Goal: Information Seeking & Learning: Compare options

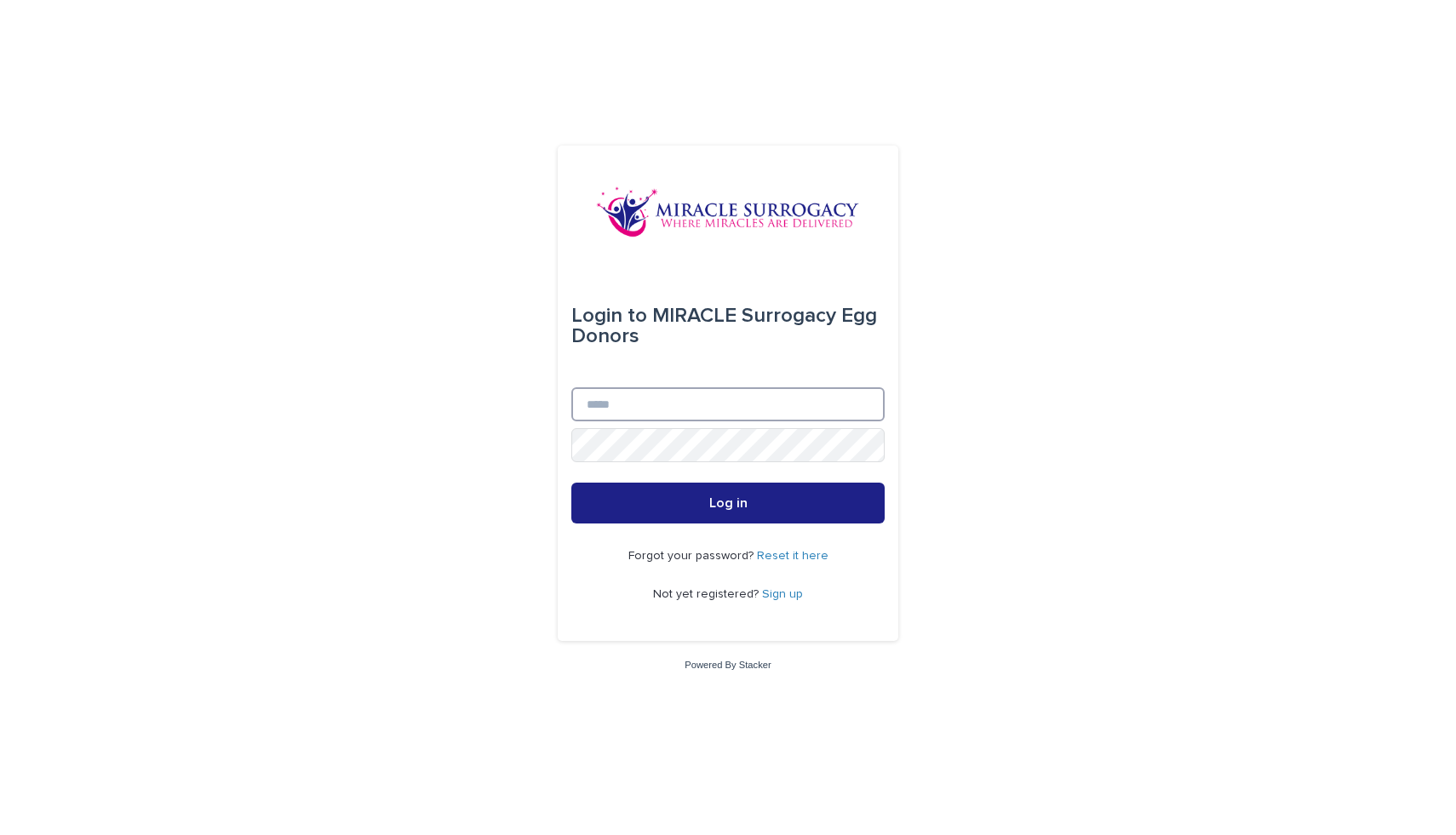
click at [708, 407] on input "Email" at bounding box center [728, 405] width 314 height 34
type input "**********"
click at [571, 483] on button "Log in" at bounding box center [728, 502] width 314 height 41
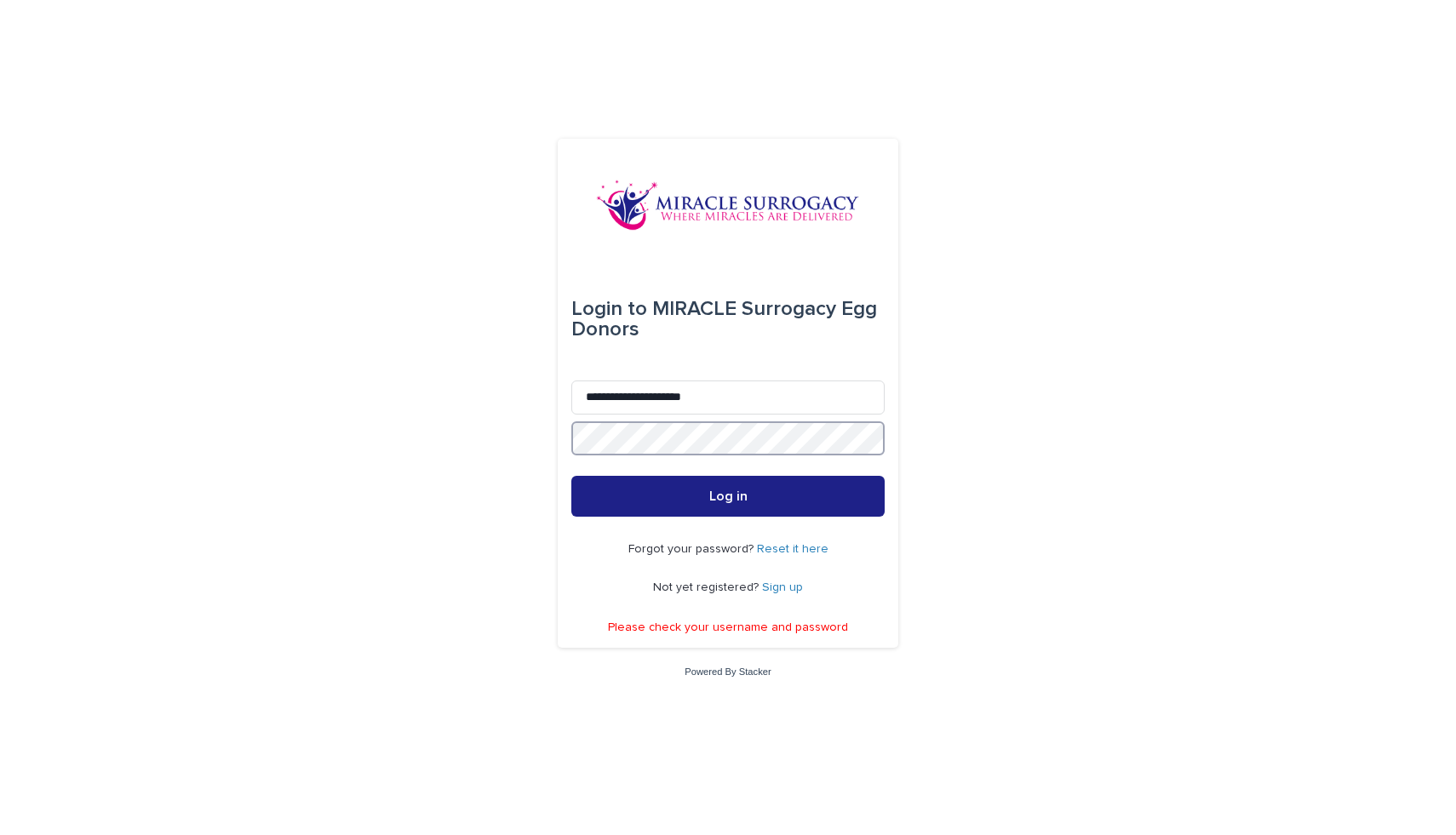
click at [571, 476] on button "Log in" at bounding box center [728, 496] width 314 height 41
click at [770, 549] on link "Reset it here" at bounding box center [792, 549] width 71 height 12
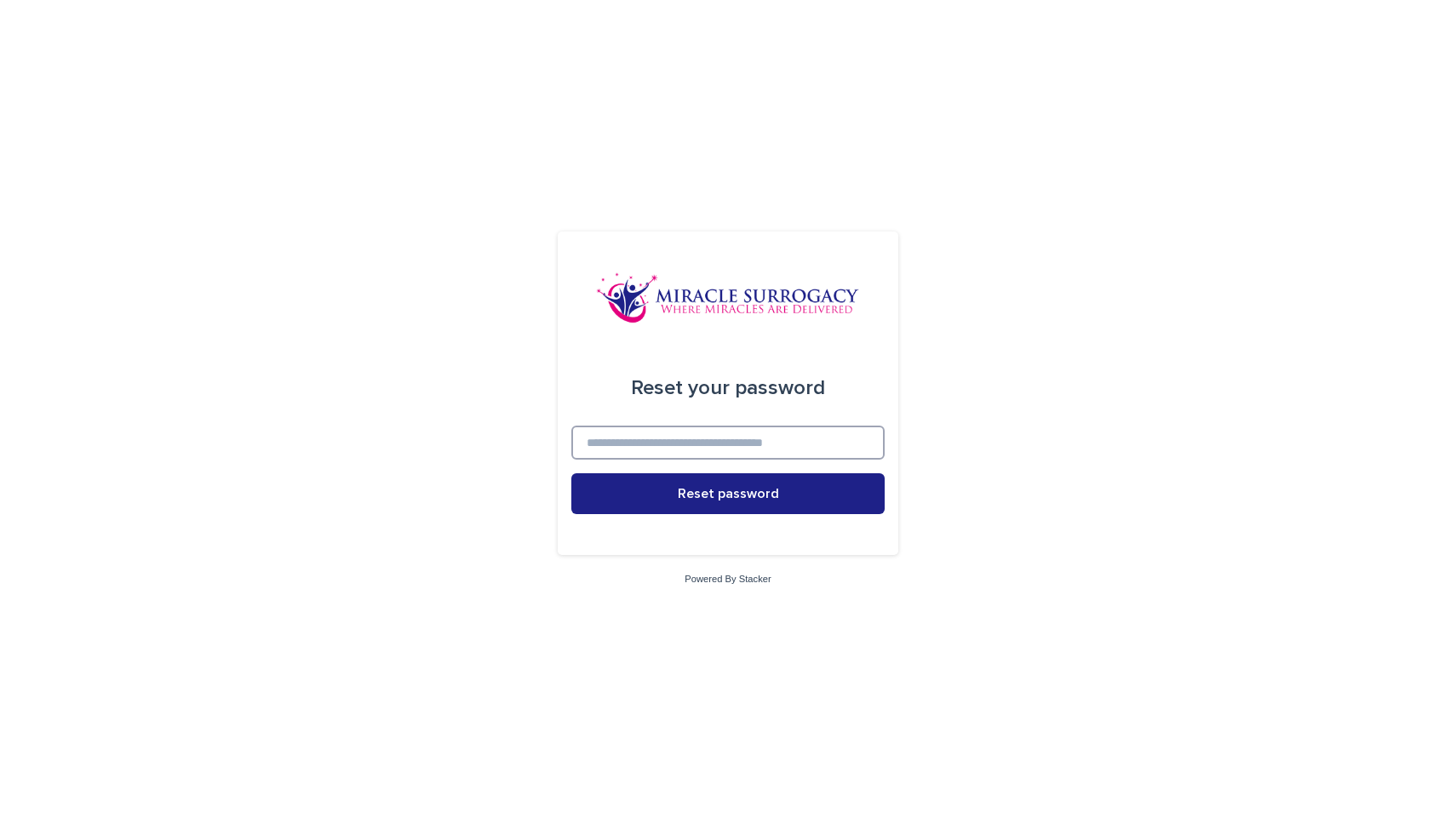
click at [664, 444] on input at bounding box center [728, 443] width 314 height 34
type input "**********"
click at [571, 474] on button "Reset password" at bounding box center [728, 493] width 314 height 41
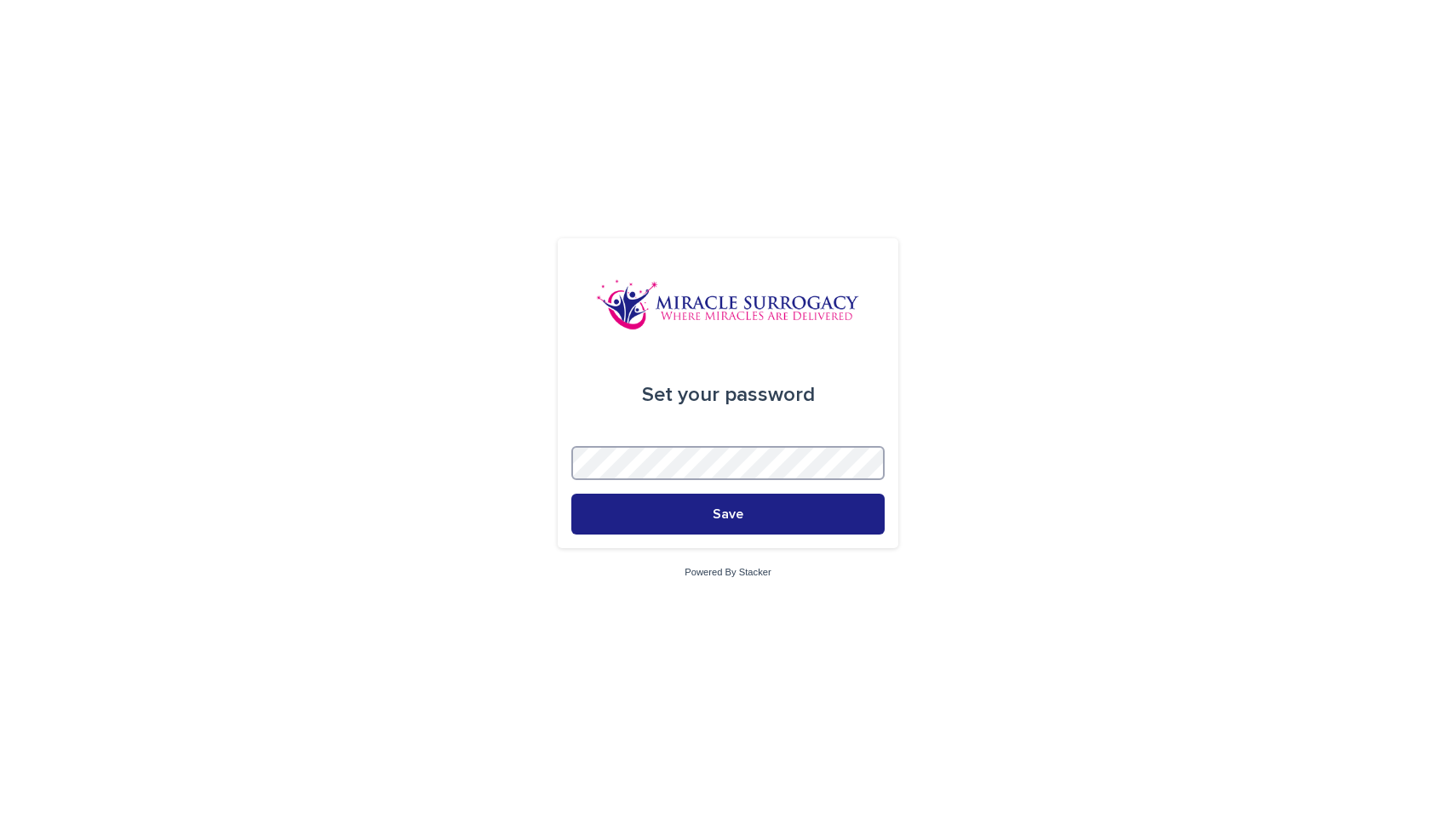
click at [571, 493] on button "Save" at bounding box center [728, 513] width 314 height 41
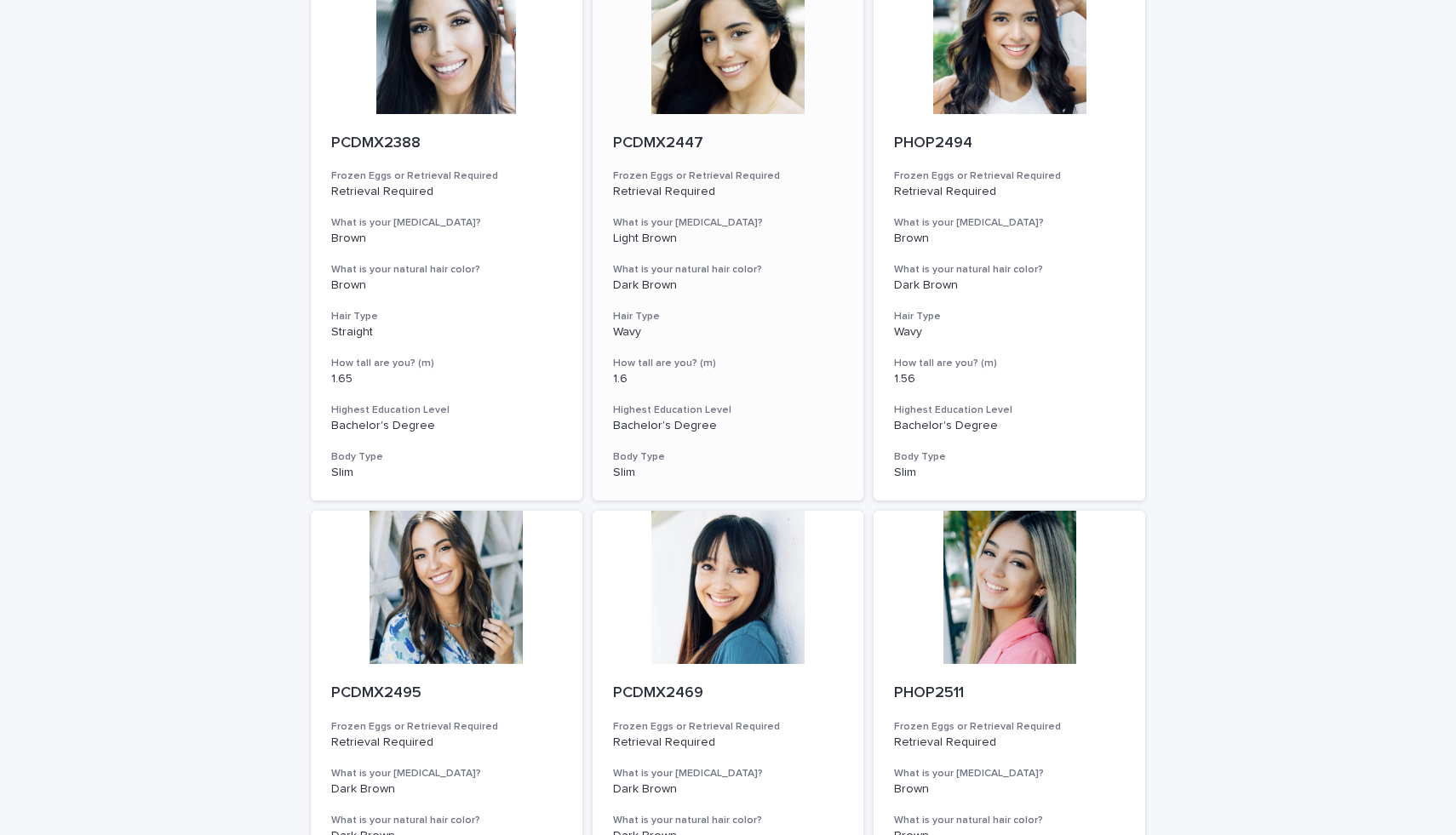
scroll to position [780, 0]
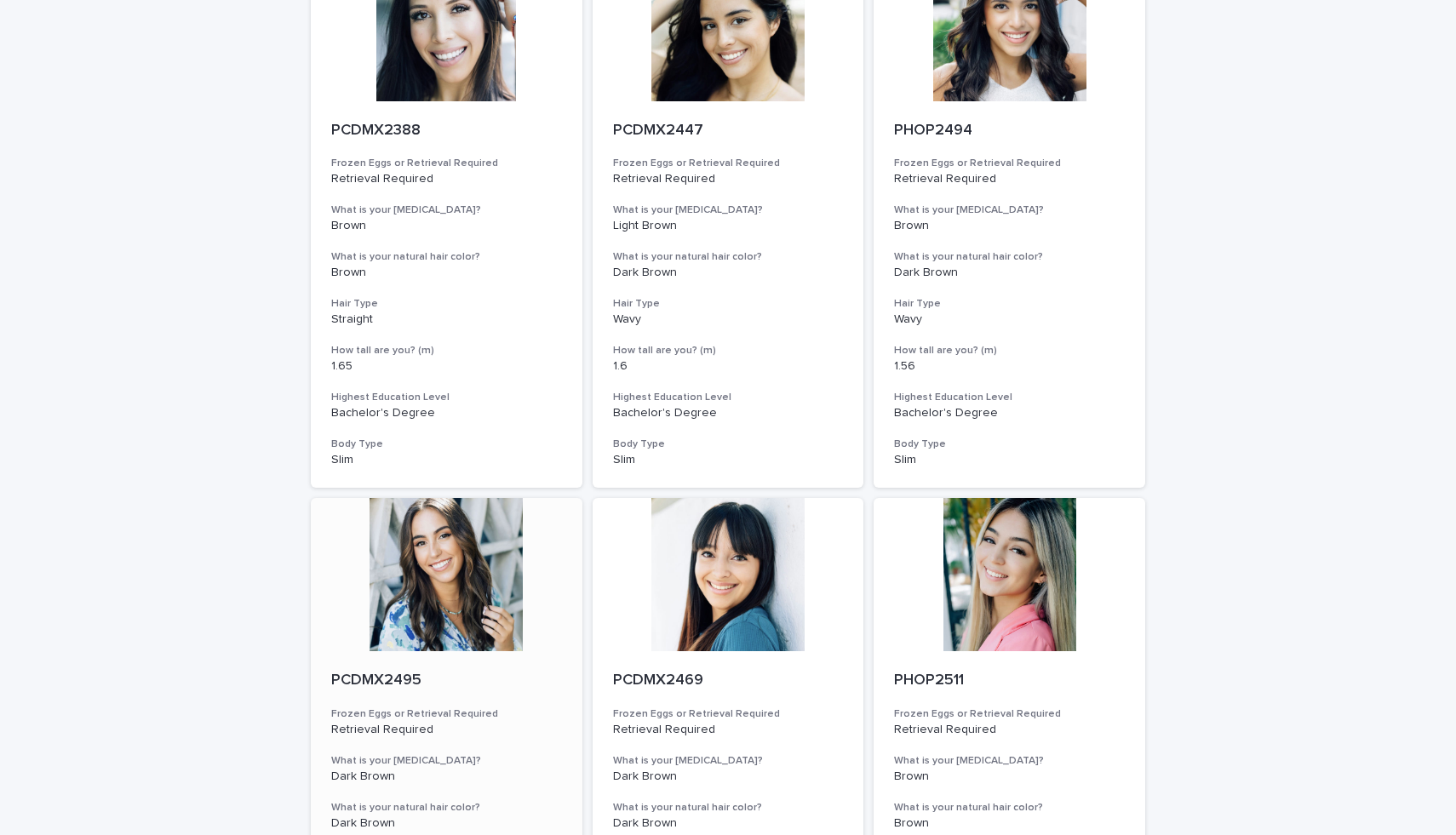
click at [399, 576] on div at bounding box center [446, 575] width 271 height 154
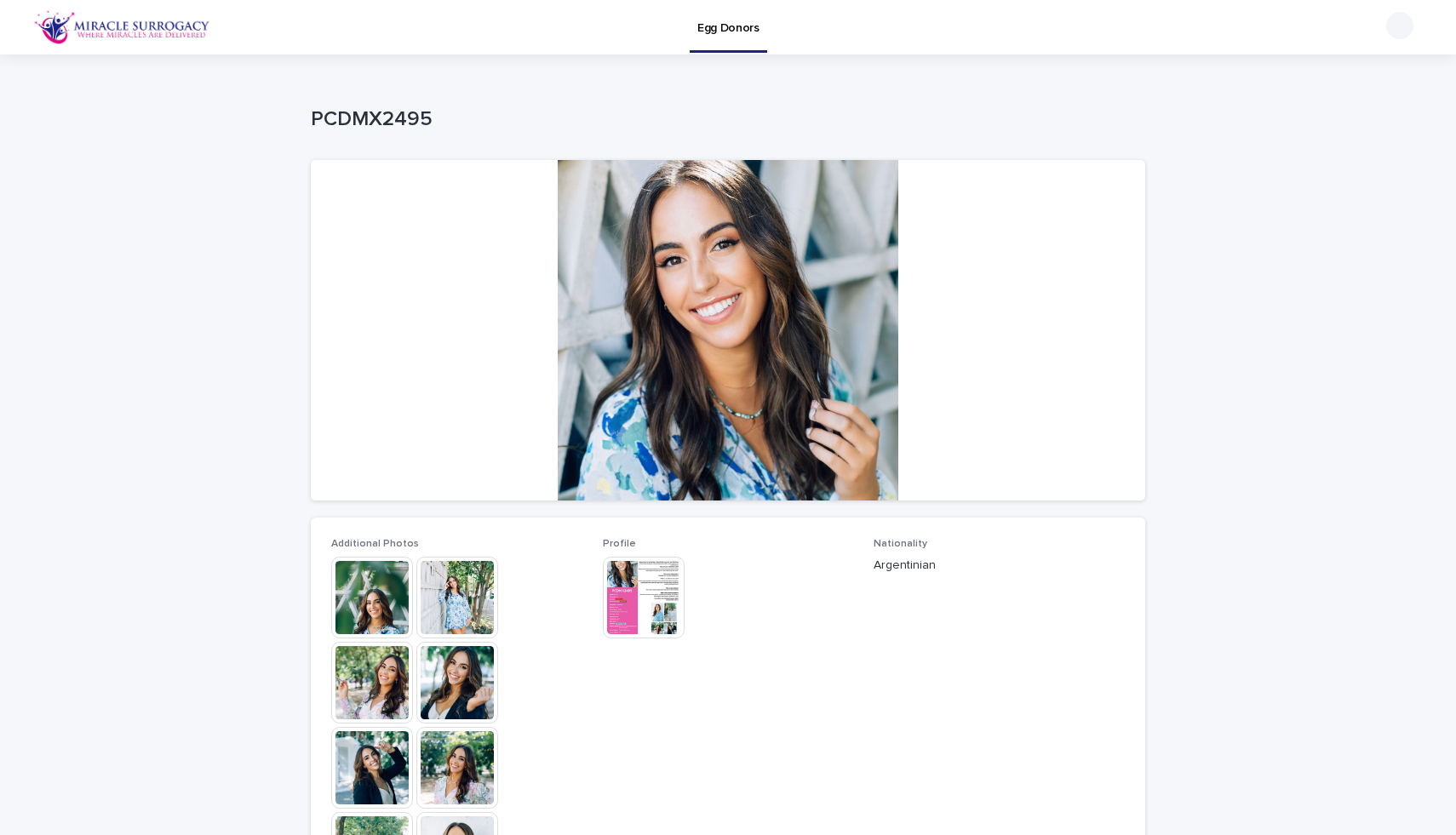
click at [469, 595] on img at bounding box center [457, 597] width 81 height 81
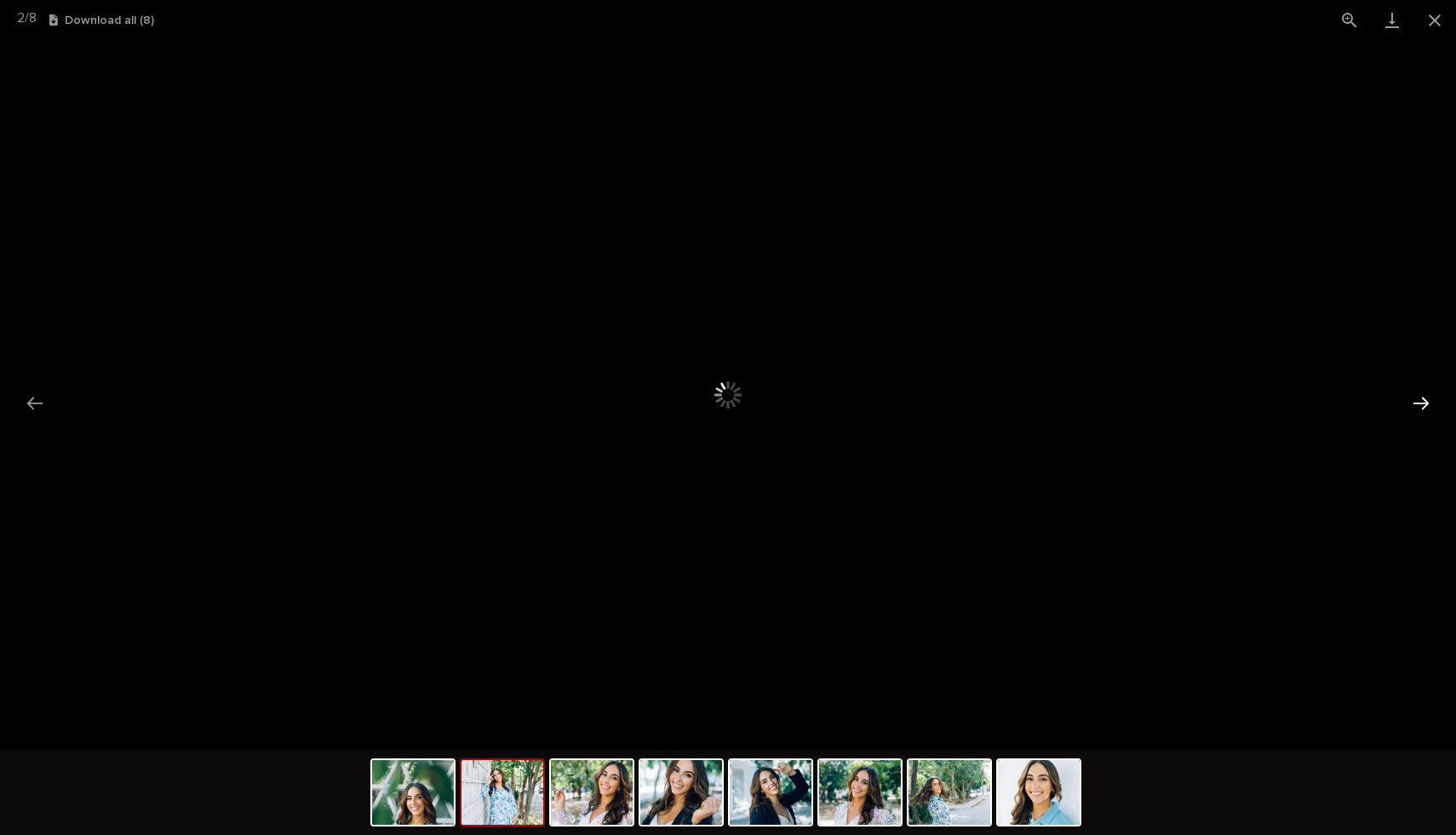
click at [1433, 408] on button "Next slide" at bounding box center [1421, 403] width 36 height 33
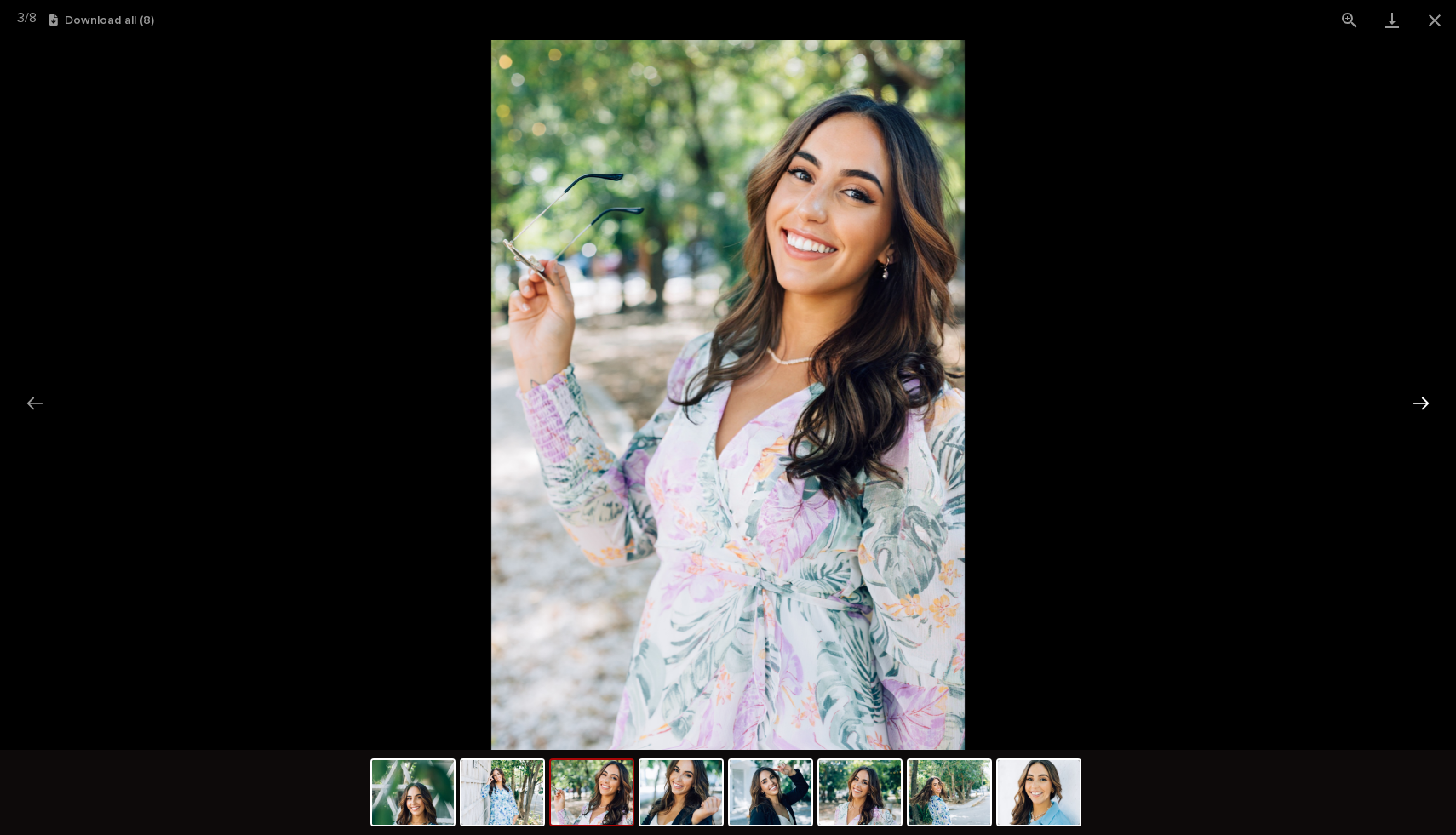
click at [1433, 408] on button "Next slide" at bounding box center [1421, 403] width 36 height 33
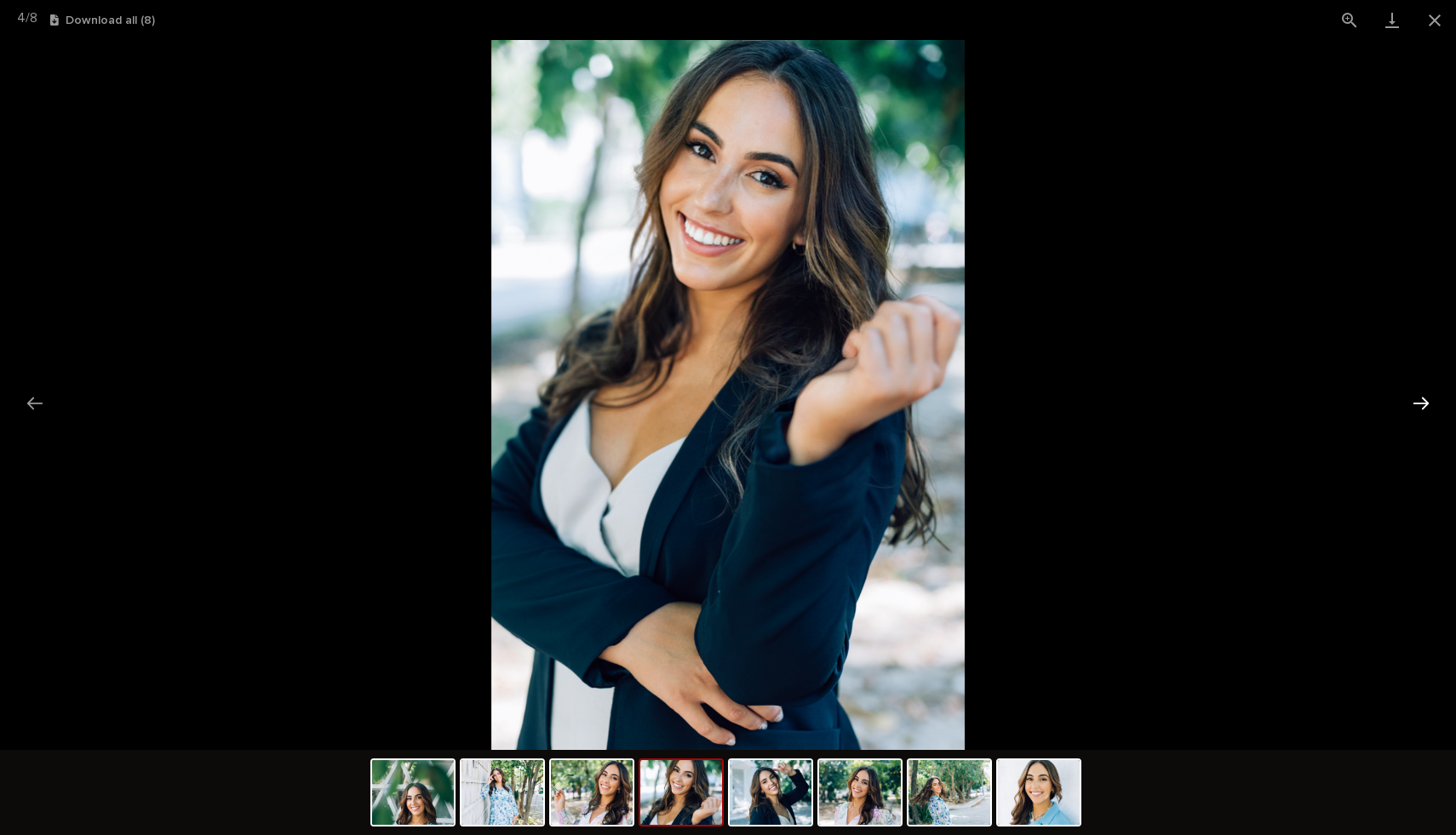
click at [1433, 408] on button "Next slide" at bounding box center [1421, 403] width 36 height 33
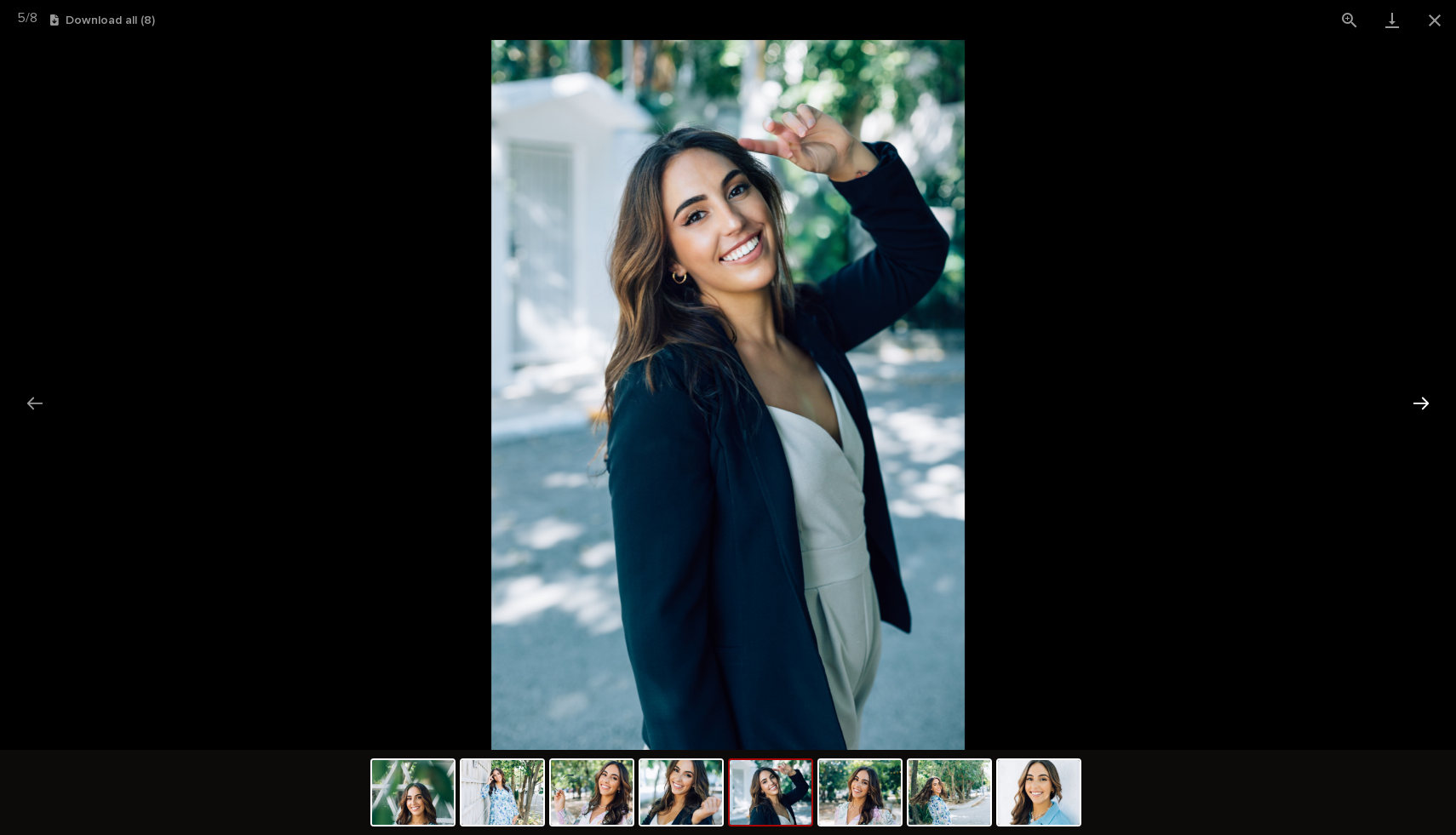
click at [1433, 408] on button "Next slide" at bounding box center [1421, 403] width 36 height 33
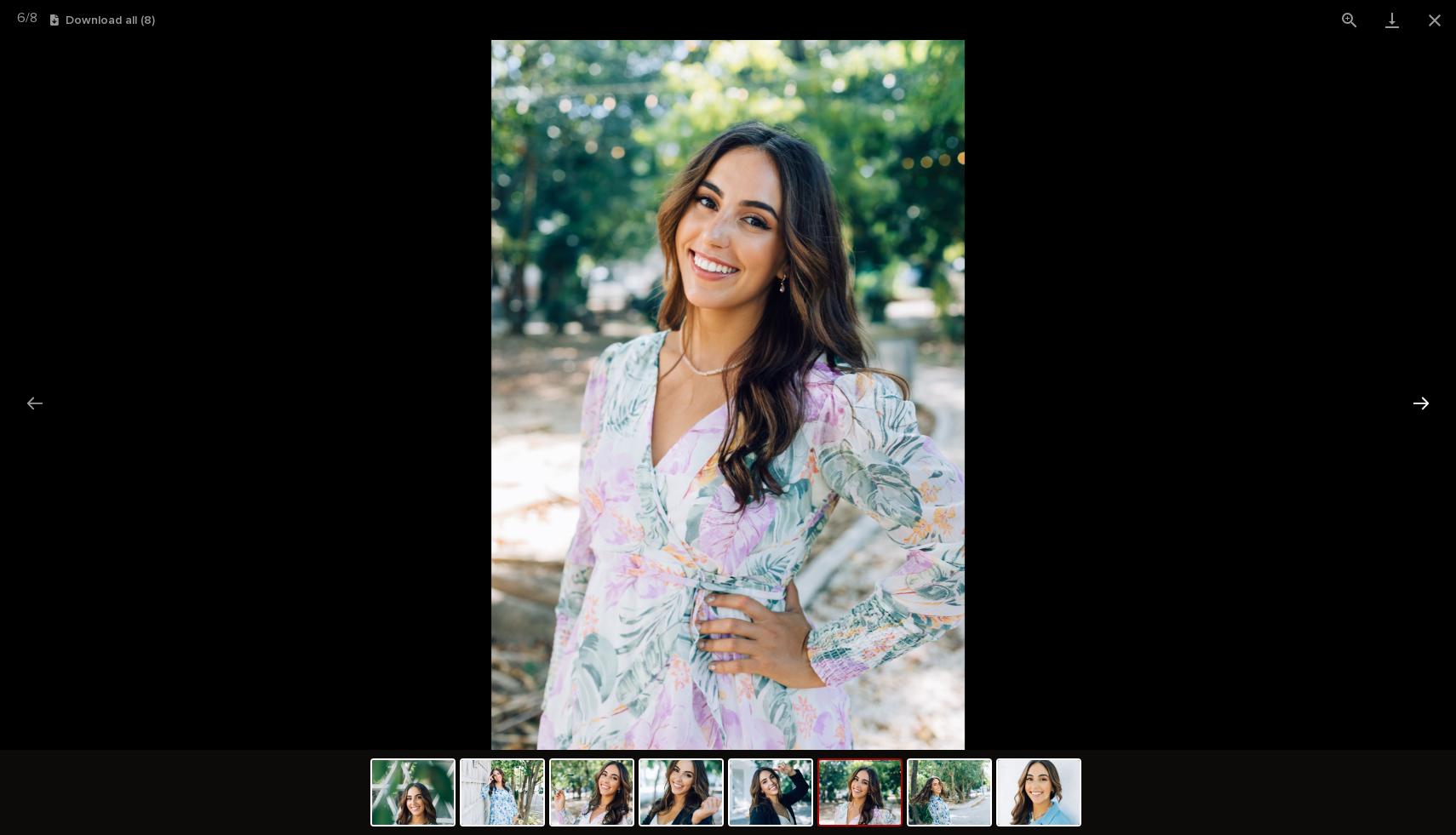
click at [1433, 408] on button "Next slide" at bounding box center [1421, 403] width 36 height 33
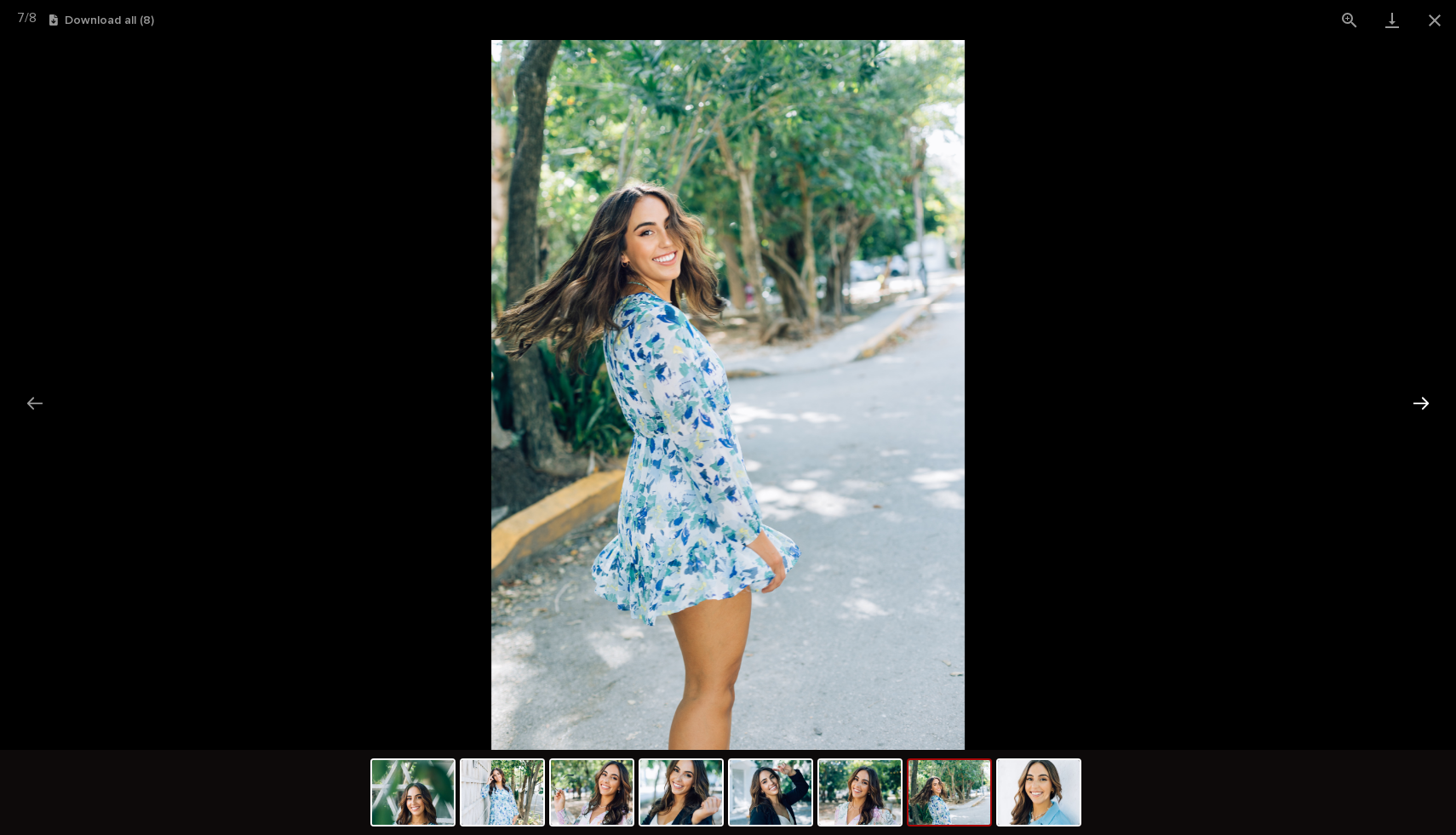
click at [1433, 408] on button "Next slide" at bounding box center [1421, 403] width 36 height 33
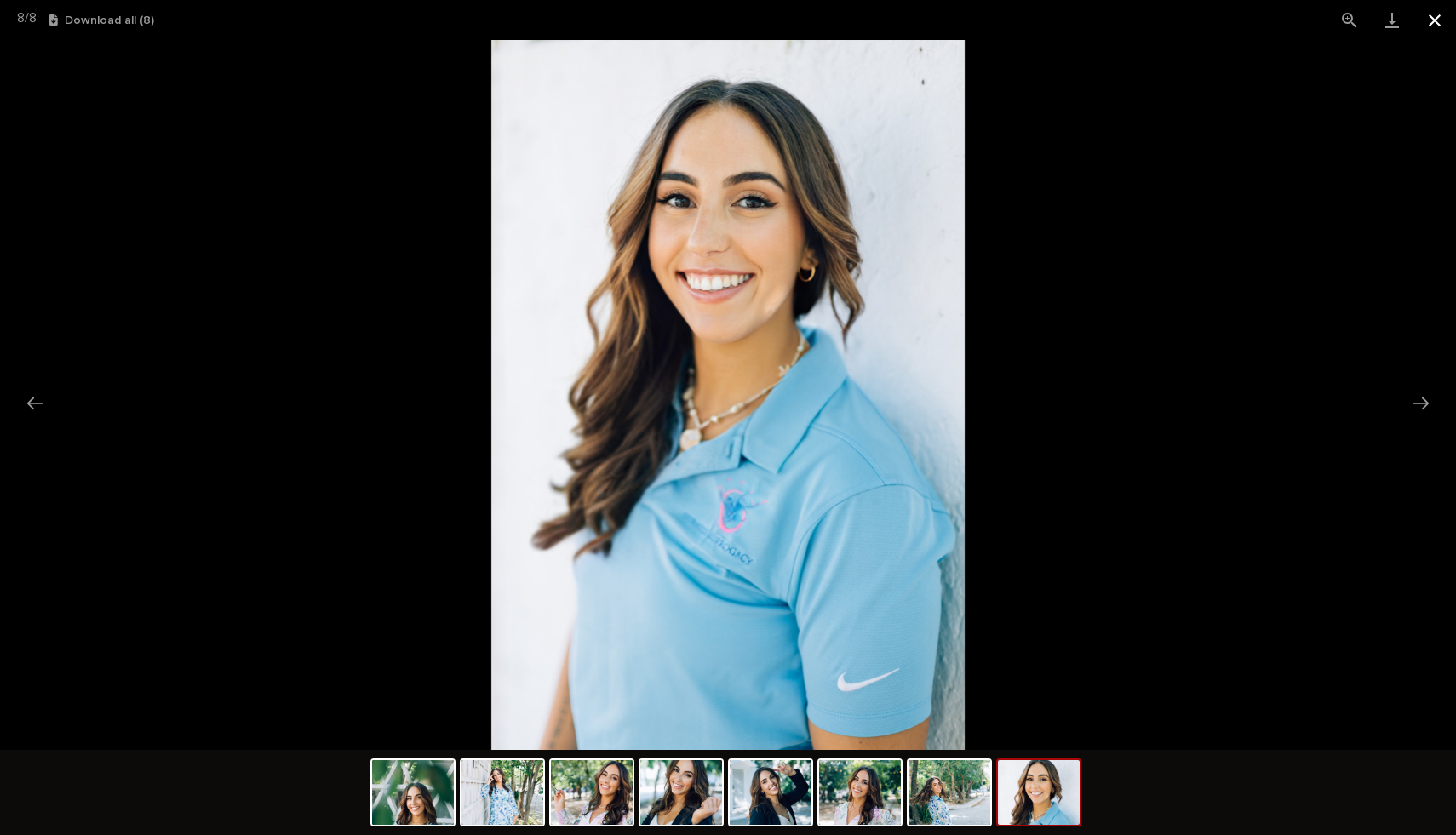
click at [1434, 14] on button "Close gallery" at bounding box center [1433, 20] width 42 height 40
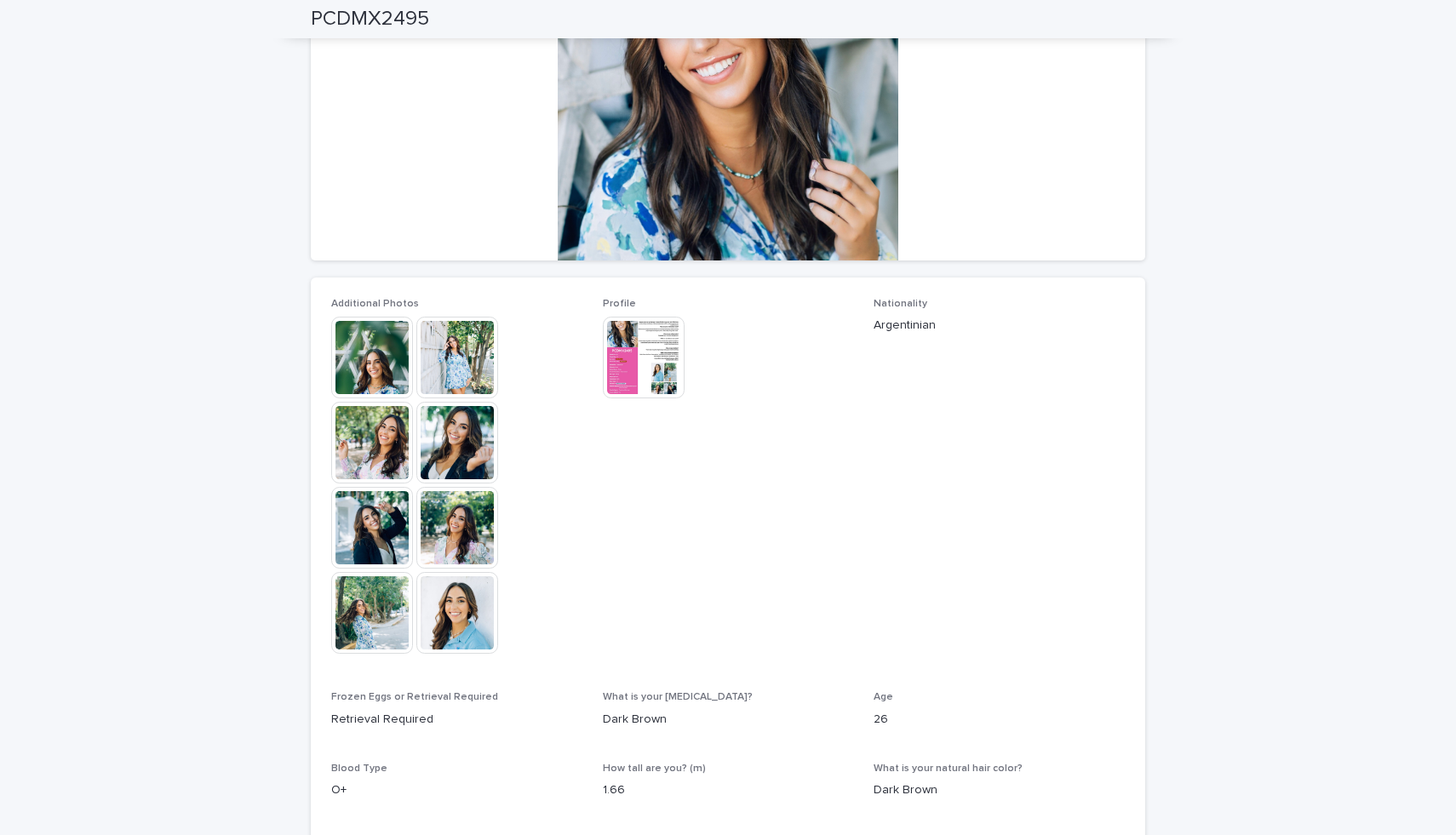
scroll to position [250, 0]
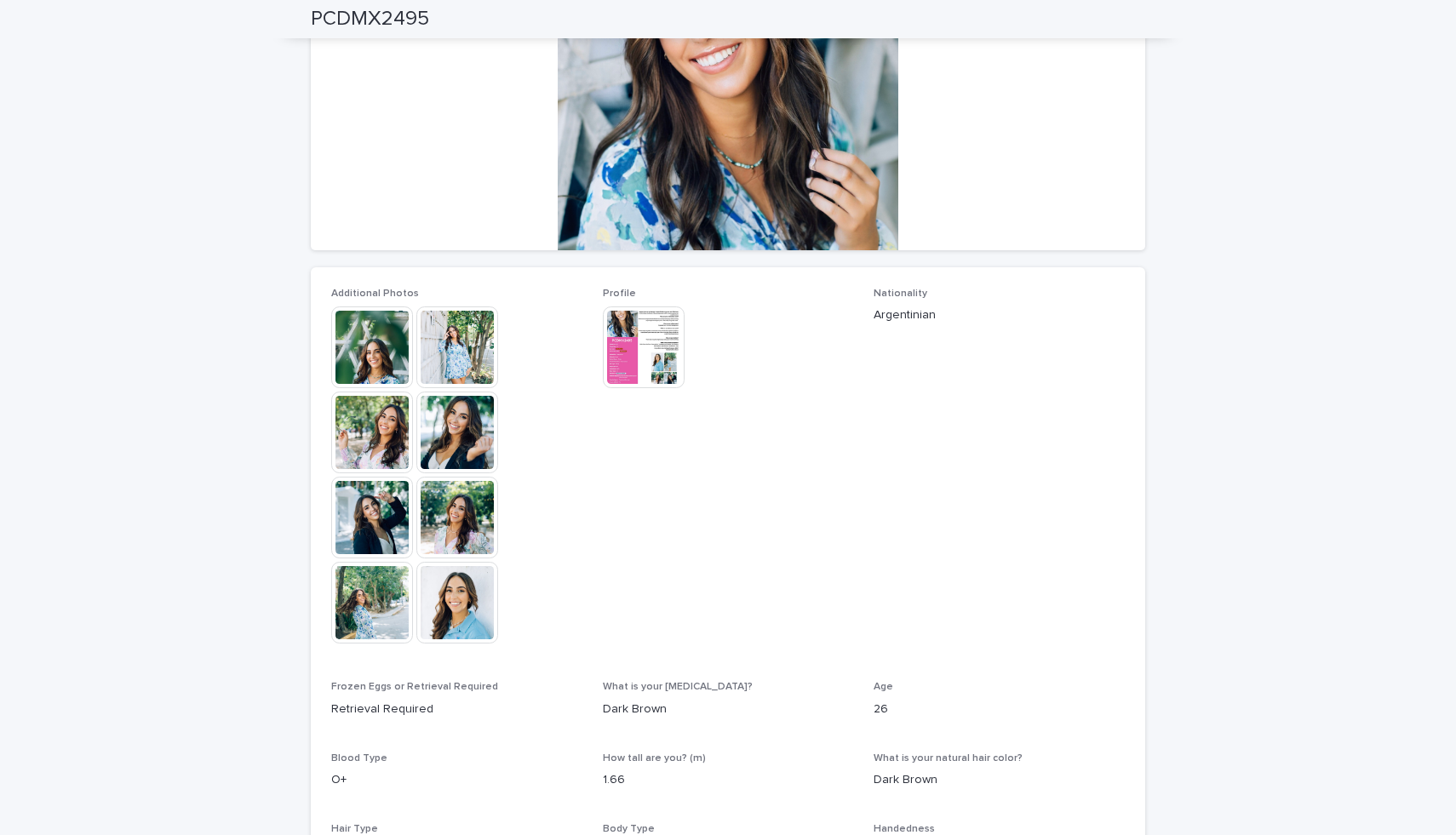
click at [876, 316] on p "Argentinian" at bounding box center [999, 315] width 251 height 18
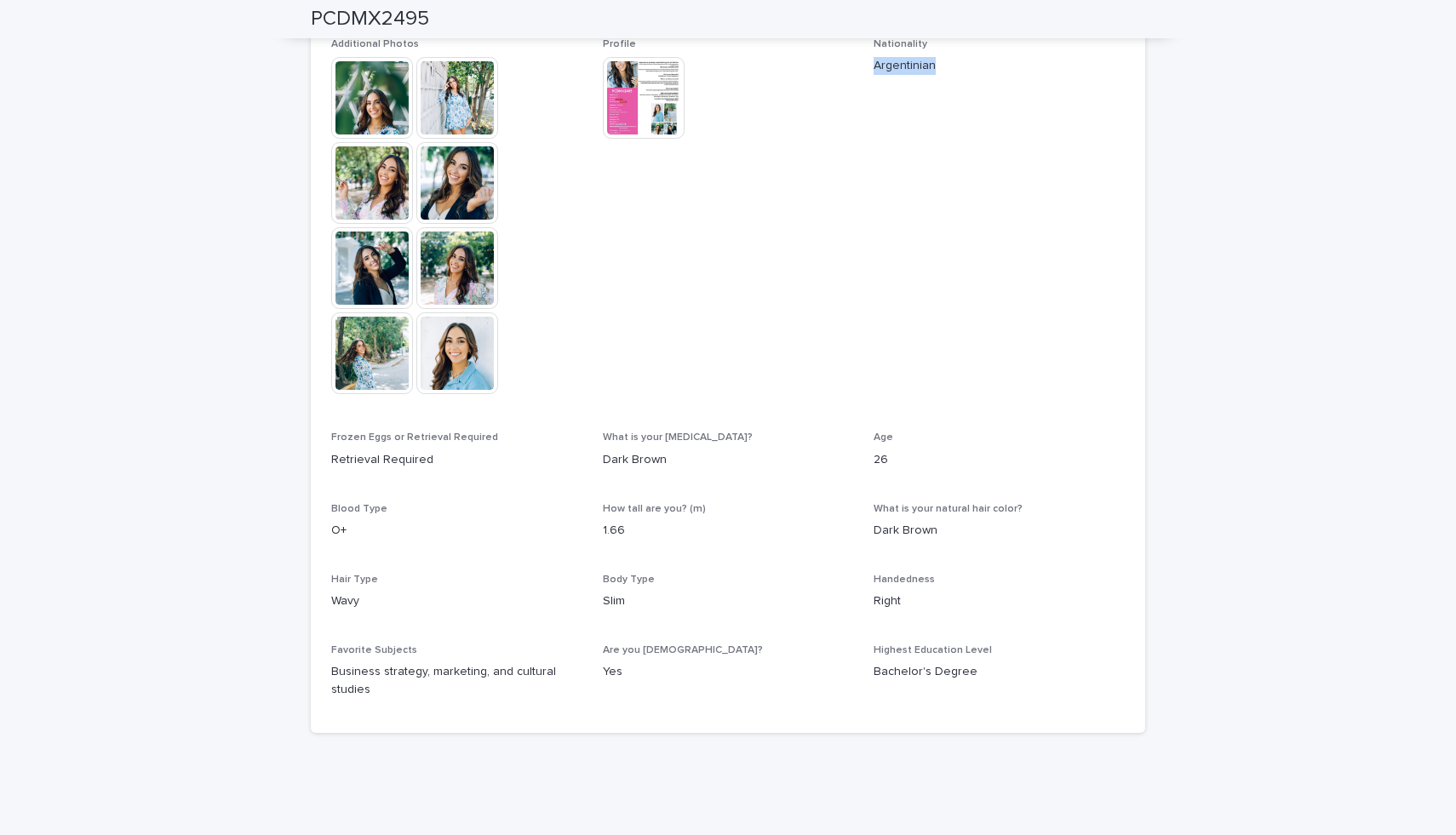
scroll to position [501, 0]
click at [900, 671] on p "Bachelor's Degree" at bounding box center [999, 671] width 251 height 18
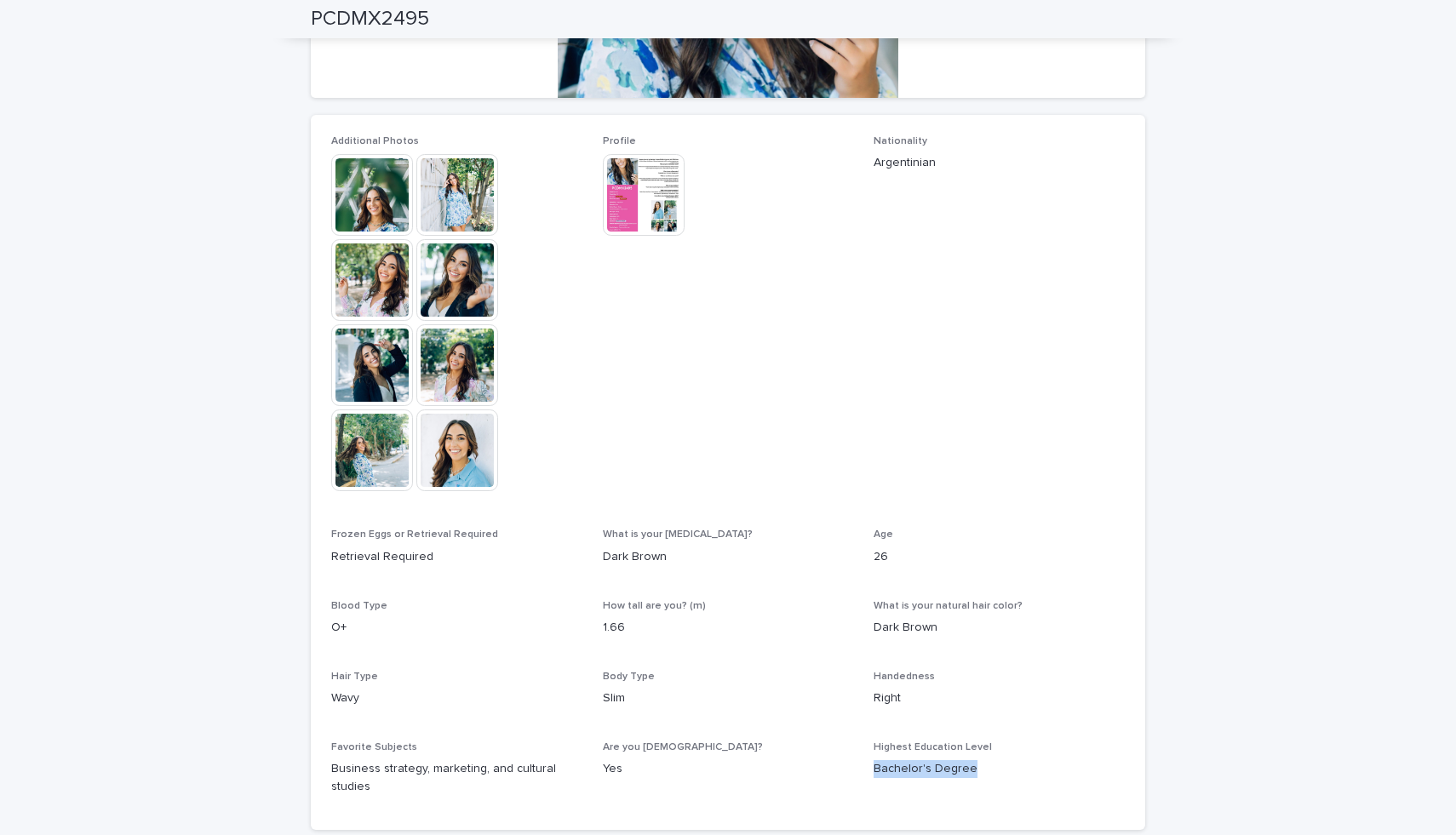
scroll to position [545, 0]
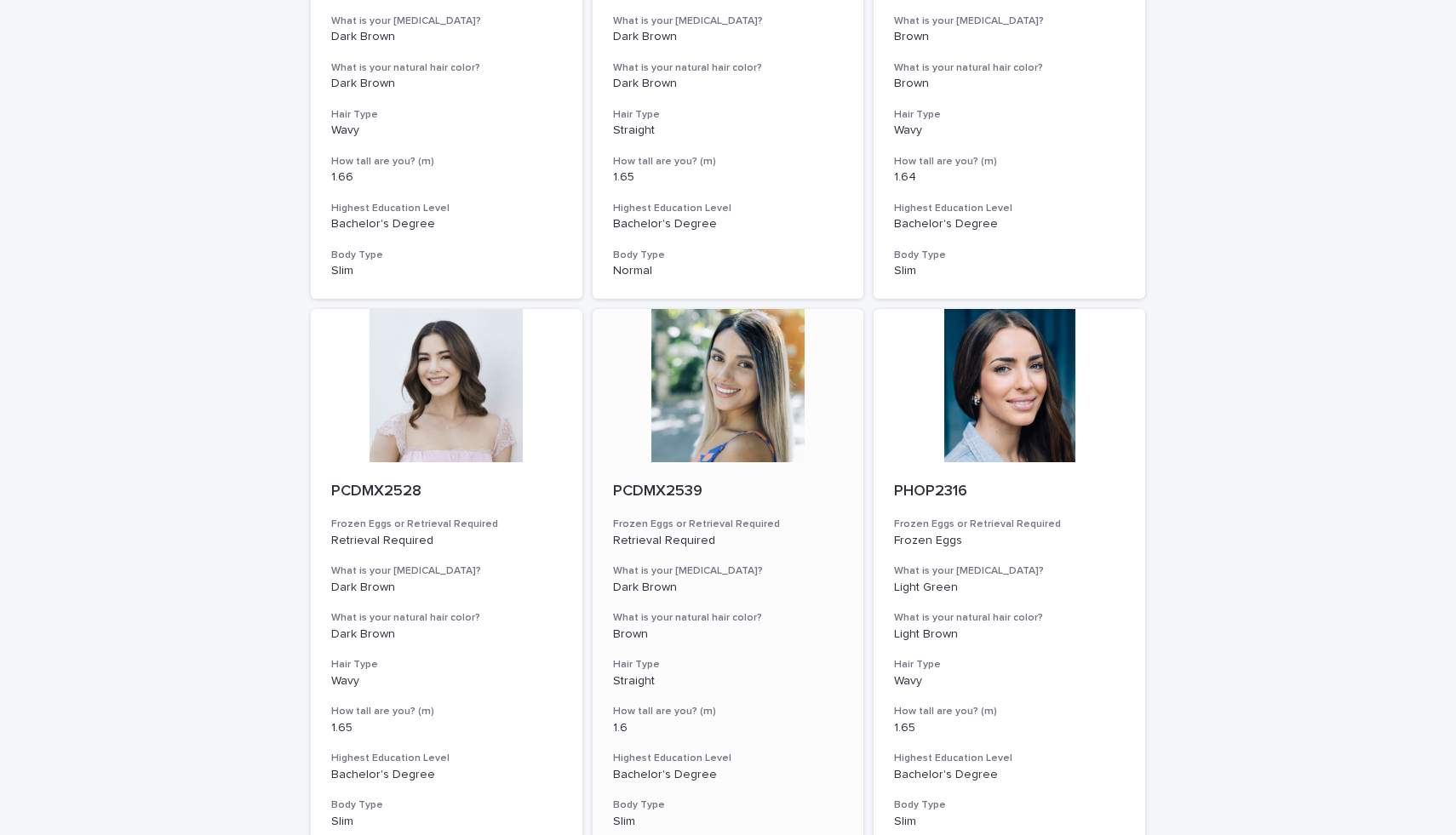
scroll to position [1710, 0]
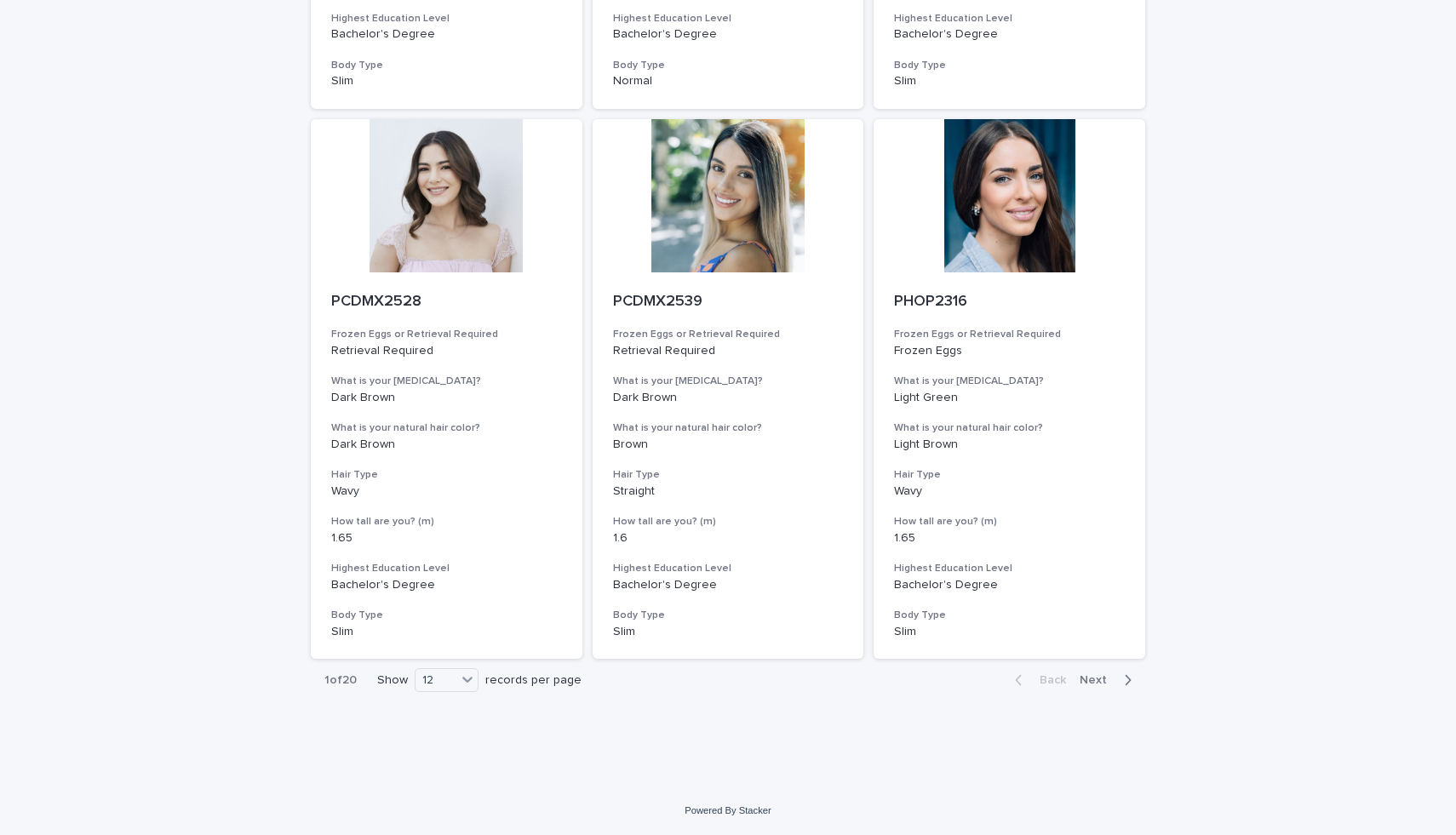
click at [1102, 676] on span "Next" at bounding box center [1097, 680] width 37 height 12
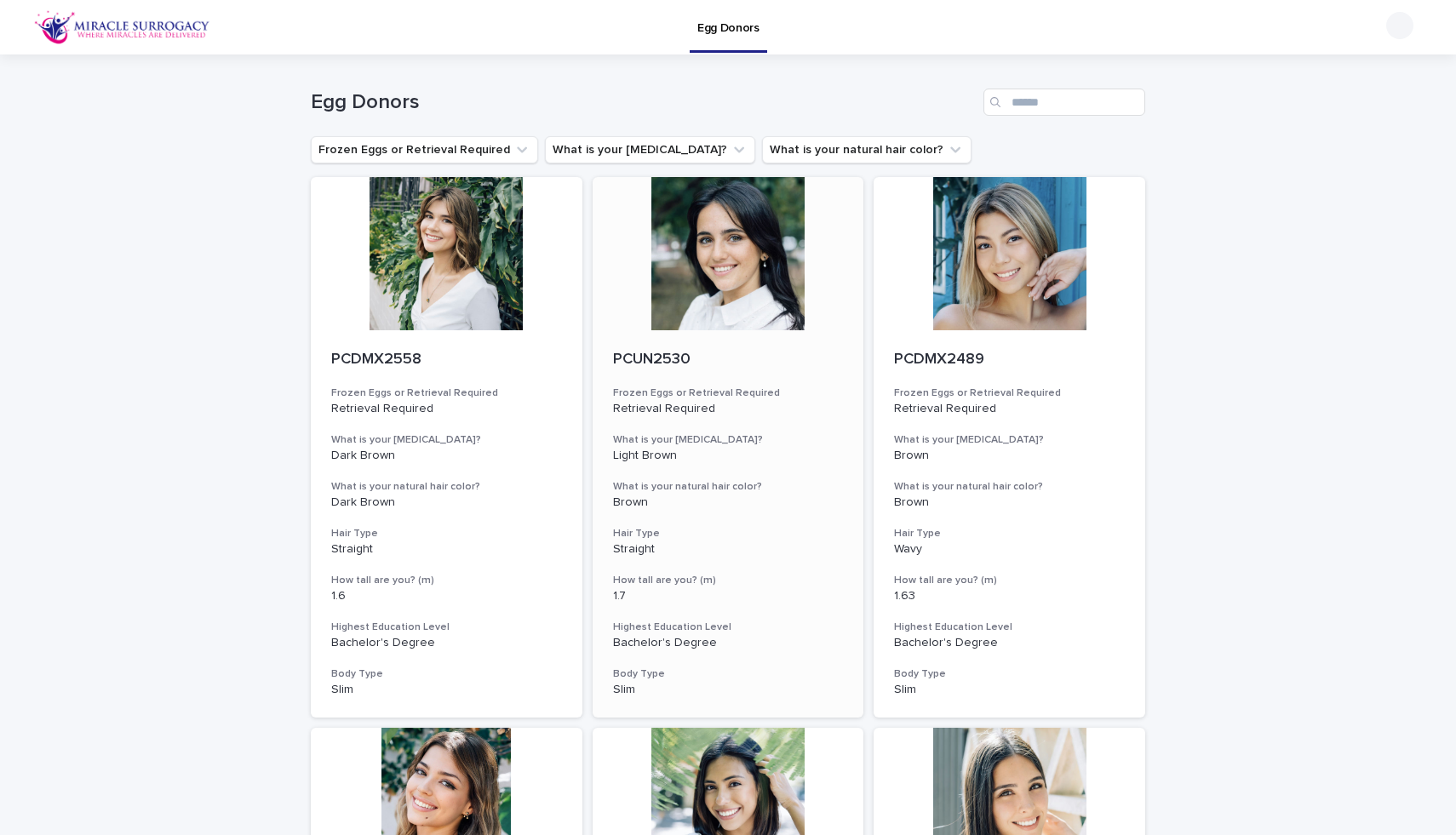
click at [715, 297] on div at bounding box center [728, 254] width 271 height 154
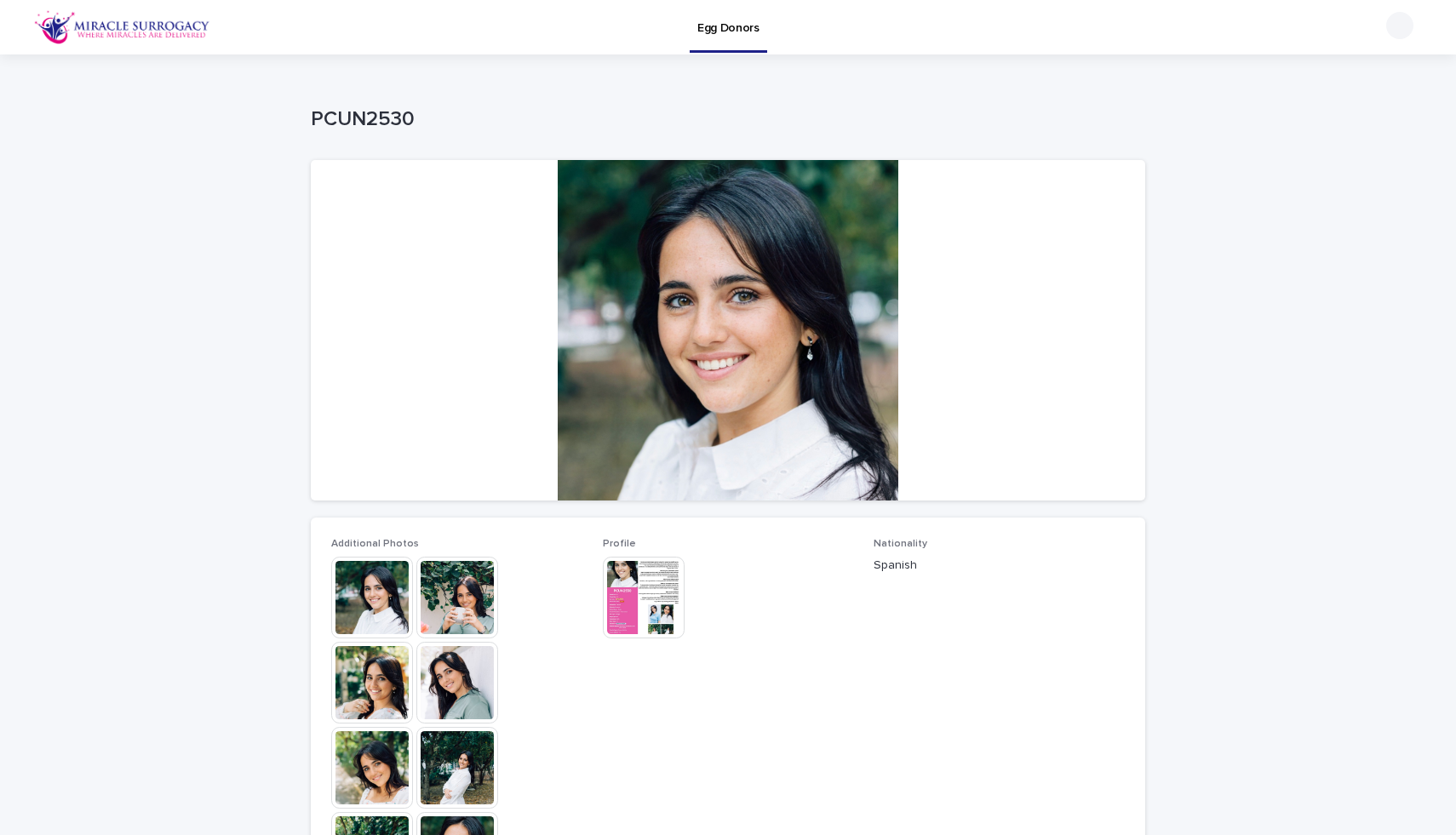
scroll to position [175, 0]
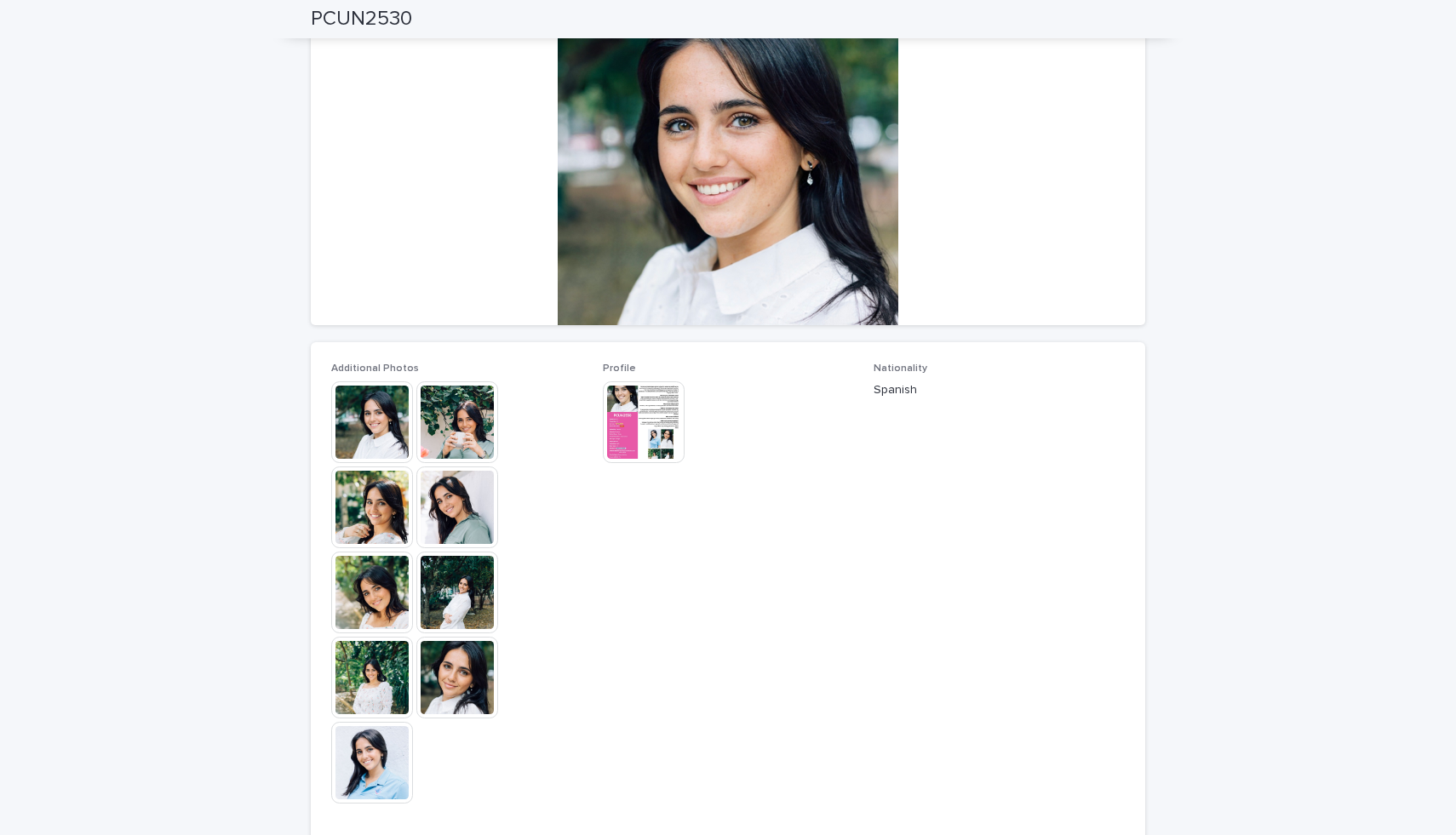
click at [460, 593] on img at bounding box center [457, 592] width 81 height 81
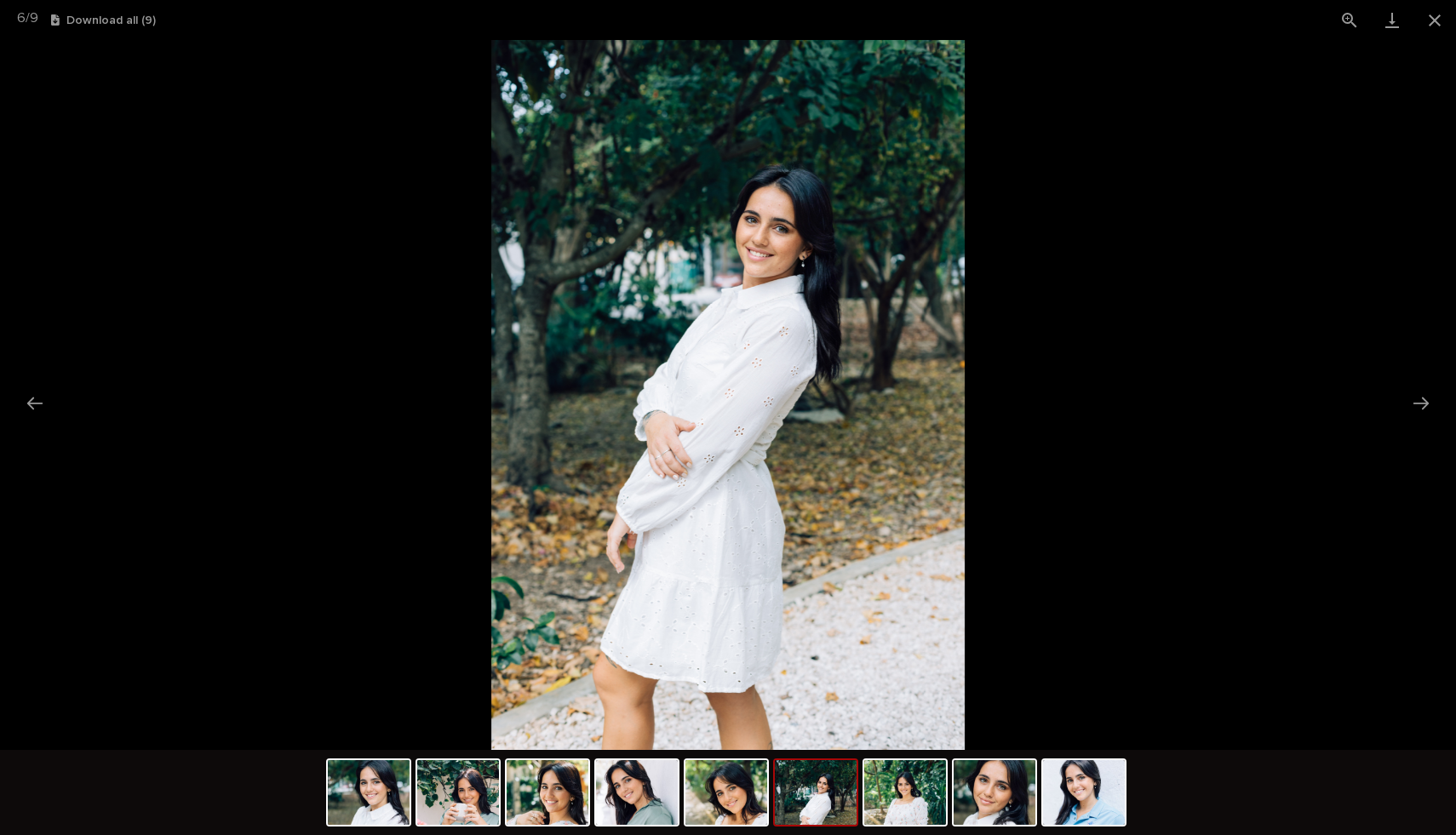
click at [786, 812] on img at bounding box center [815, 793] width 81 height 65
click at [900, 816] on img at bounding box center [905, 793] width 81 height 65
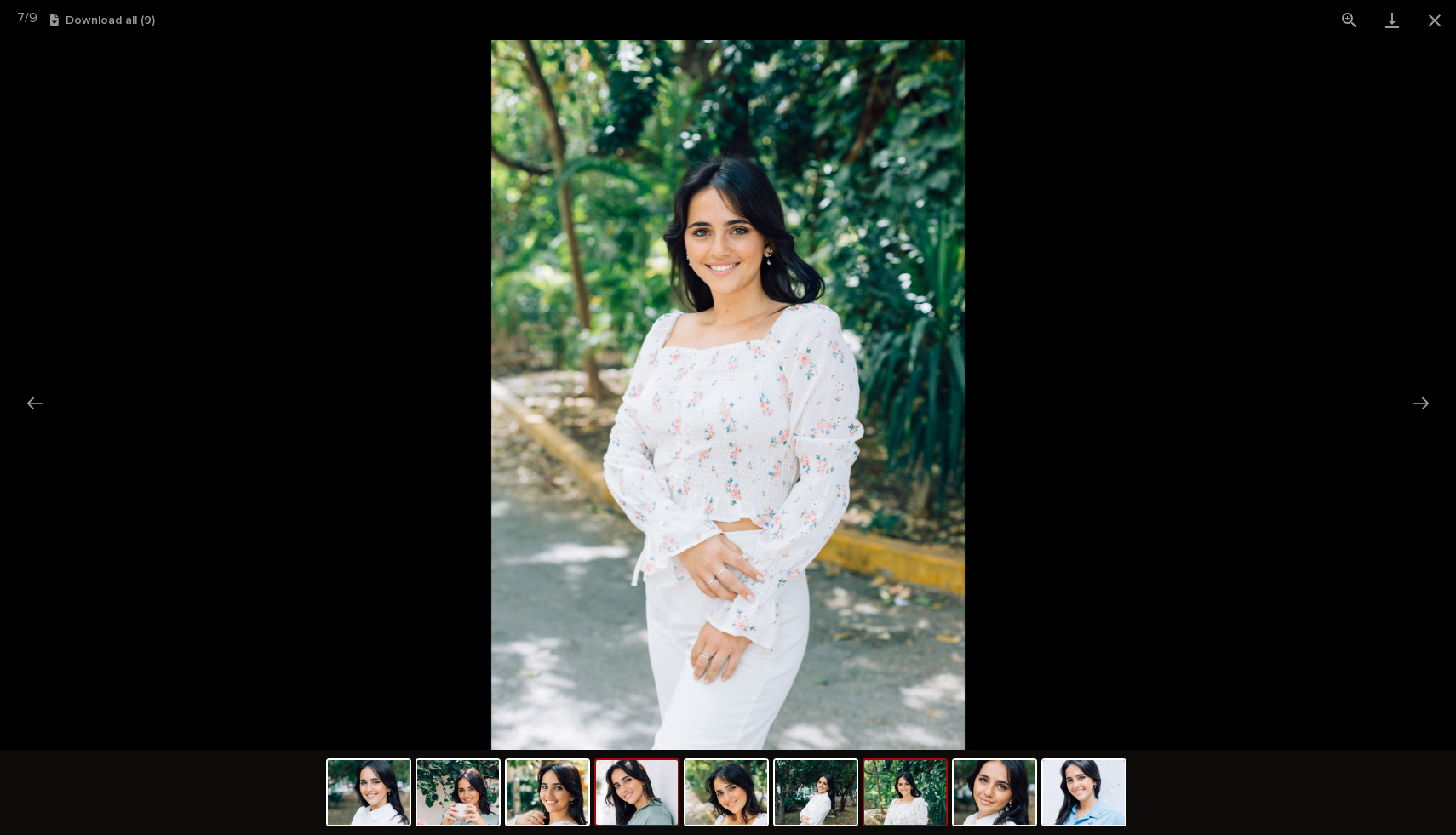
click at [653, 804] on img at bounding box center [636, 793] width 81 height 65
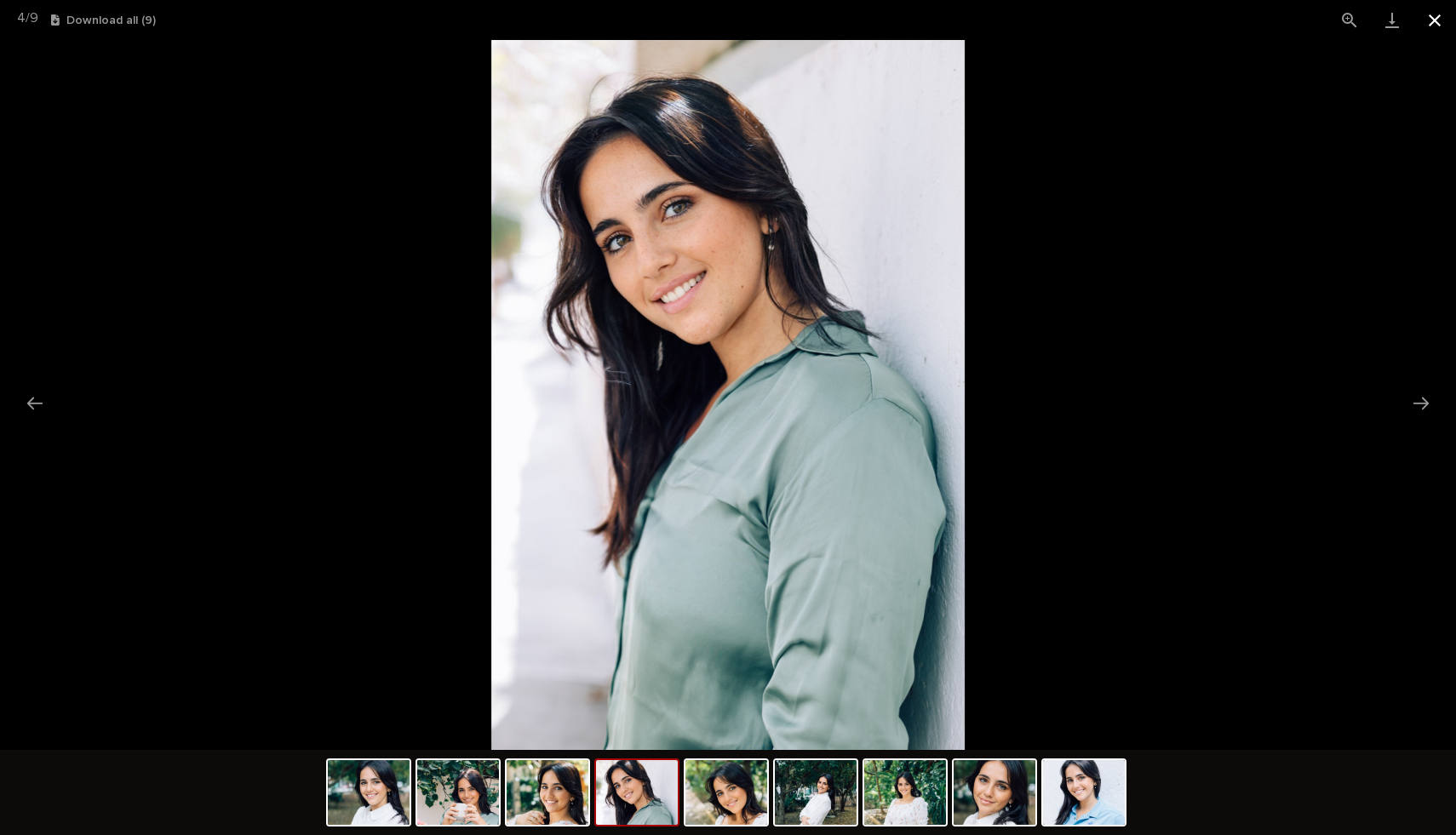
click at [1443, 12] on button "Close gallery" at bounding box center [1433, 20] width 42 height 40
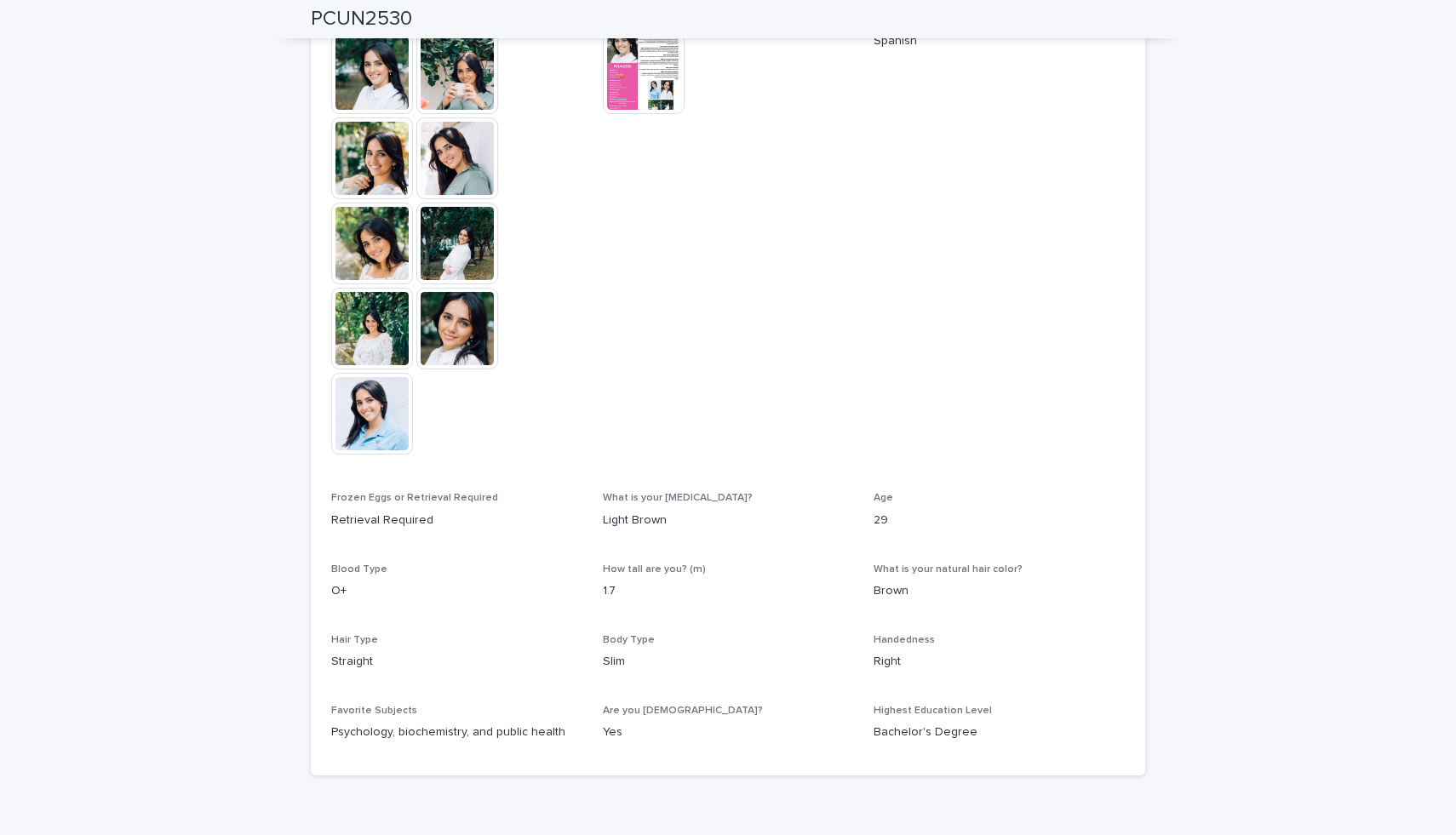
scroll to position [612, 0]
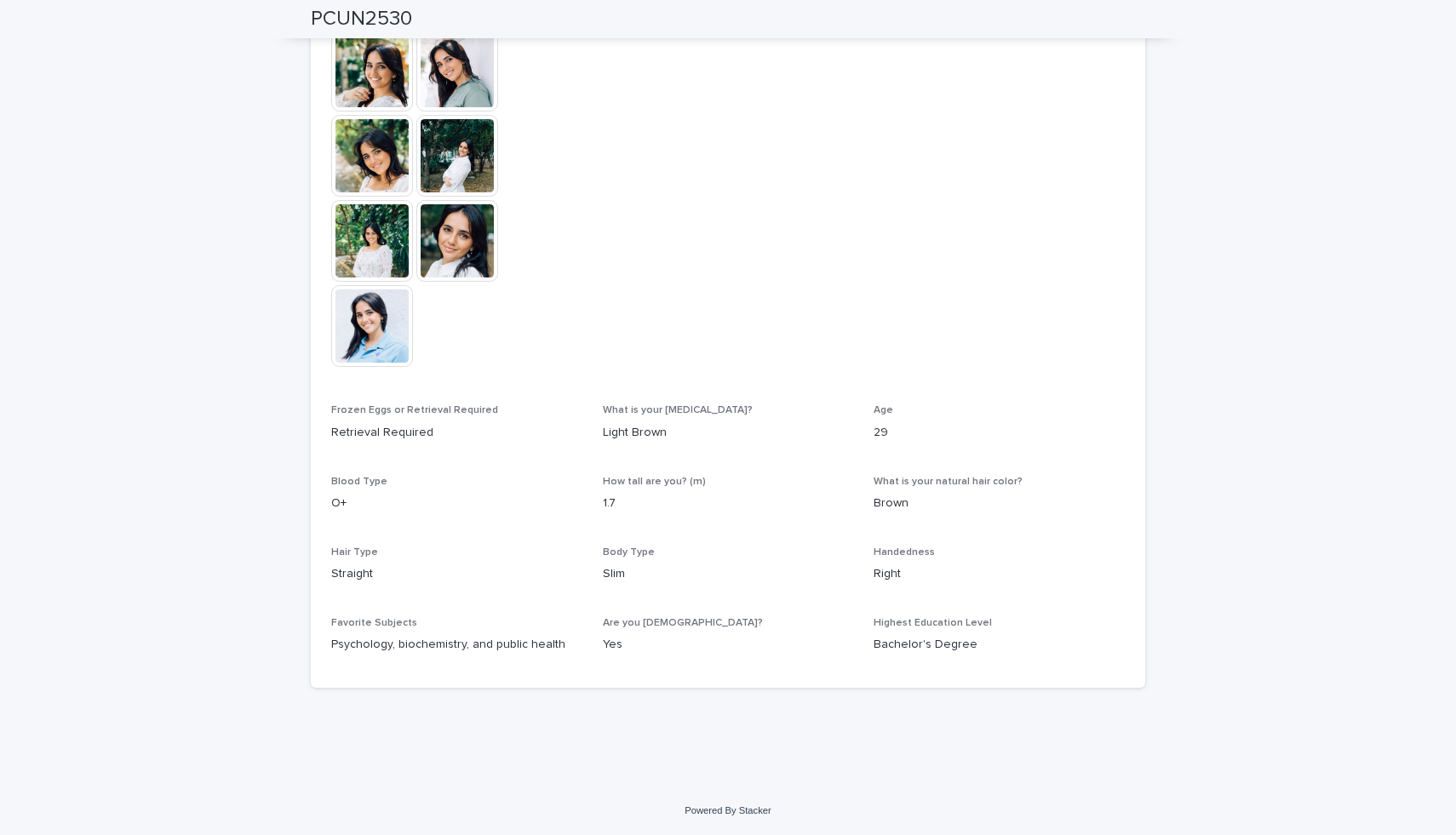
click at [901, 436] on p "29" at bounding box center [999, 433] width 251 height 18
click at [897, 436] on p "29" at bounding box center [999, 433] width 251 height 18
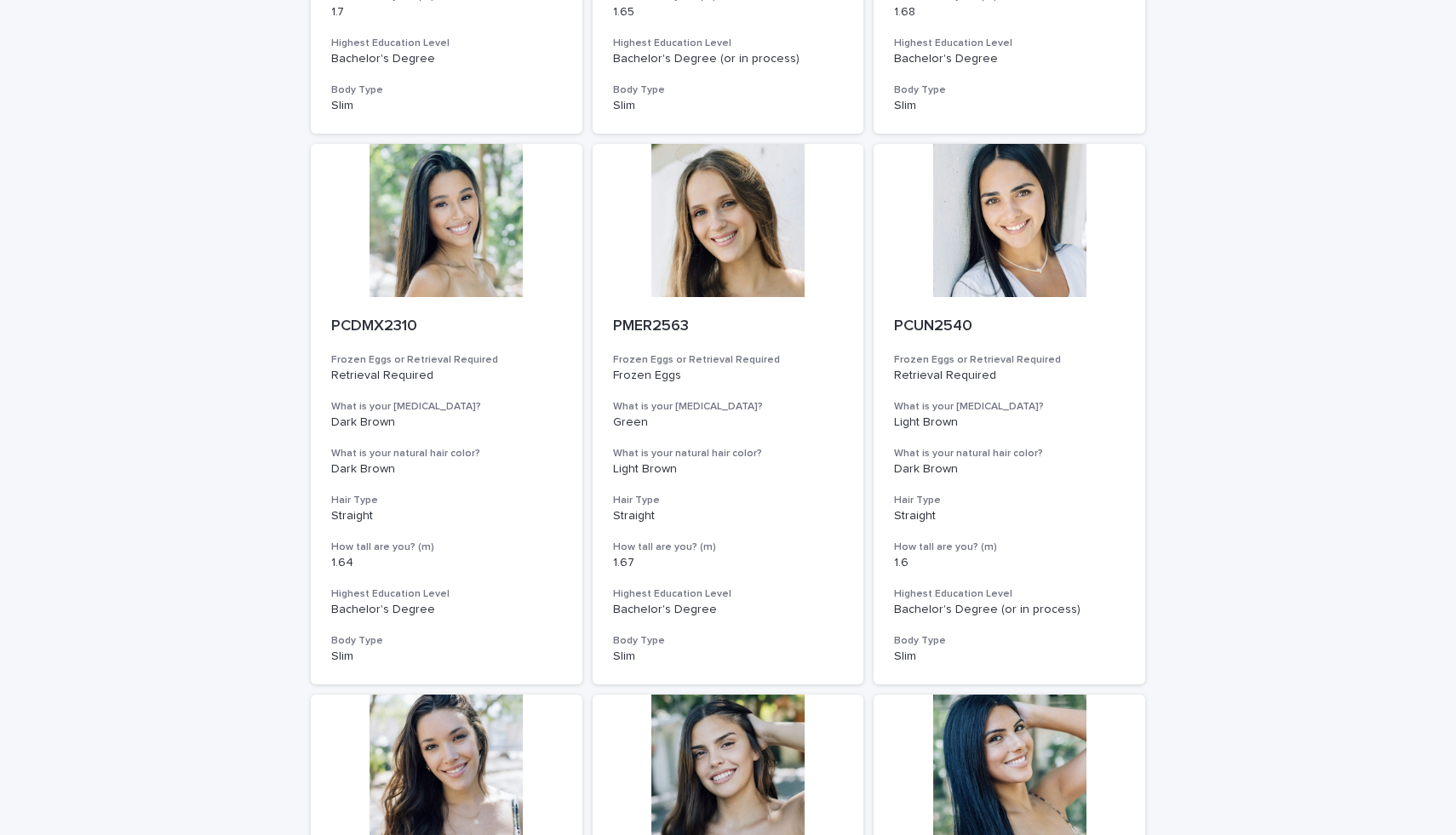
scroll to position [1173, 0]
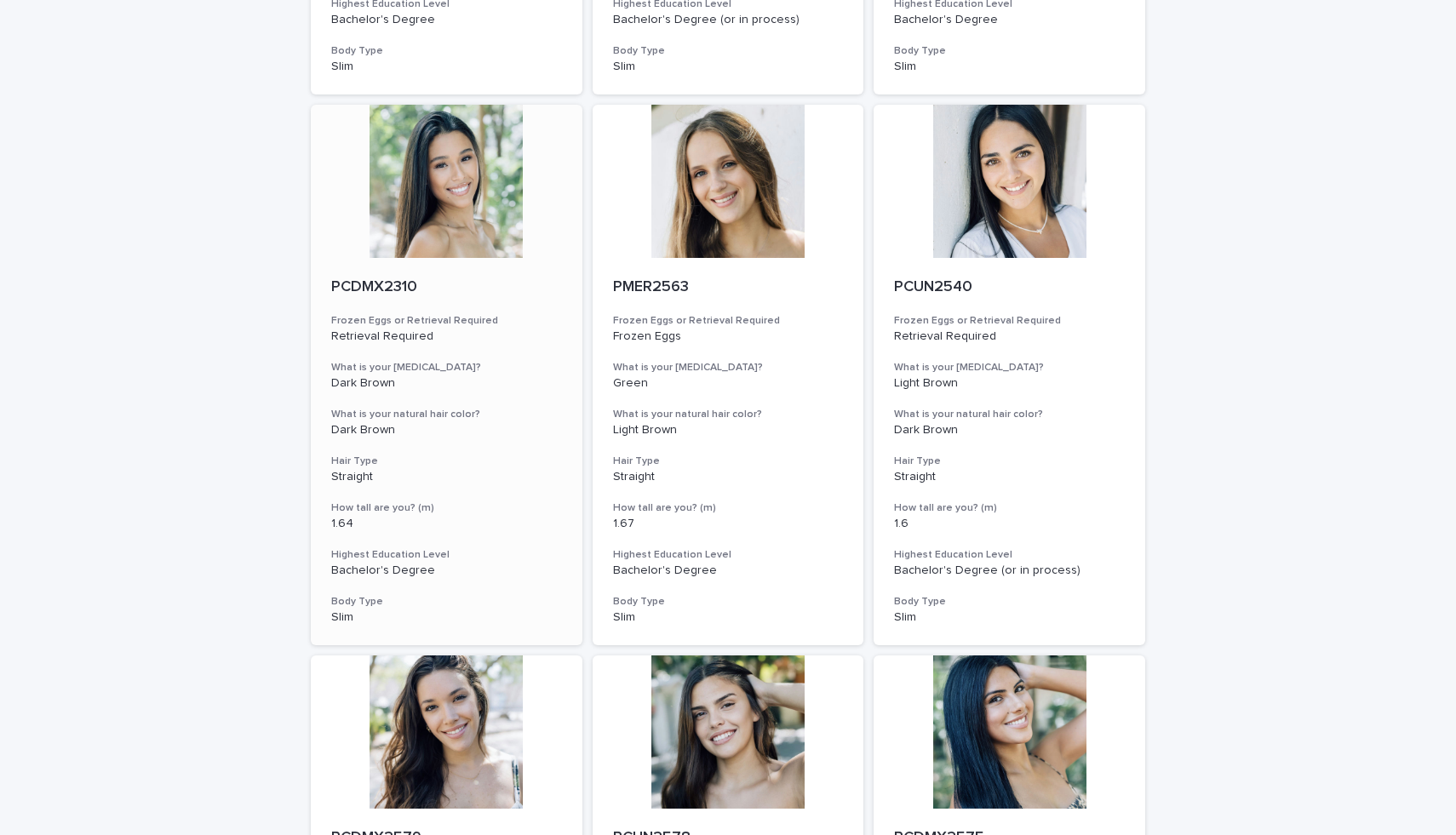
click at [388, 192] on div at bounding box center [446, 182] width 271 height 154
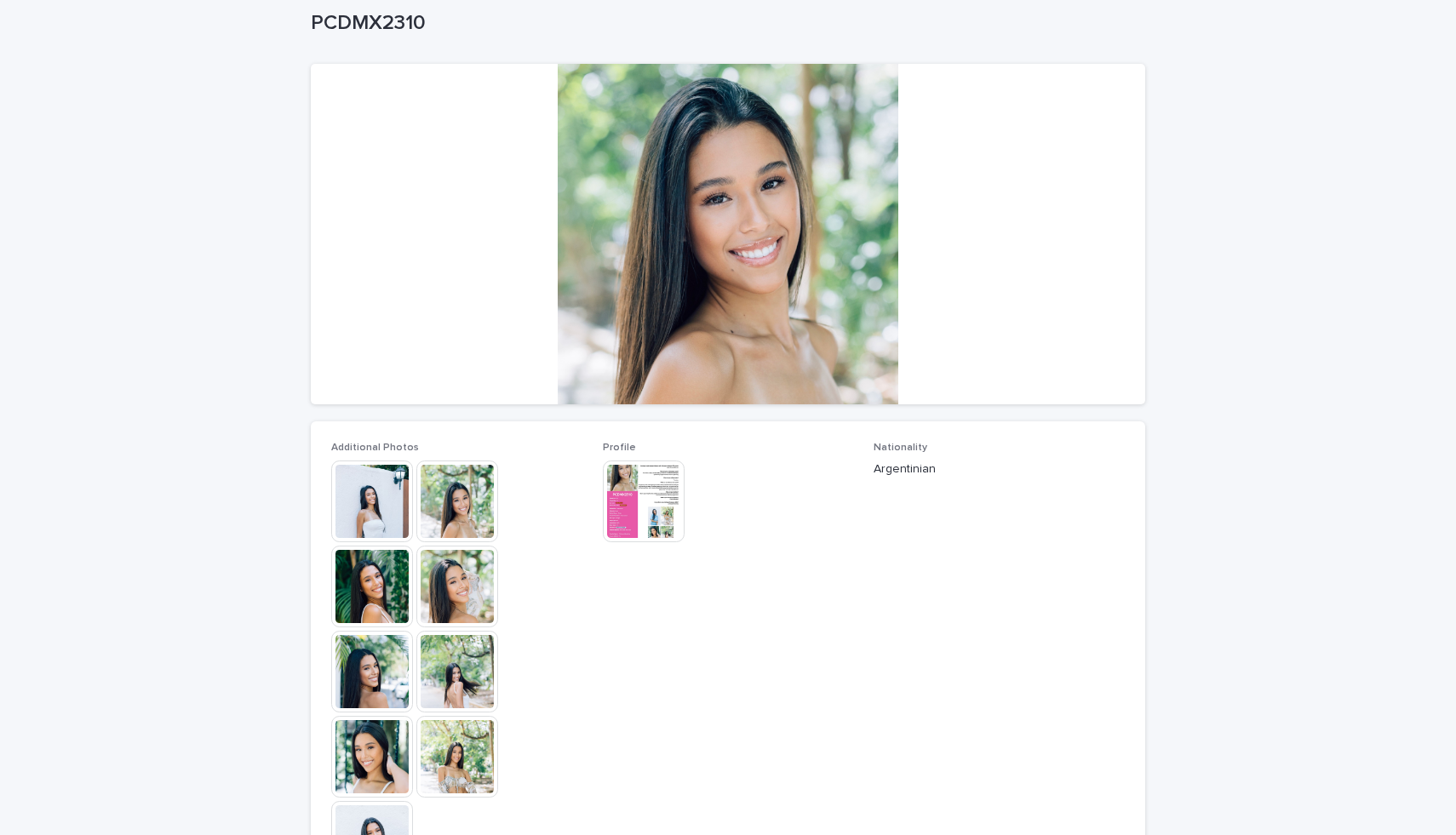
scroll to position [119, 0]
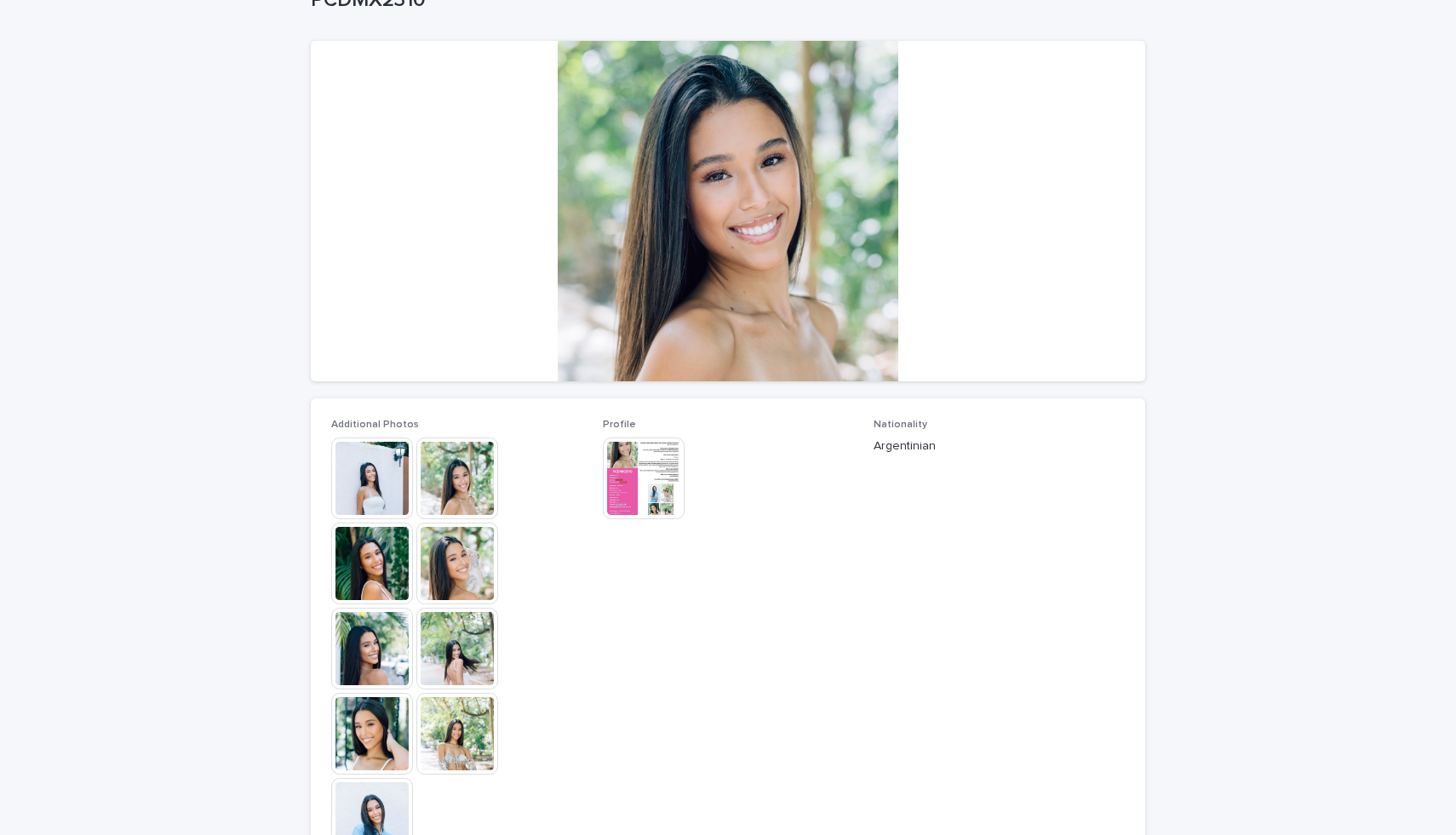
click at [441, 578] on img at bounding box center [457, 563] width 81 height 81
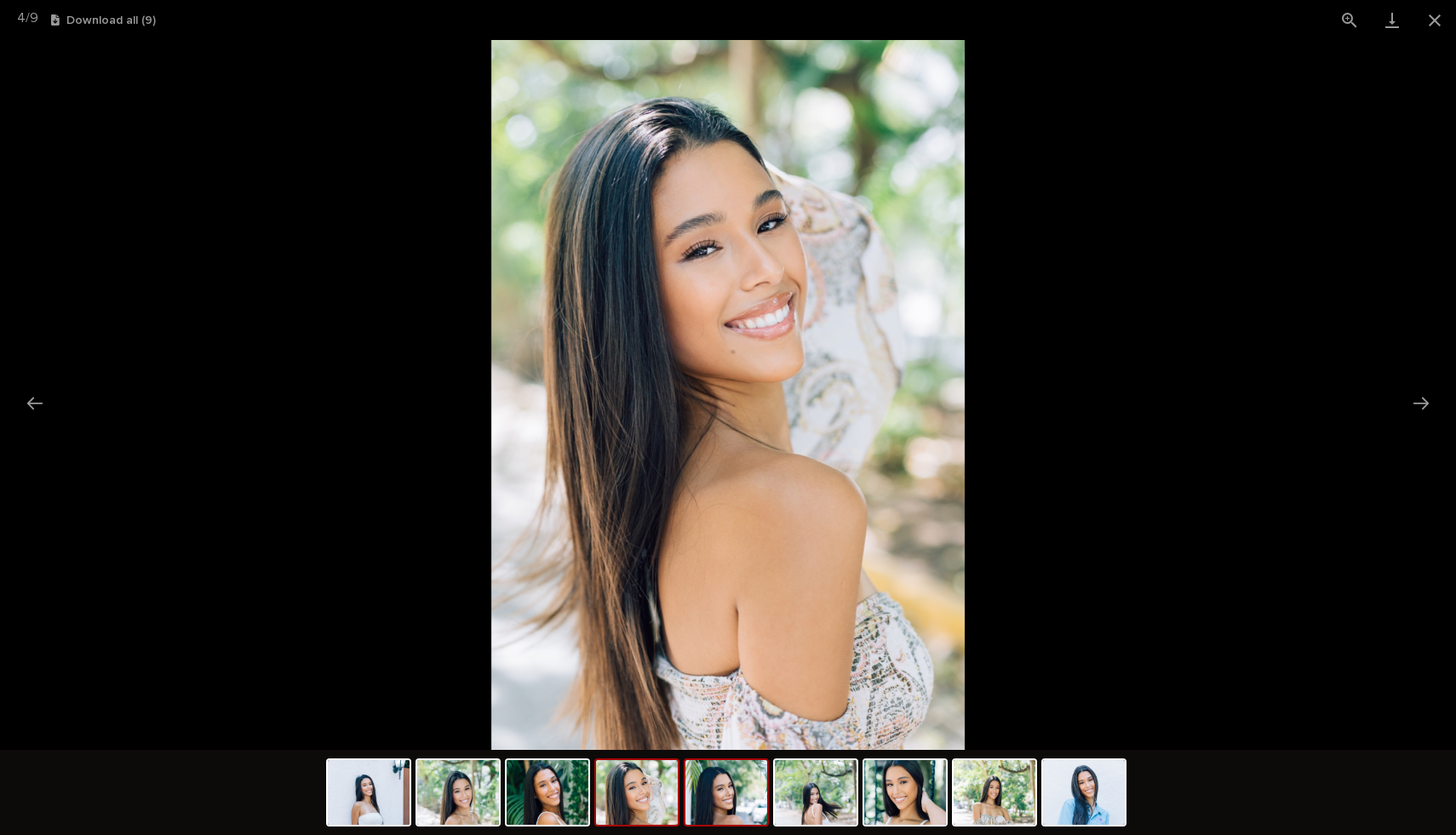
click at [752, 796] on img at bounding box center [726, 793] width 81 height 65
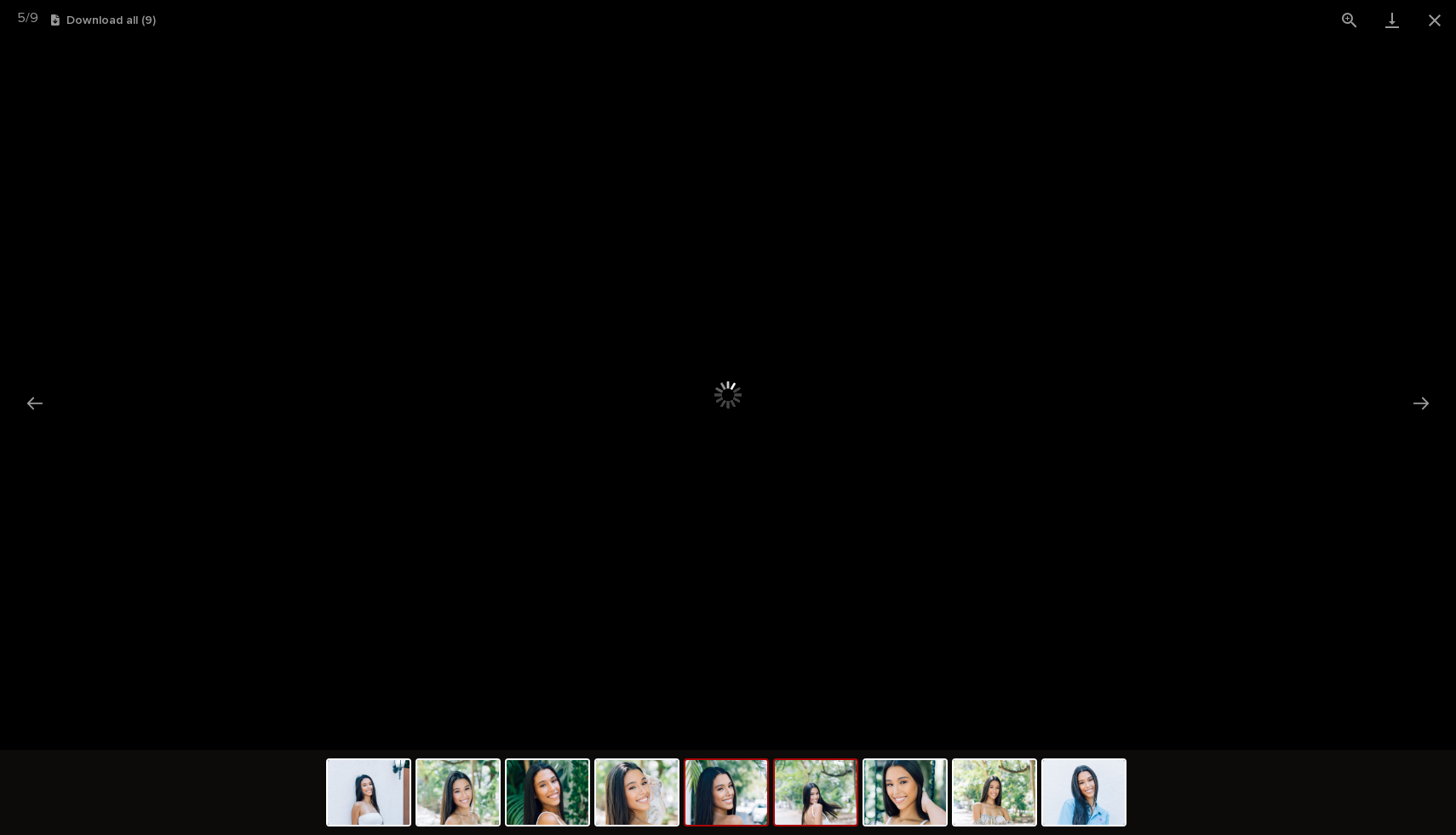
click at [813, 793] on img at bounding box center [815, 793] width 81 height 65
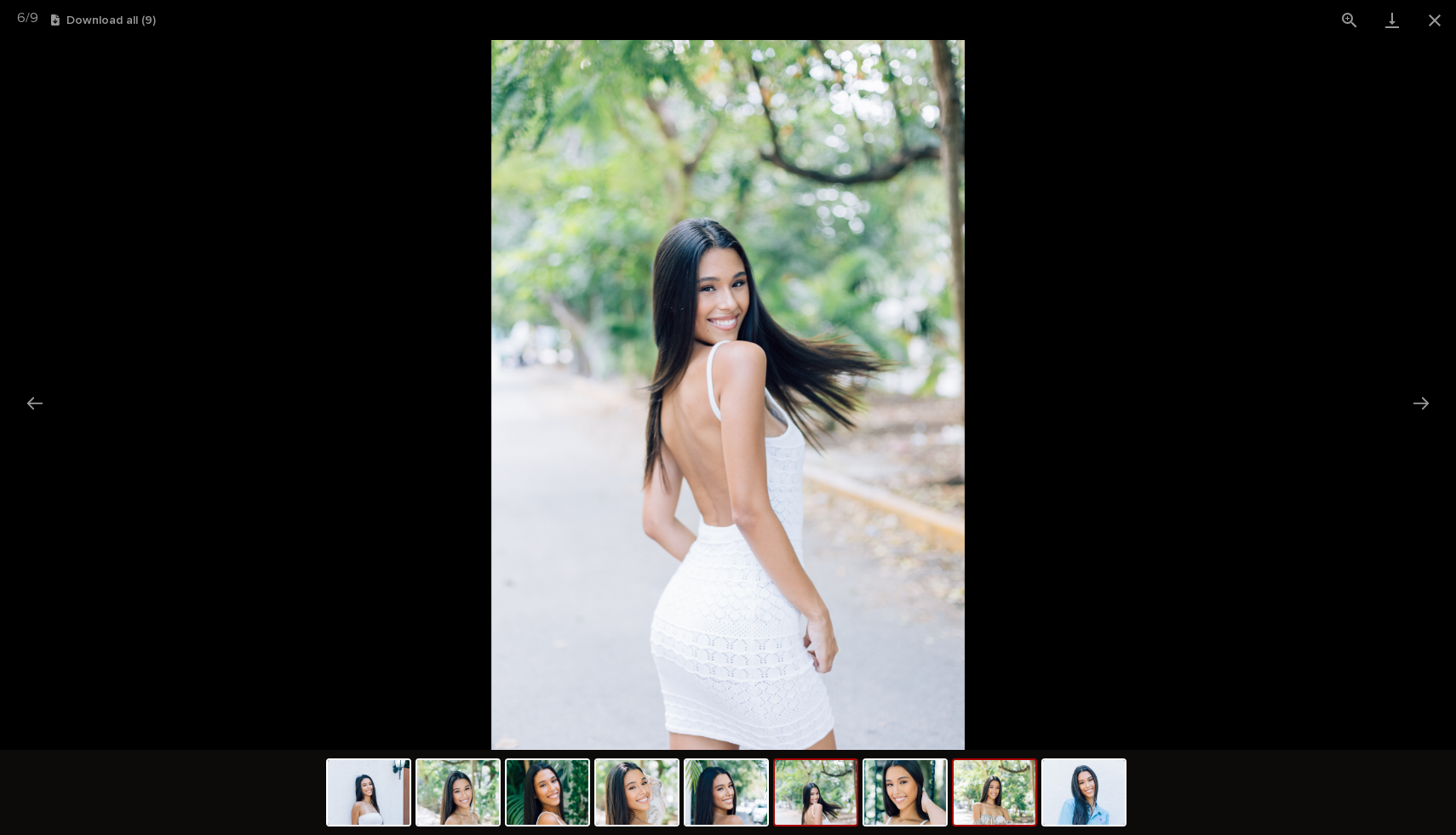
click at [1033, 811] on img at bounding box center [994, 793] width 81 height 65
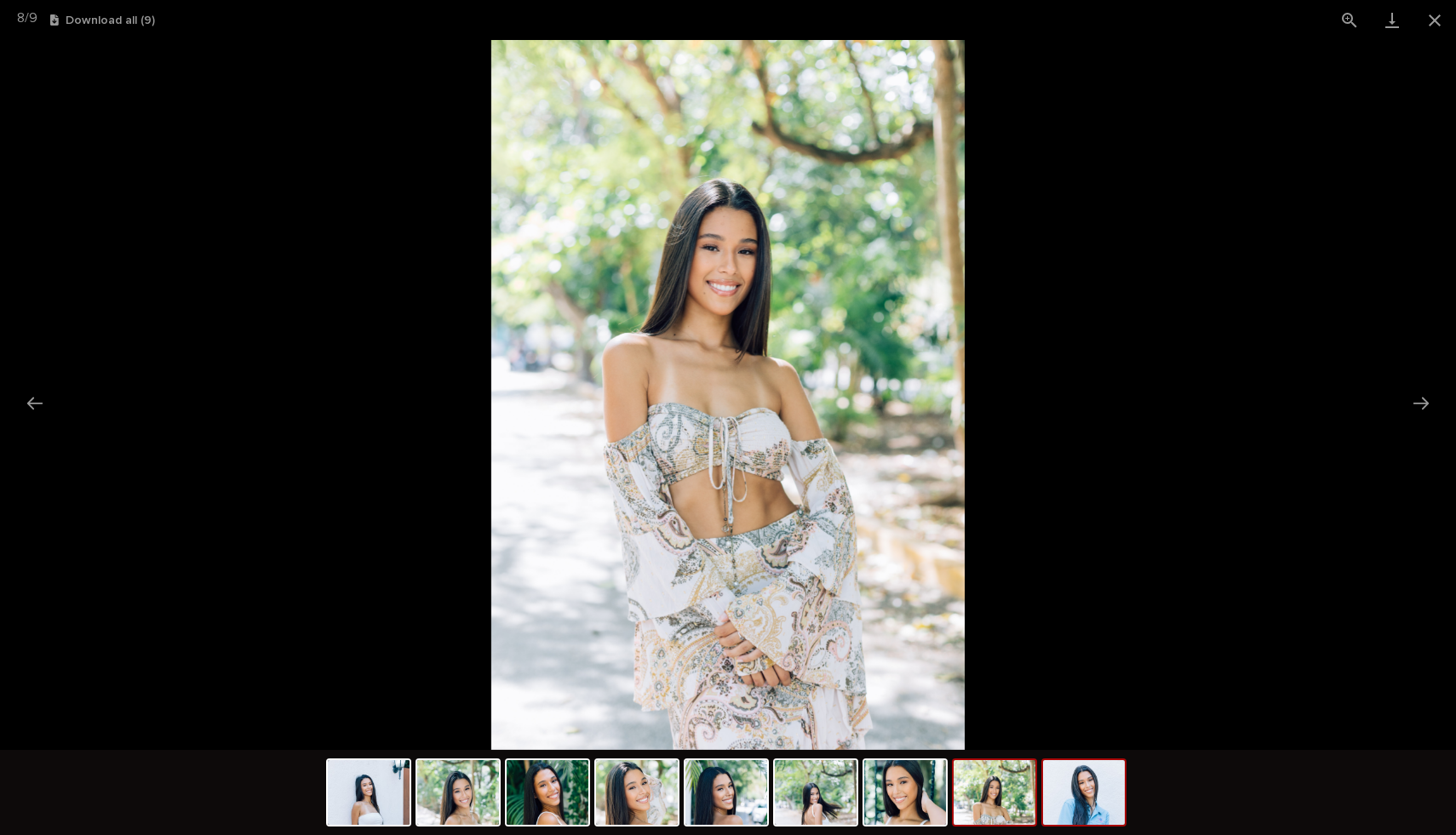
click at [1068, 803] on img at bounding box center [1084, 793] width 81 height 65
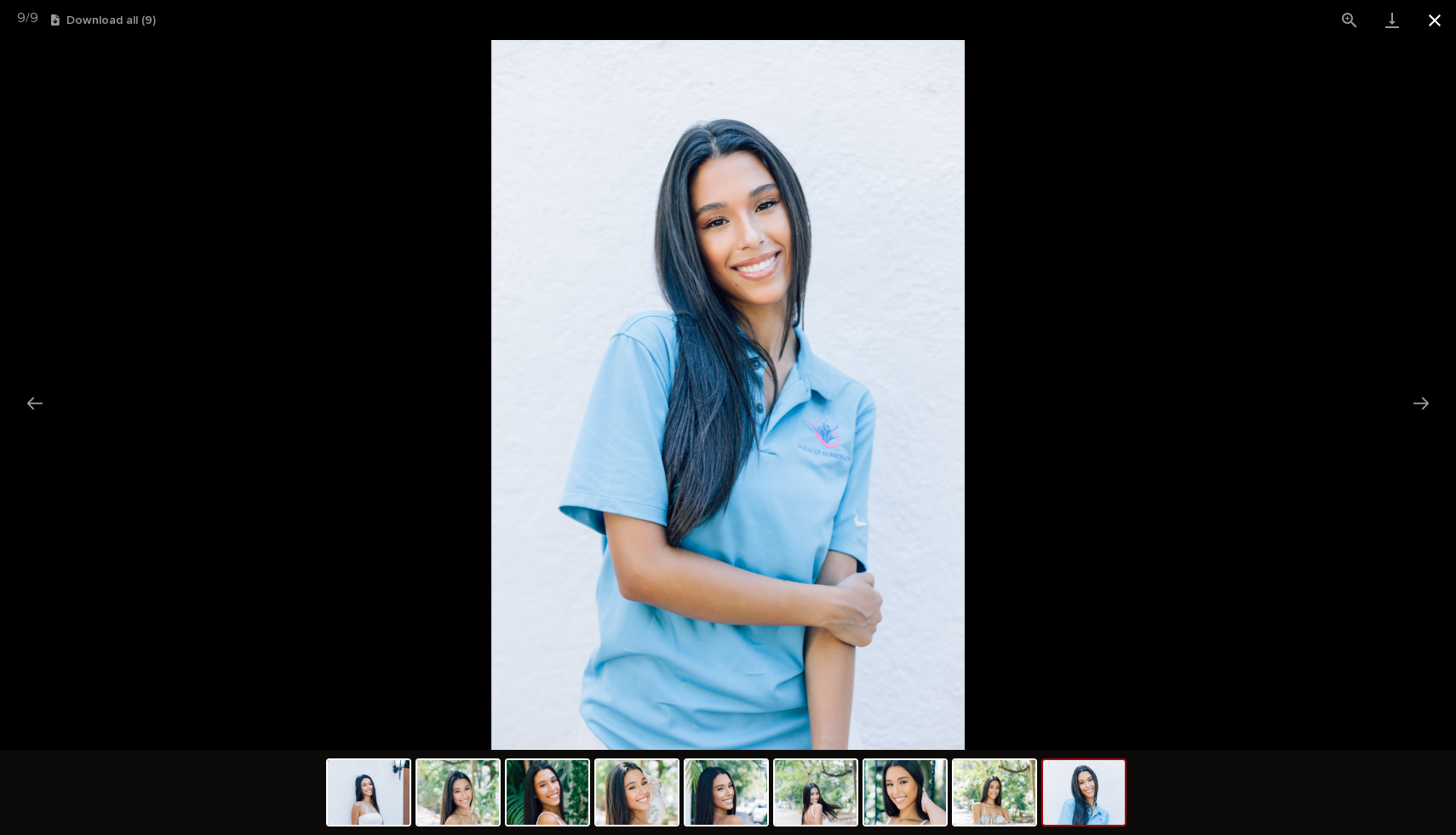
click at [1437, 9] on button "Close gallery" at bounding box center [1433, 20] width 42 height 40
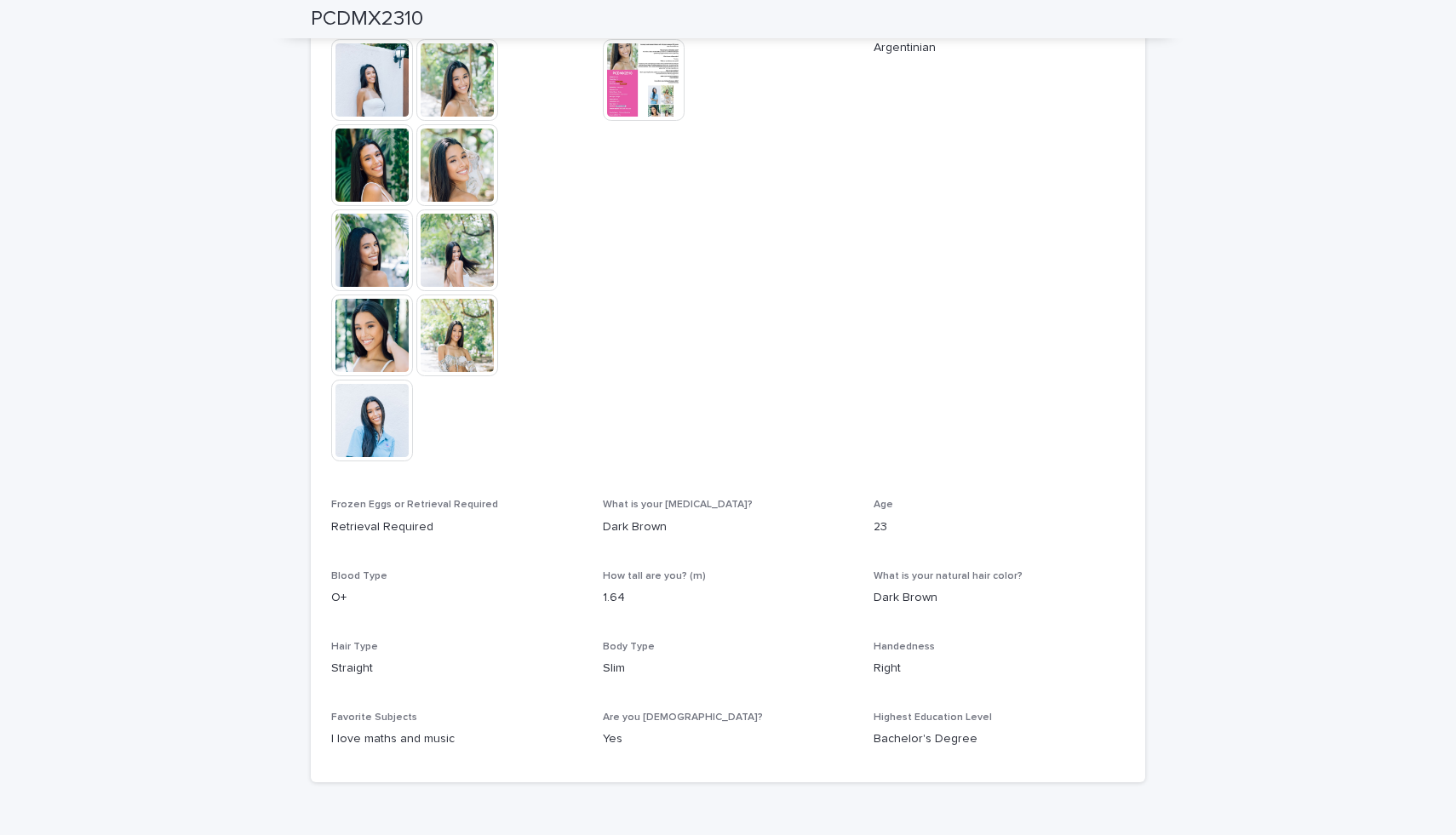
scroll to position [511, 0]
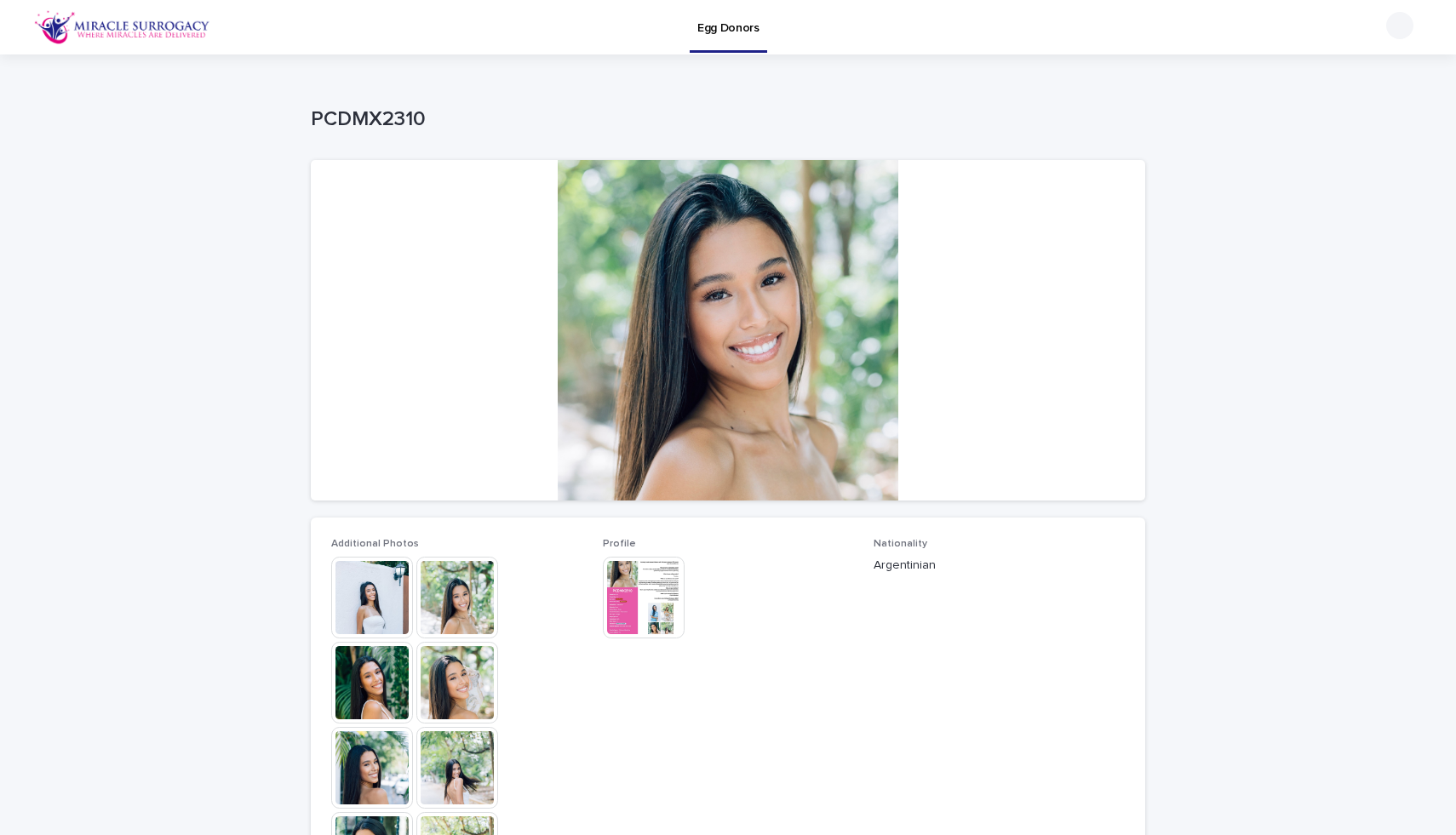
click at [728, 30] on p "Egg Donors" at bounding box center [728, 18] width 62 height 36
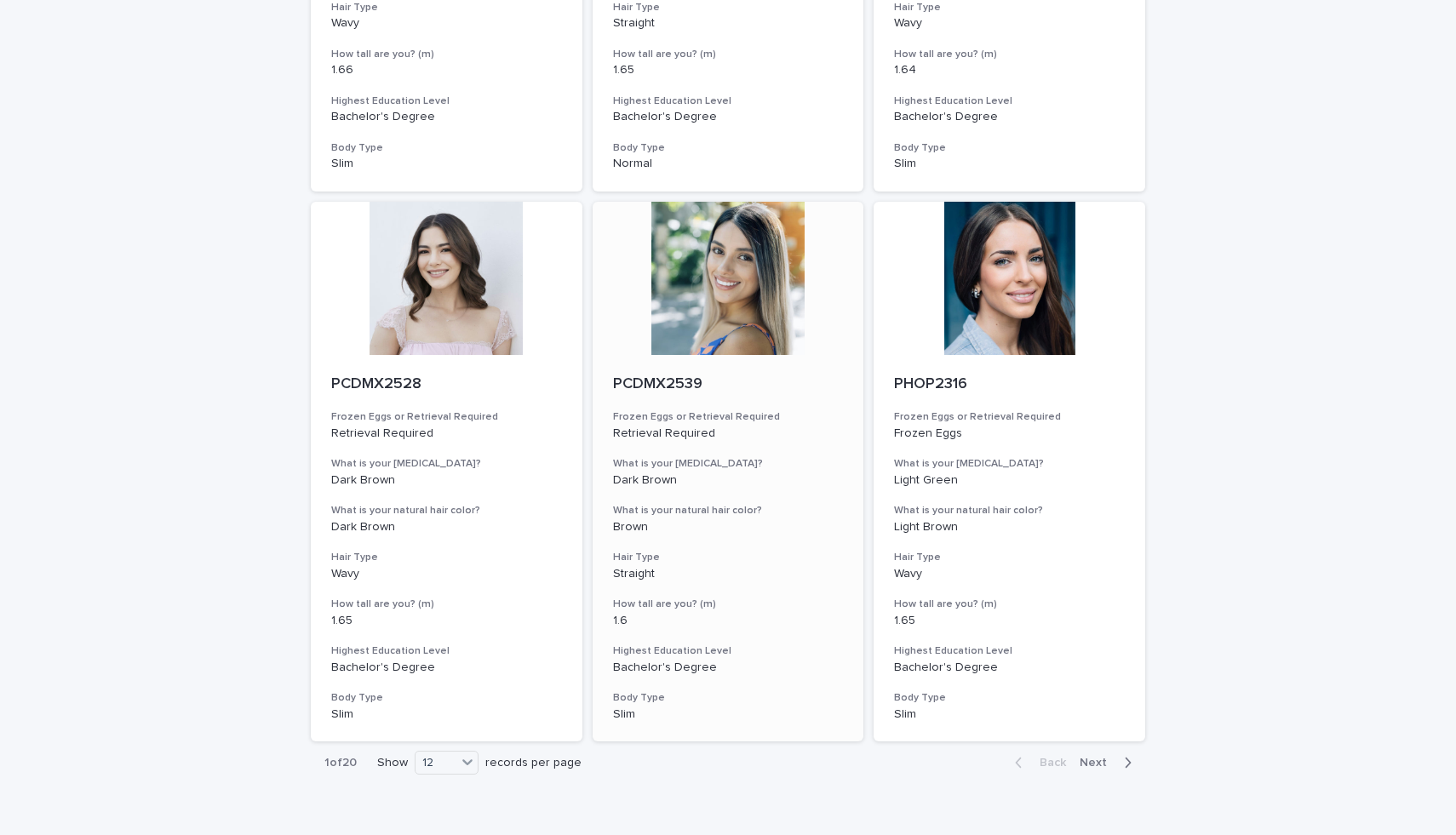
scroll to position [1696, 0]
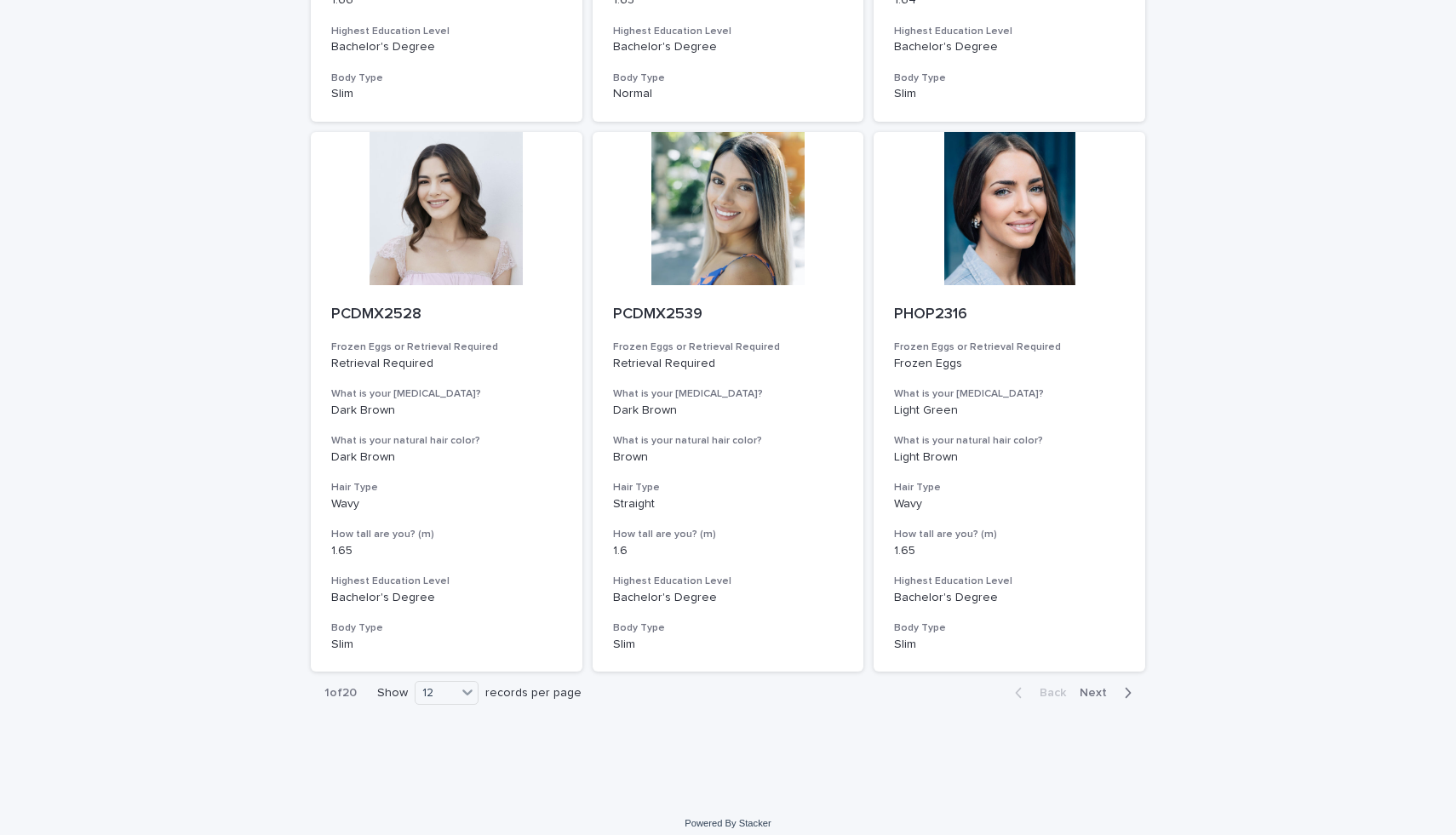
click at [1102, 698] on span "Next" at bounding box center [1097, 692] width 37 height 12
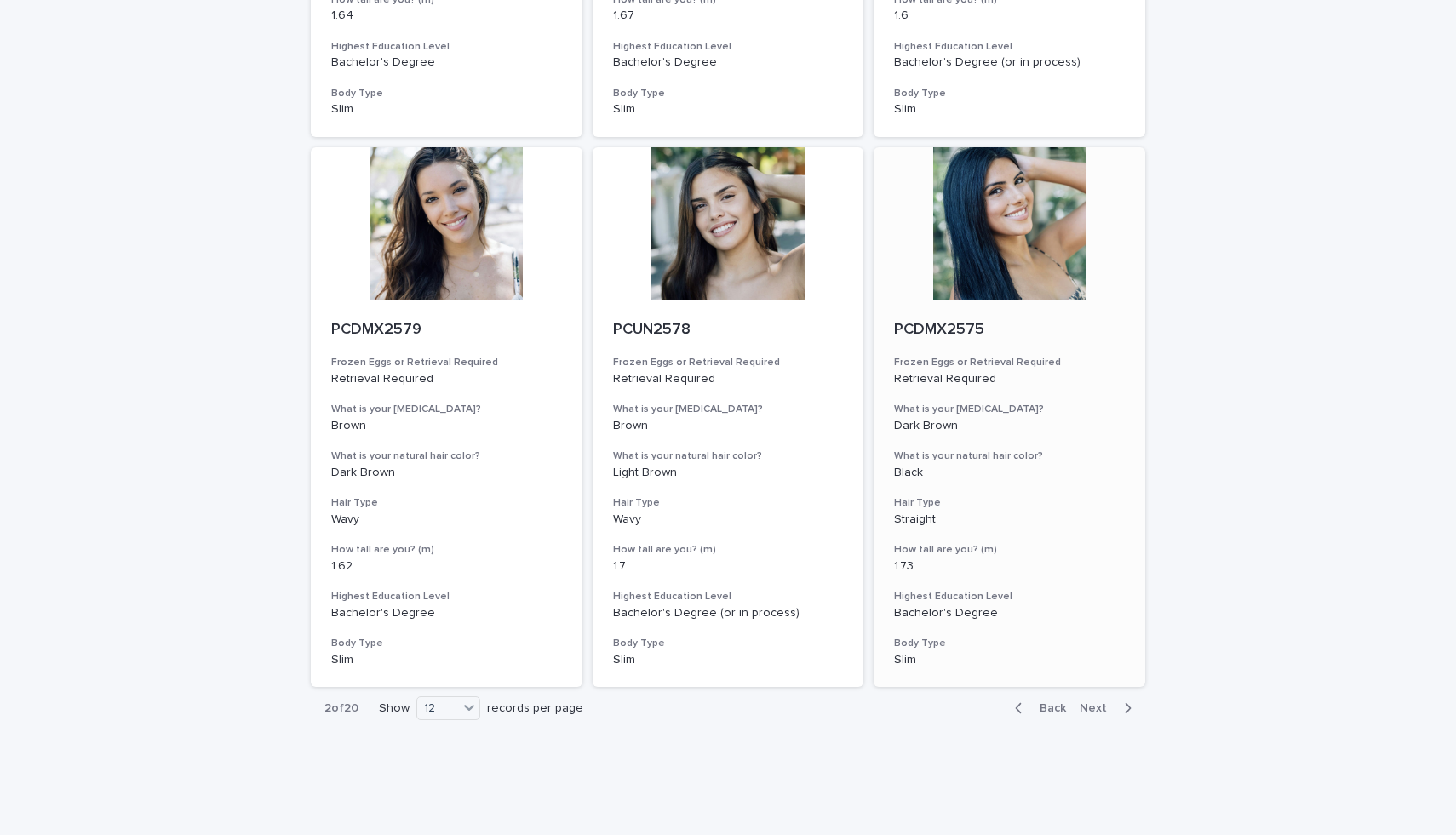
scroll to position [1698, 0]
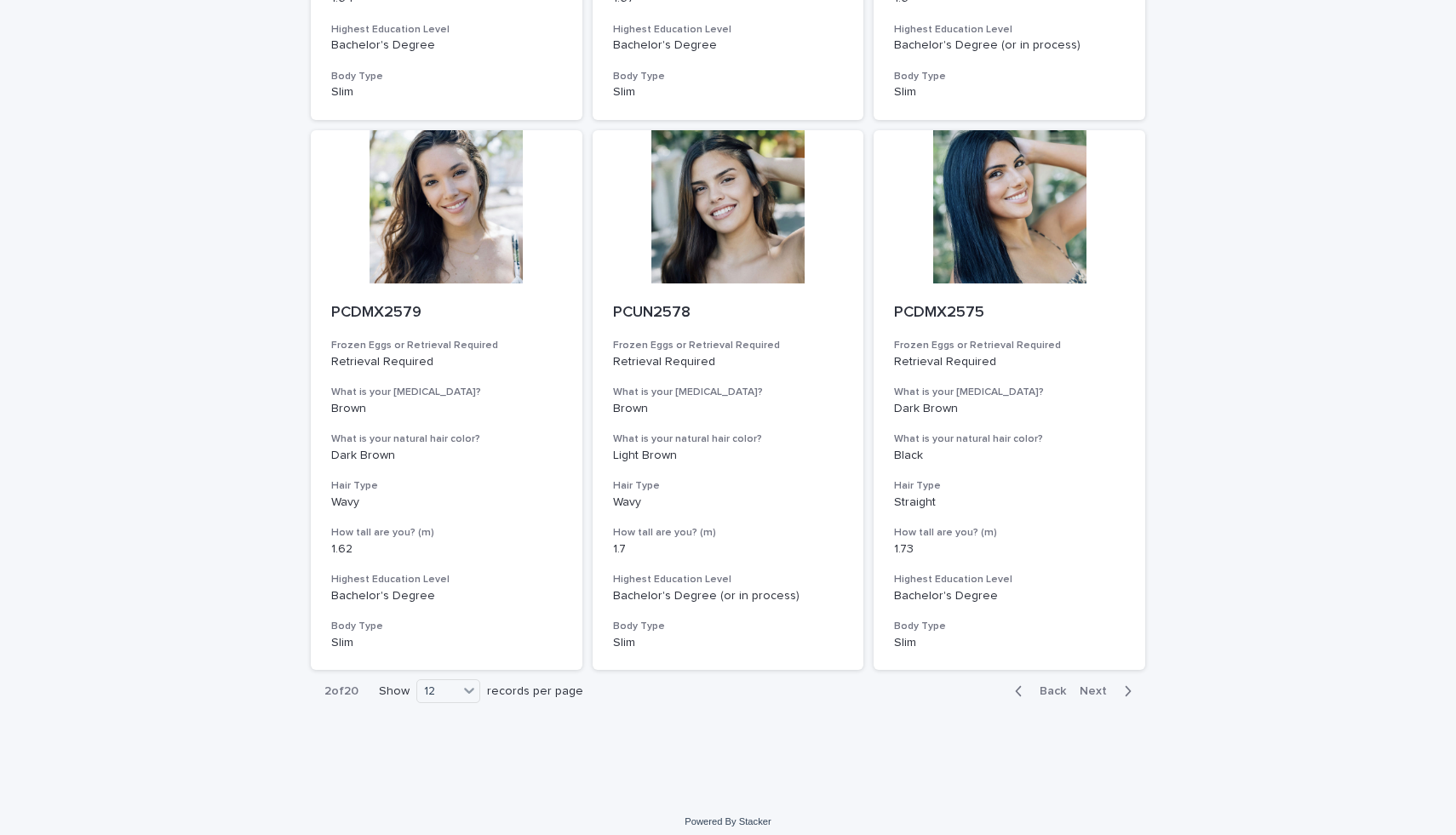
click at [1091, 695] on span "Next" at bounding box center [1097, 690] width 37 height 12
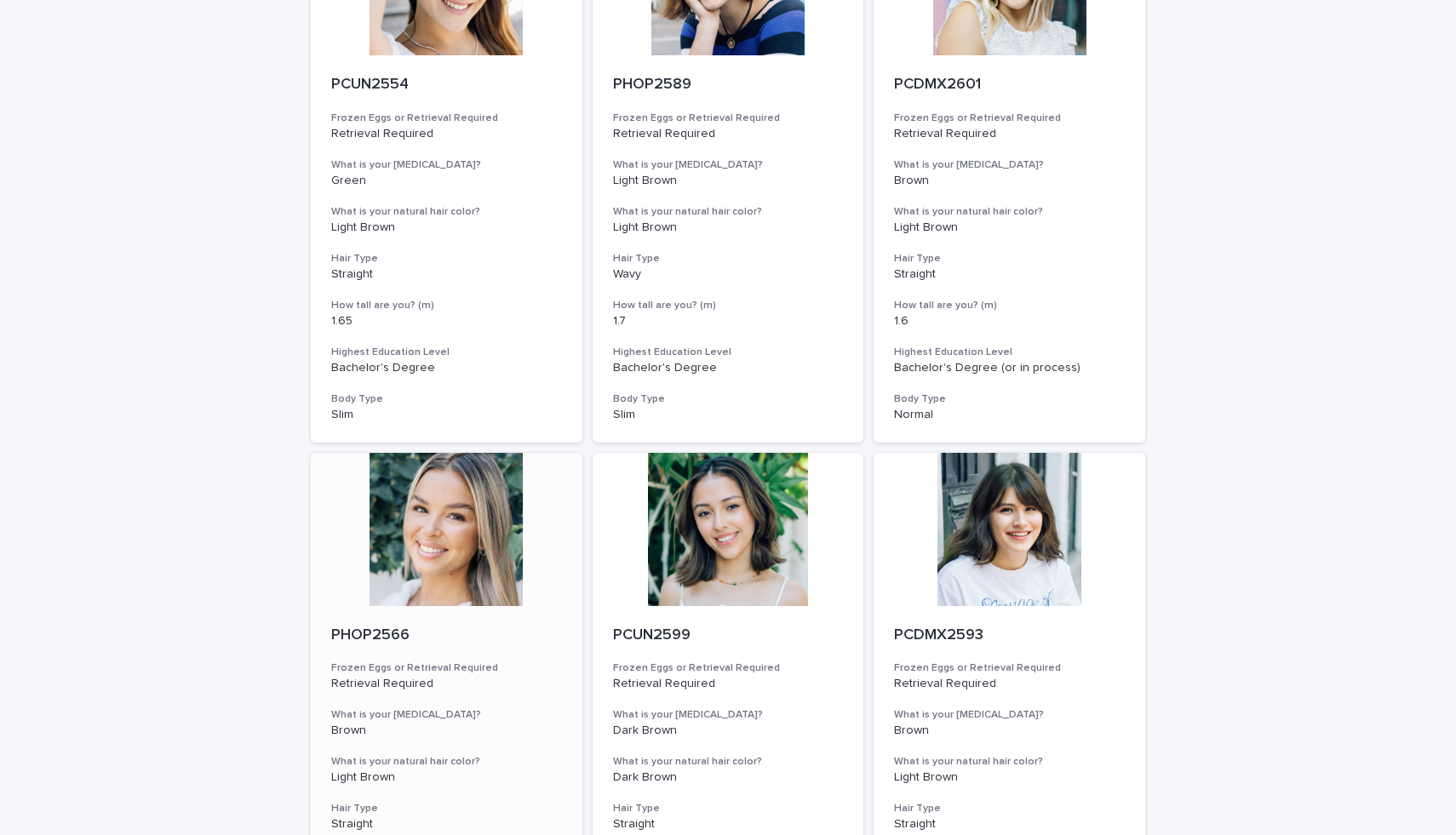
scroll to position [280, 0]
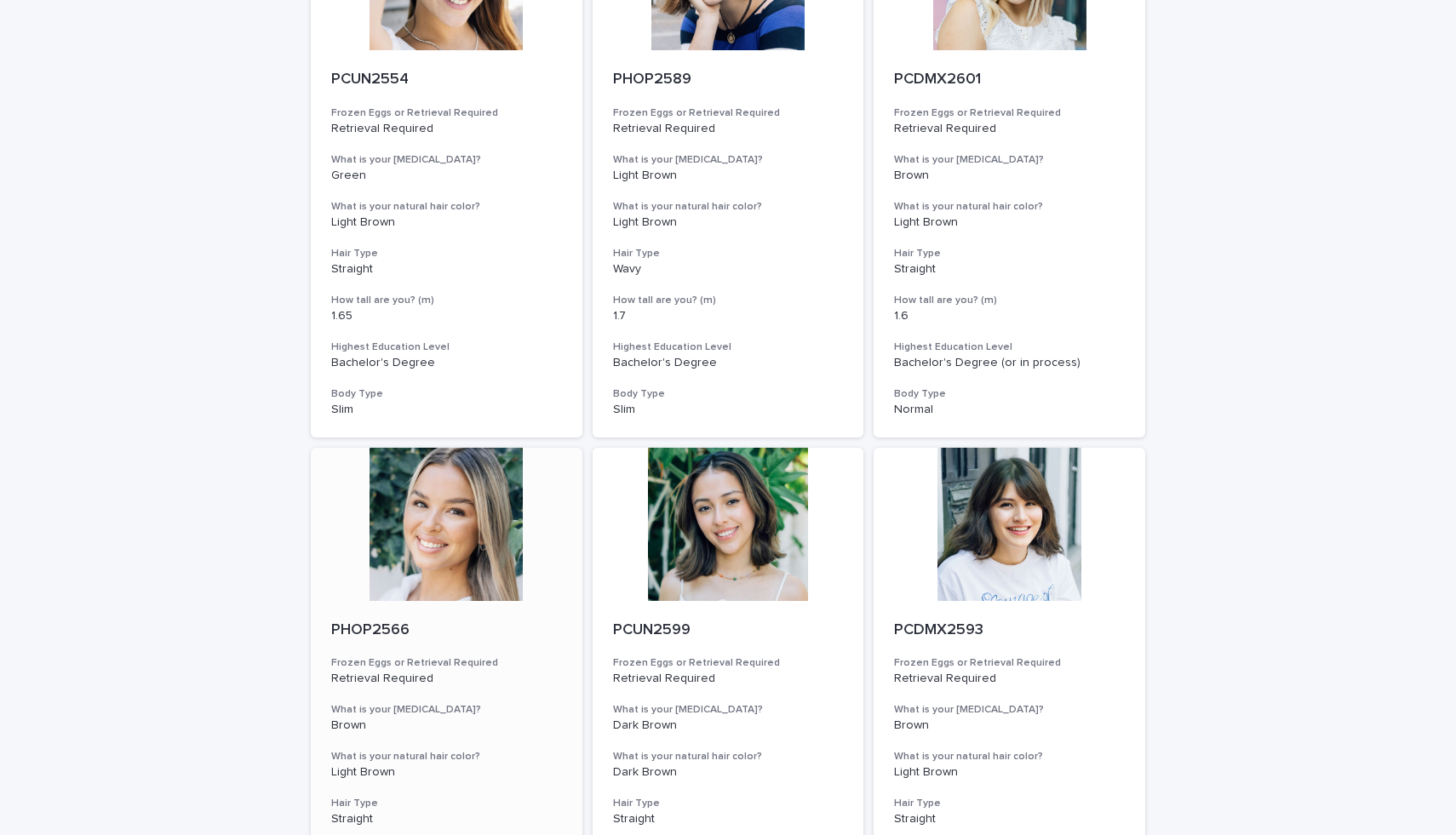
click at [418, 555] on div at bounding box center [446, 524] width 271 height 154
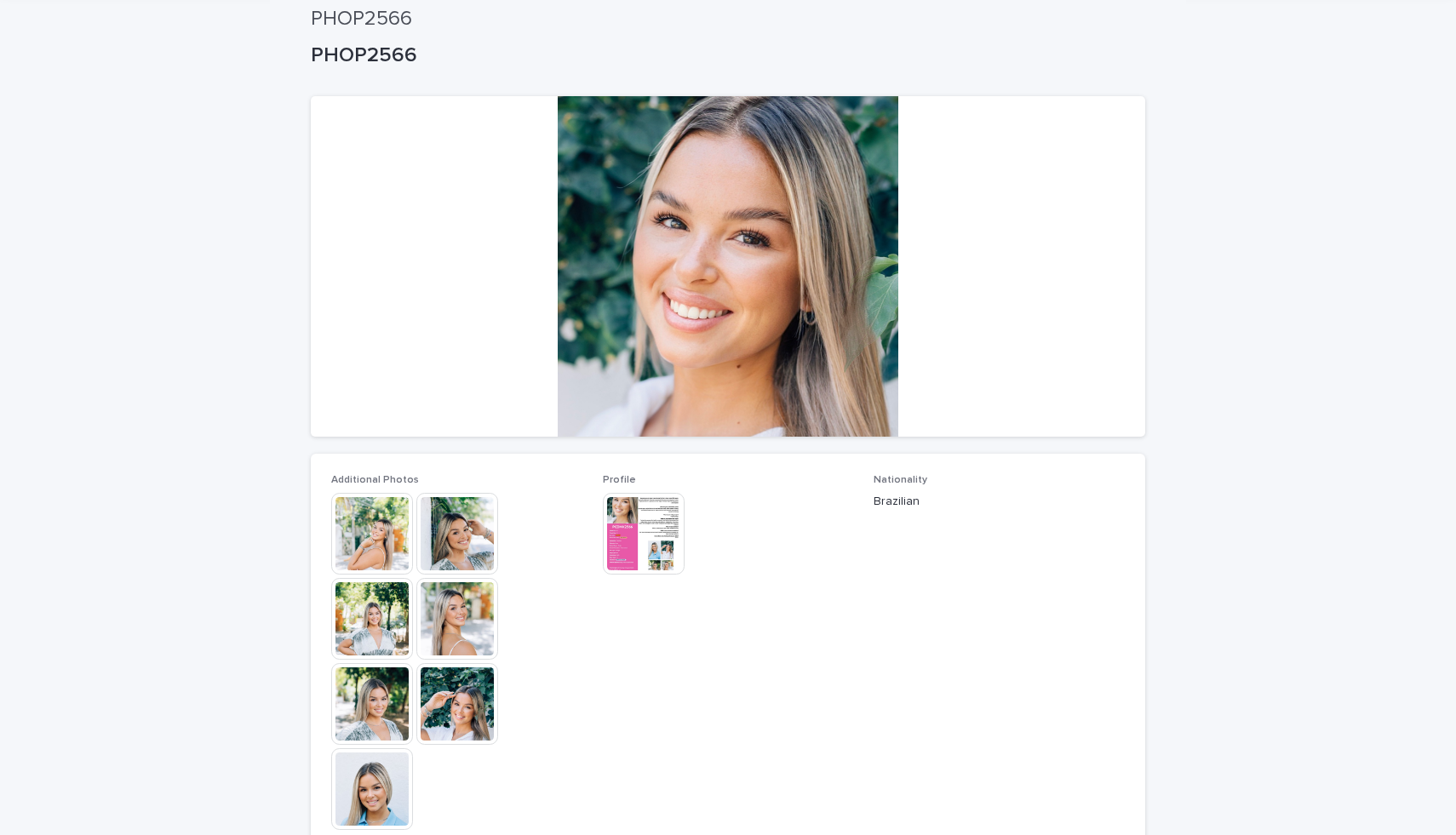
scroll to position [60, 0]
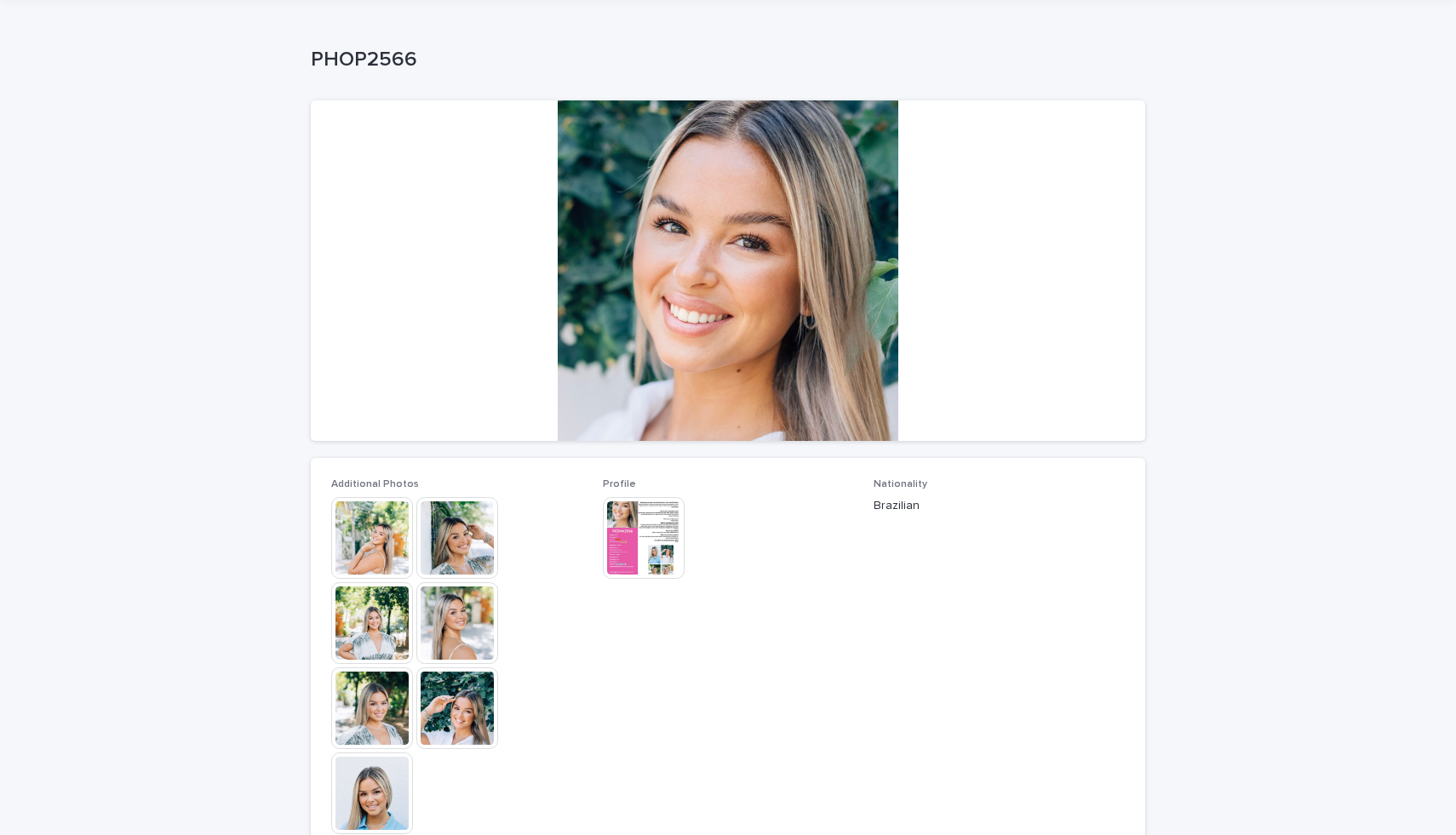
click at [612, 508] on img at bounding box center [643, 538] width 81 height 81
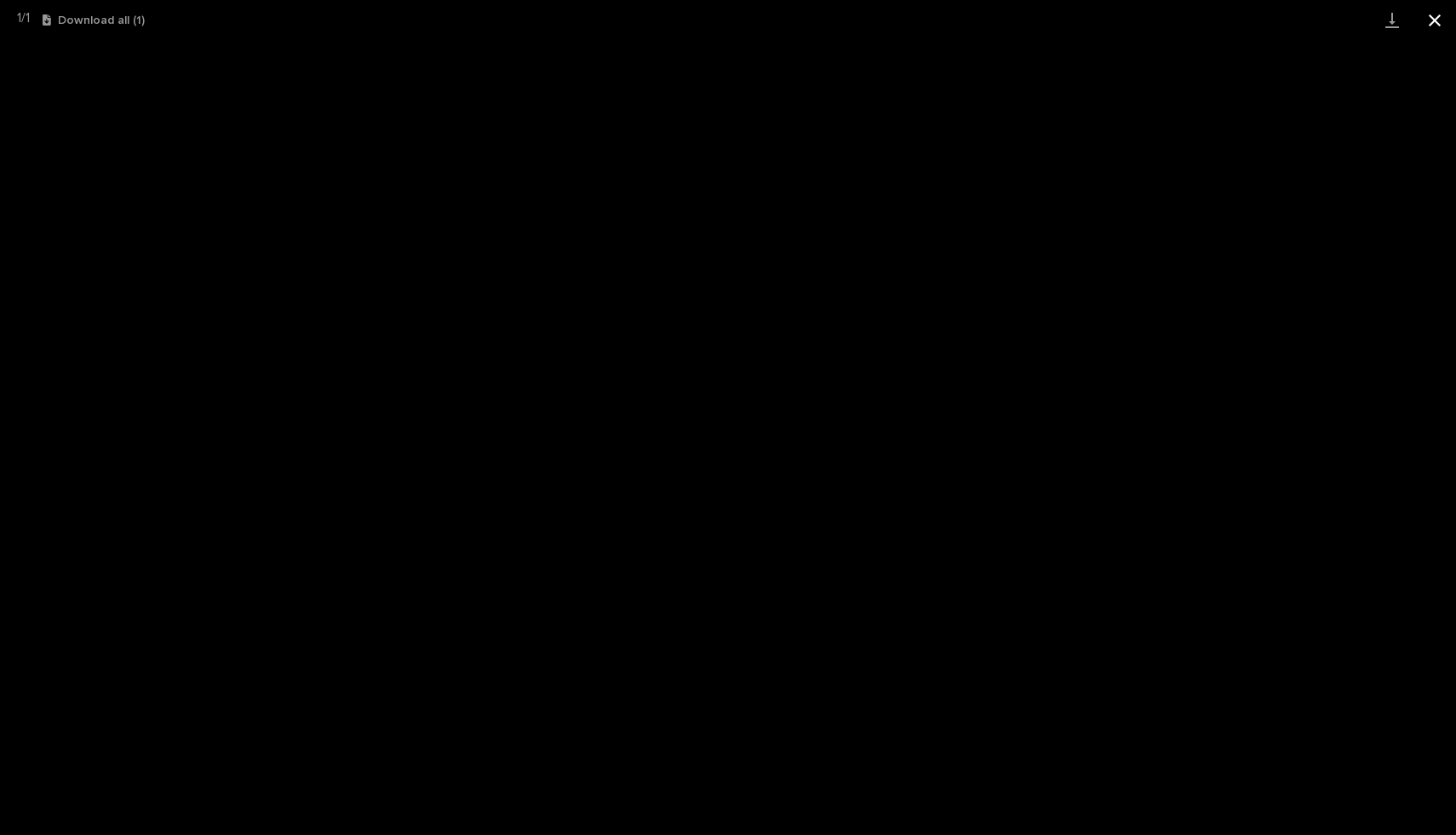
click at [1438, 17] on button "Close gallery" at bounding box center [1433, 20] width 42 height 40
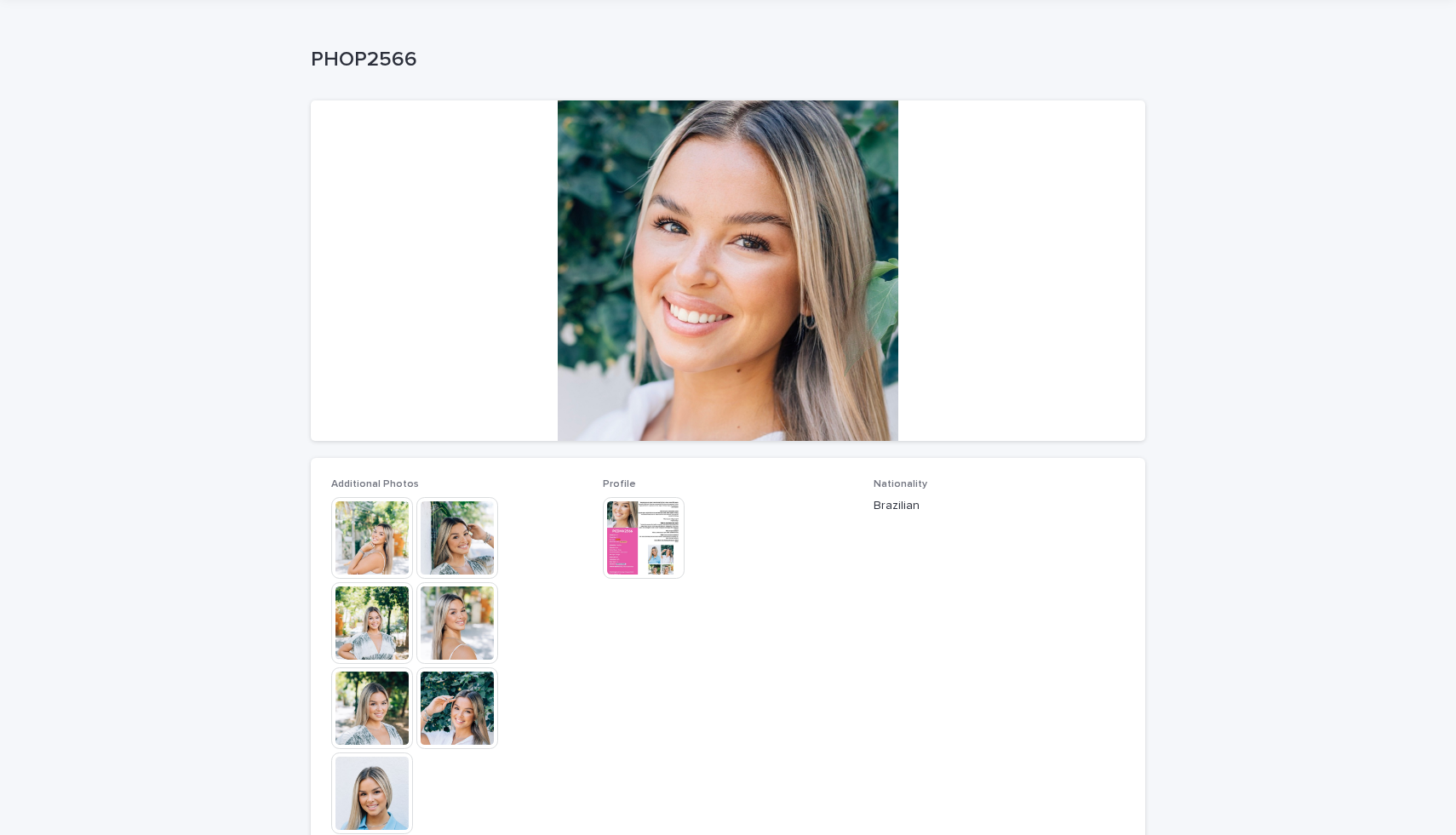
scroll to position [0, 0]
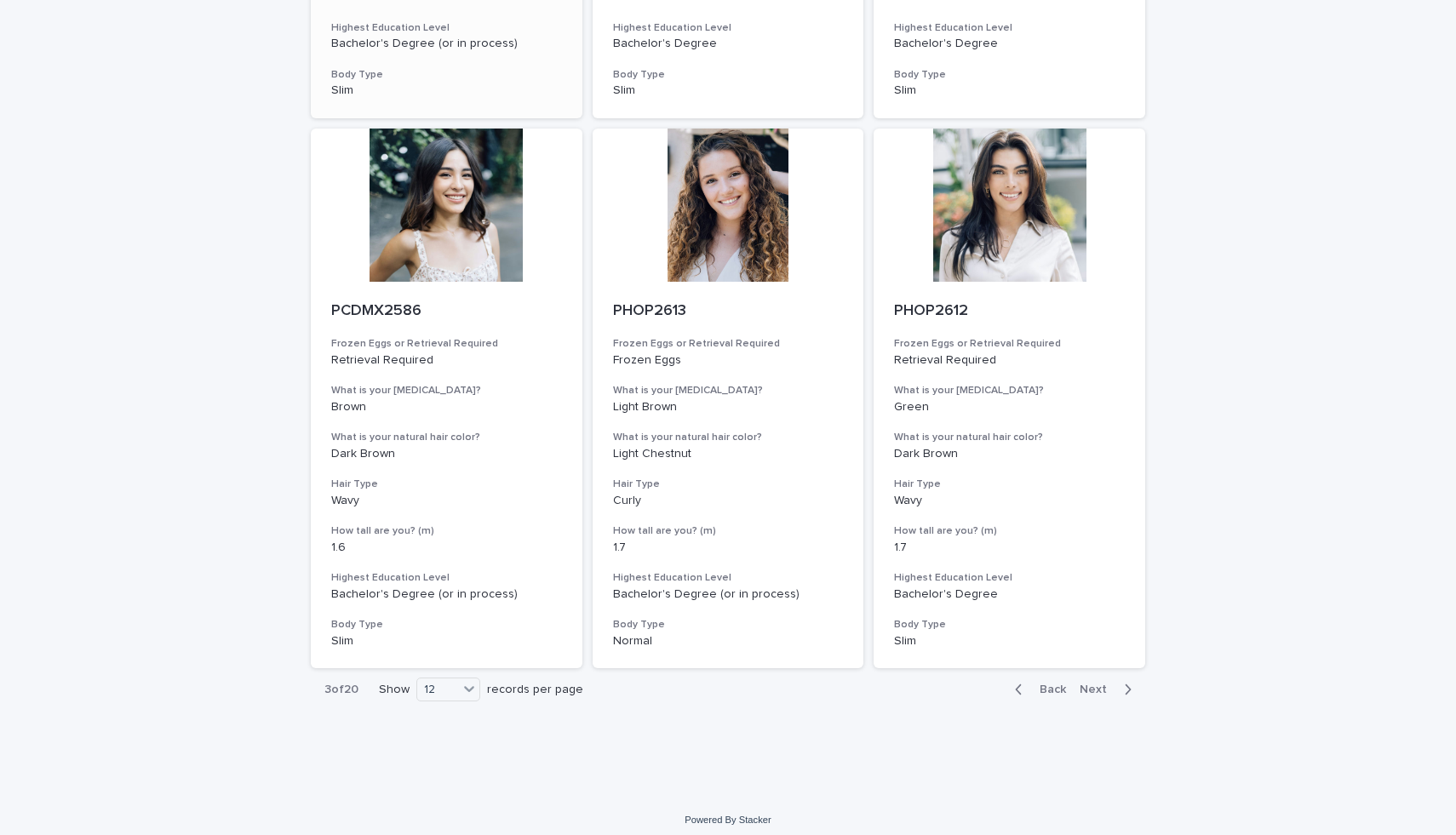
scroll to position [1710, 0]
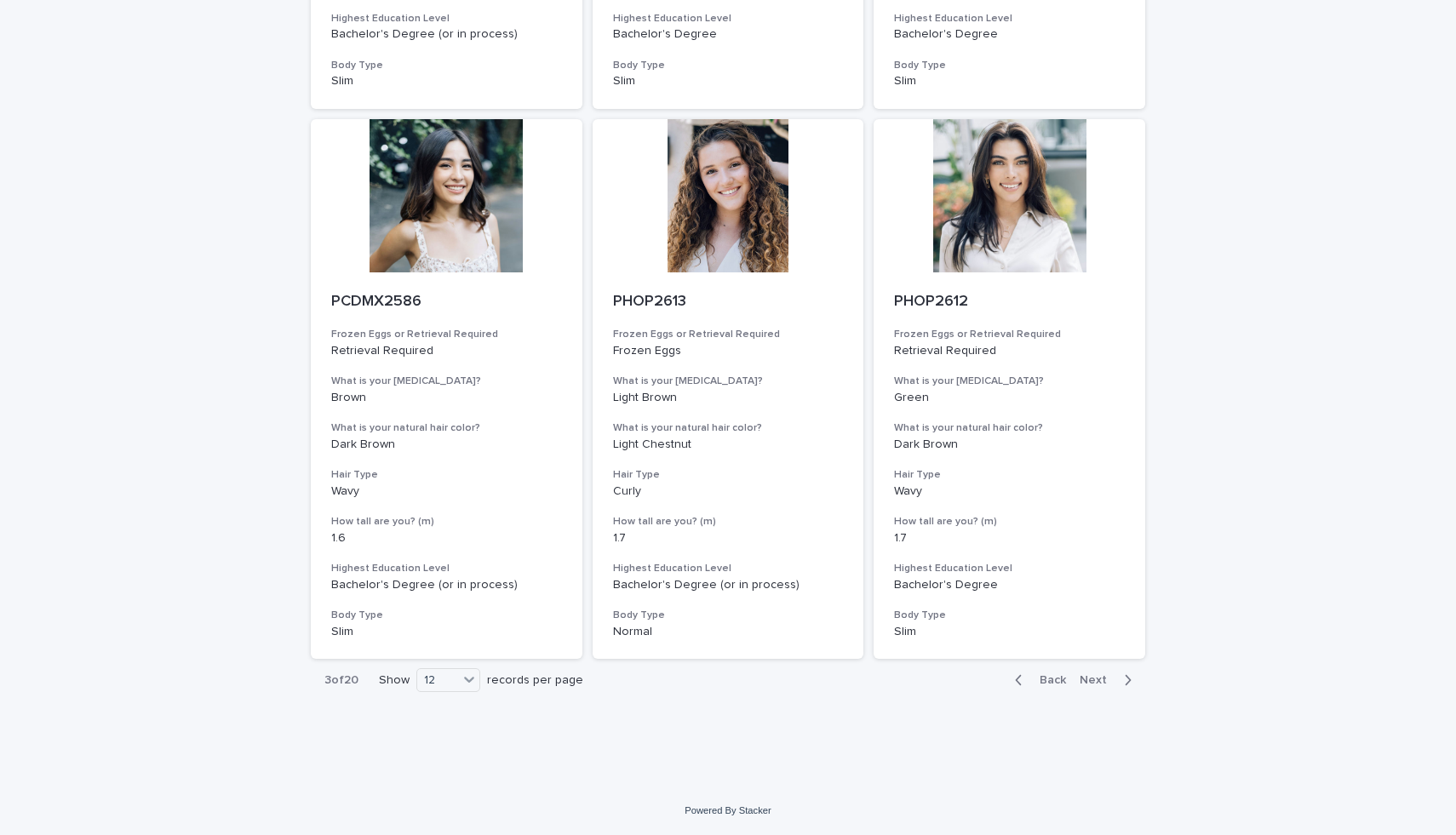
click at [1115, 683] on span "Next" at bounding box center [1097, 680] width 37 height 12
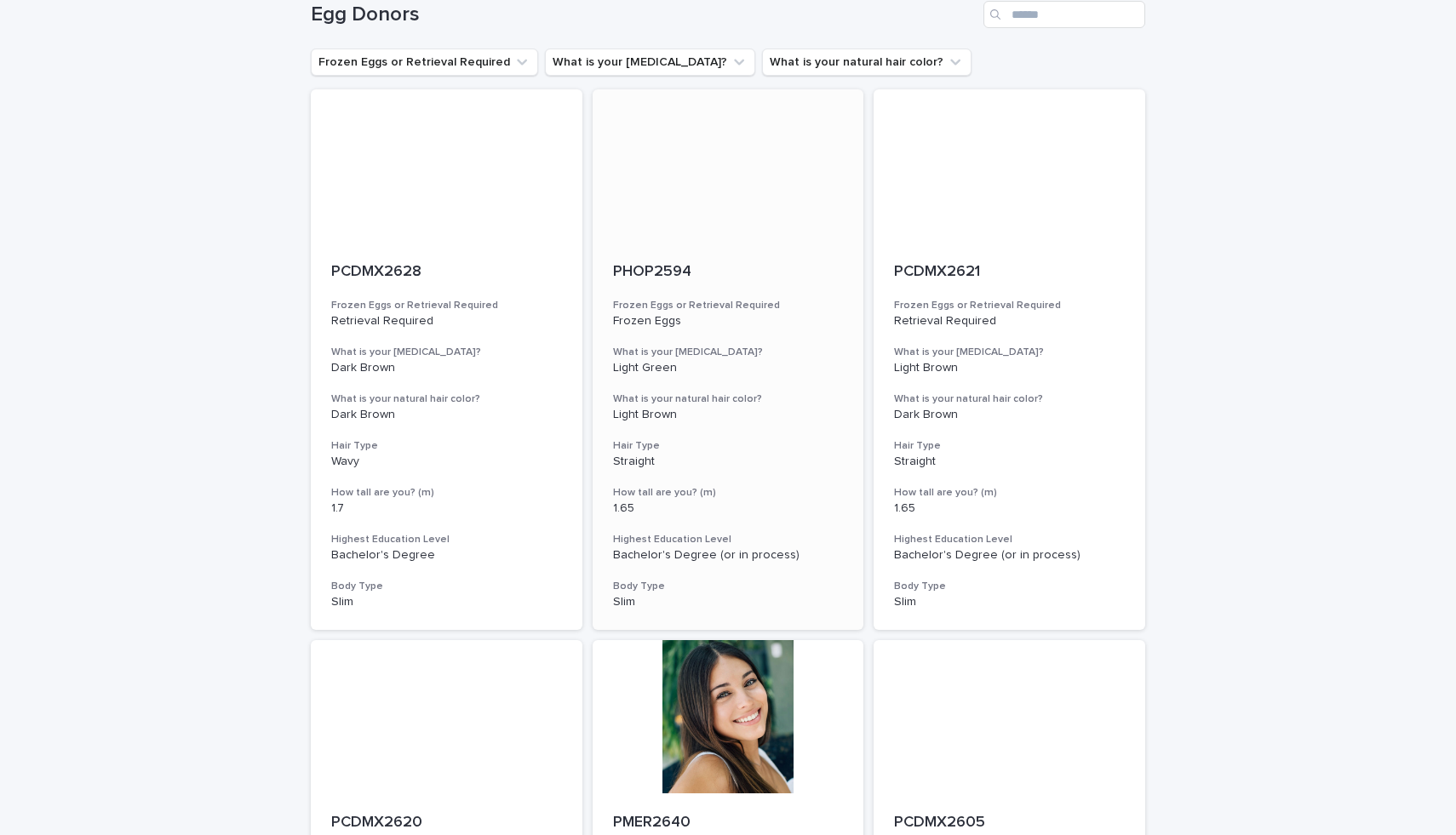
scroll to position [86, 0]
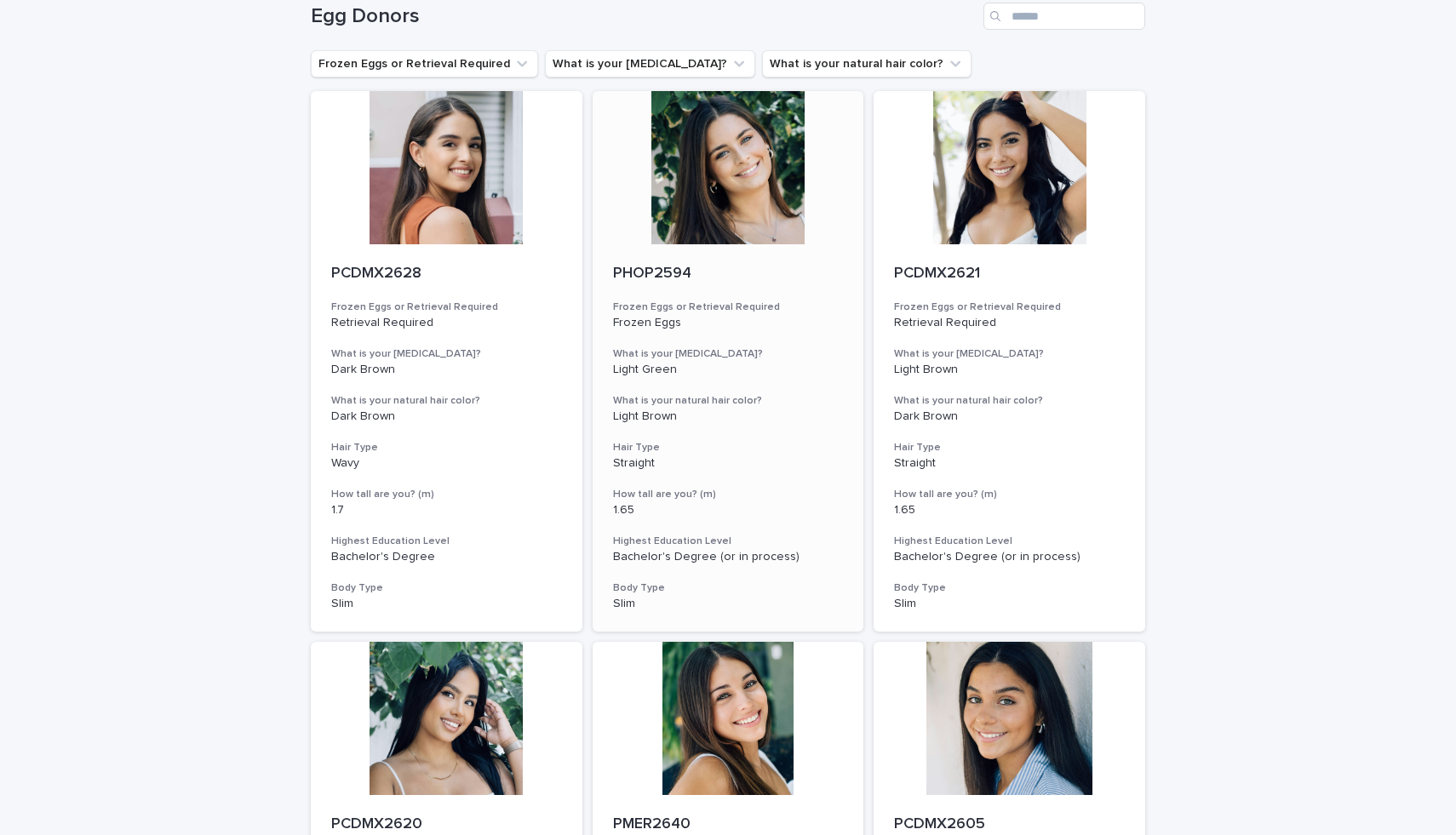
click at [687, 209] on div at bounding box center [728, 168] width 271 height 154
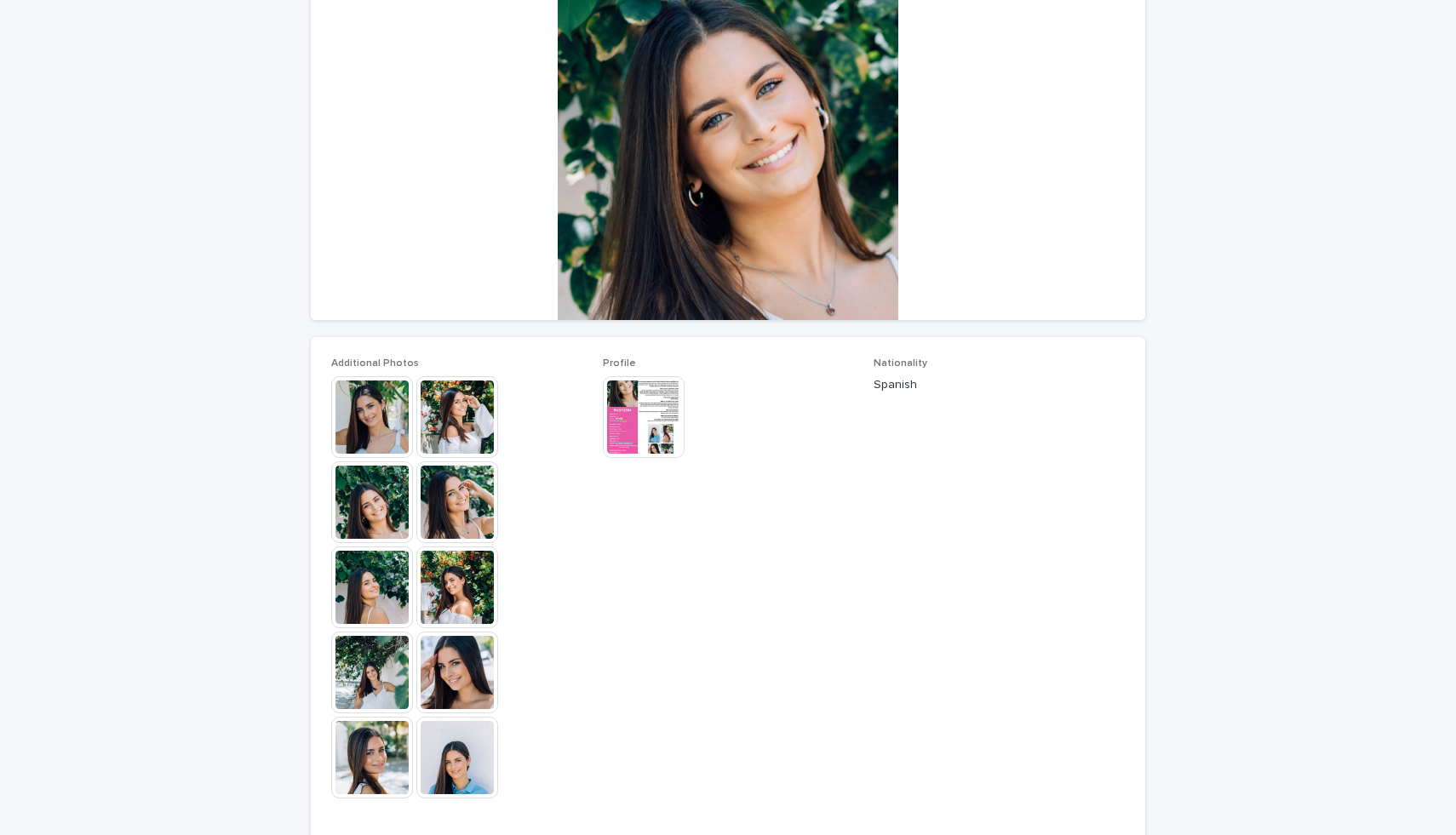
scroll to position [183, 0]
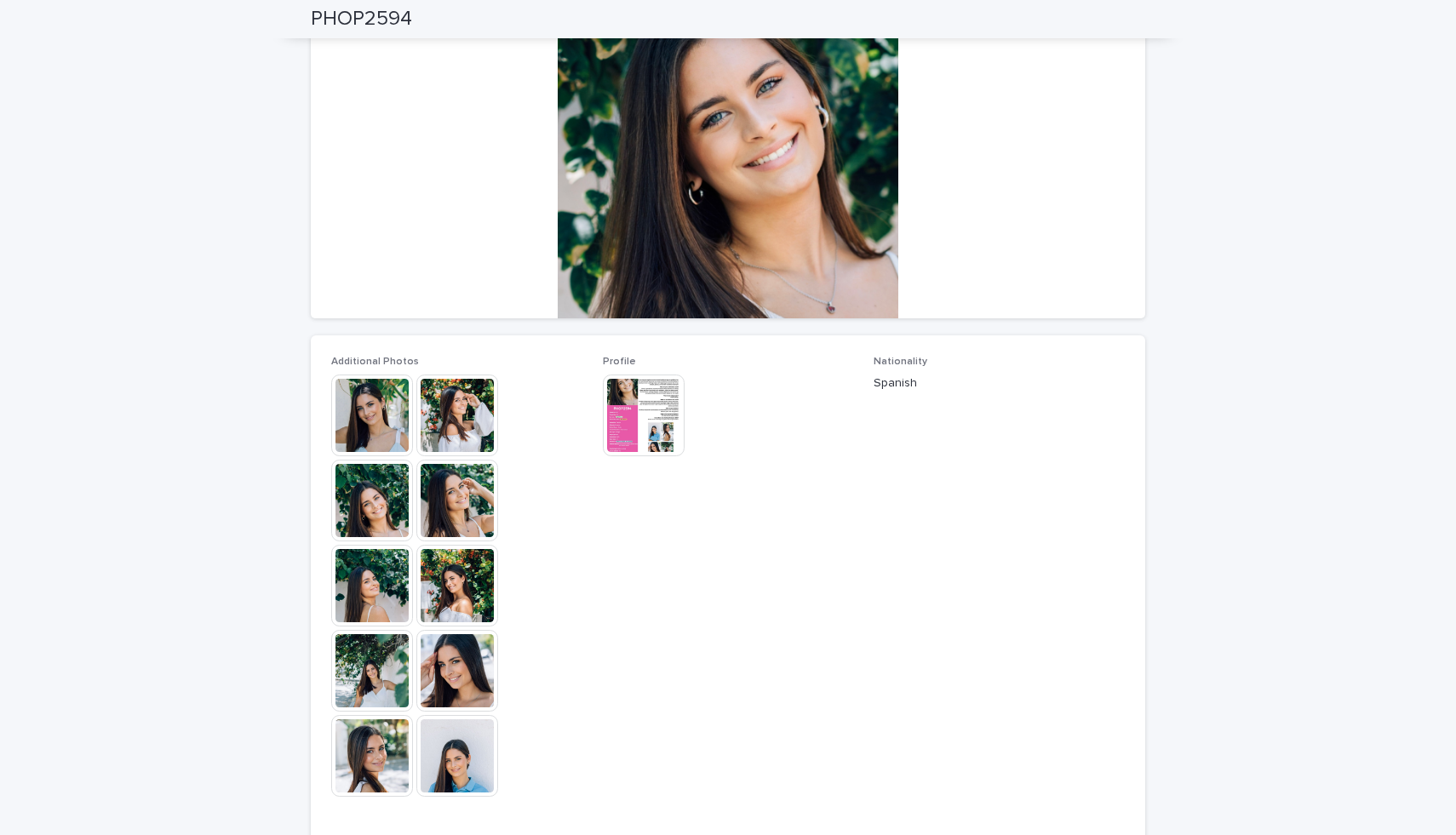
click at [437, 506] on img at bounding box center [457, 501] width 81 height 81
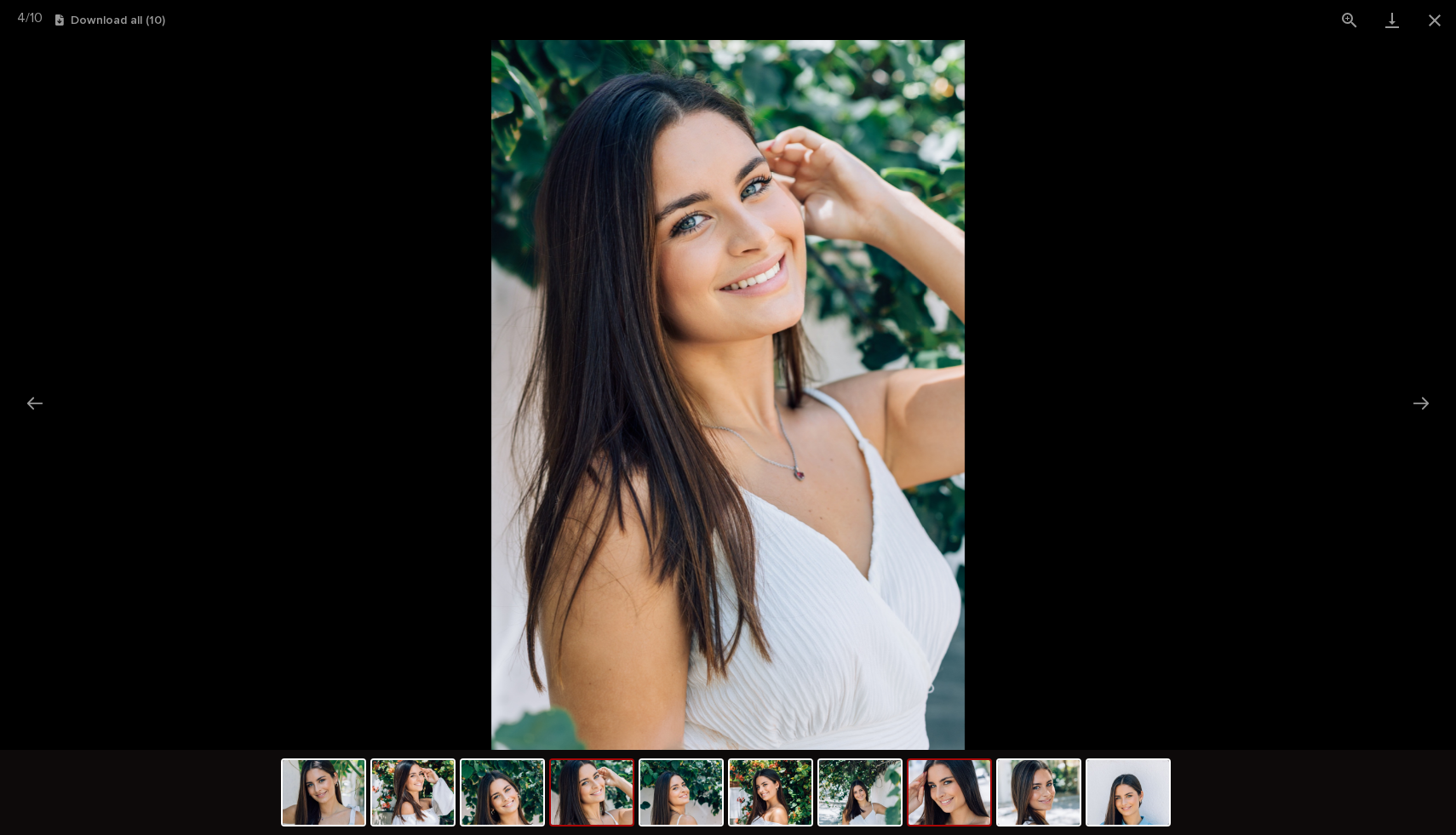
click at [946, 776] on img at bounding box center [949, 793] width 81 height 65
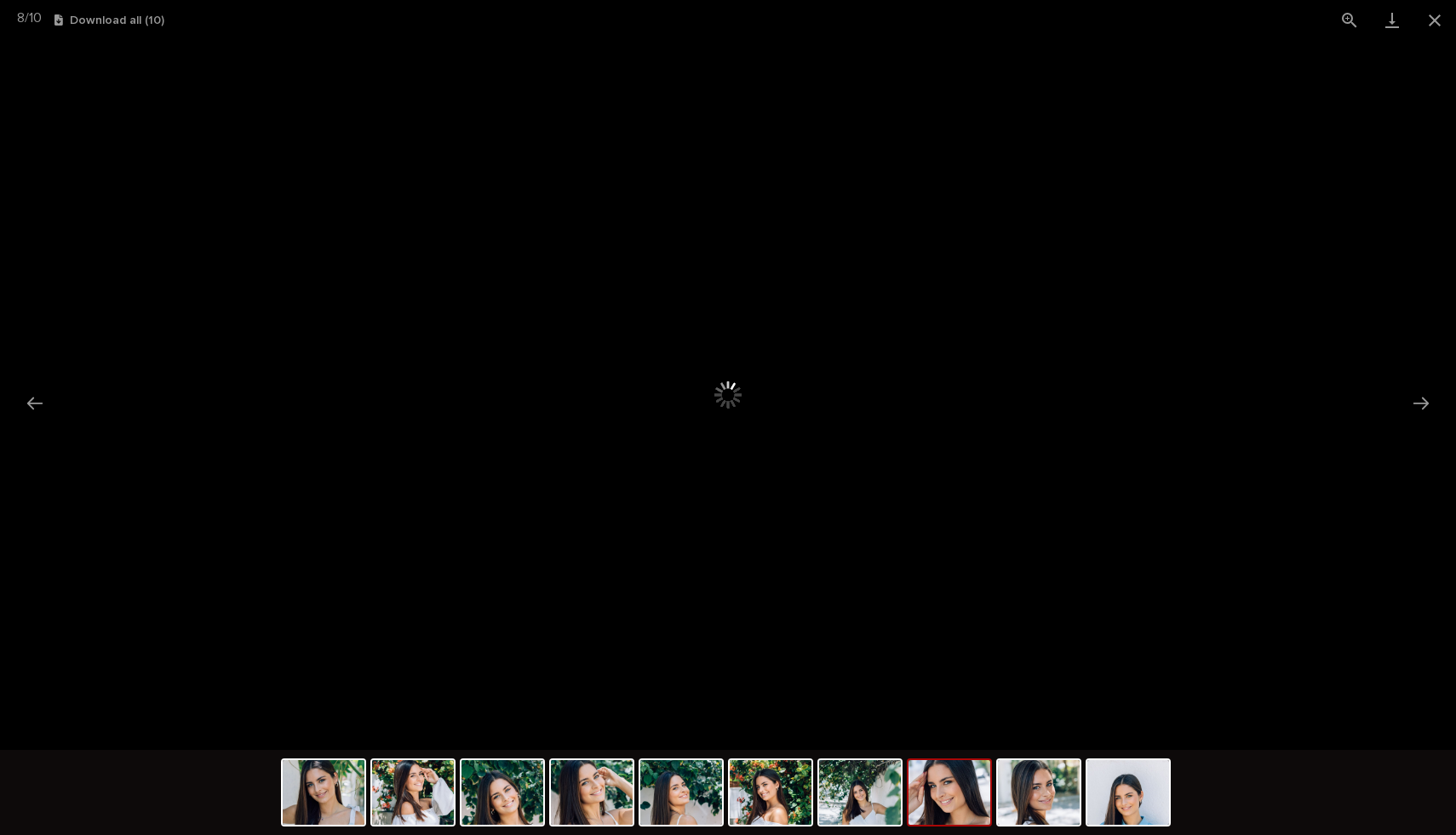
click at [940, 788] on img at bounding box center [949, 793] width 81 height 65
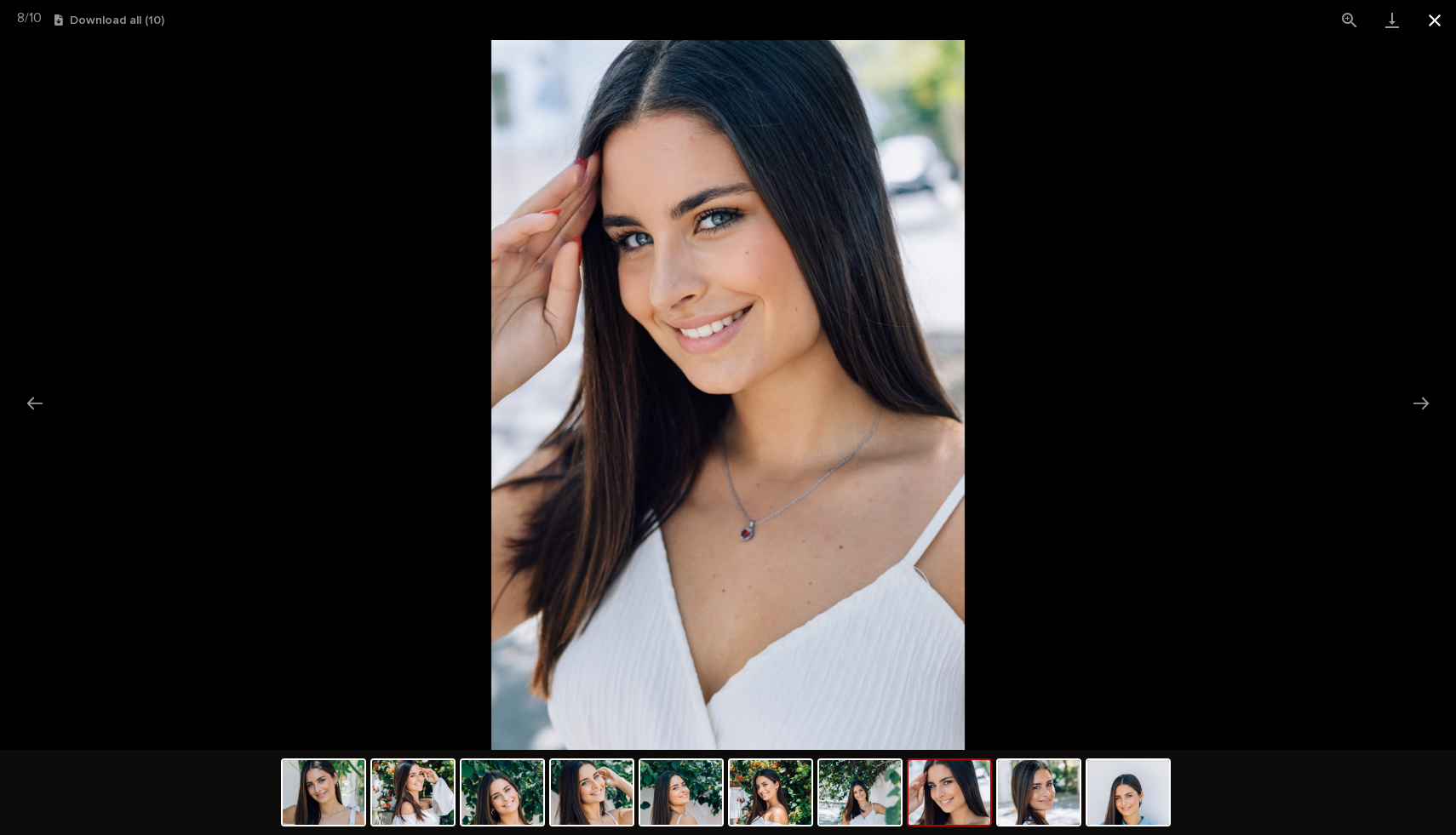
click at [1452, 23] on button "Close gallery" at bounding box center [1433, 20] width 42 height 40
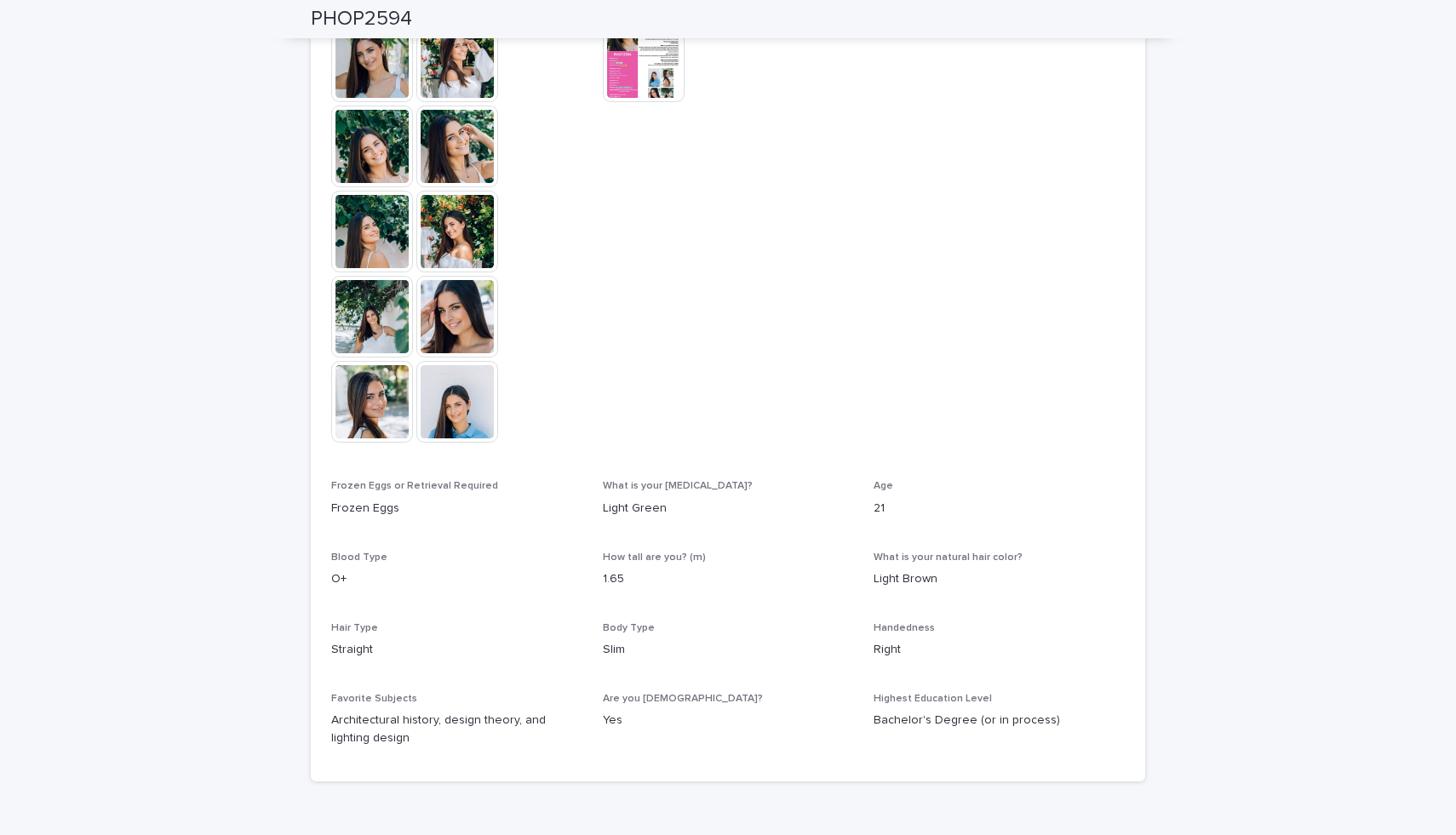
scroll to position [560, 0]
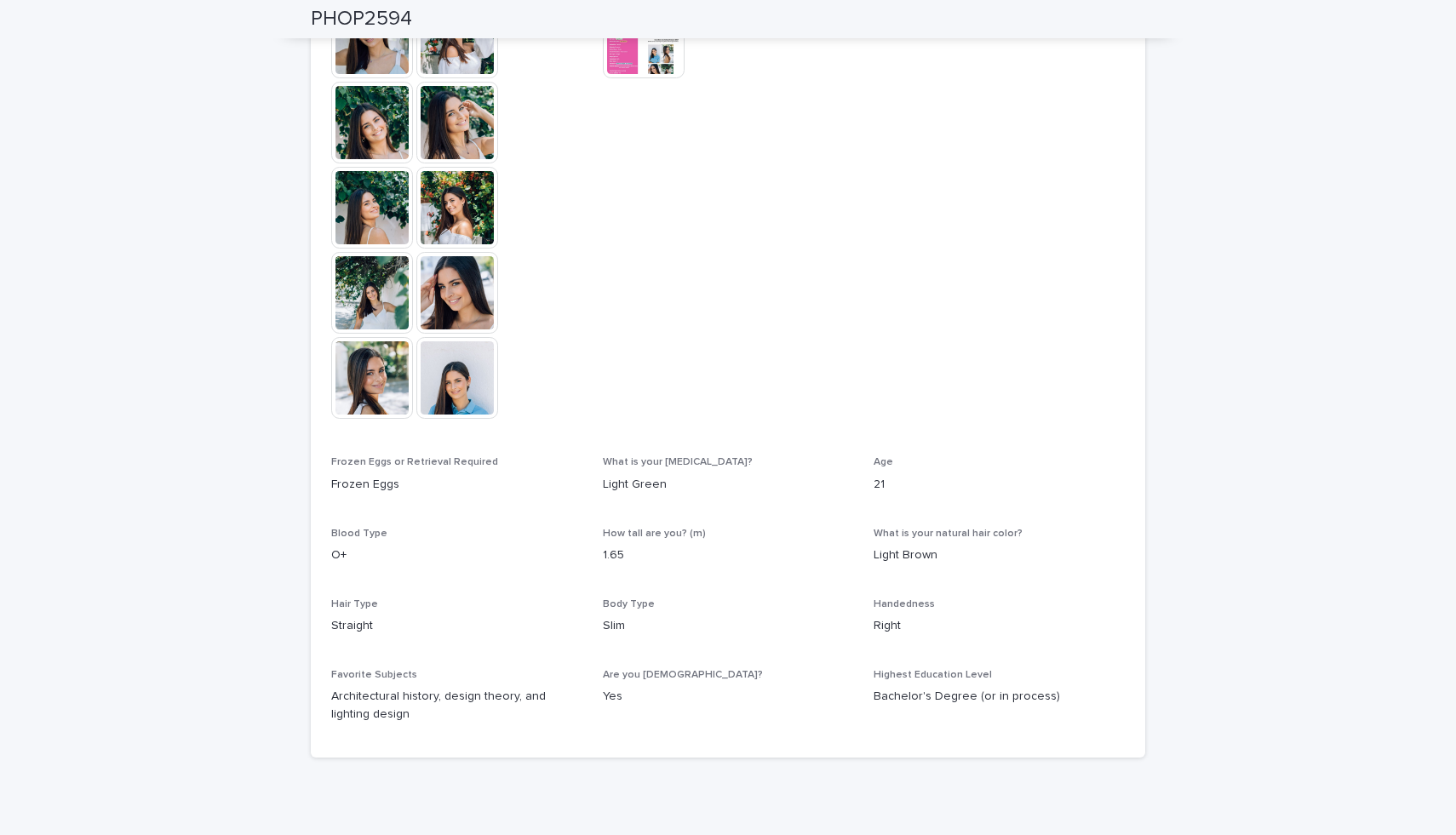
click at [351, 490] on p "Frozen Eggs" at bounding box center [456, 485] width 251 height 18
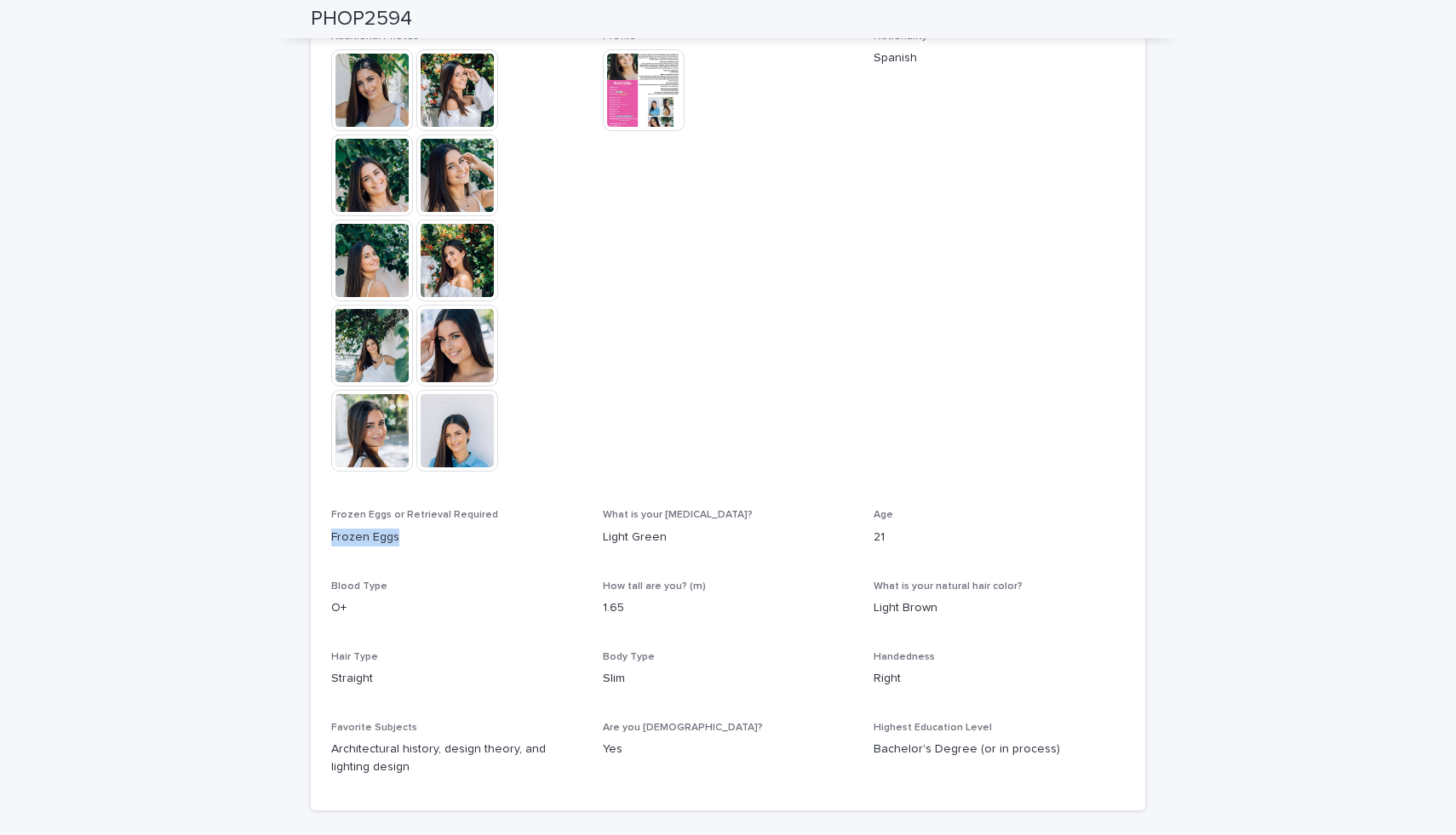
scroll to position [452, 0]
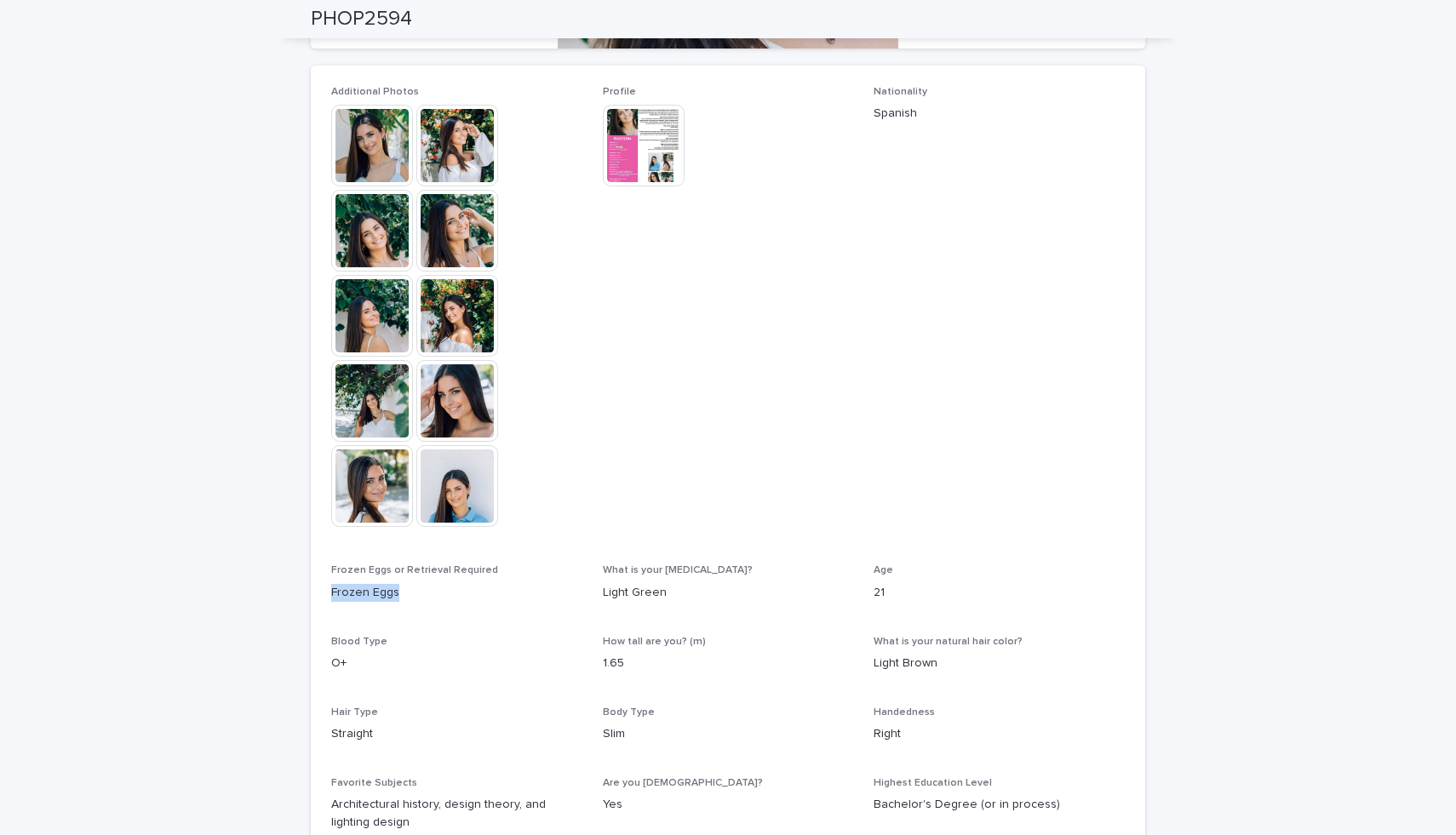
click at [505, 581] on div "Frozen Eggs" at bounding box center [456, 591] width 251 height 22
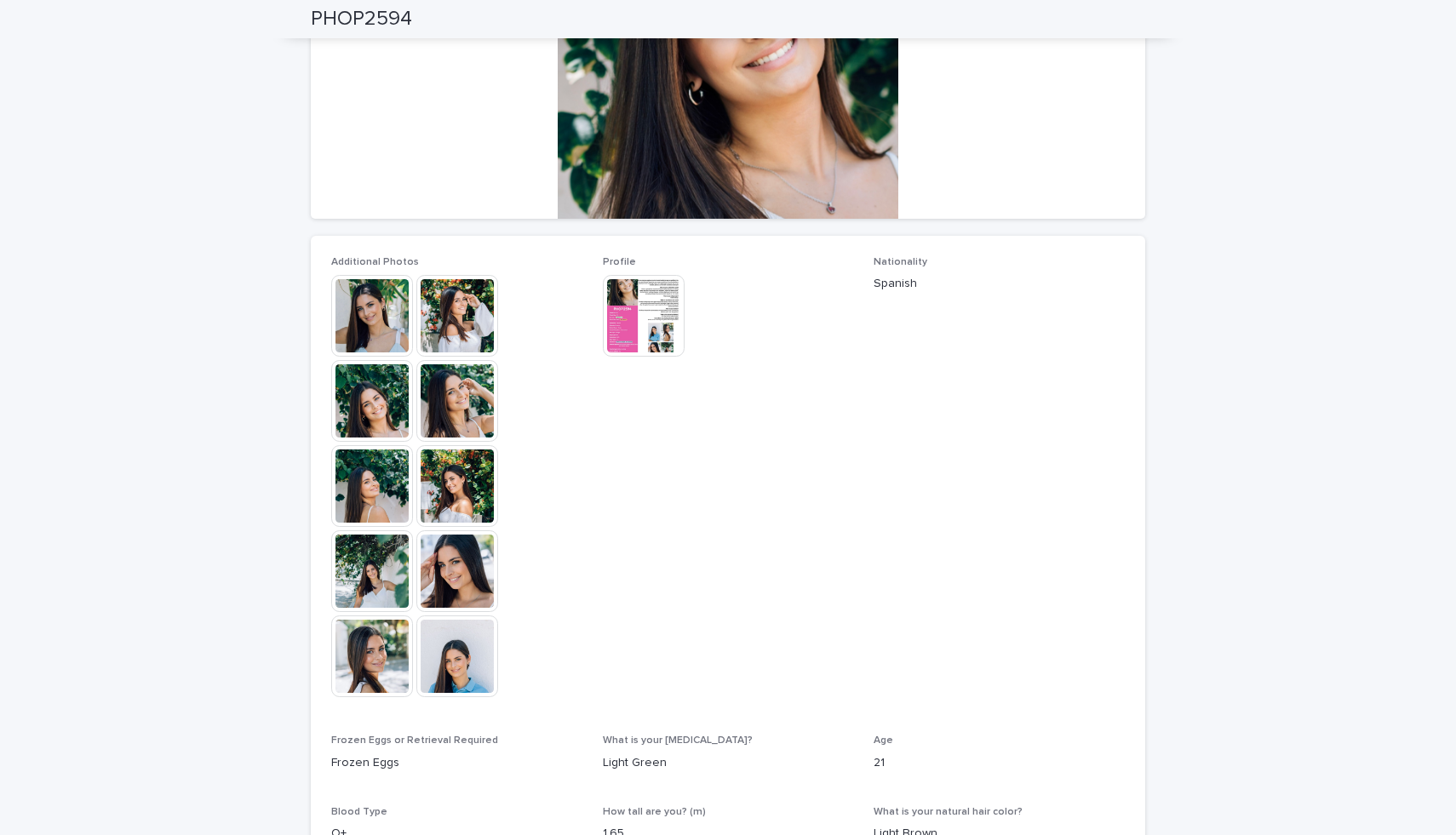
scroll to position [209, 0]
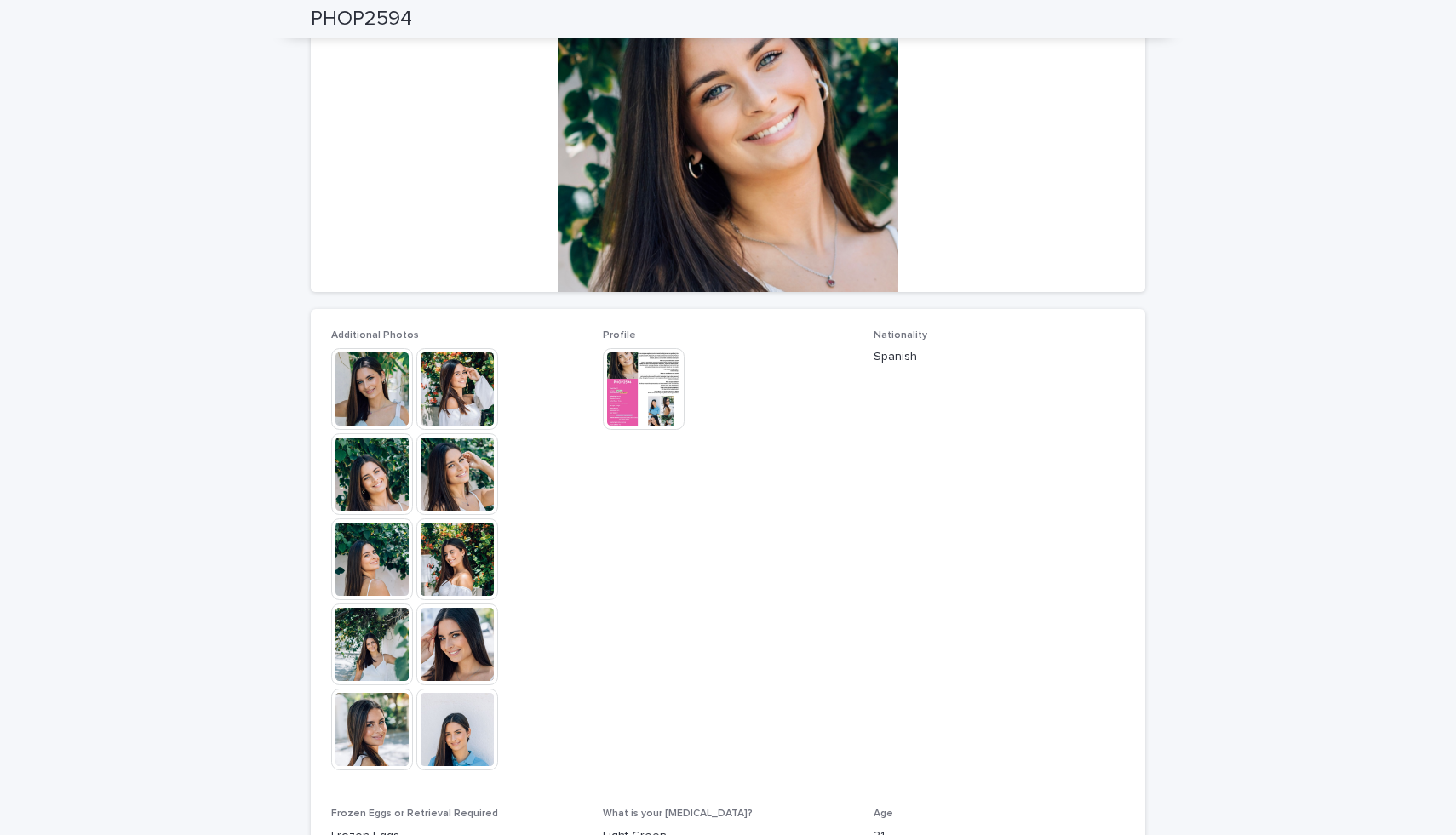
click at [631, 397] on img at bounding box center [643, 389] width 81 height 81
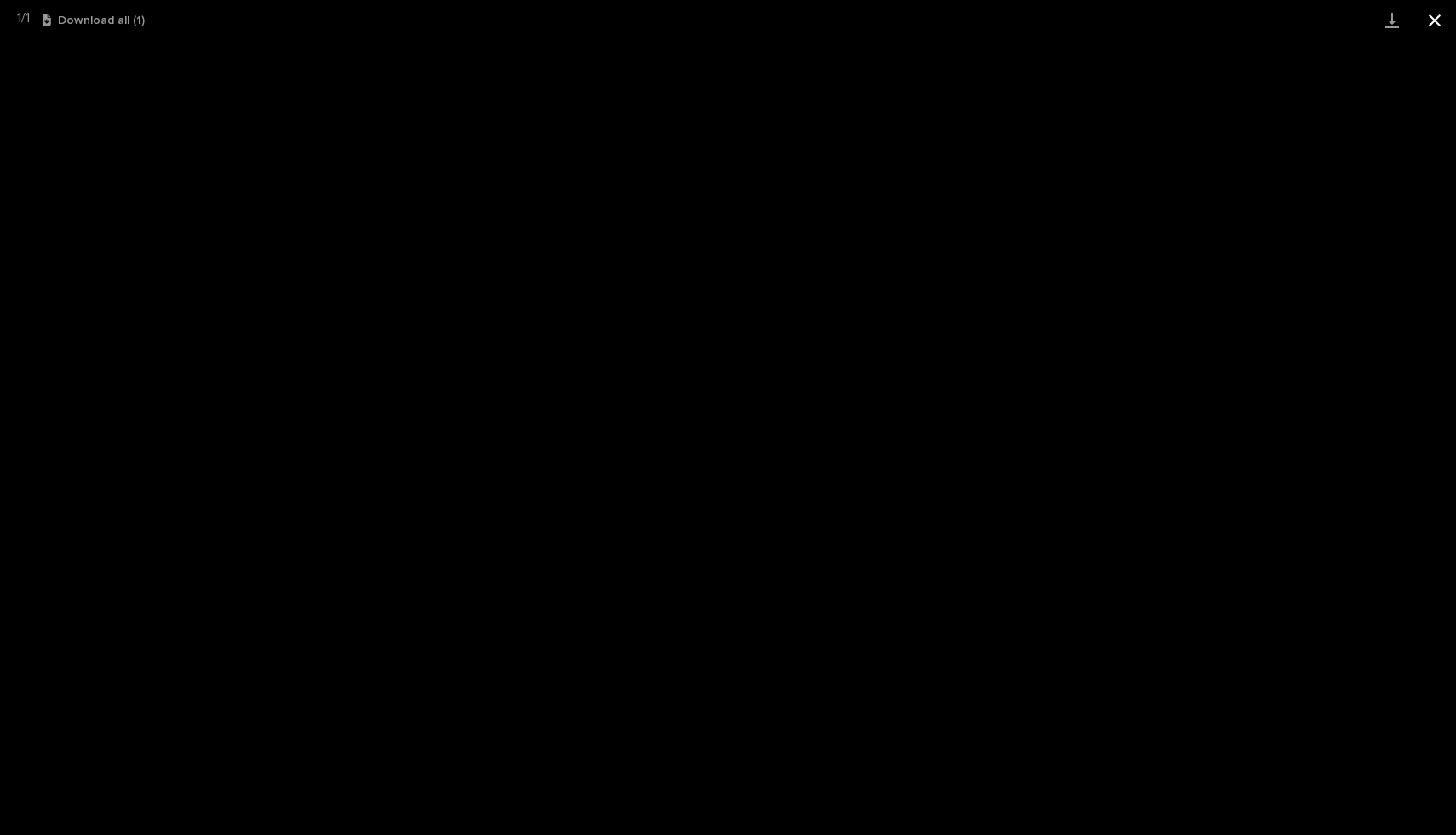
click at [1438, 14] on button "Close gallery" at bounding box center [1433, 20] width 42 height 40
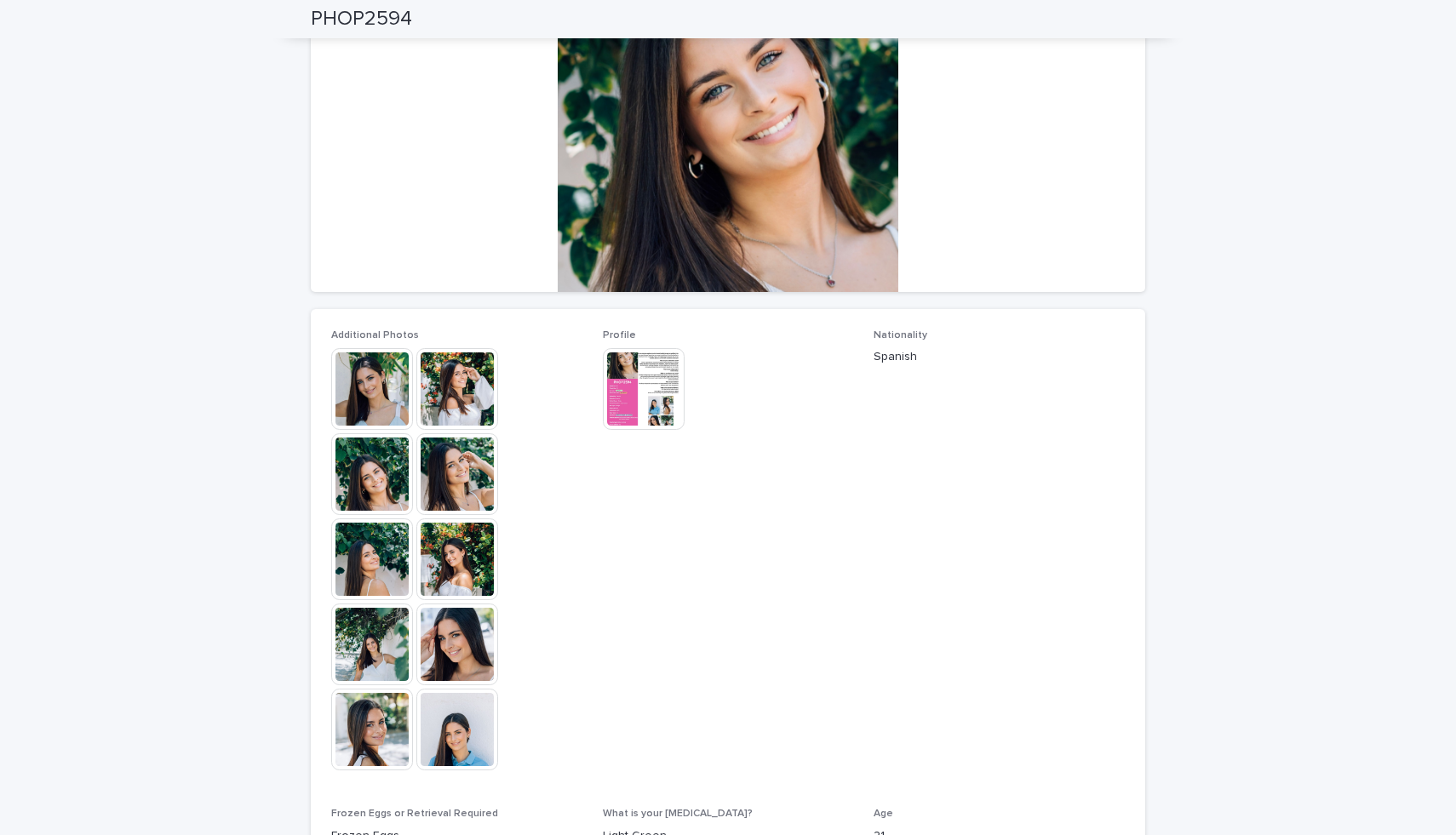
scroll to position [0, 0]
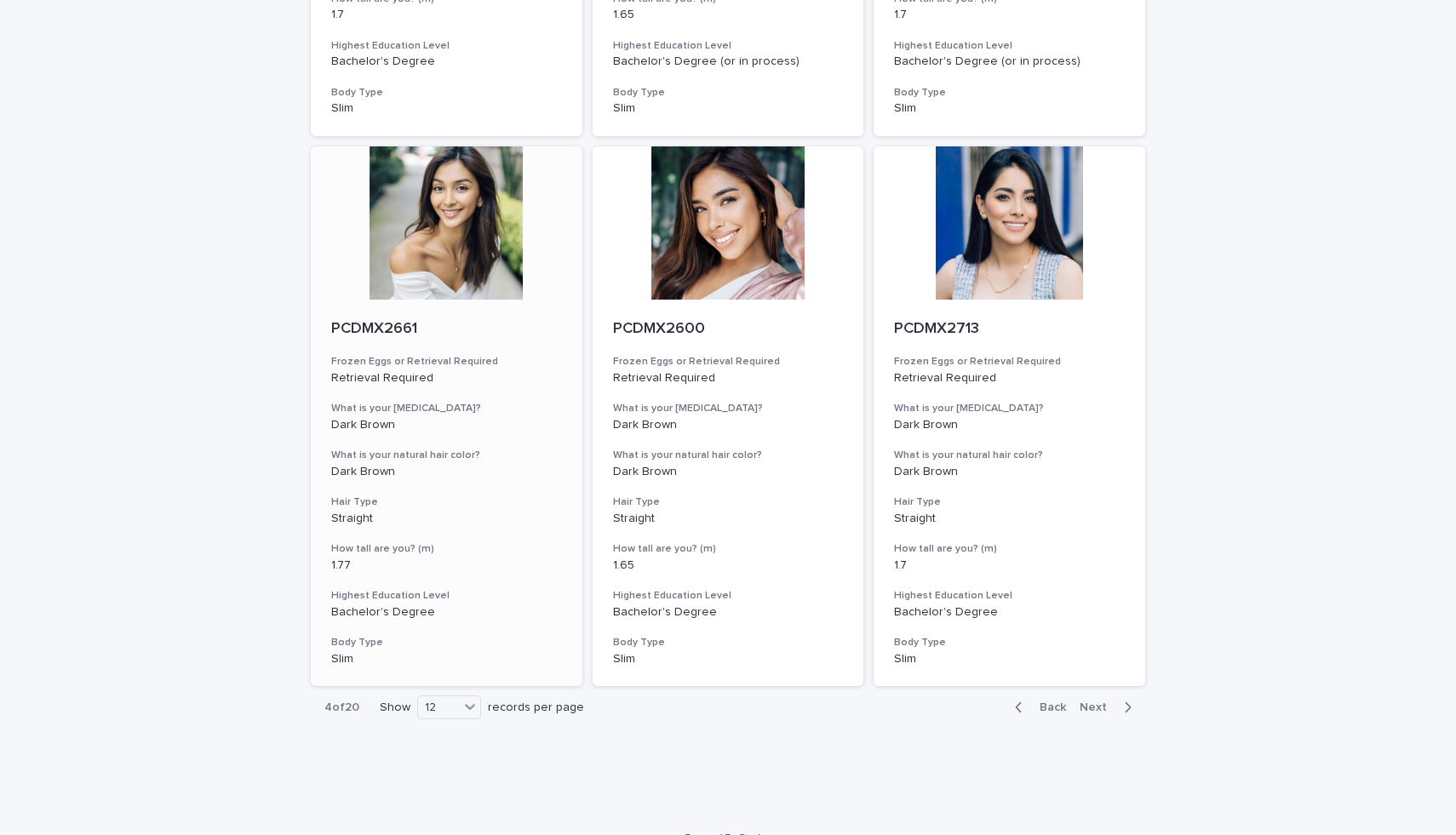
scroll to position [1710, 0]
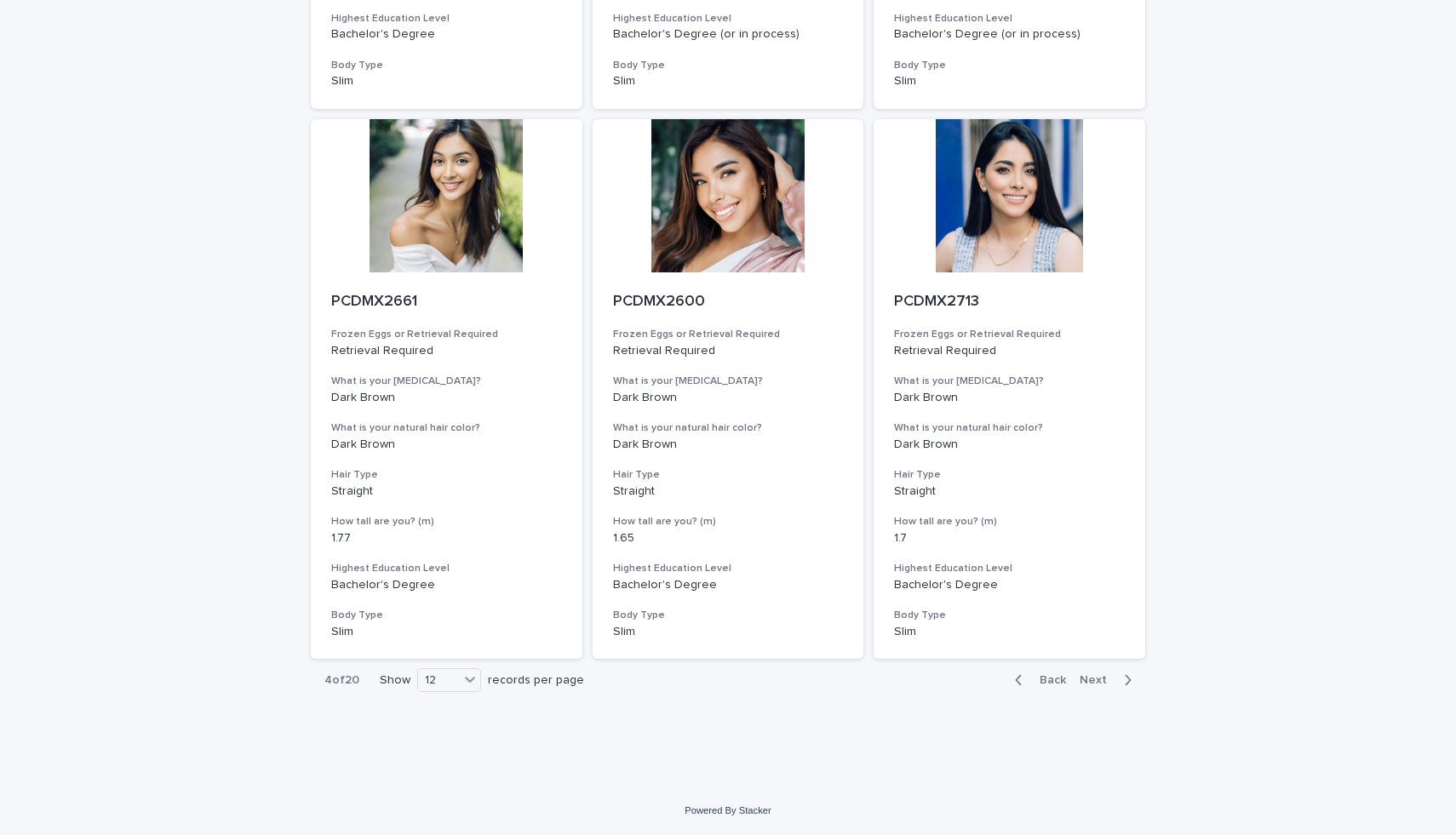
click at [1125, 683] on icon "button" at bounding box center [1127, 680] width 7 height 15
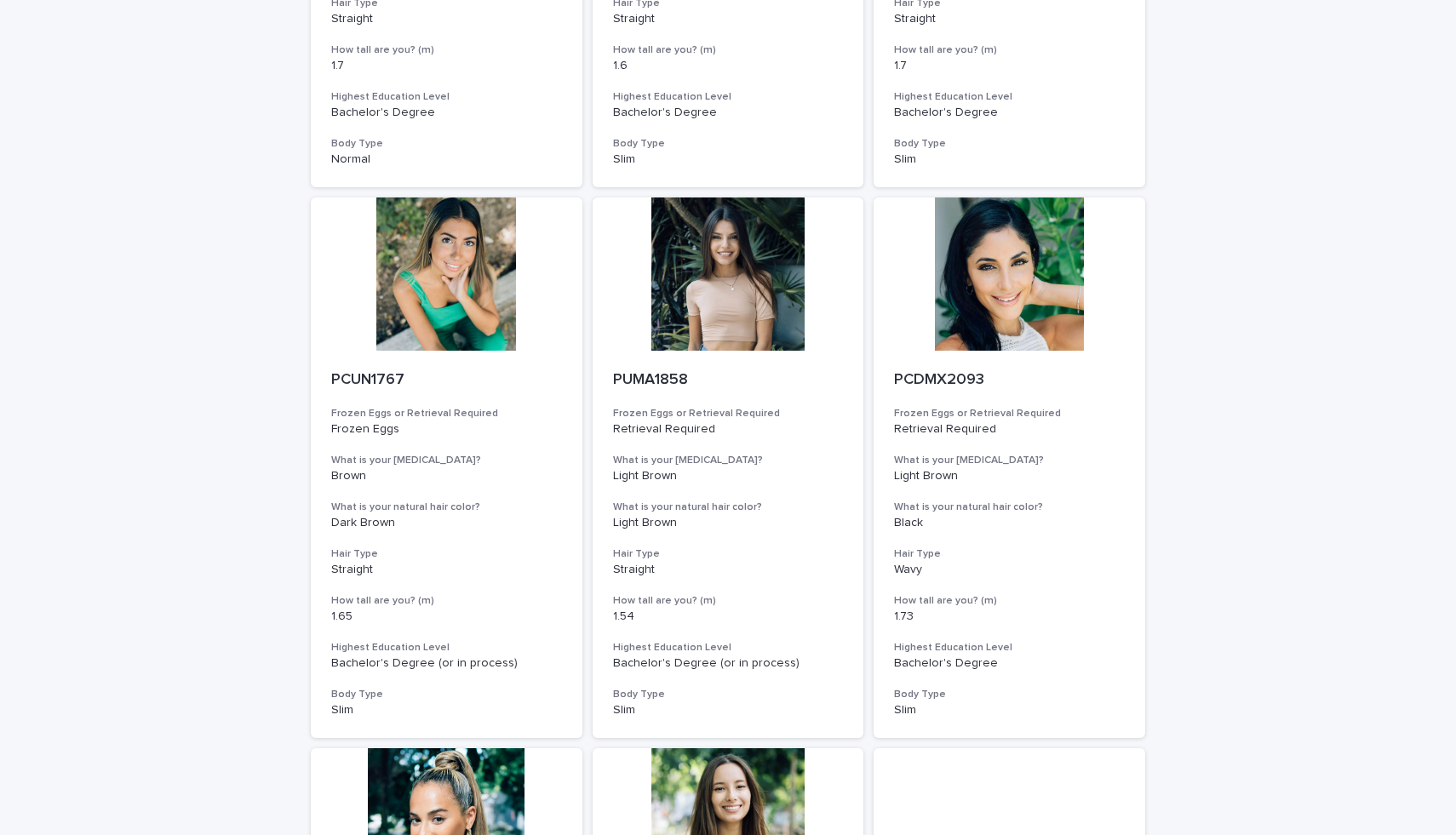
scroll to position [1710, 0]
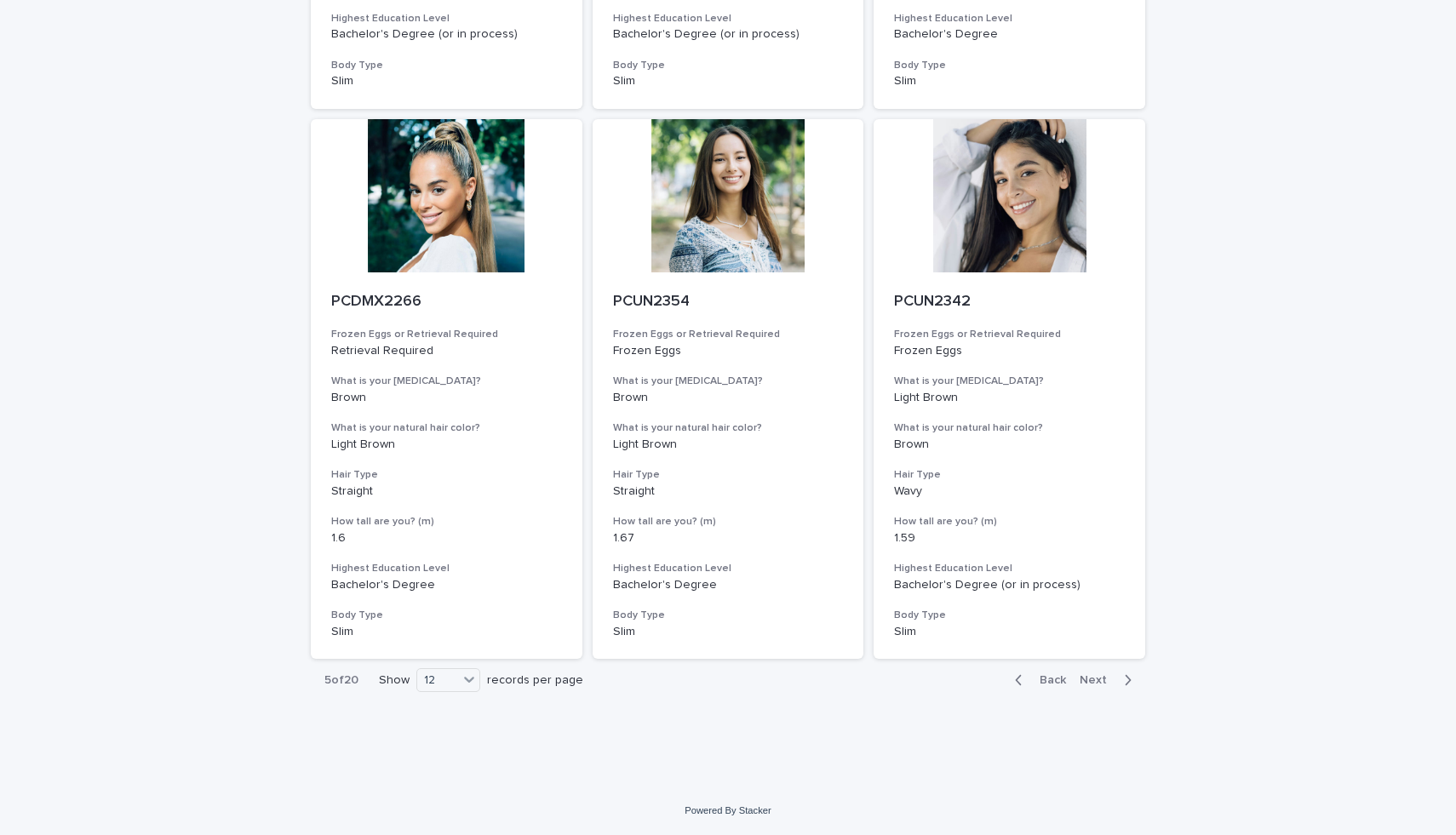
click at [1092, 680] on span "Next" at bounding box center [1097, 680] width 37 height 12
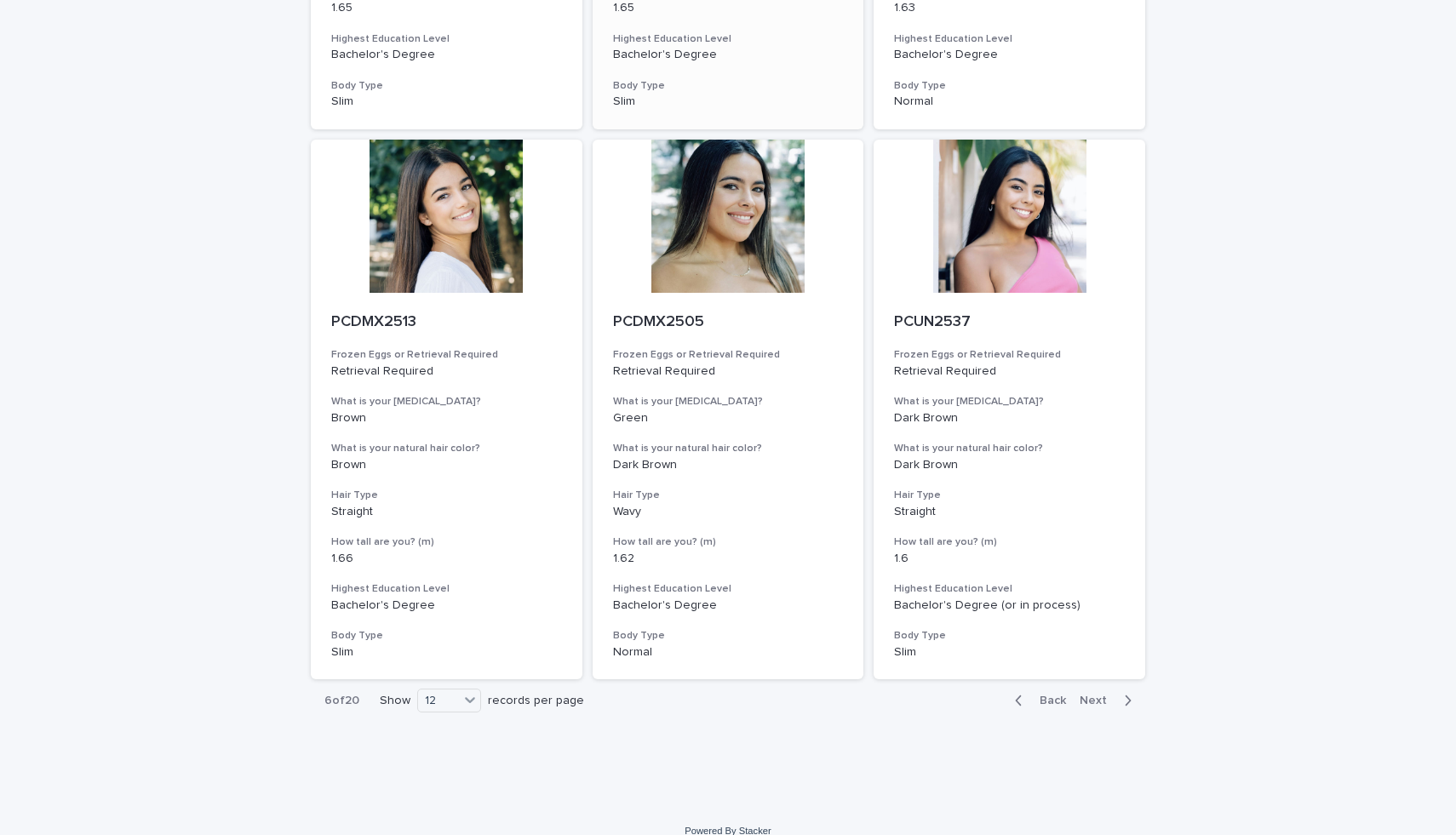
scroll to position [1710, 0]
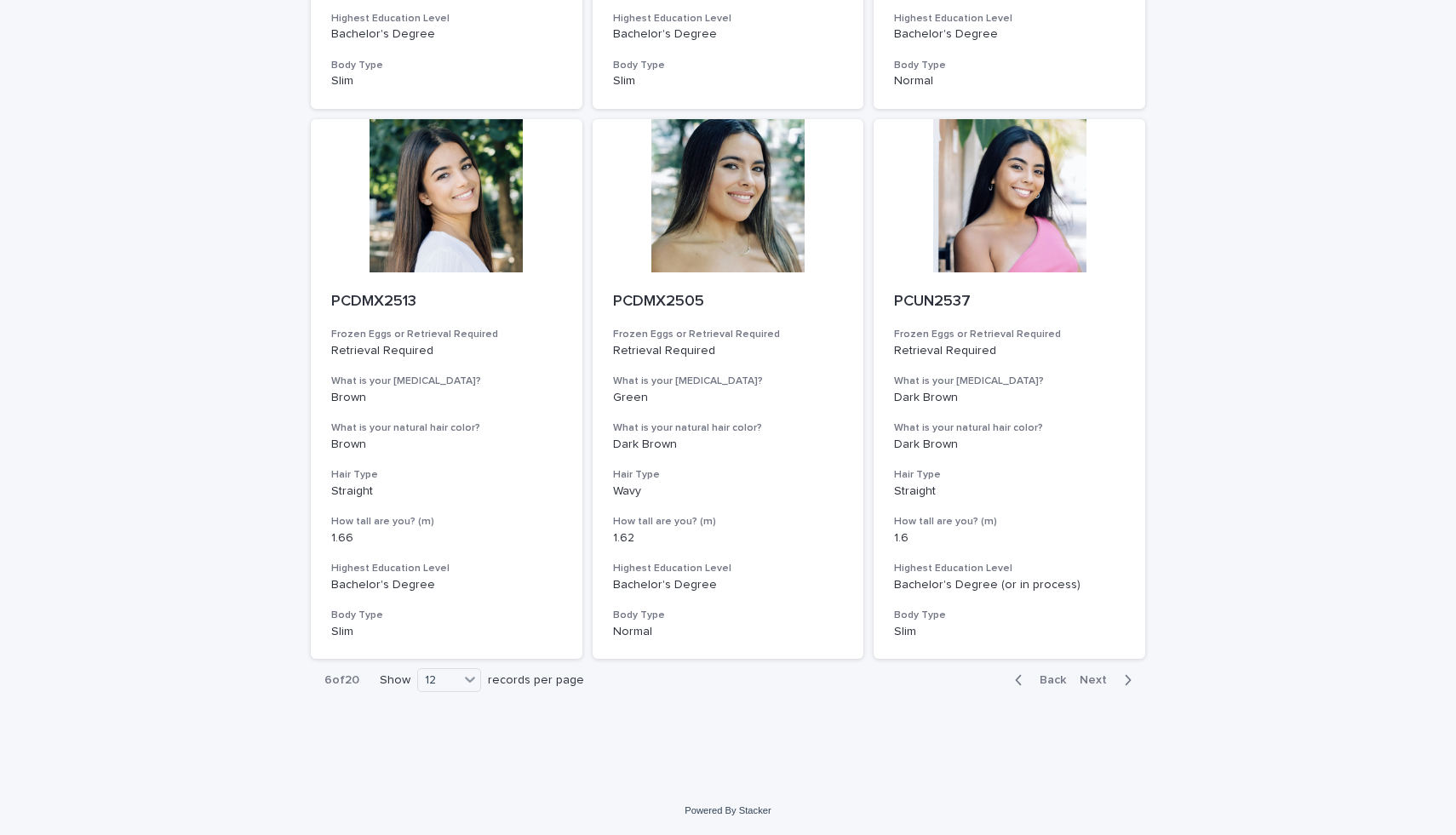
click at [1089, 686] on button "Next" at bounding box center [1109, 680] width 72 height 15
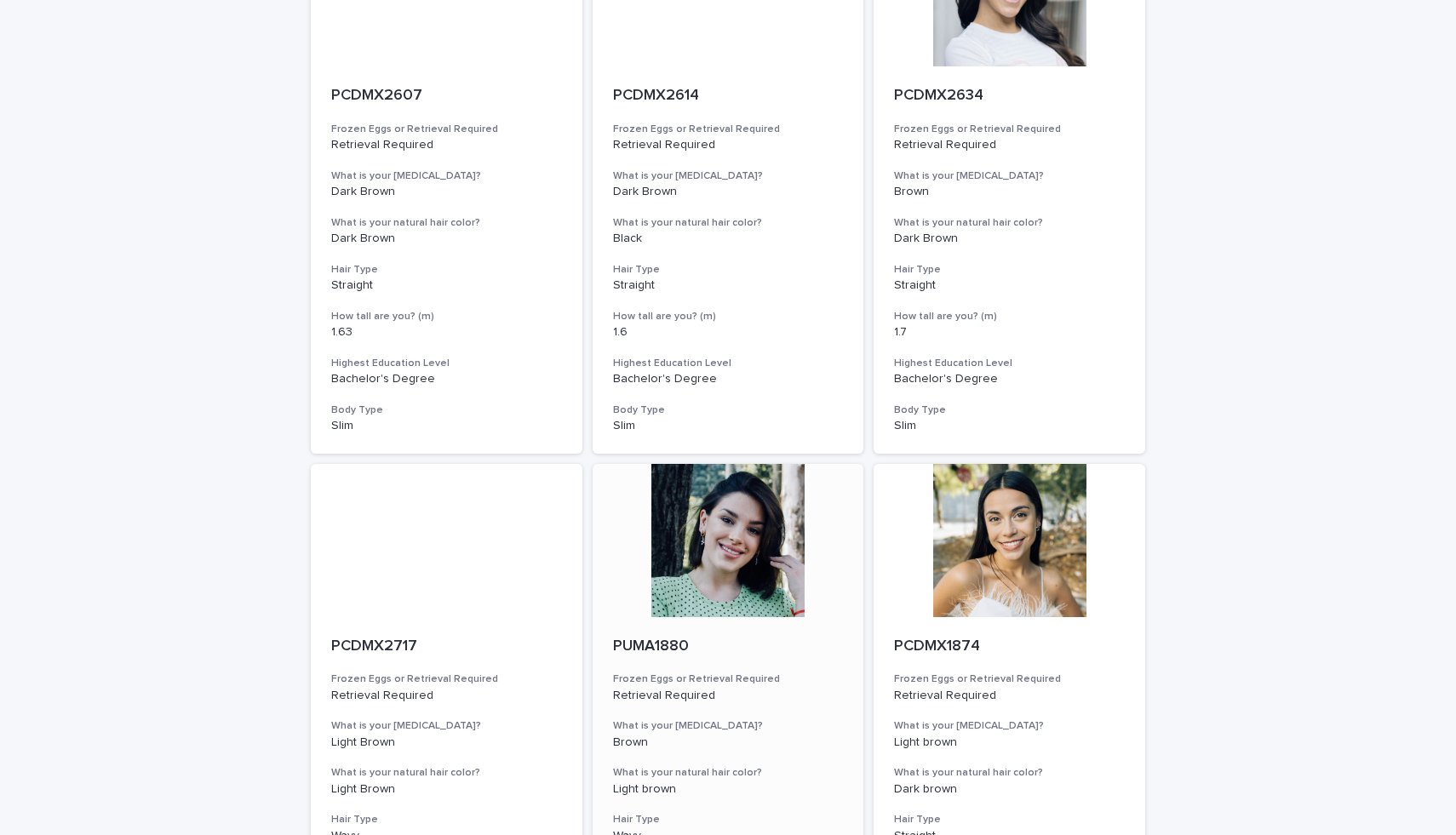
scroll to position [1710, 0]
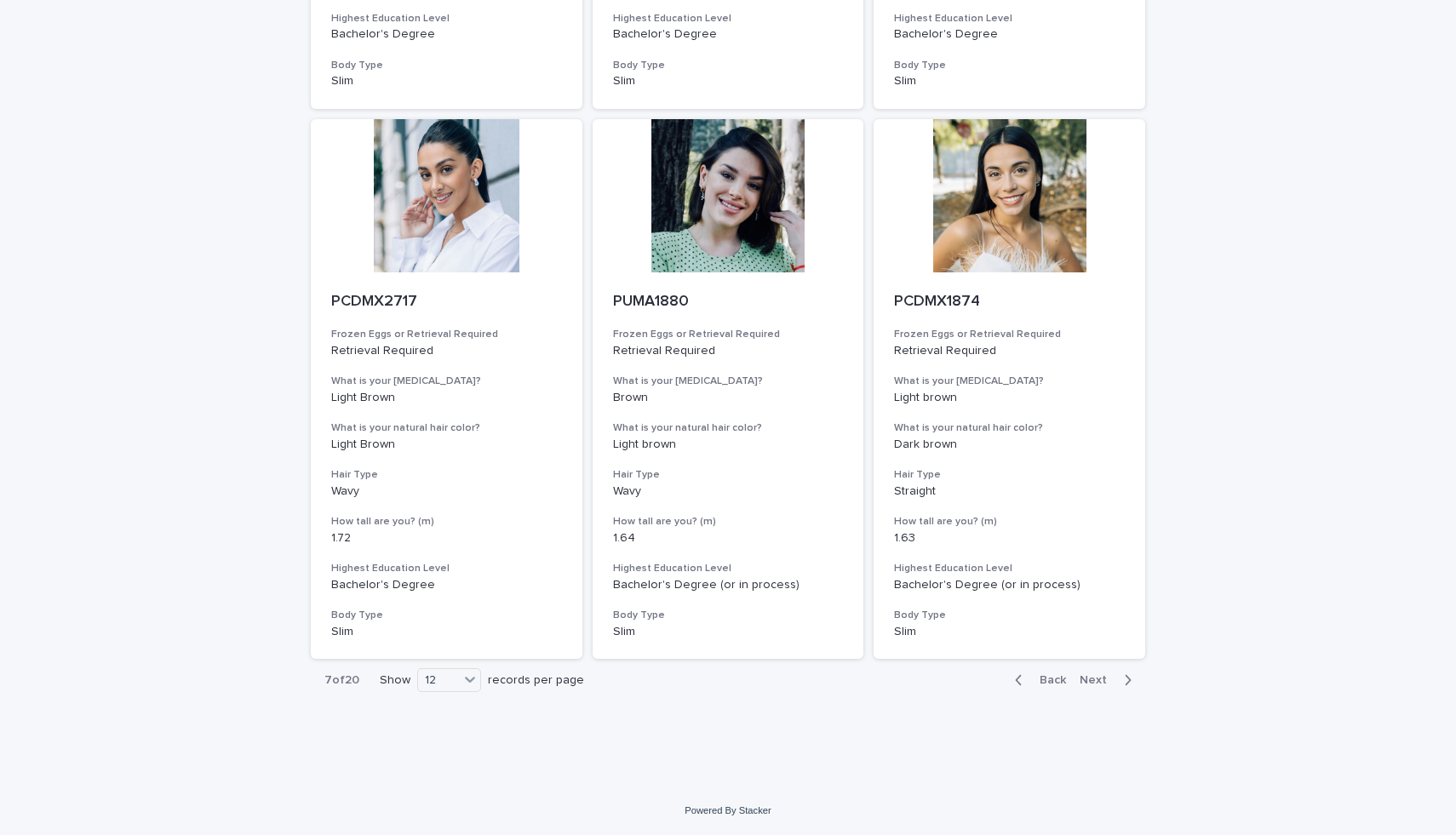
click at [1032, 680] on span "Back" at bounding box center [1047, 680] width 37 height 12
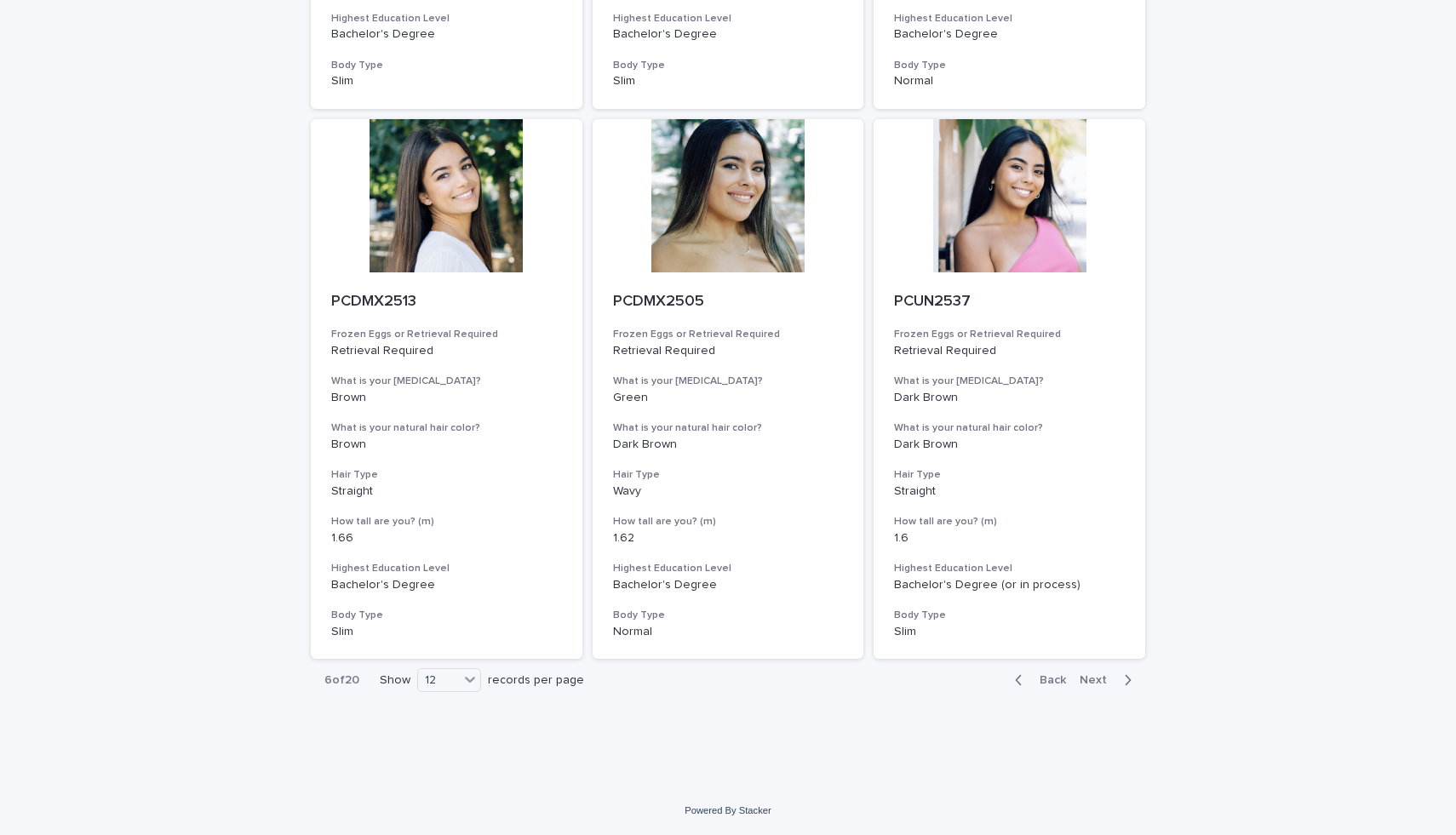
click at [1048, 673] on button "Back" at bounding box center [1037, 680] width 71 height 15
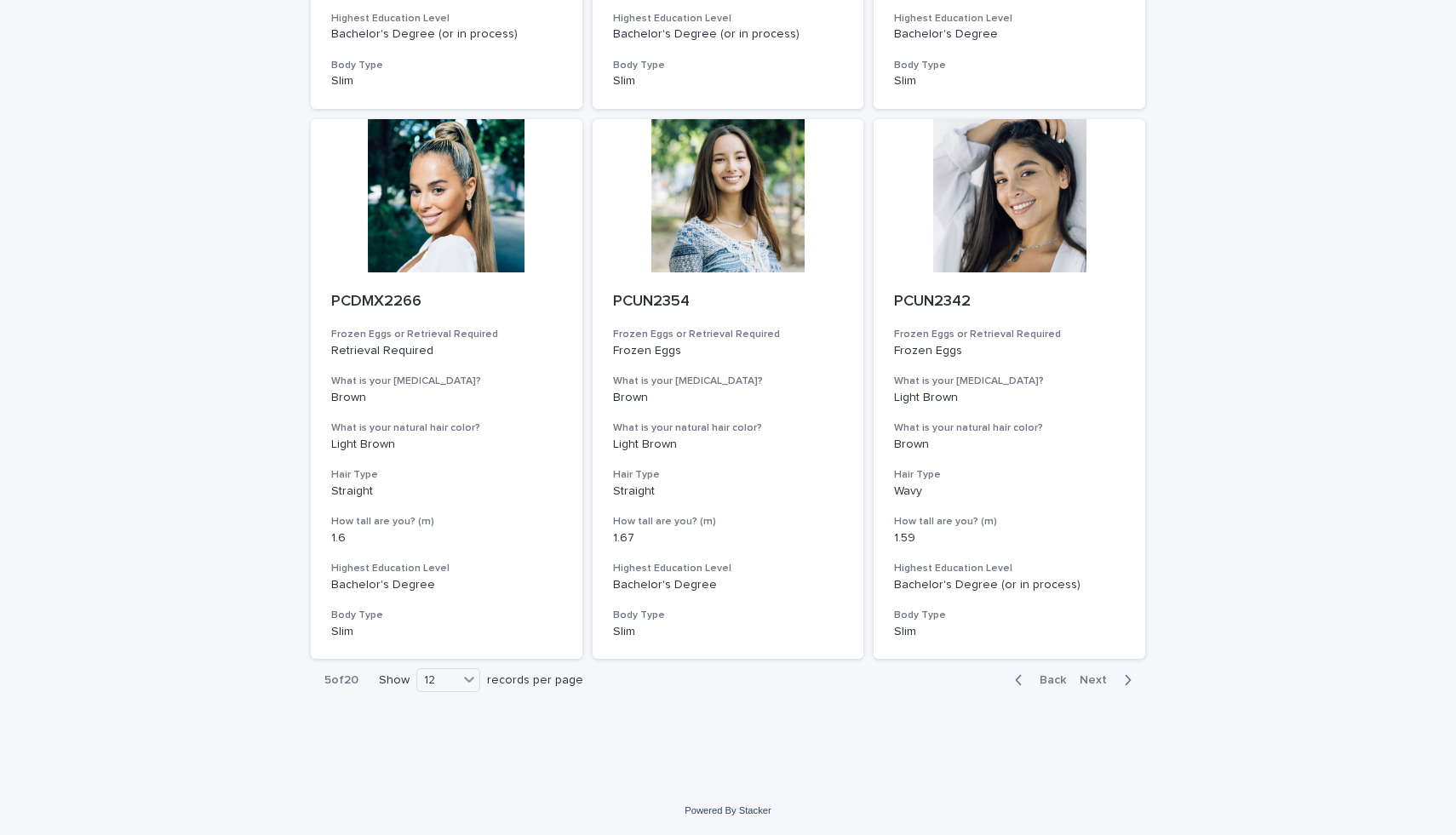
click at [1108, 681] on span "Next" at bounding box center [1097, 680] width 37 height 12
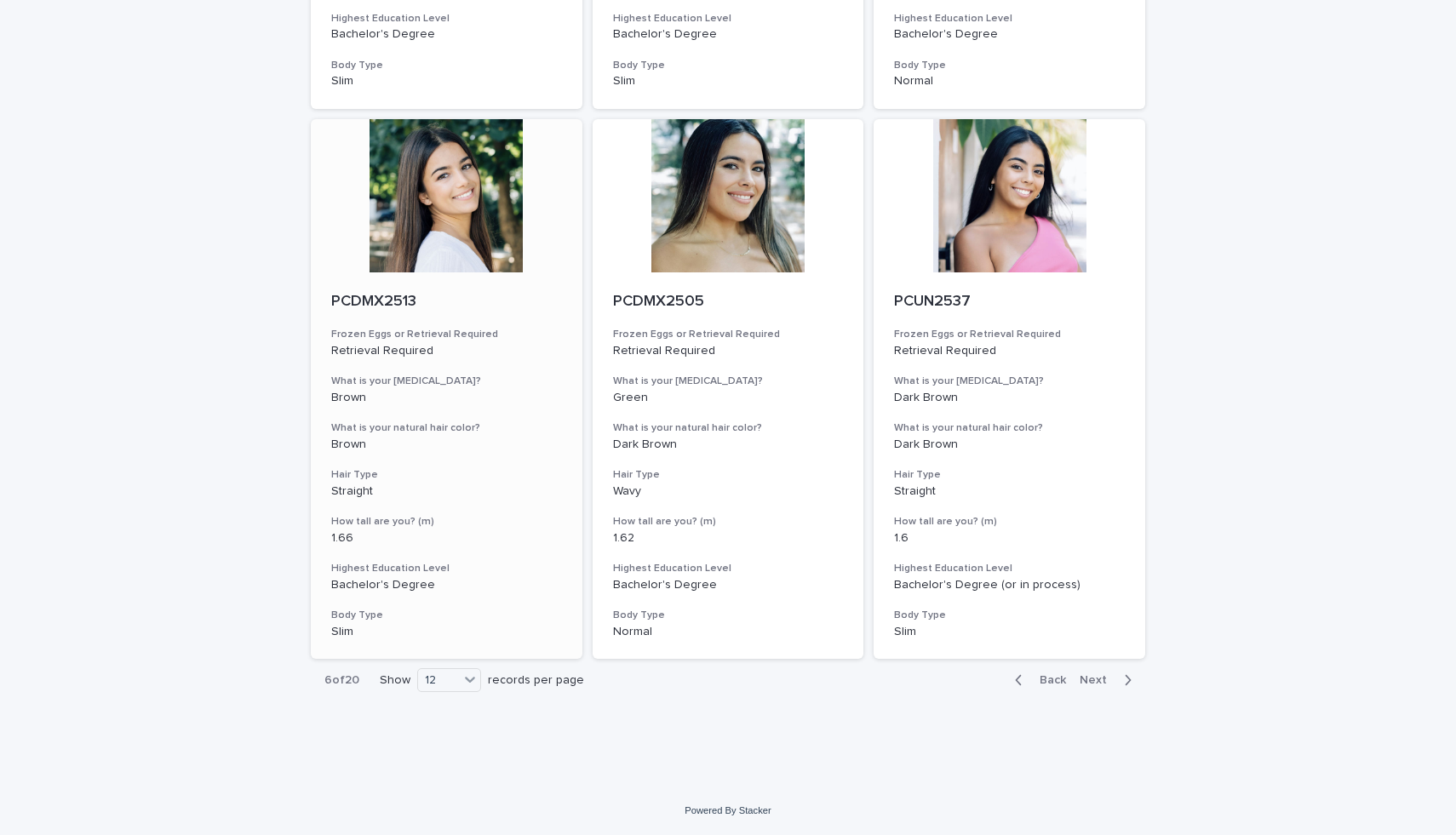
click at [438, 183] on div at bounding box center [446, 196] width 271 height 154
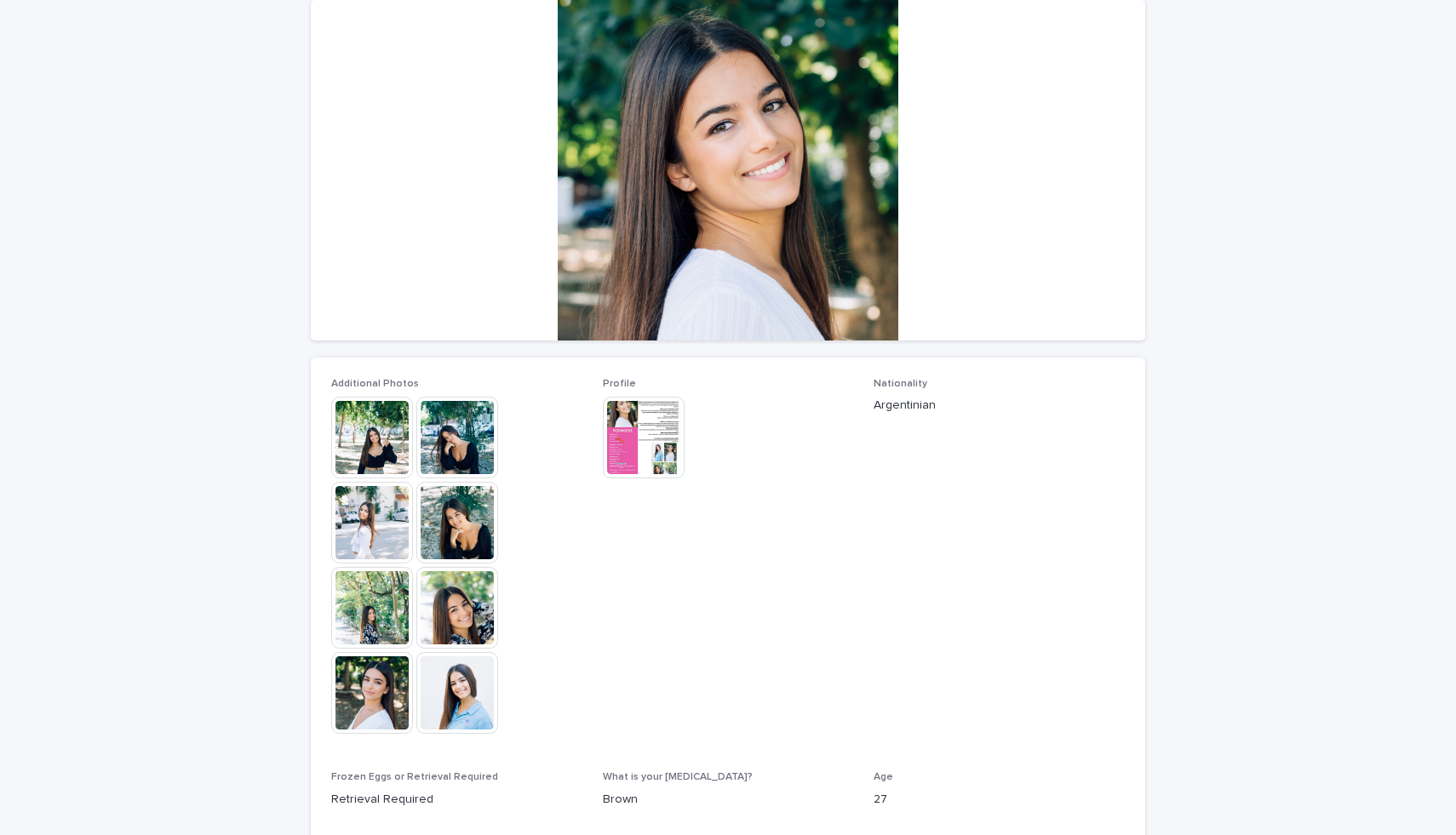
scroll to position [161, 0]
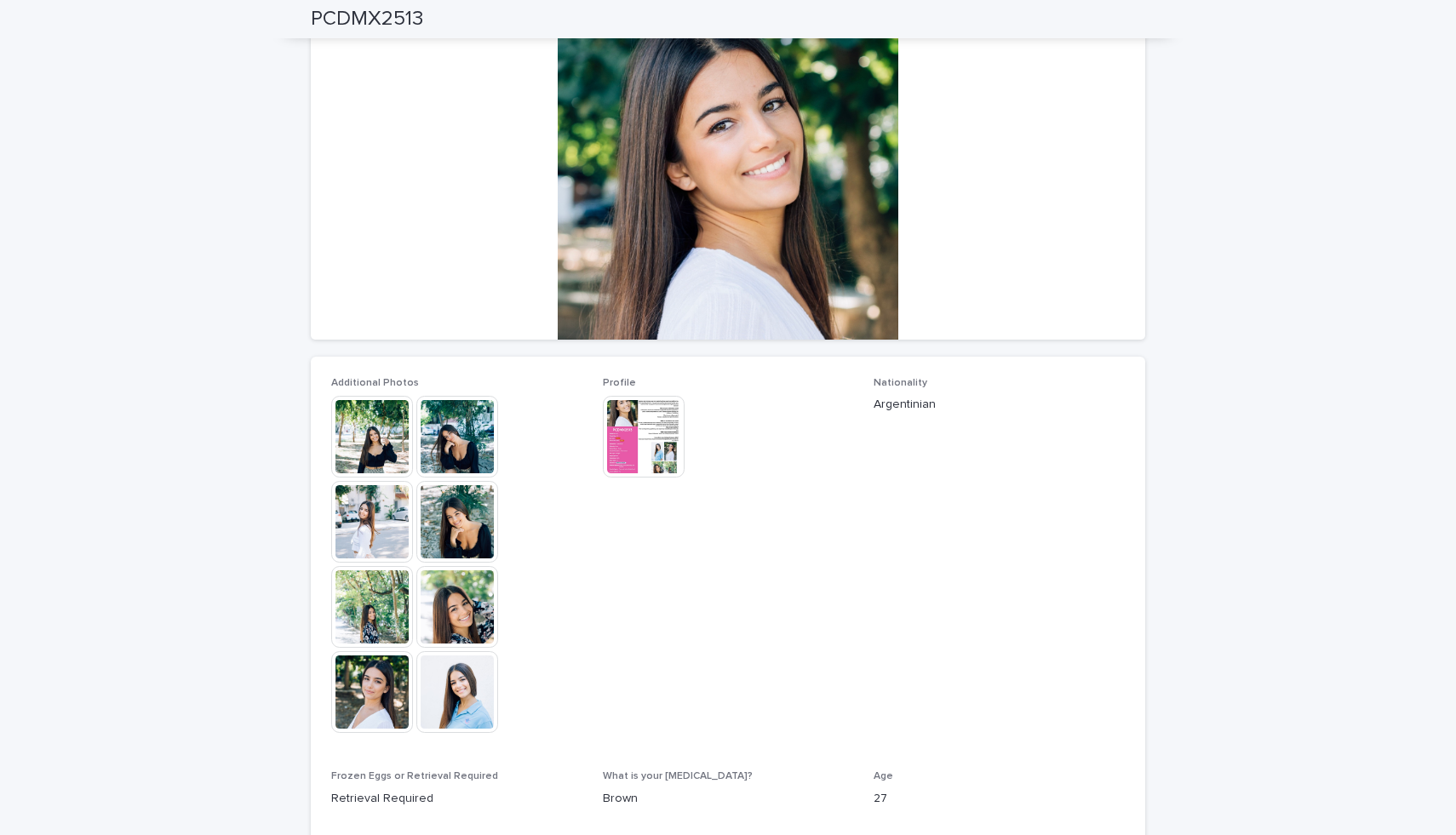
click at [455, 436] on img at bounding box center [457, 436] width 81 height 81
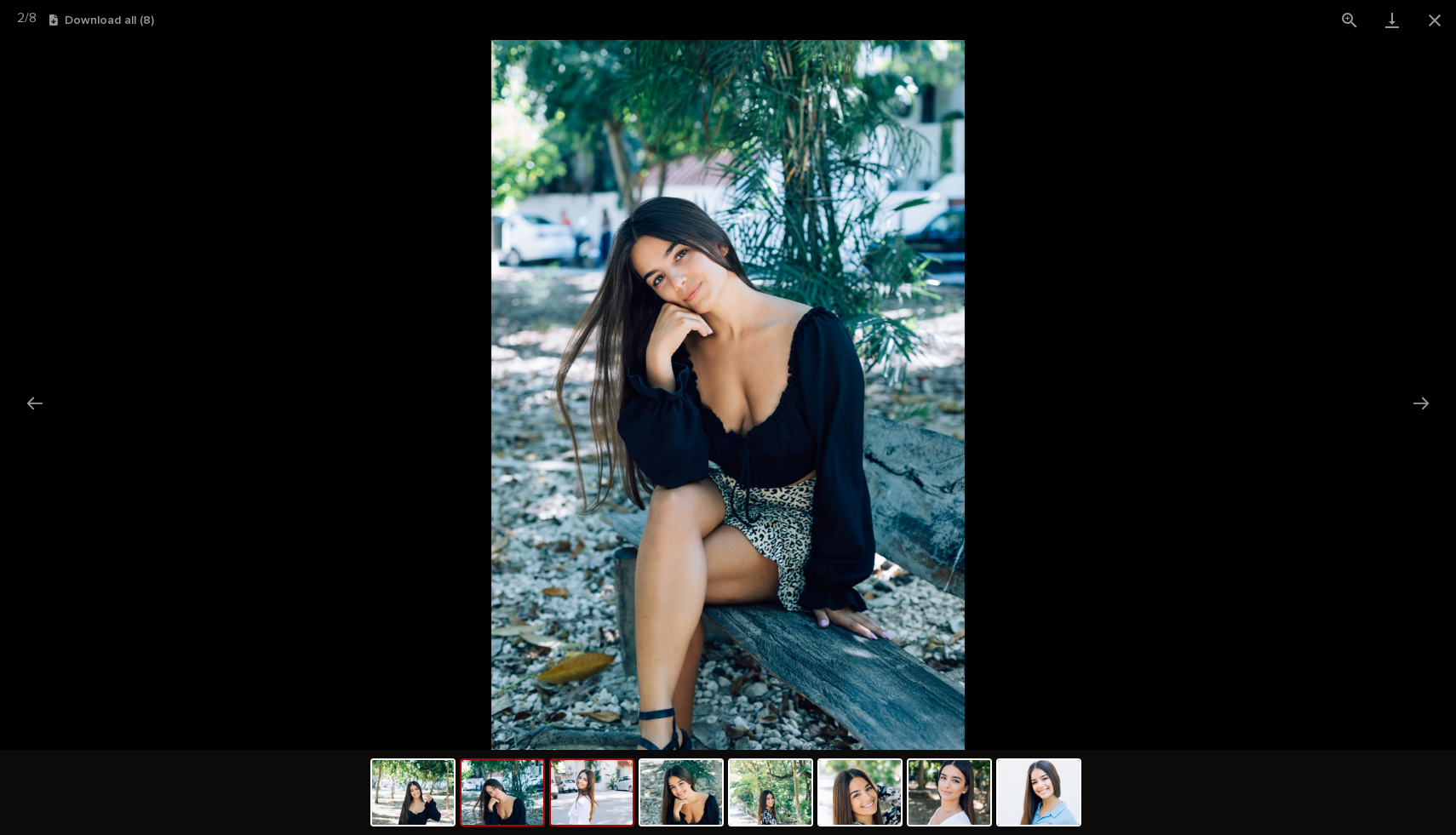
click at [581, 782] on img at bounding box center [591, 793] width 81 height 65
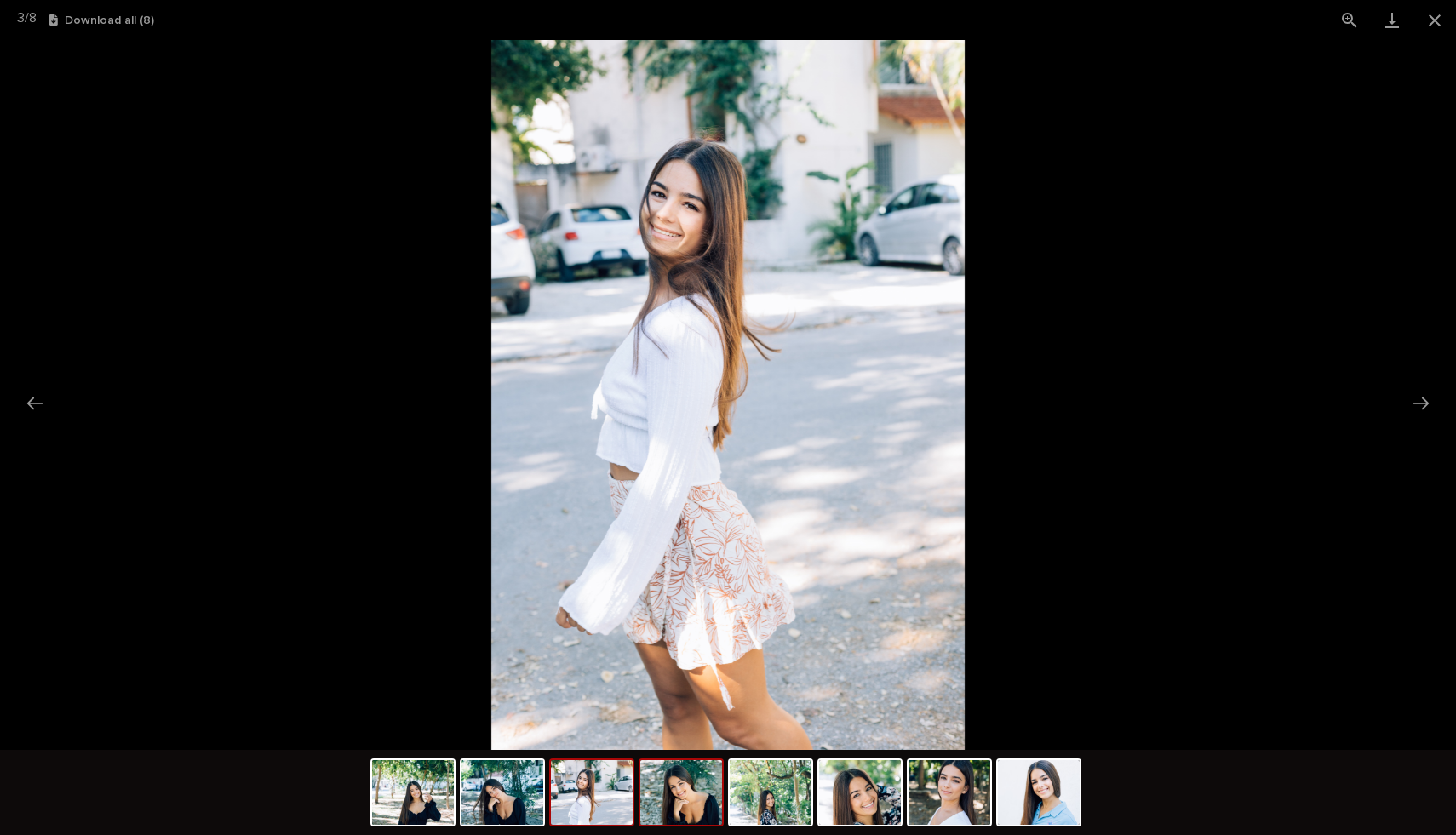
click at [652, 795] on img at bounding box center [681, 793] width 81 height 65
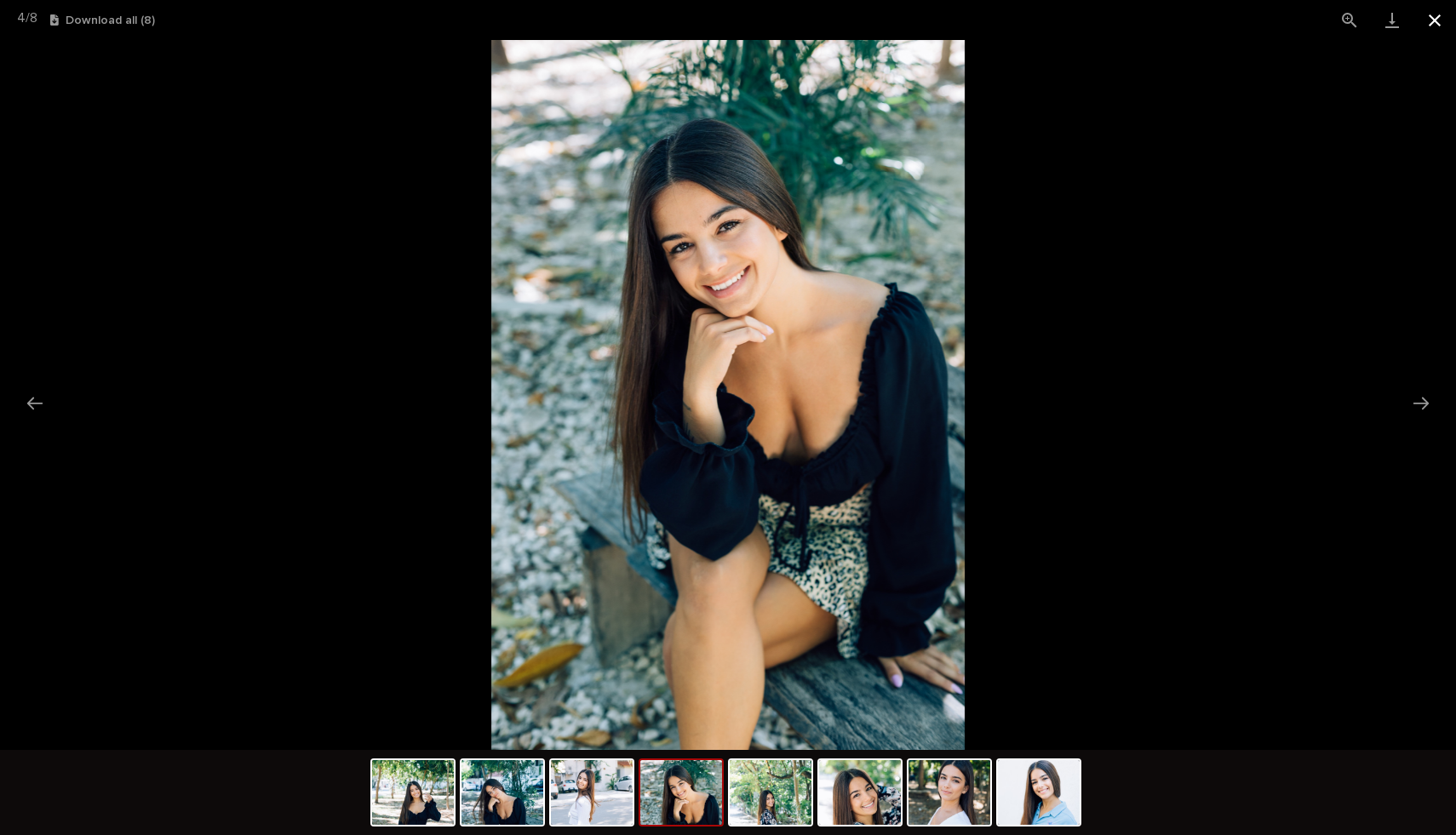
click at [1441, 23] on button "Close gallery" at bounding box center [1433, 20] width 42 height 40
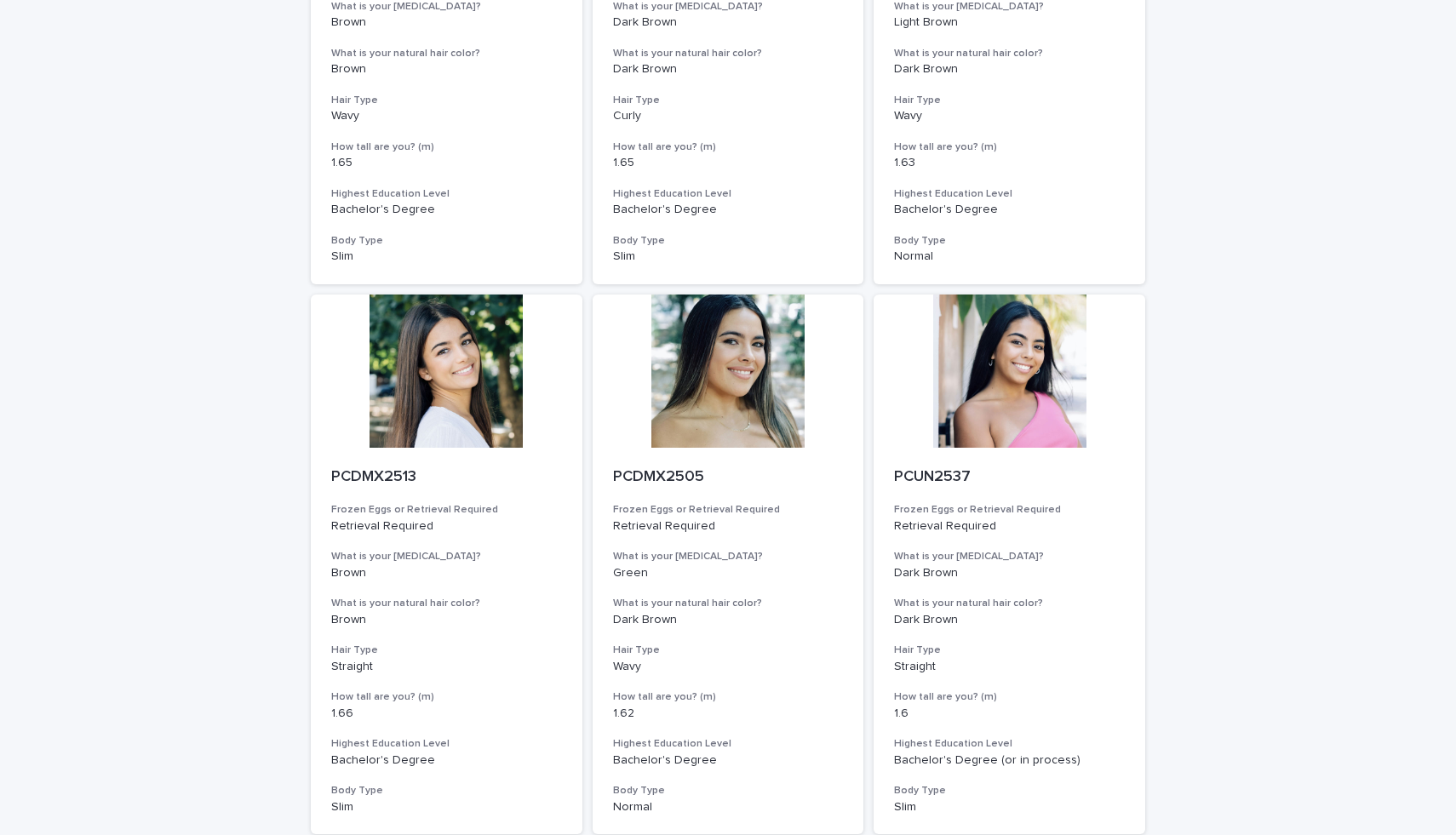
scroll to position [1710, 0]
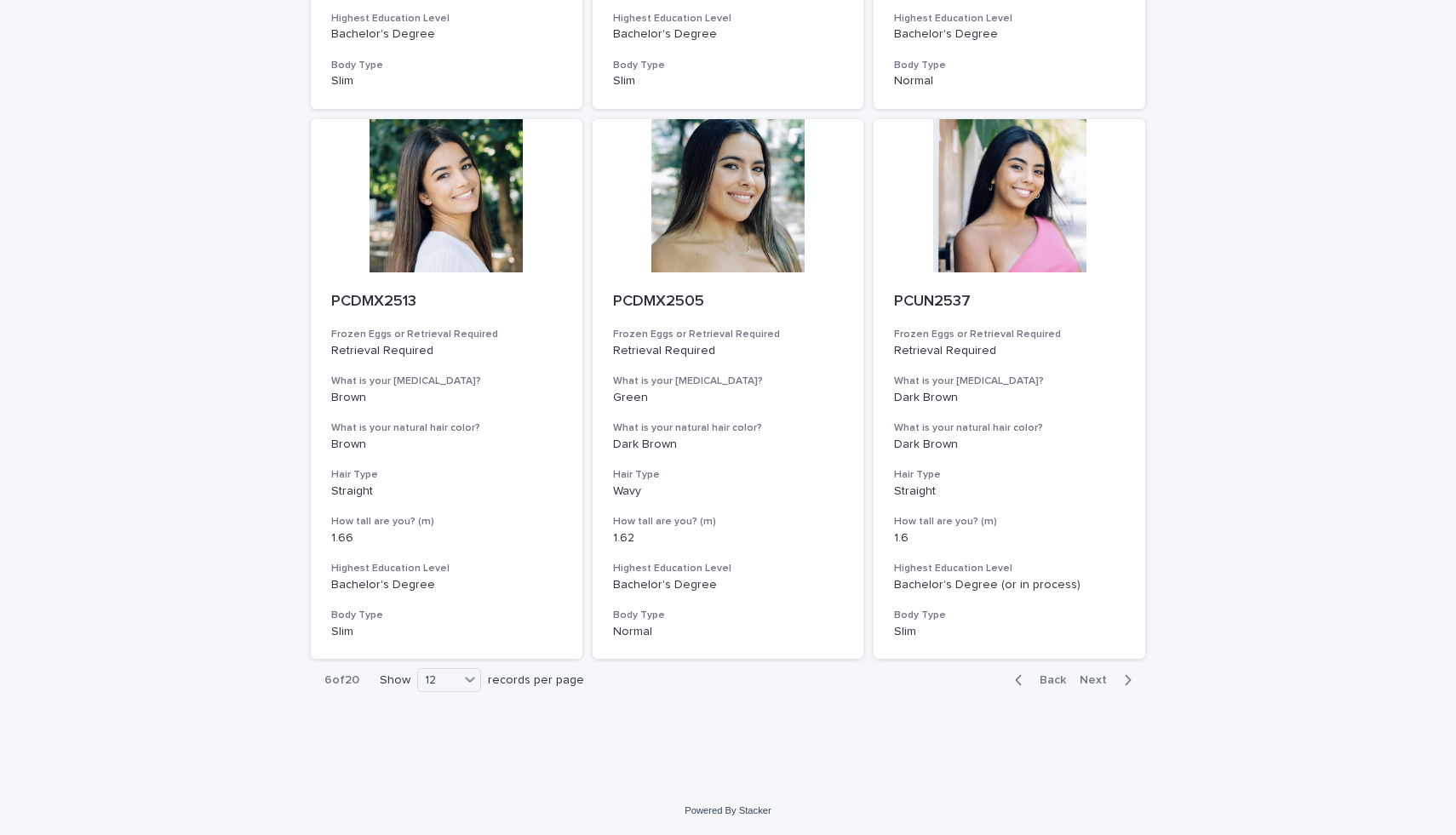
click at [1095, 680] on span "Next" at bounding box center [1097, 680] width 37 height 12
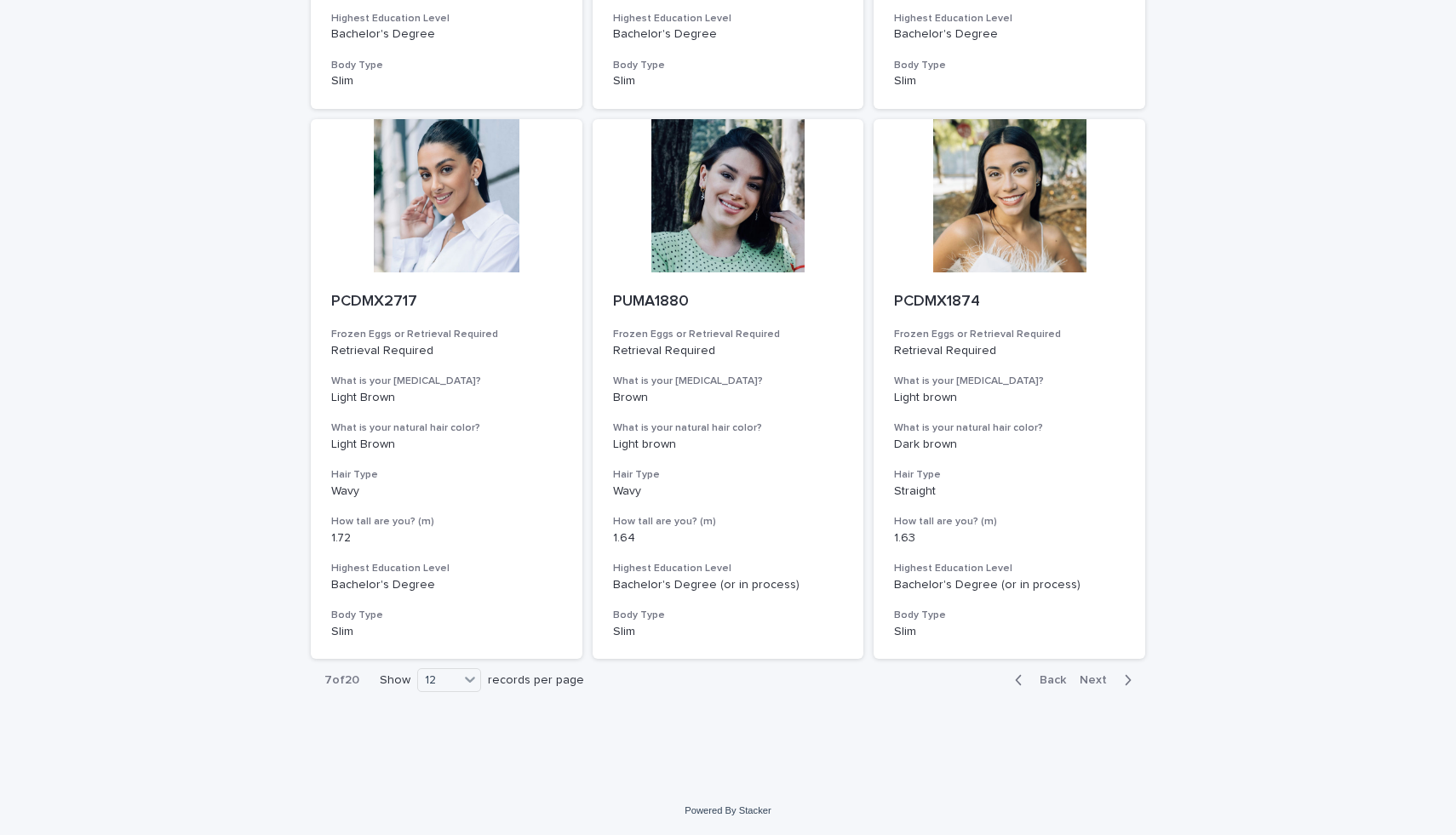
click at [1095, 680] on span "Next" at bounding box center [1097, 680] width 37 height 12
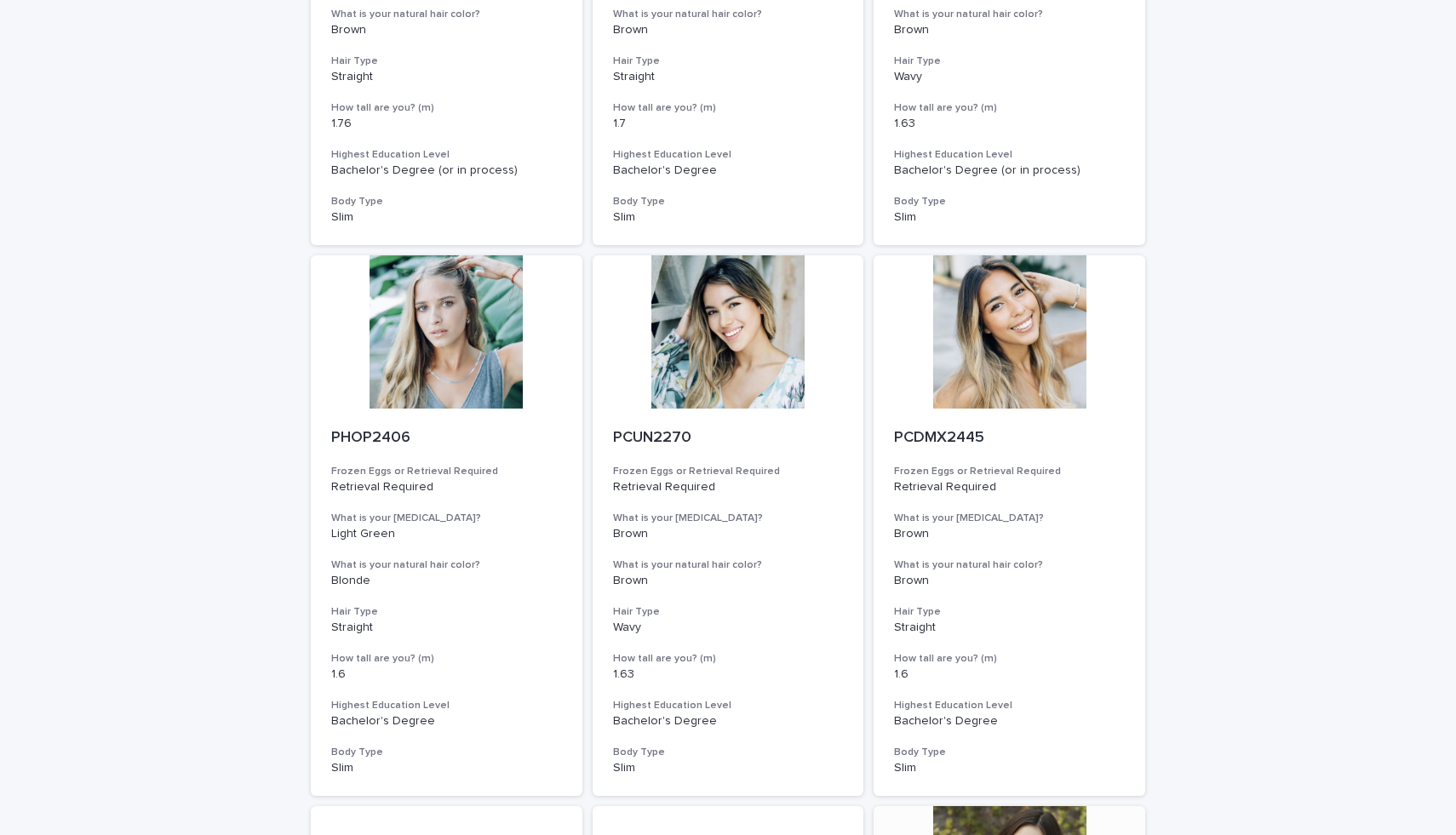
scroll to position [971, 0]
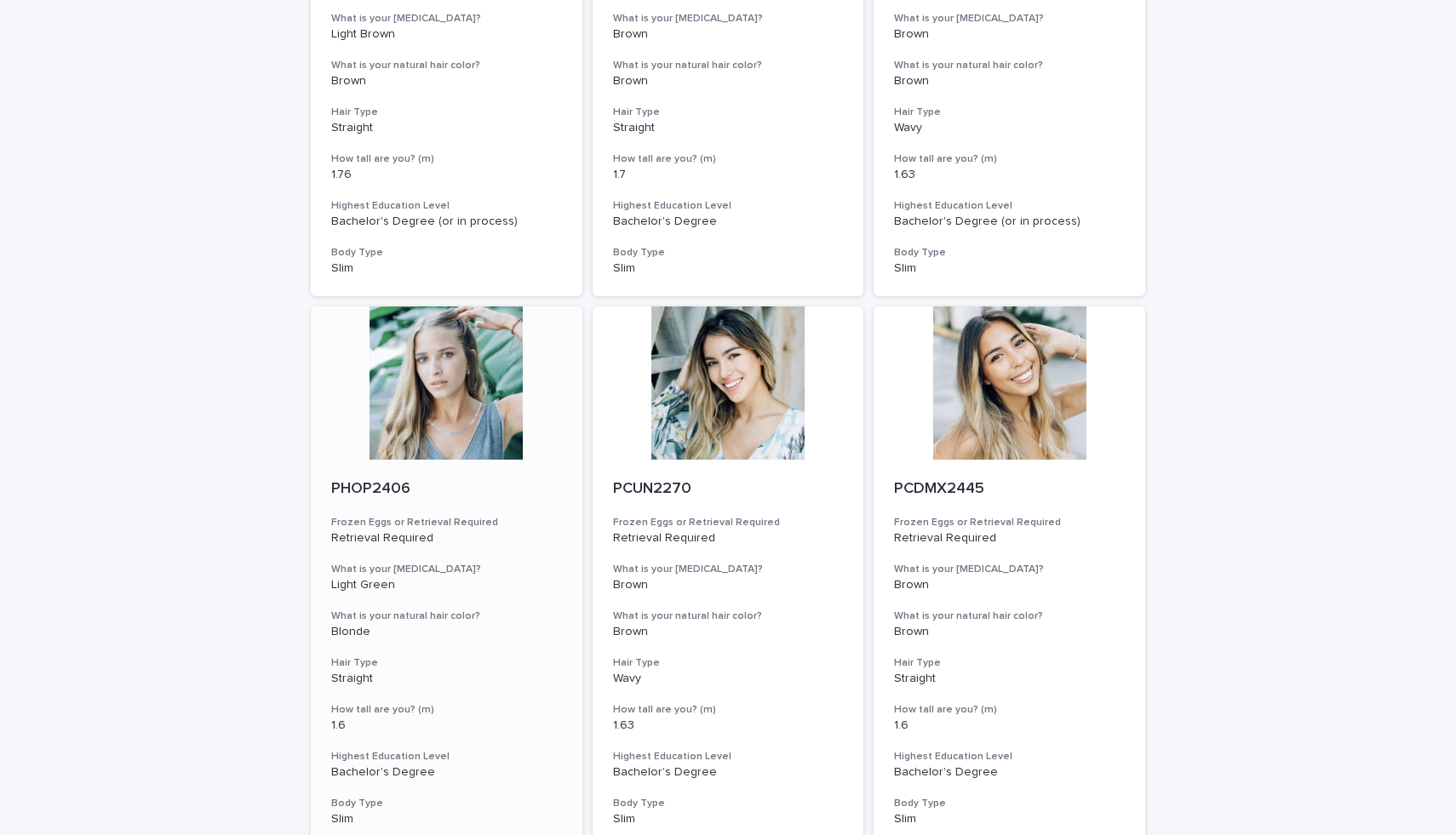
click at [403, 392] on div at bounding box center [446, 383] width 271 height 154
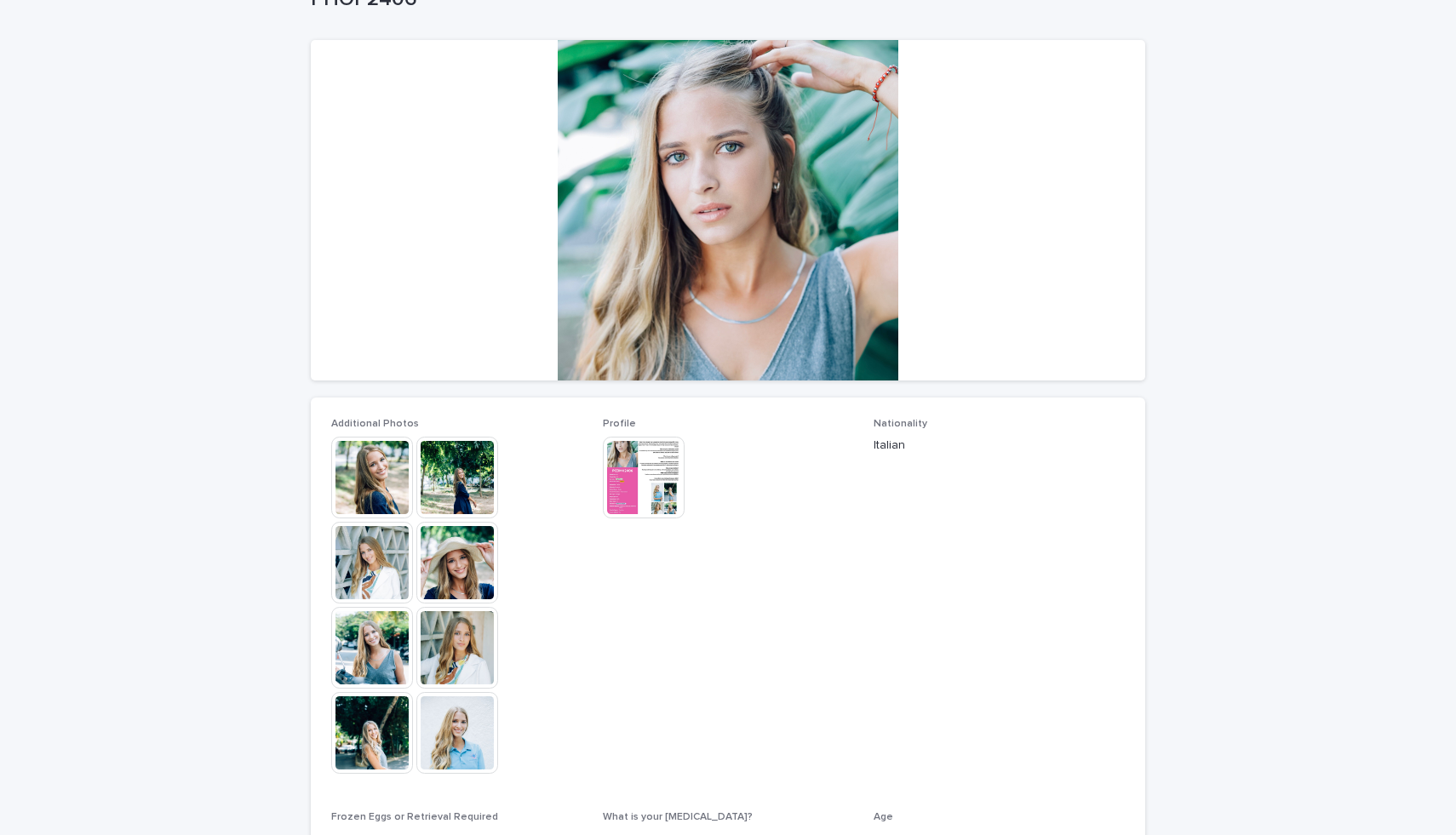
scroll to position [126, 0]
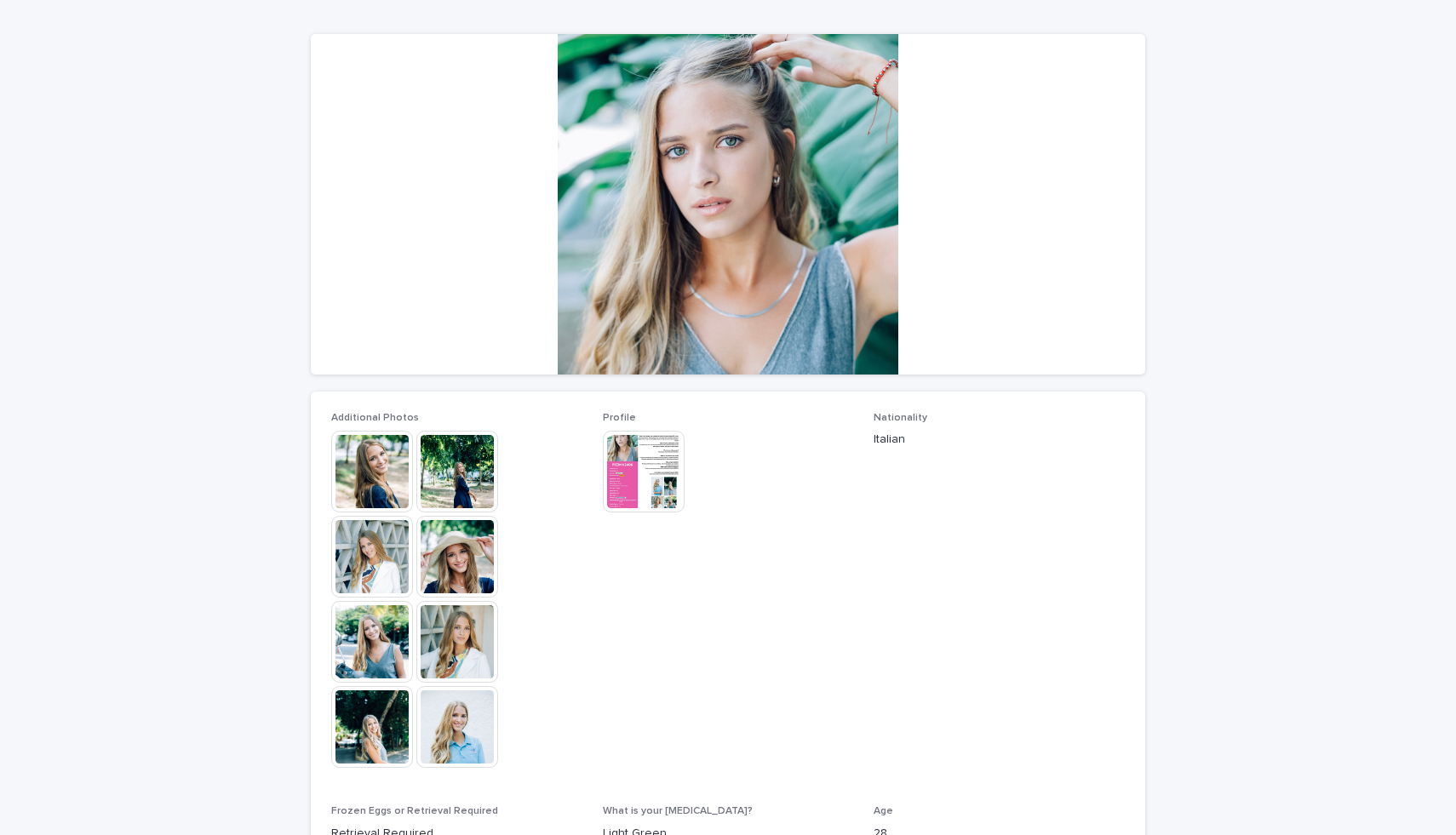
click at [454, 689] on img at bounding box center [457, 727] width 81 height 81
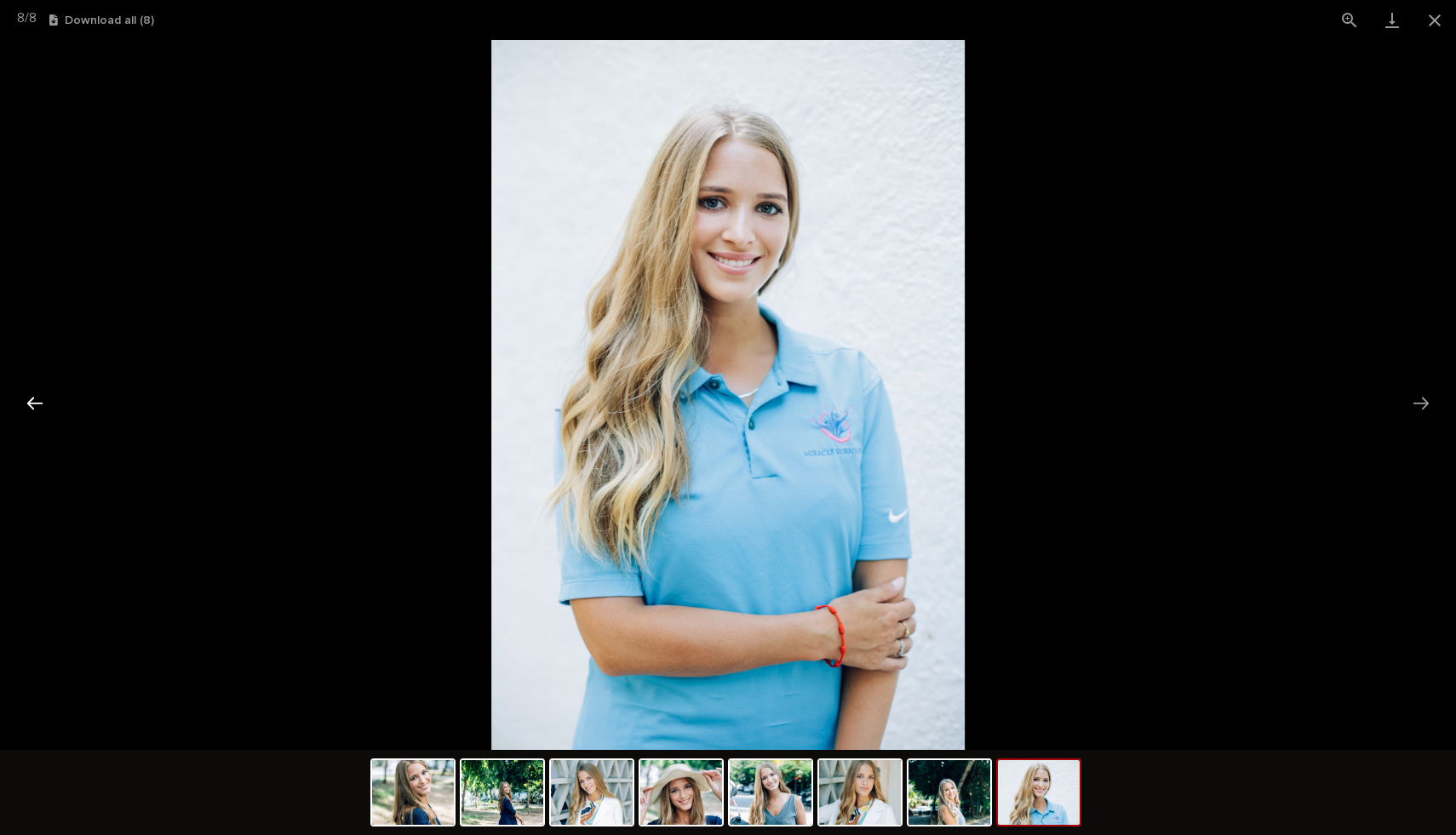
click at [31, 399] on button "Previous slide" at bounding box center [35, 403] width 36 height 33
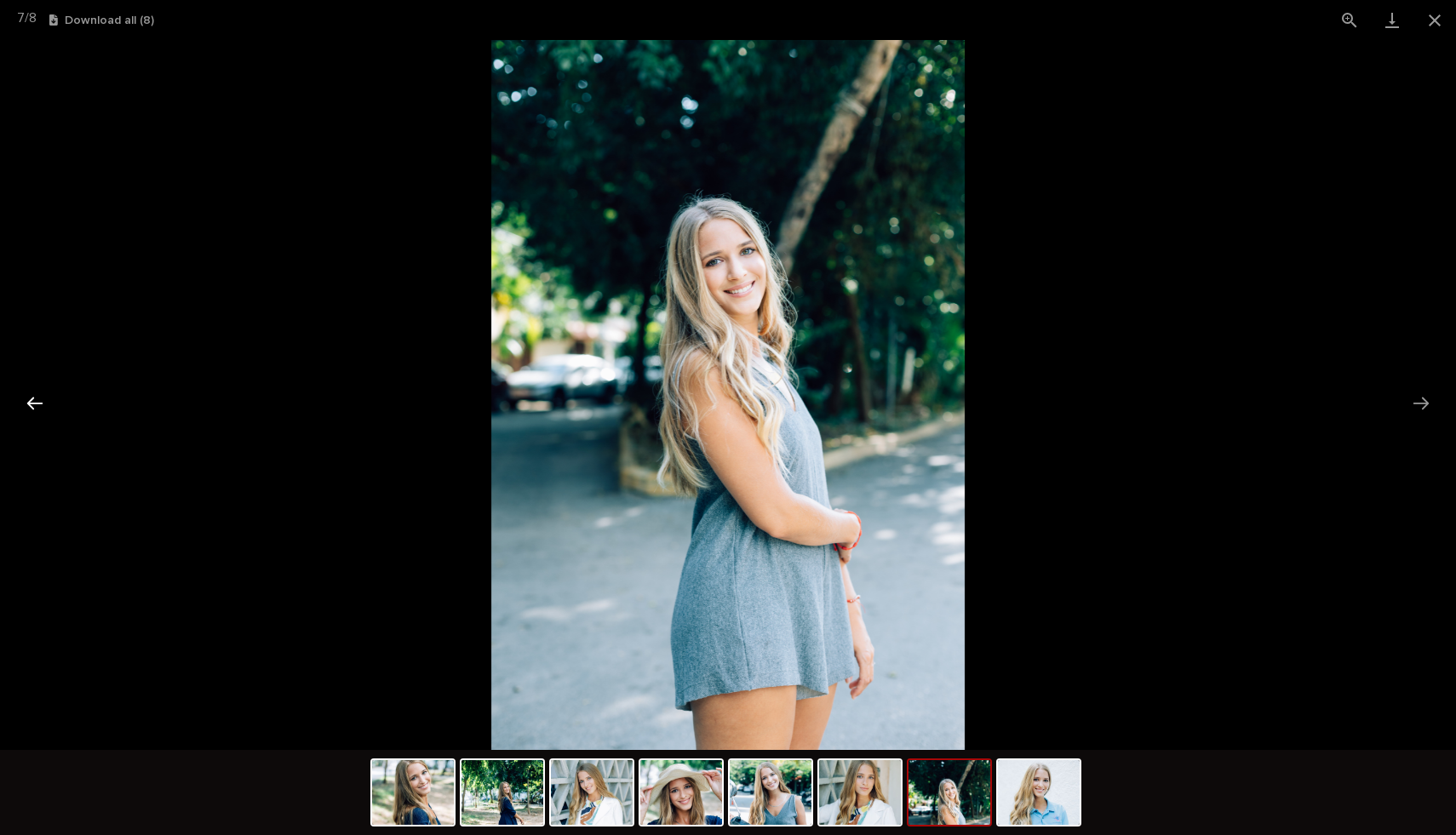
click at [31, 399] on button "Previous slide" at bounding box center [35, 403] width 36 height 33
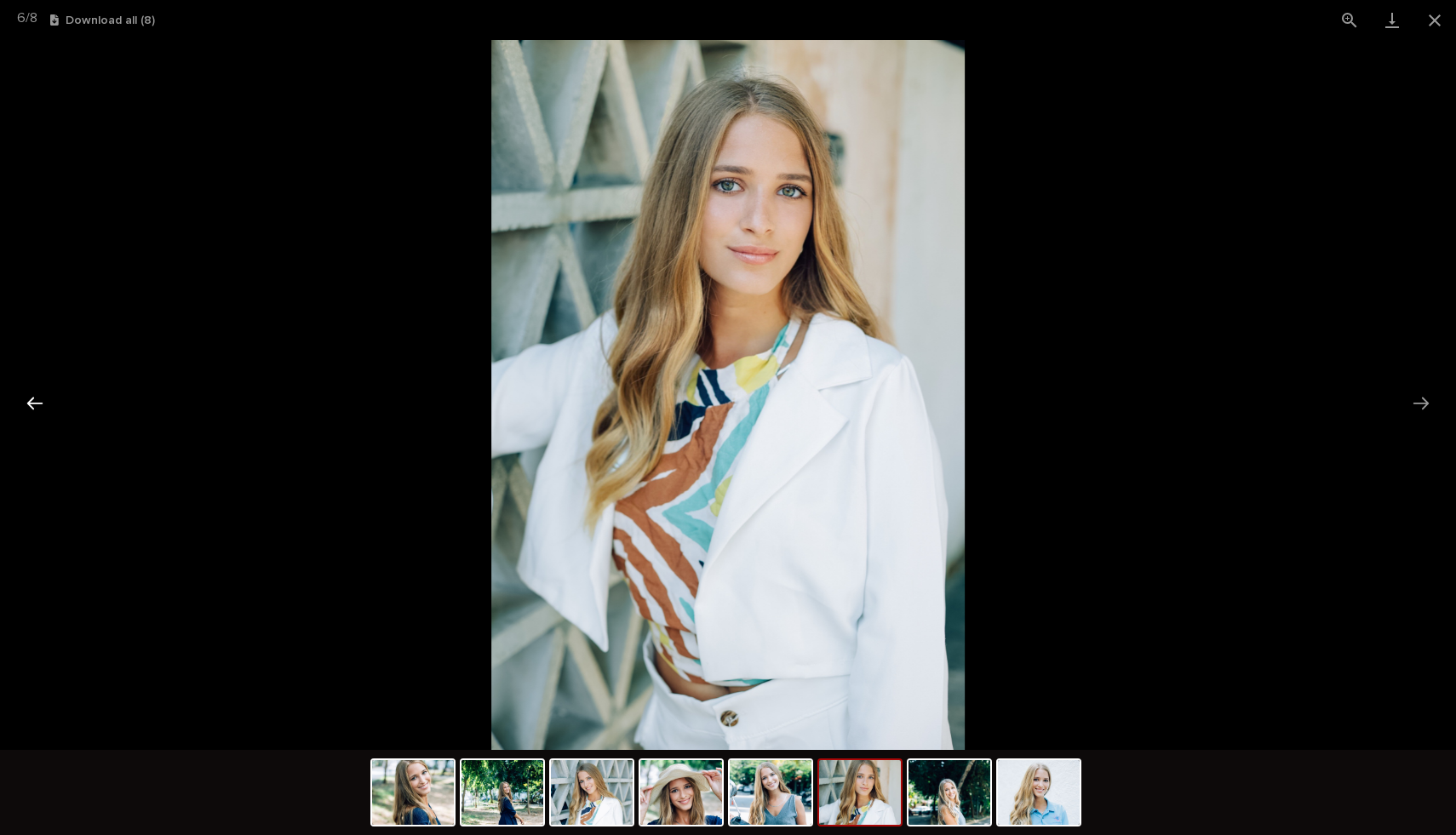
click at [31, 399] on button "Previous slide" at bounding box center [35, 403] width 36 height 33
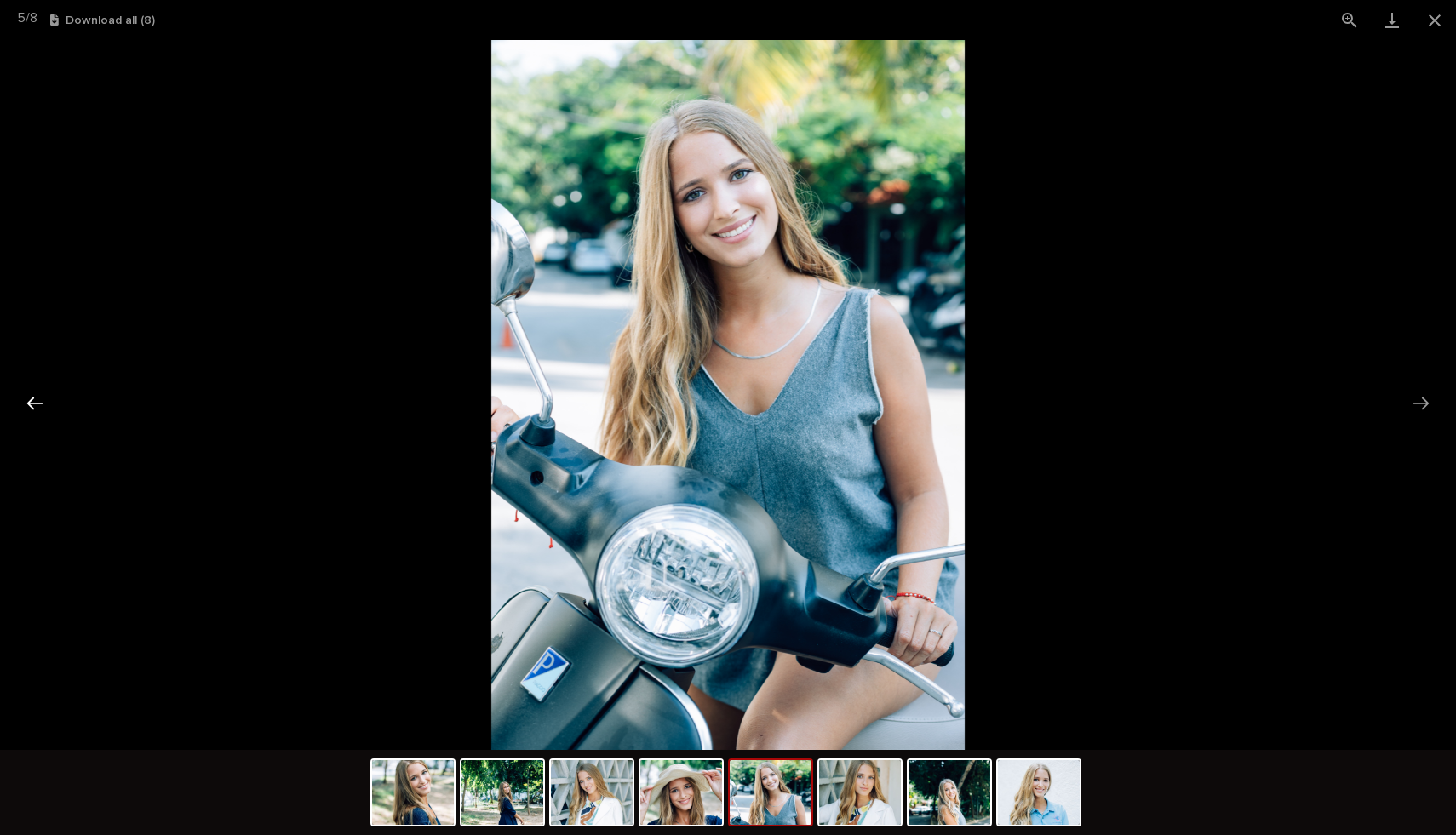
click at [31, 399] on button "Previous slide" at bounding box center [35, 403] width 36 height 33
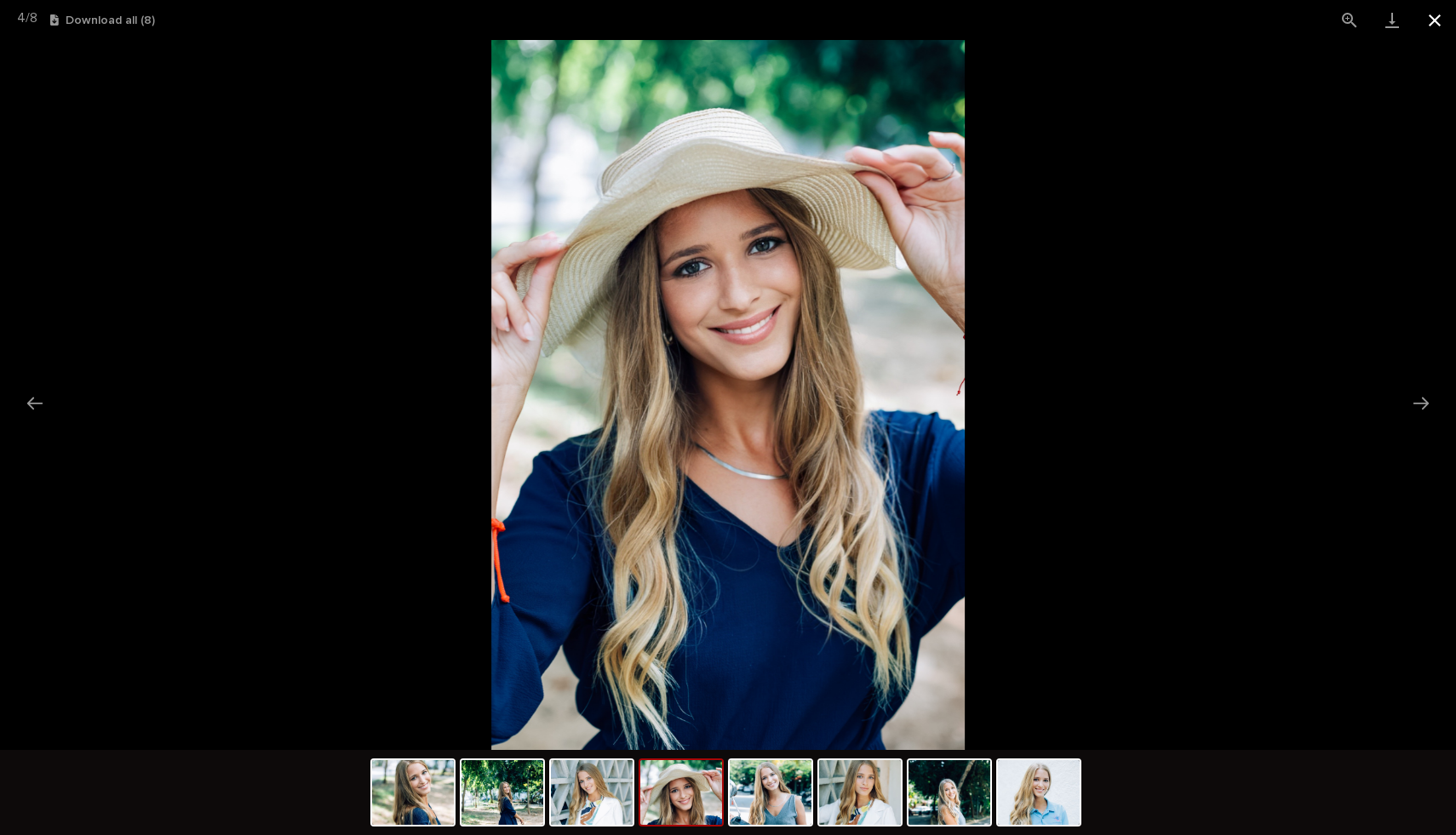
click at [1428, 15] on button "Close gallery" at bounding box center [1433, 20] width 42 height 40
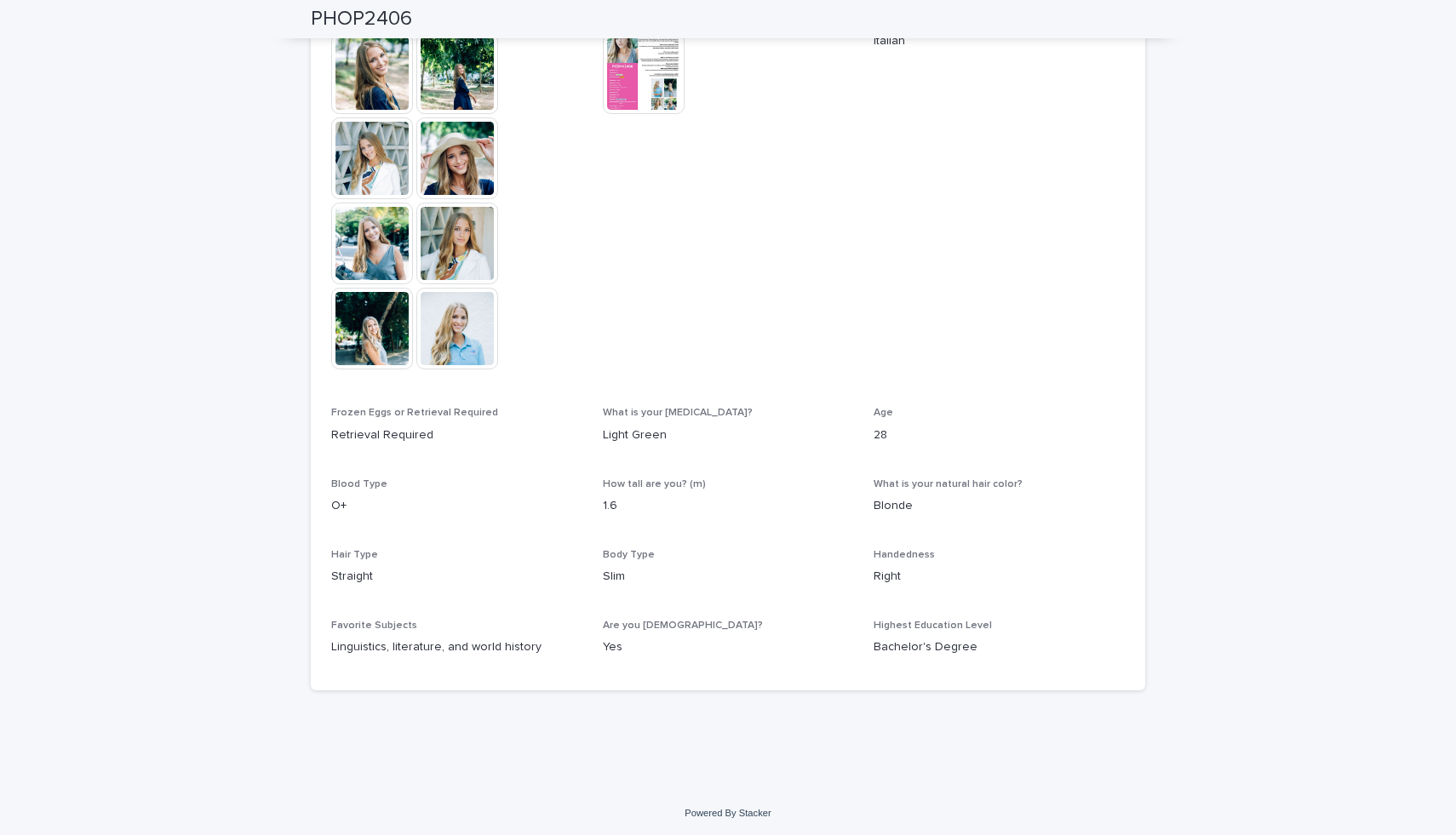
scroll to position [527, 0]
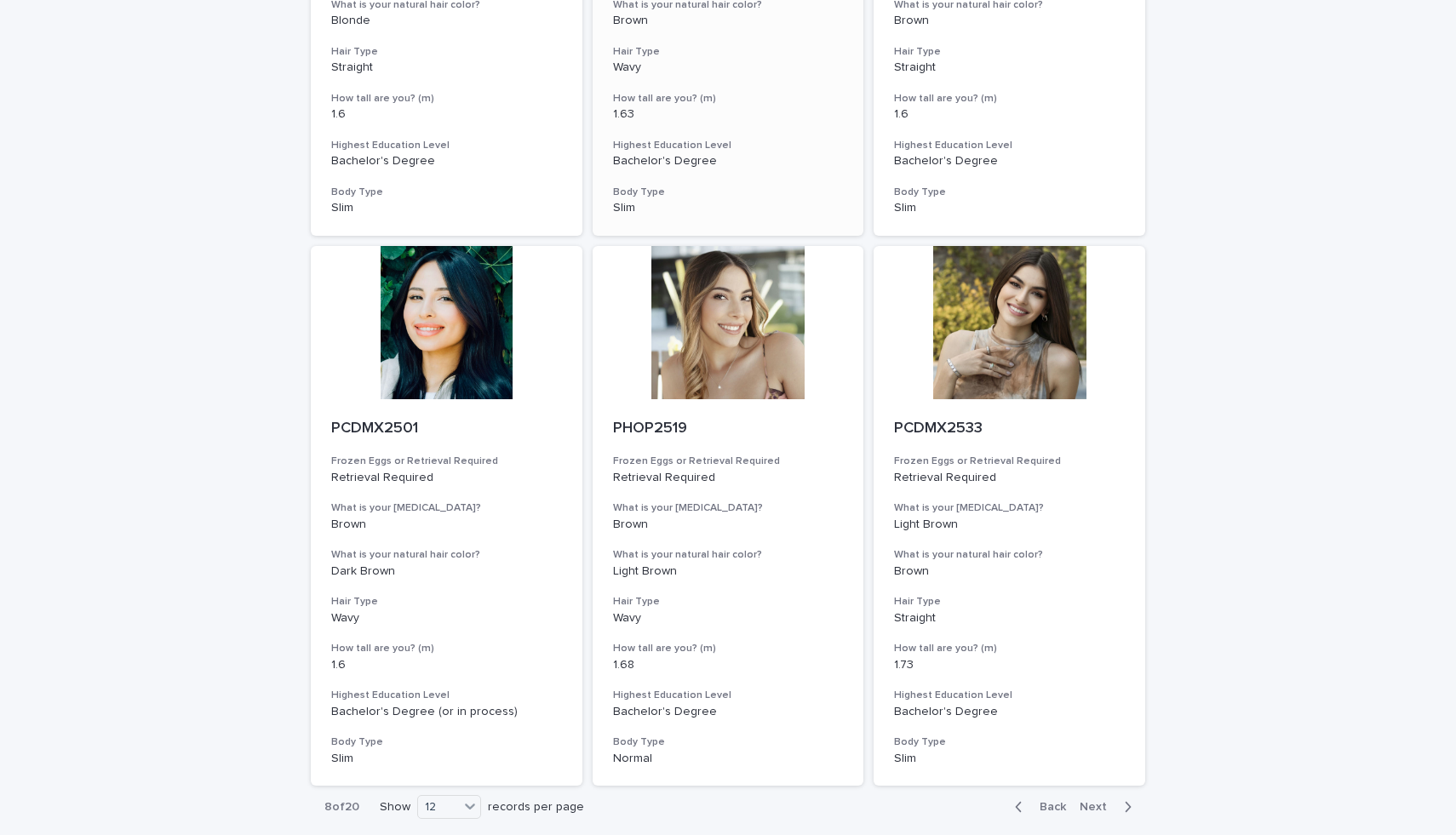
scroll to position [1599, 0]
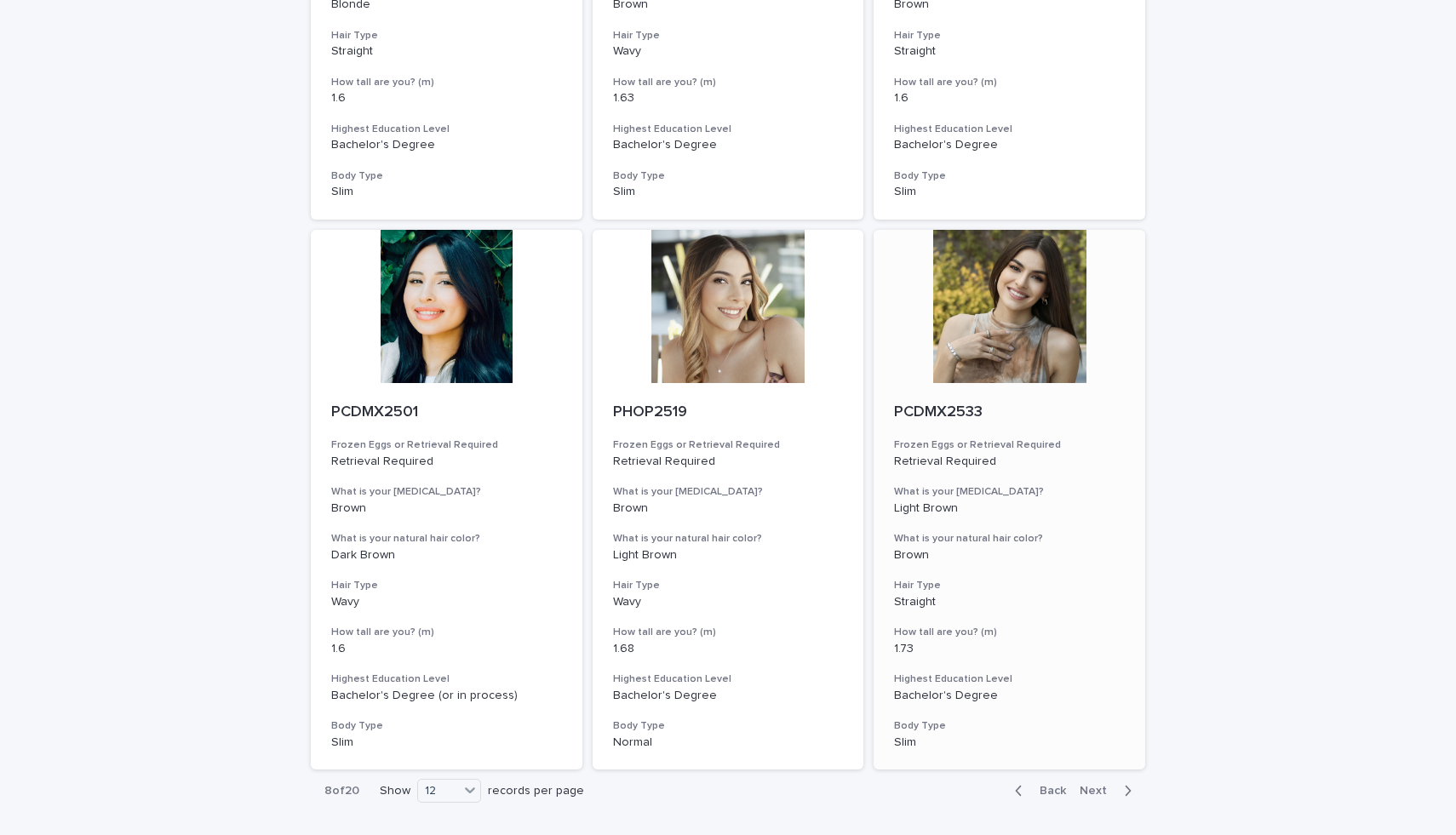
click at [1025, 261] on div at bounding box center [1009, 306] width 271 height 154
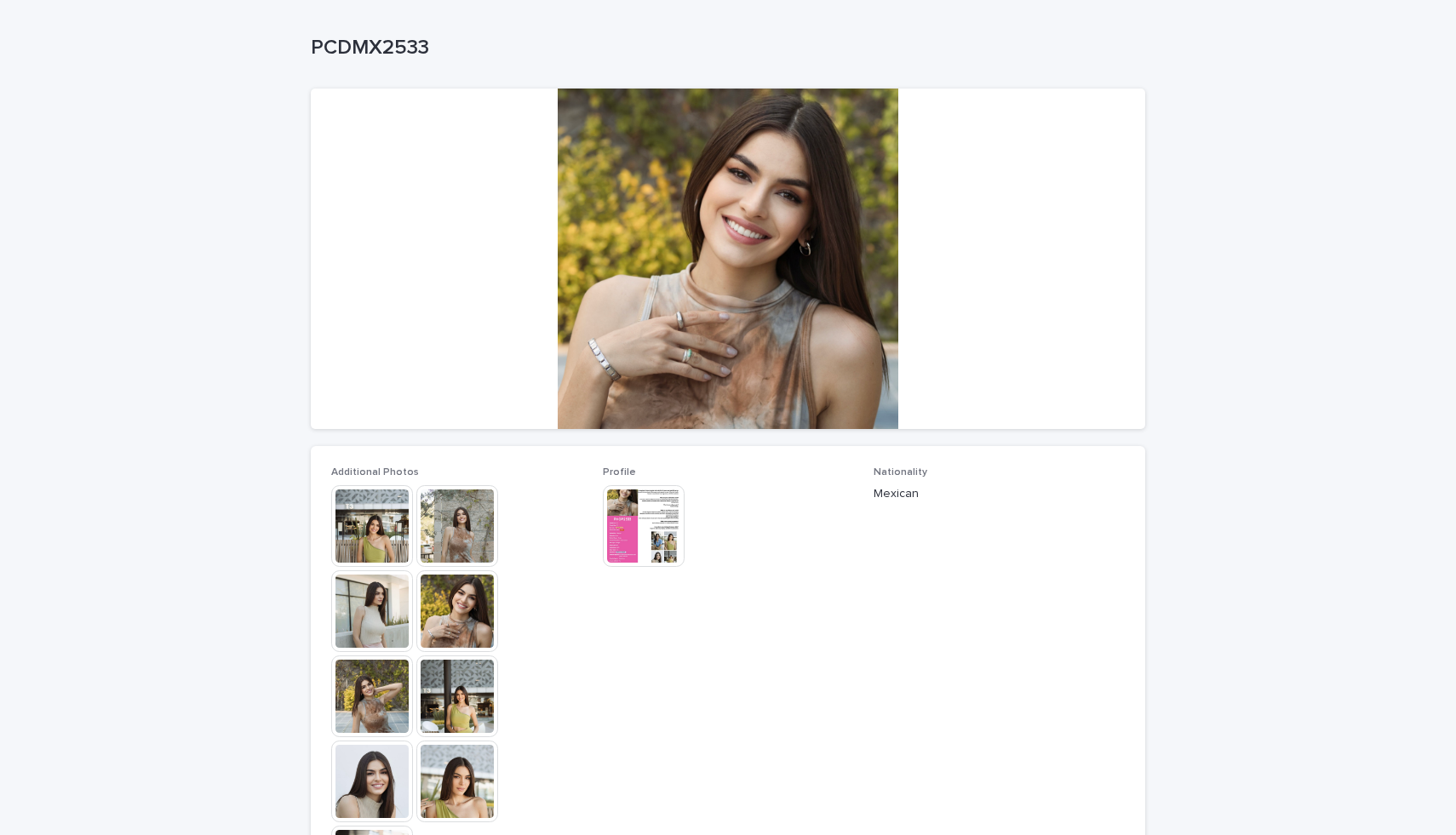
scroll to position [79, 0]
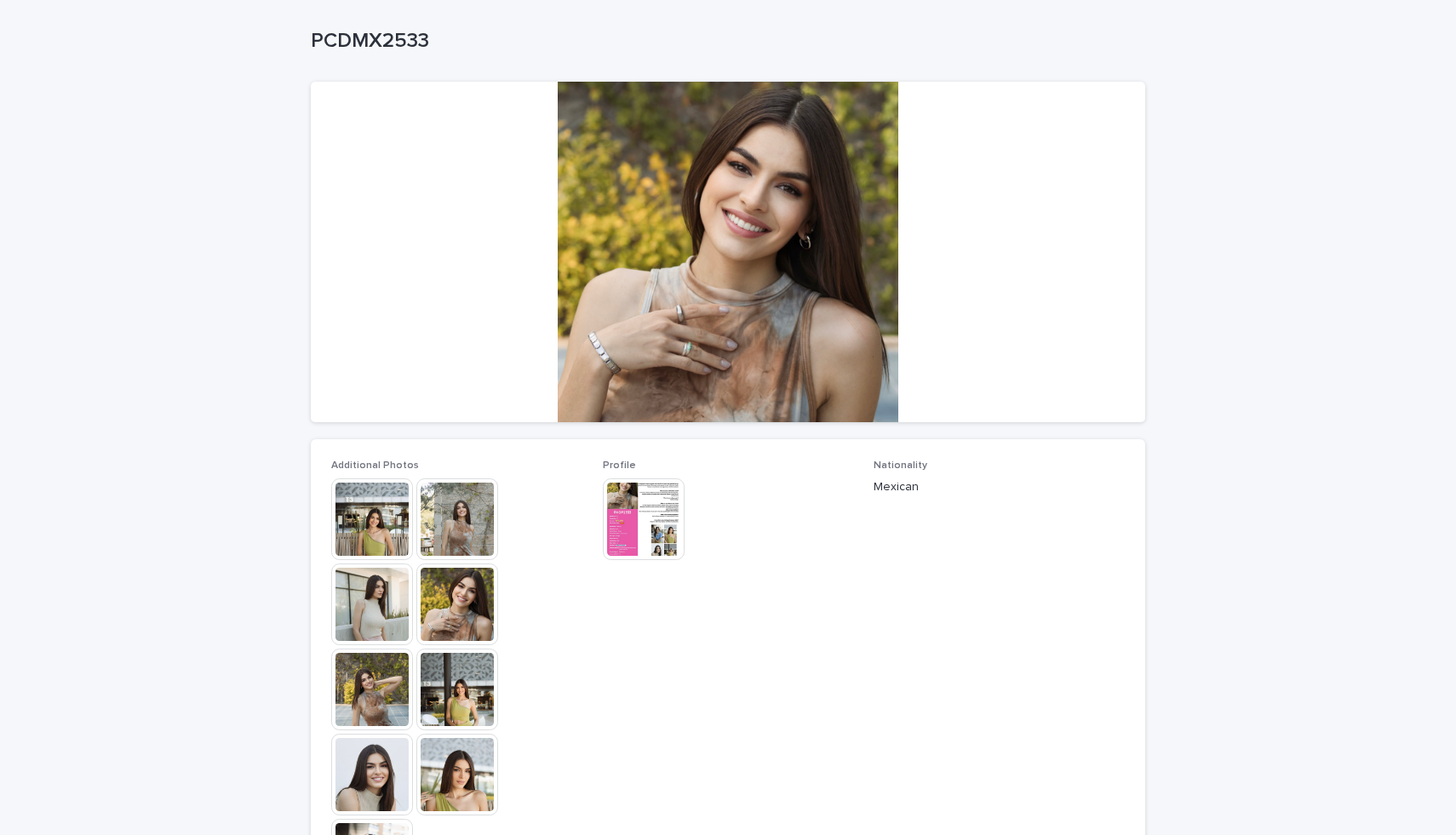
click at [374, 770] on img at bounding box center [371, 774] width 81 height 81
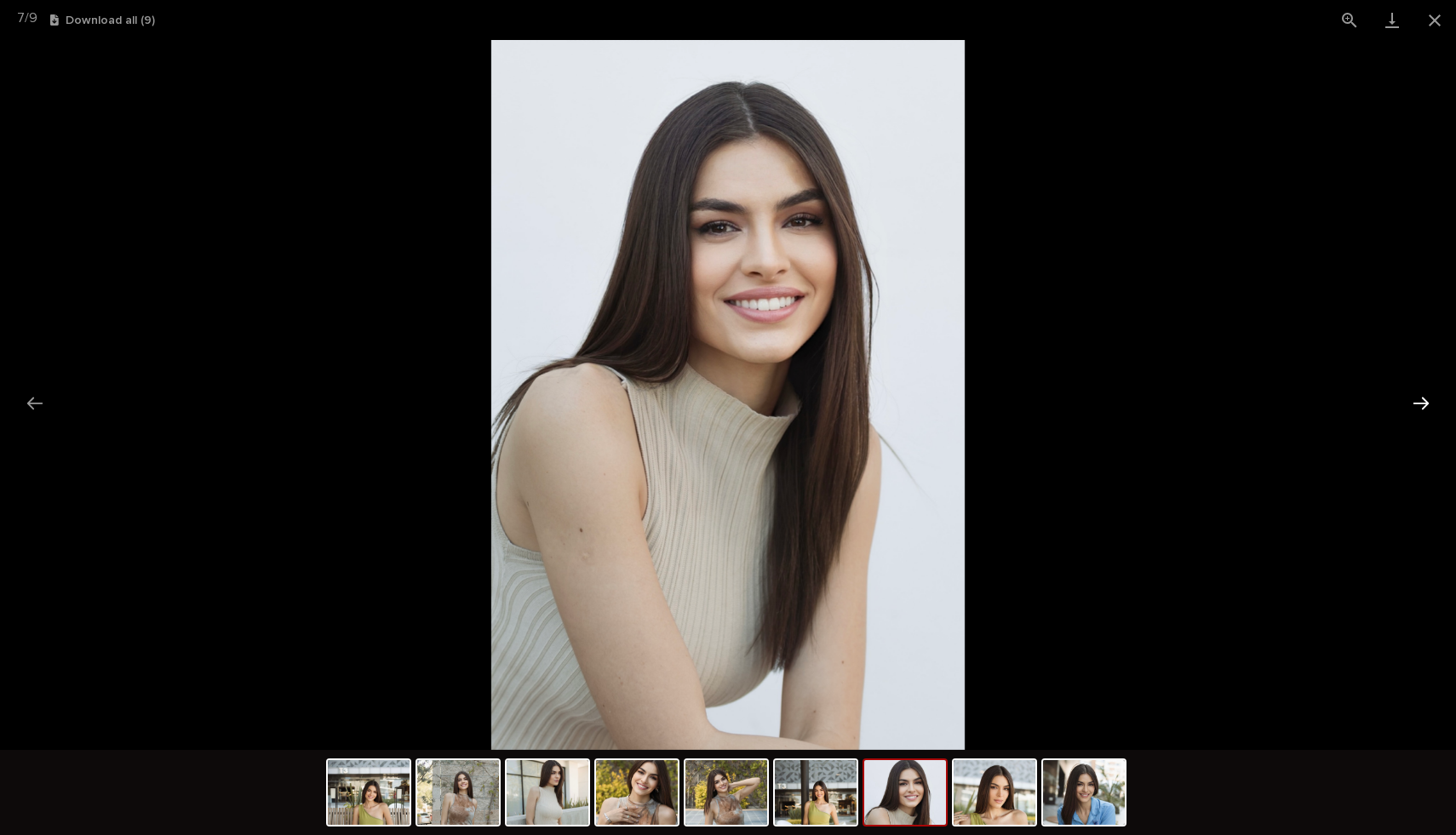
click at [1431, 396] on button "Next slide" at bounding box center [1421, 403] width 36 height 33
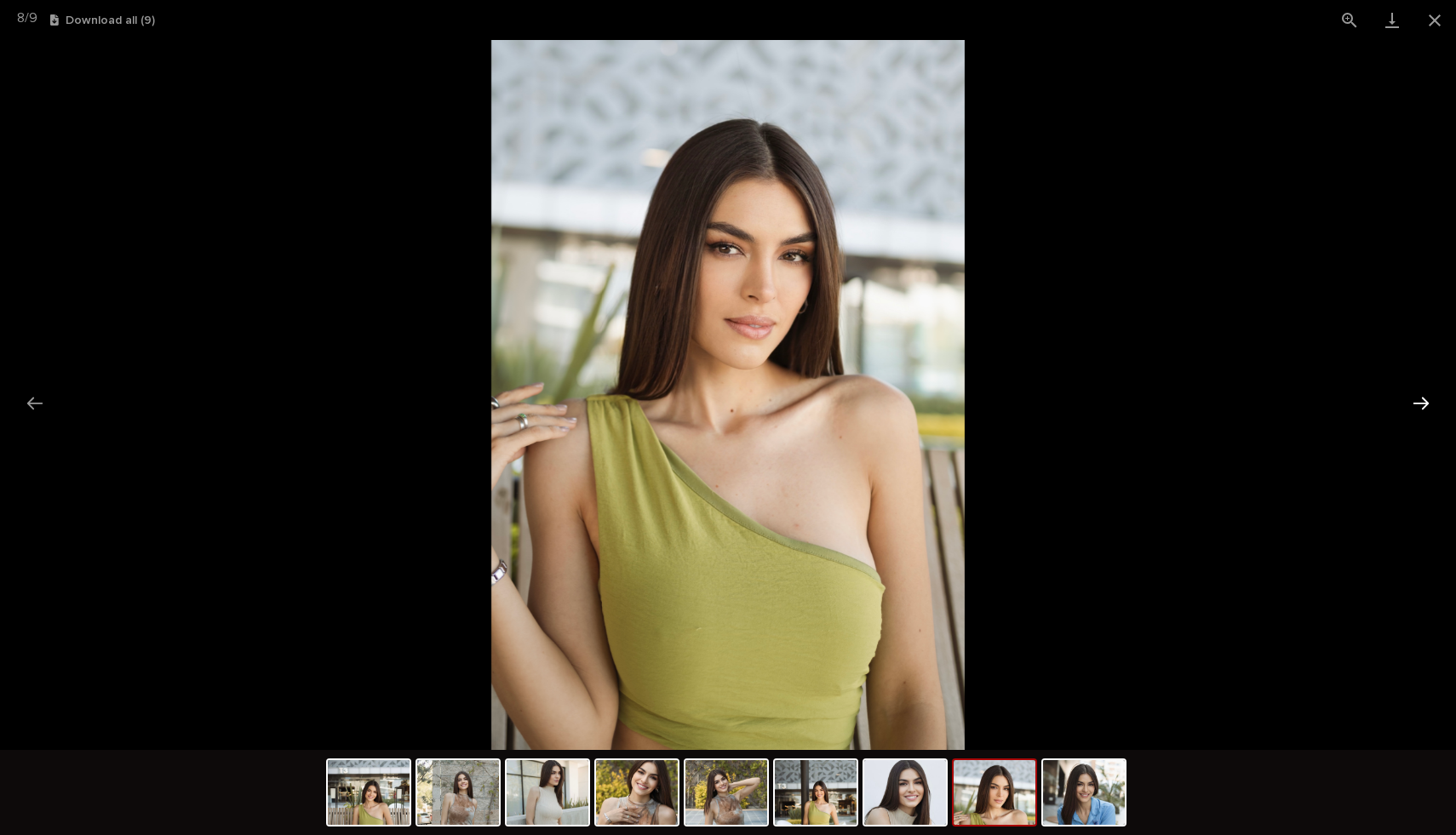
click at [1431, 396] on button "Next slide" at bounding box center [1421, 403] width 36 height 33
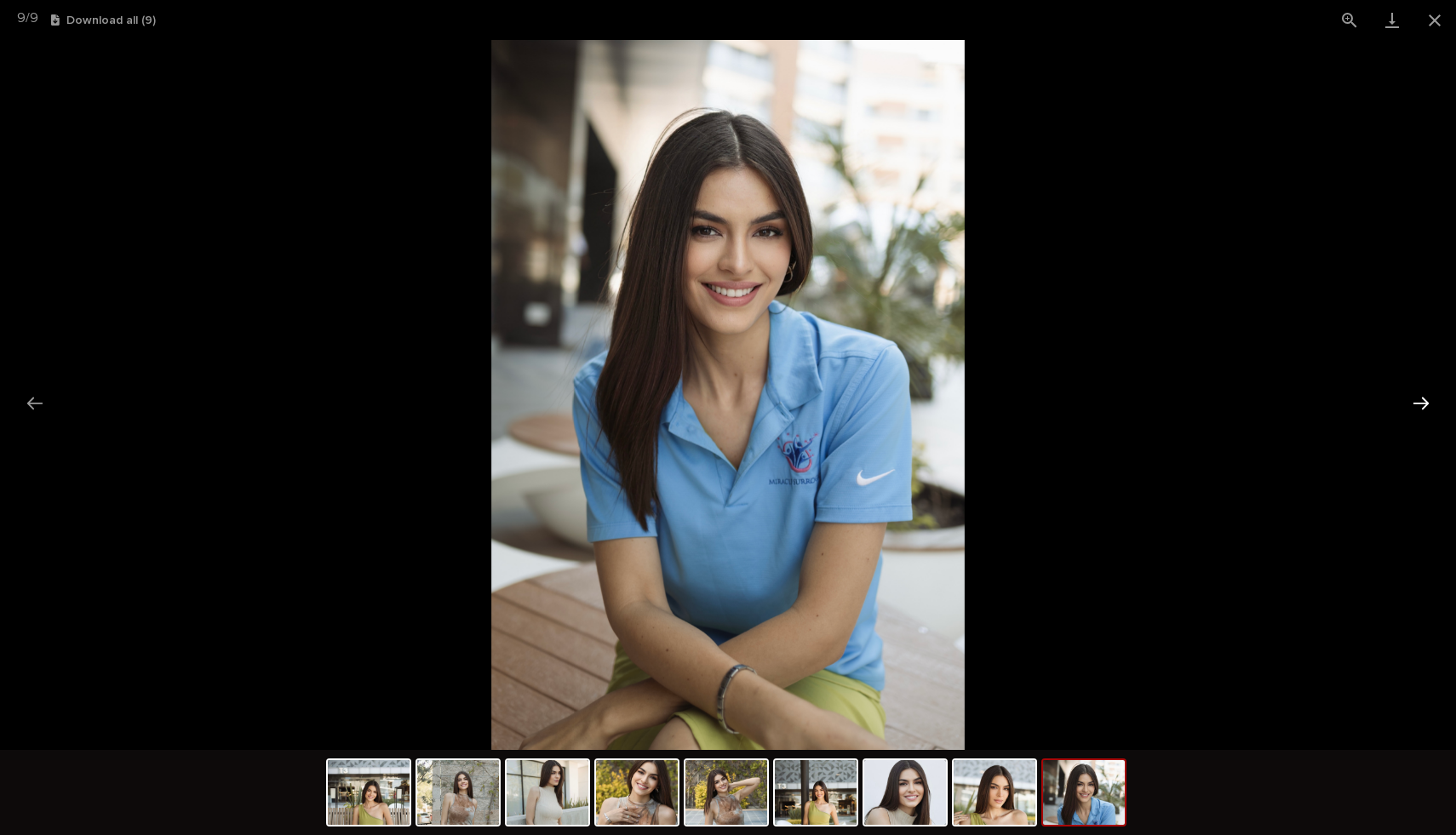
click at [1431, 396] on button "Next slide" at bounding box center [1421, 403] width 36 height 33
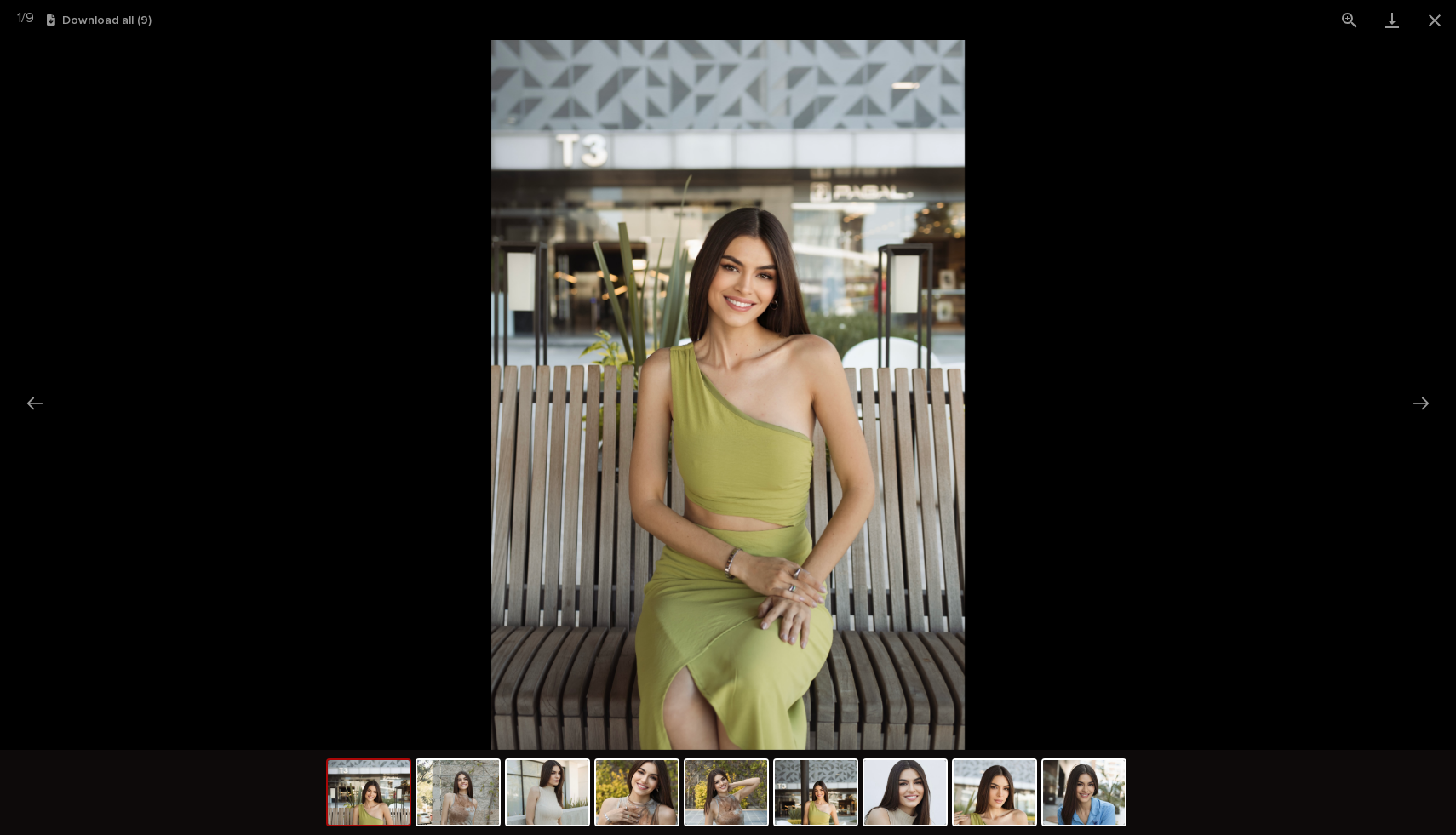
click at [1039, 780] on div at bounding box center [728, 794] width 804 height 89
click at [1074, 783] on img at bounding box center [1084, 793] width 81 height 65
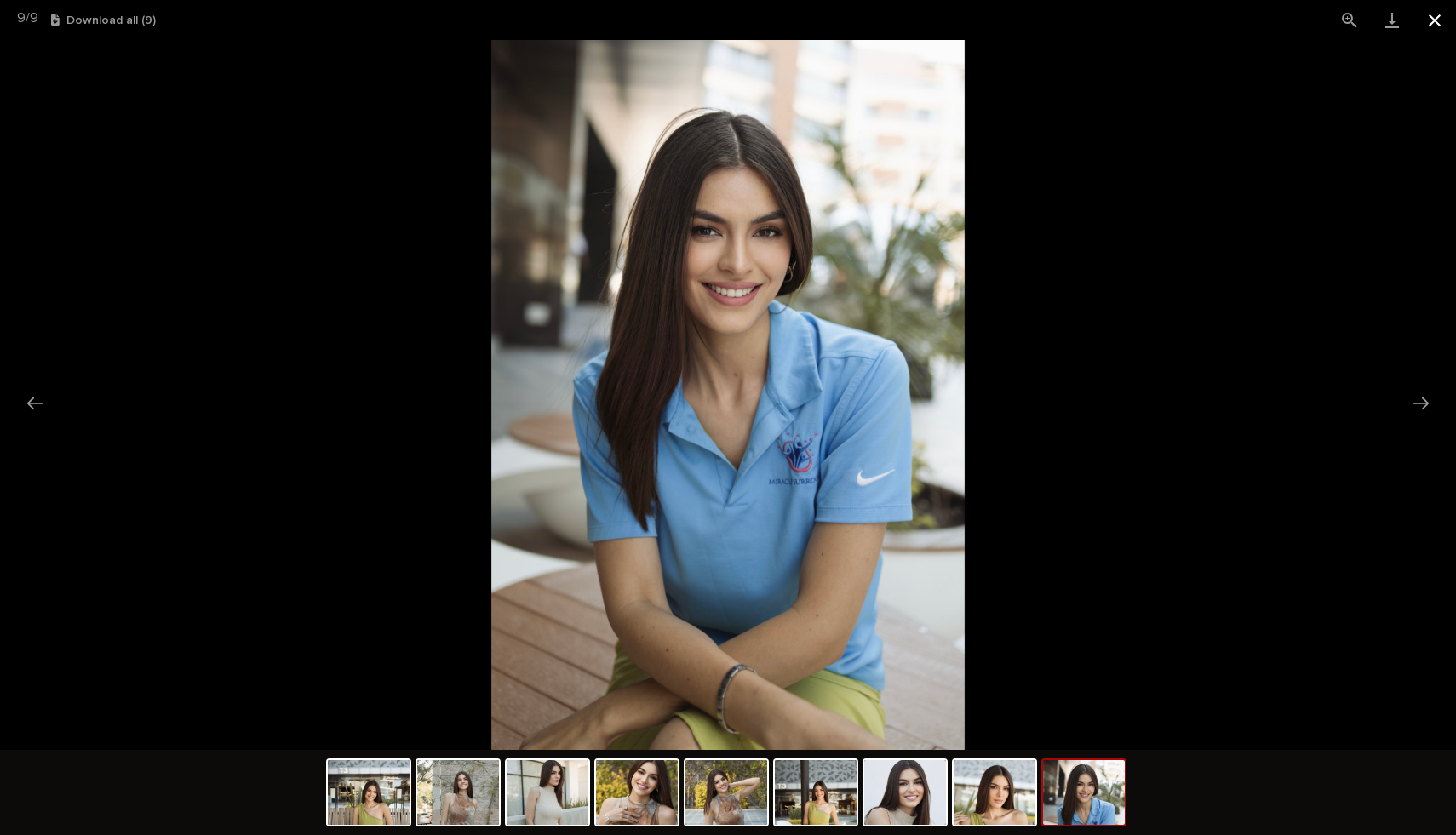
click at [1445, 16] on button "Close gallery" at bounding box center [1433, 20] width 42 height 40
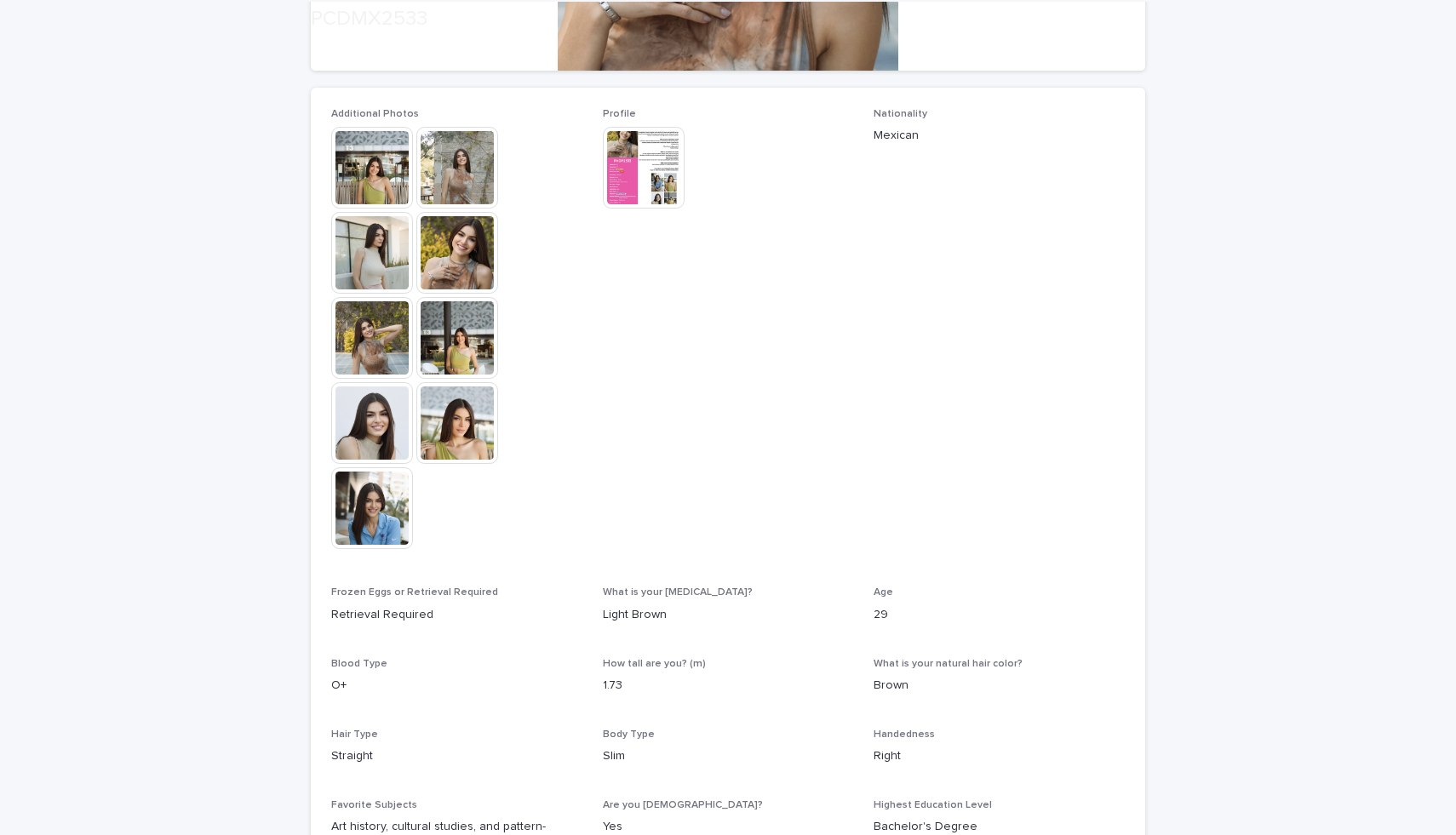
scroll to position [612, 0]
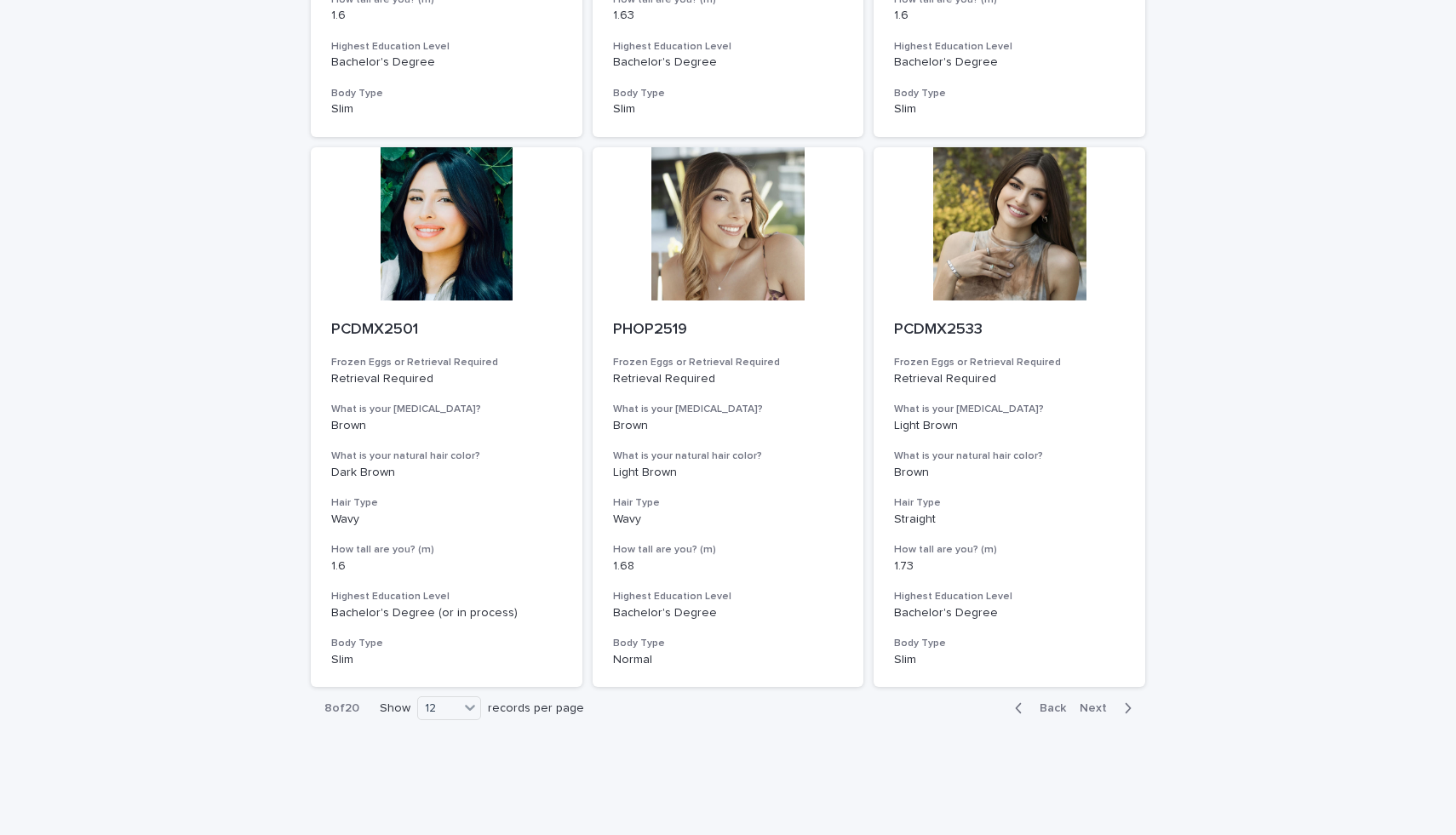
scroll to position [1710, 0]
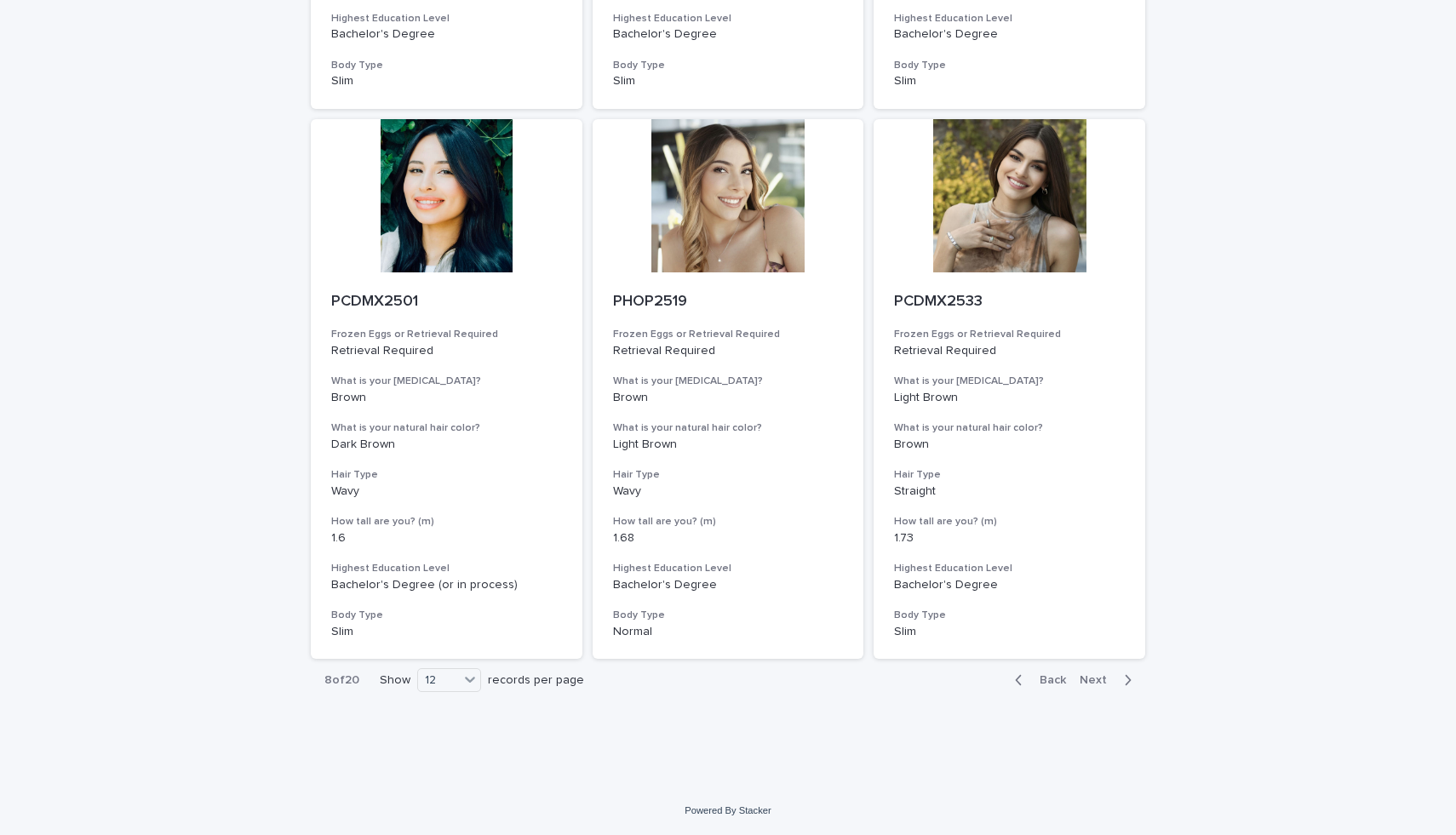
click at [1105, 679] on span "Next" at bounding box center [1097, 680] width 37 height 12
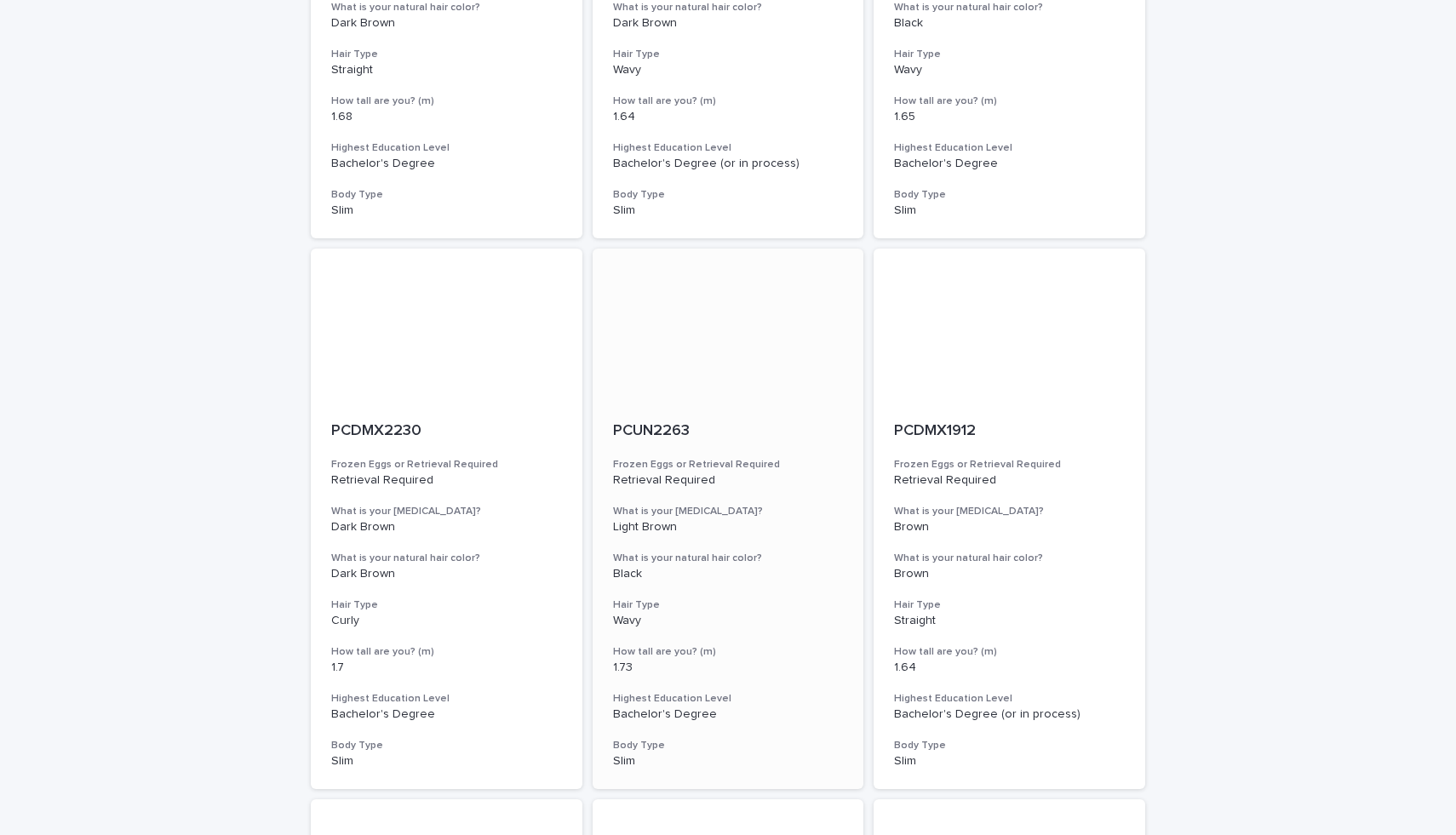
scroll to position [1710, 0]
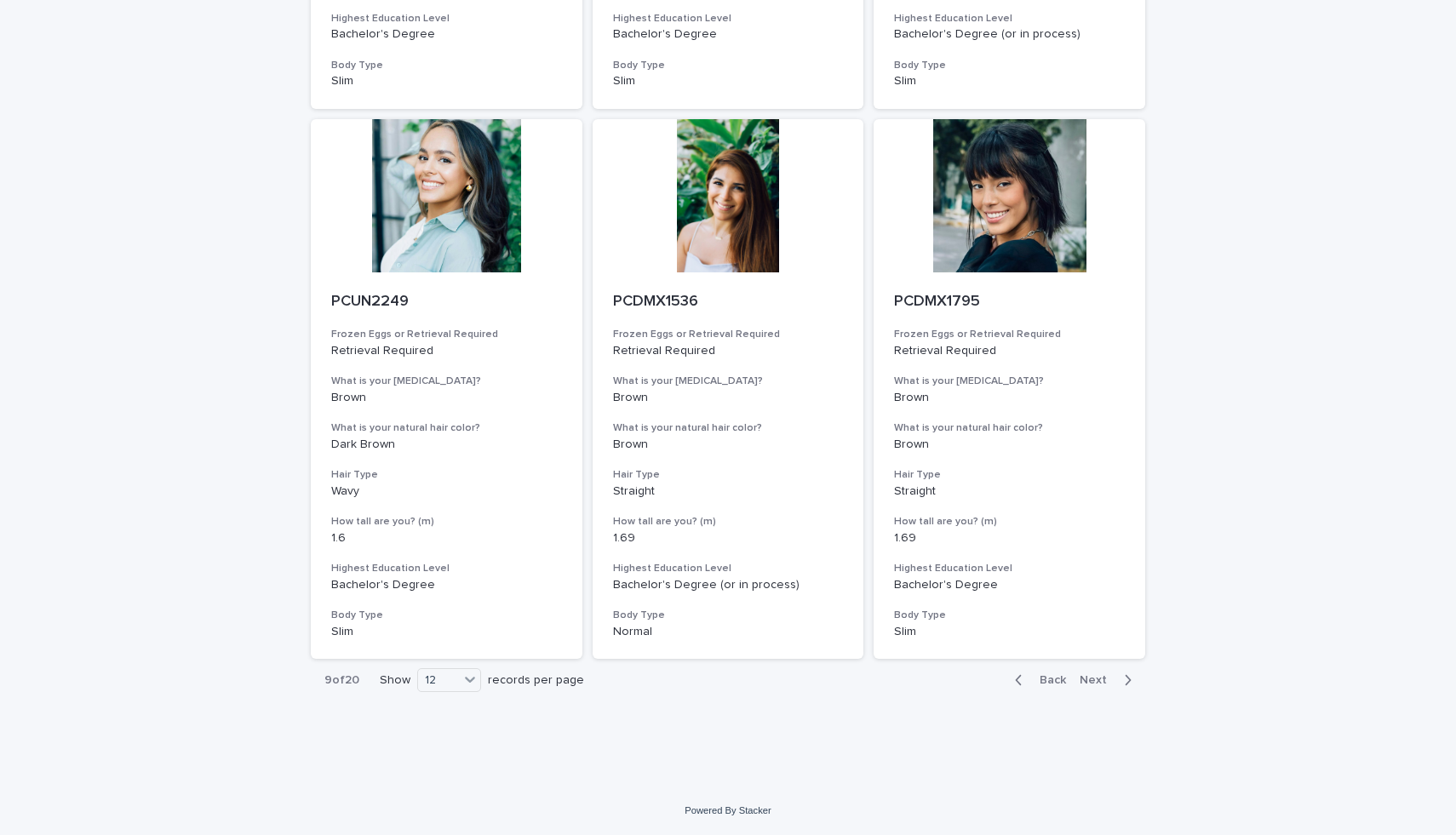
click at [1105, 687] on button "Next" at bounding box center [1109, 680] width 72 height 15
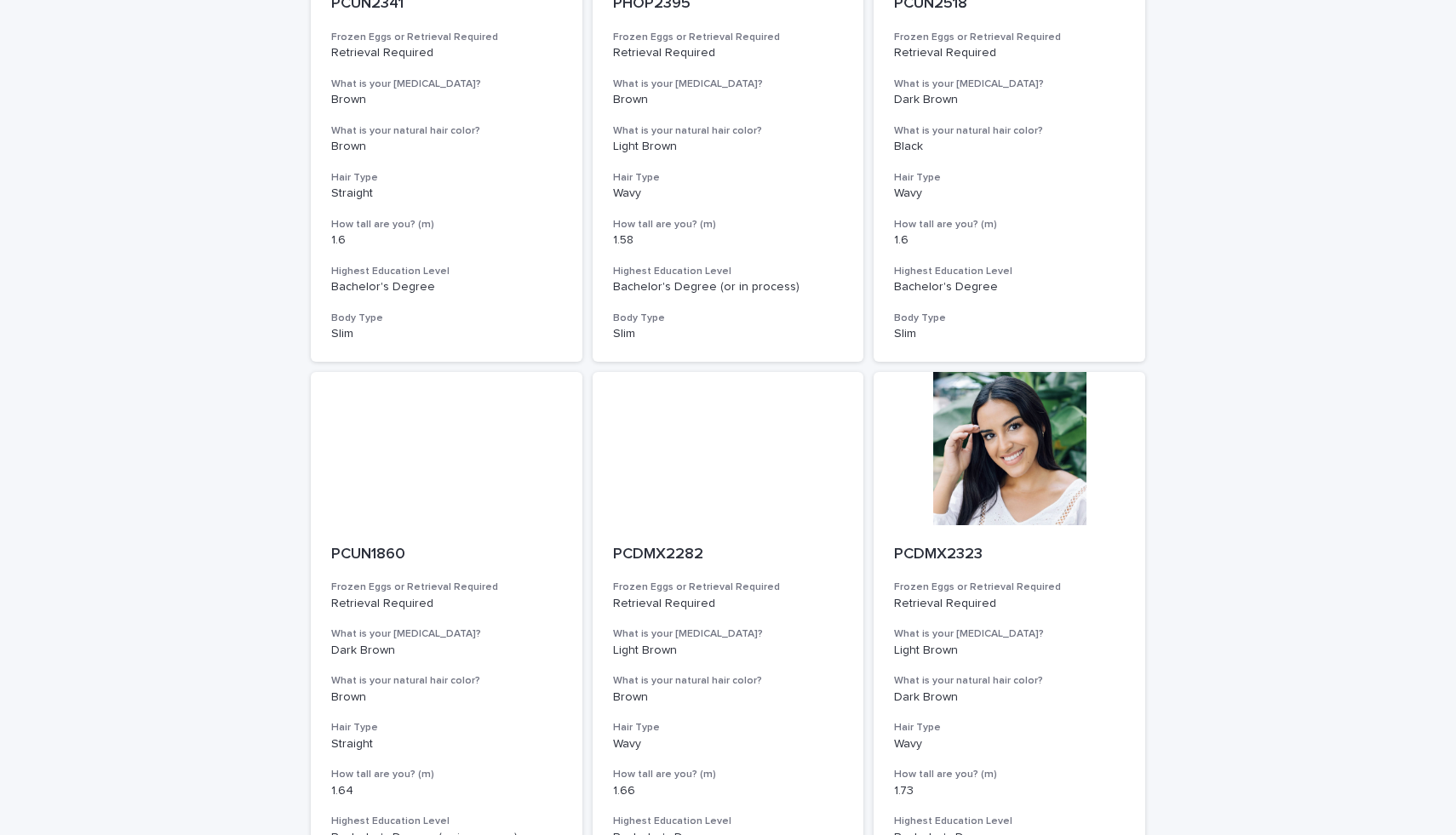
scroll to position [1710, 0]
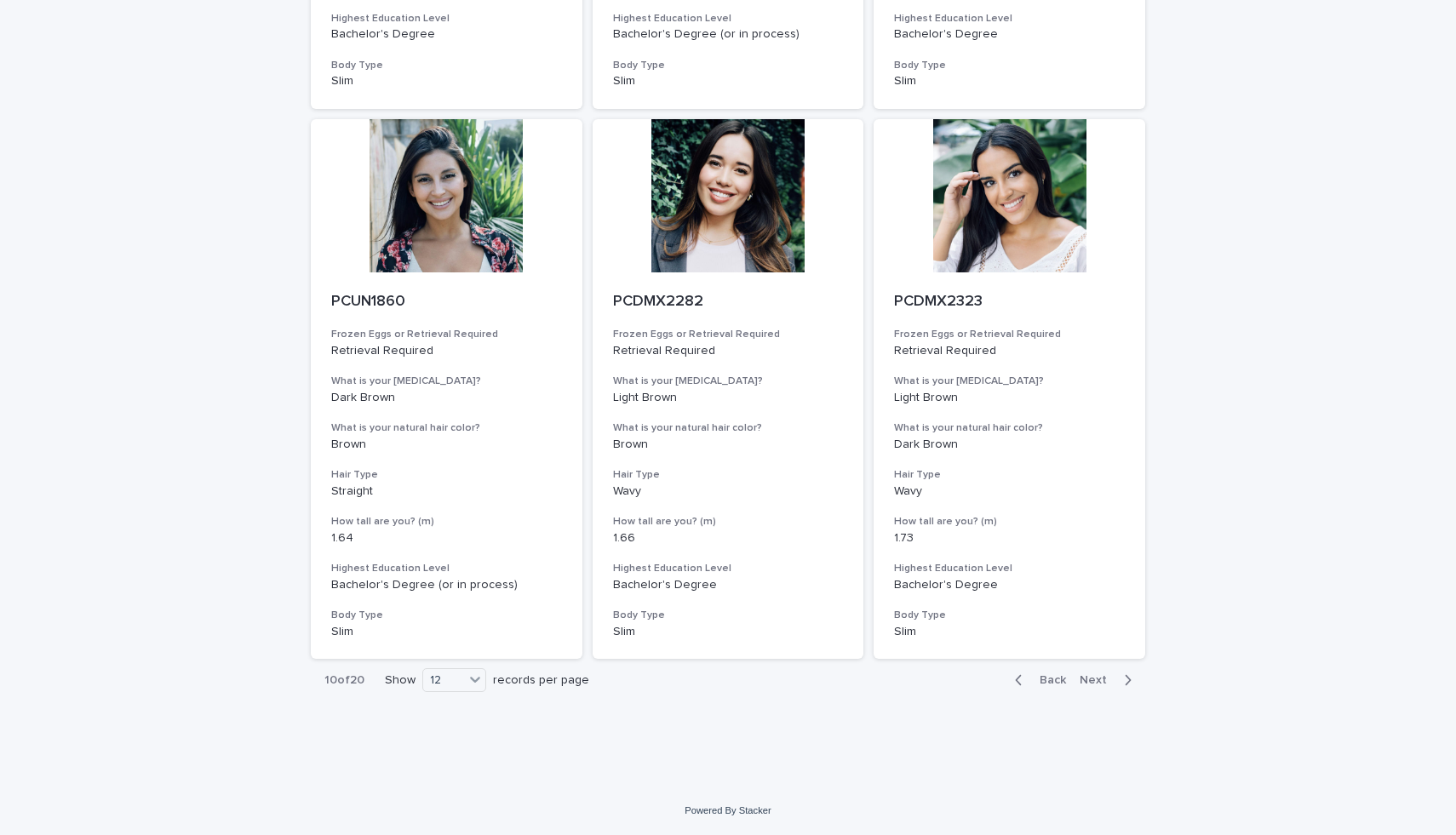
click at [1097, 675] on span "Next" at bounding box center [1097, 680] width 37 height 12
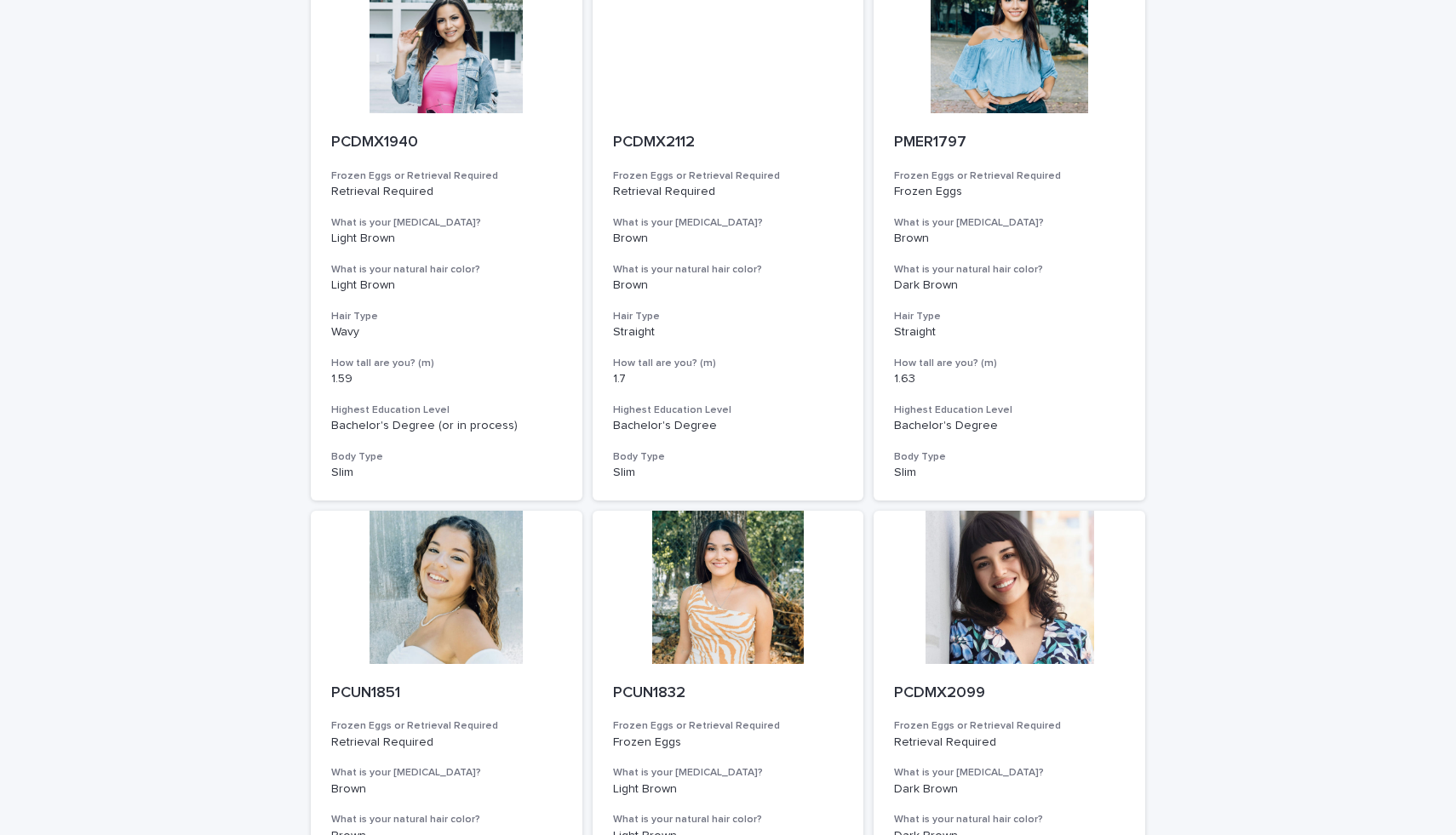
scroll to position [1710, 0]
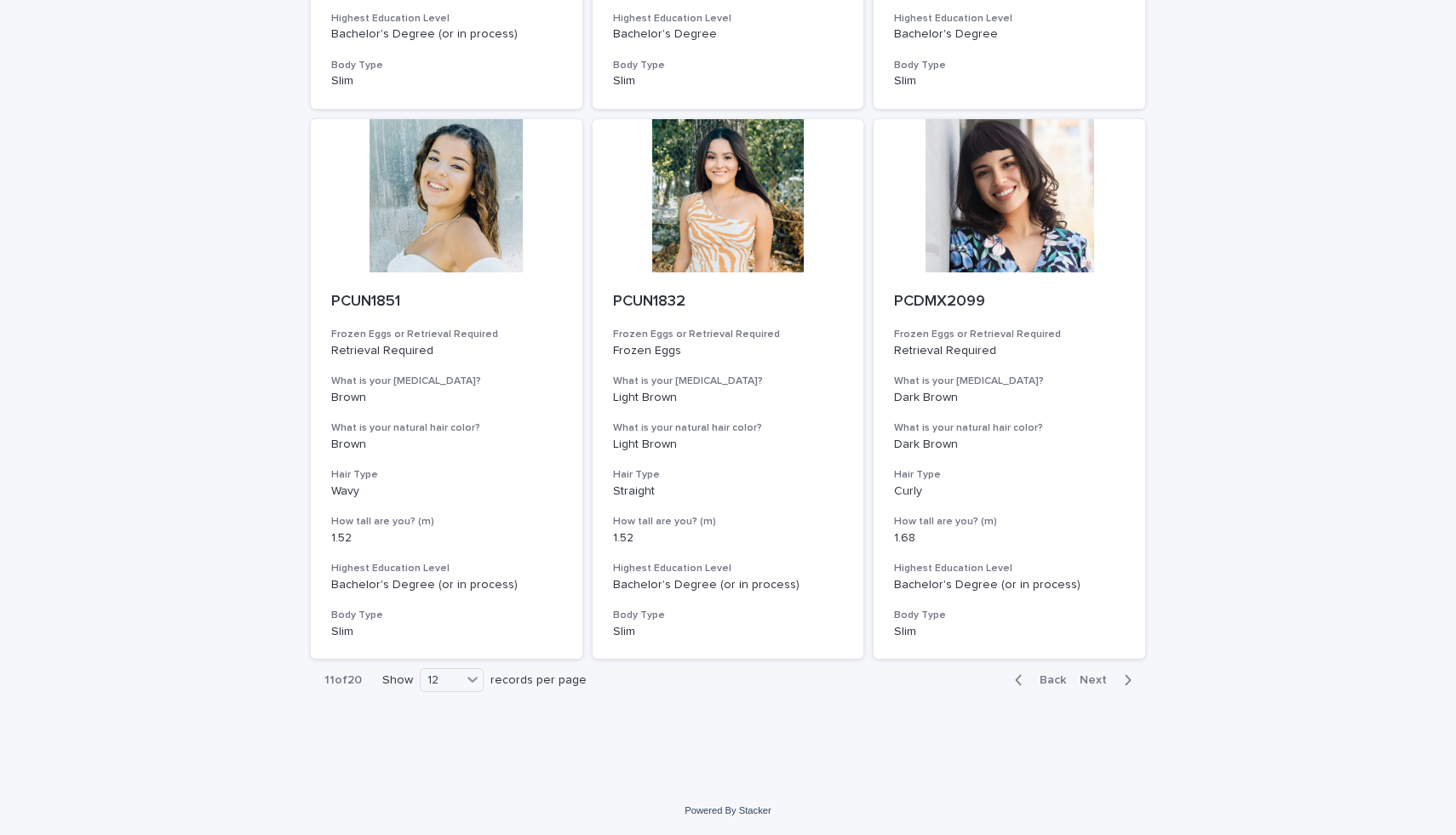
click at [1080, 680] on button "Next" at bounding box center [1109, 680] width 72 height 15
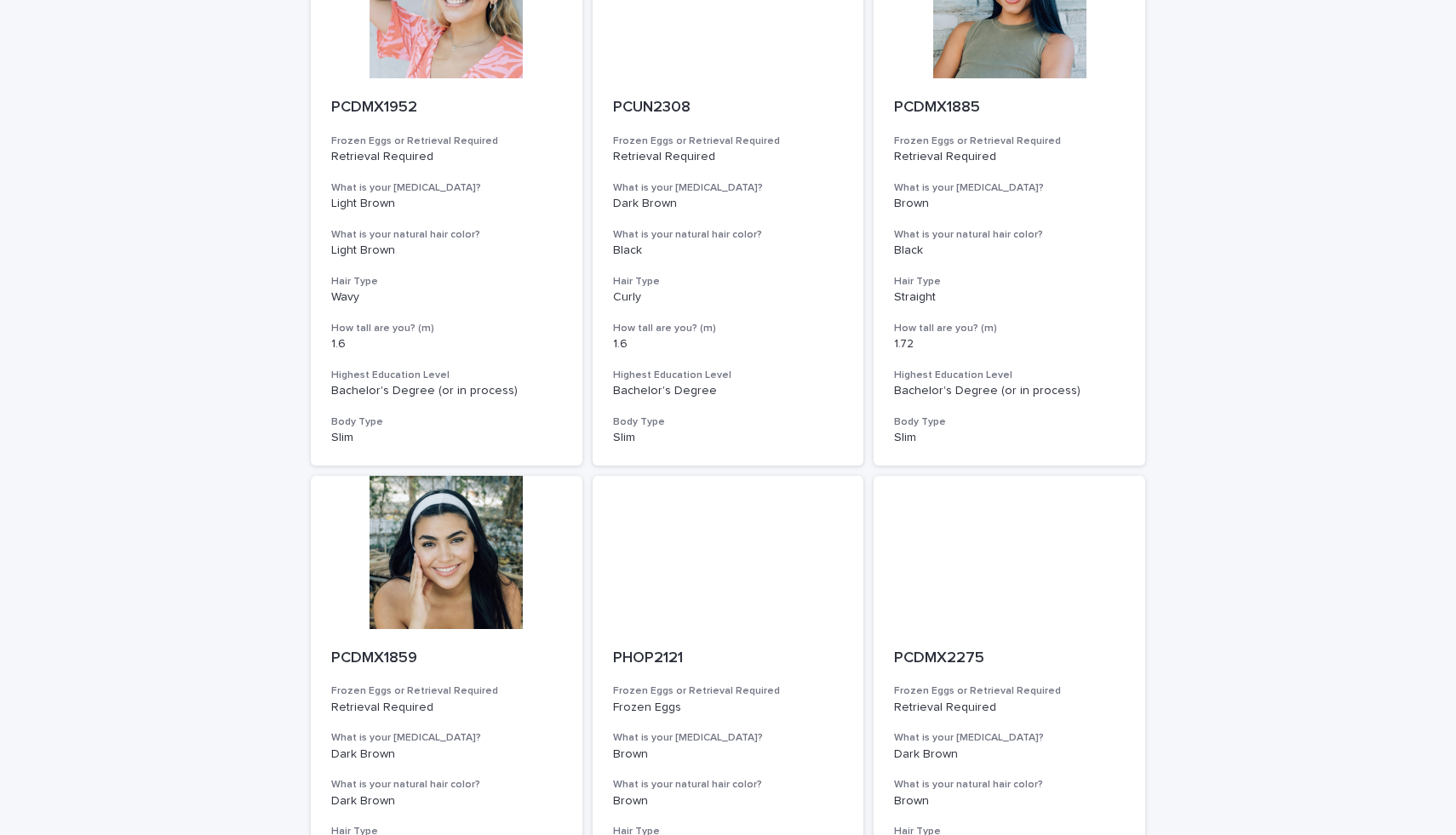
scroll to position [1710, 0]
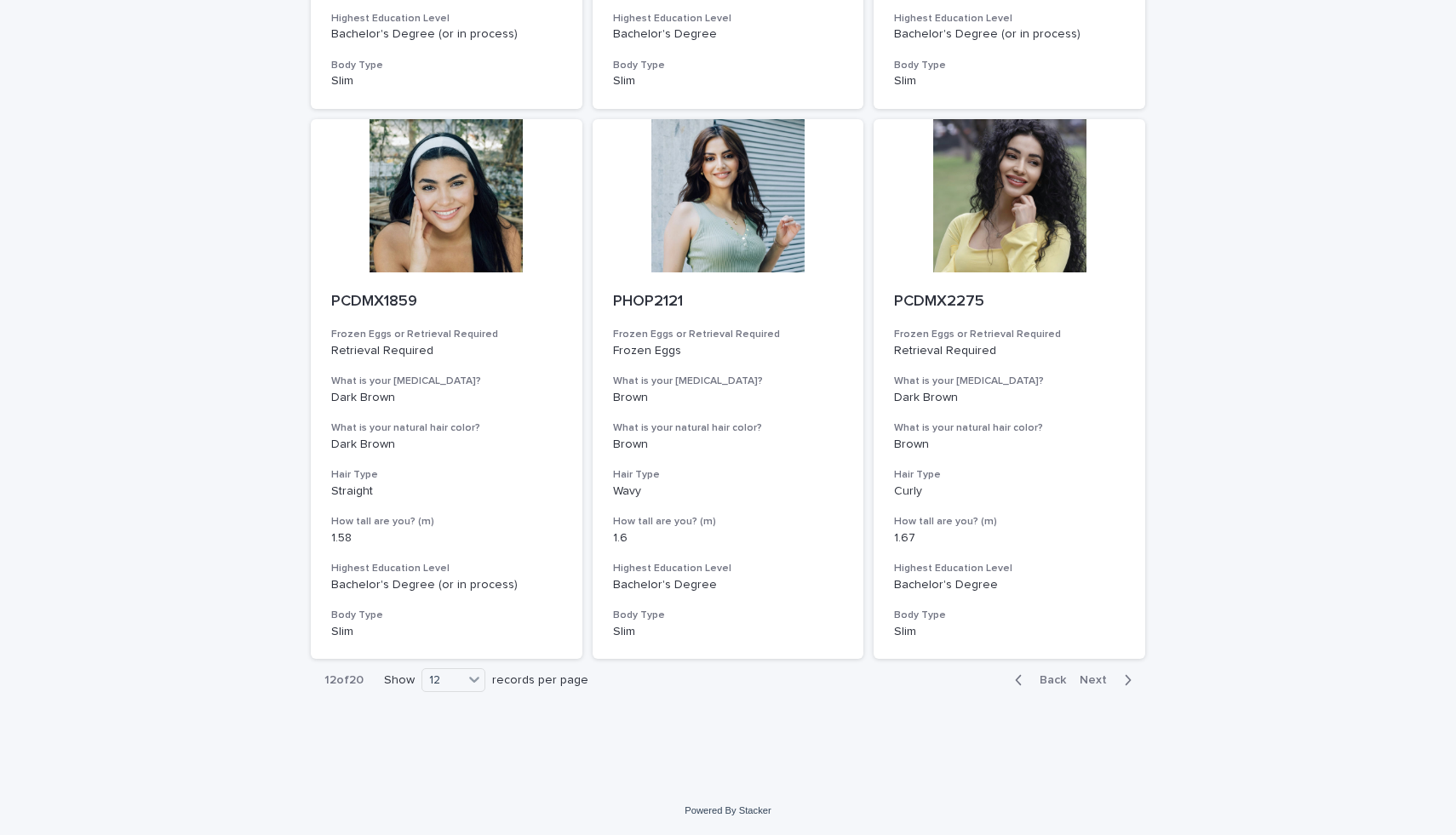
click at [1094, 672] on button "Next" at bounding box center [1109, 680] width 72 height 15
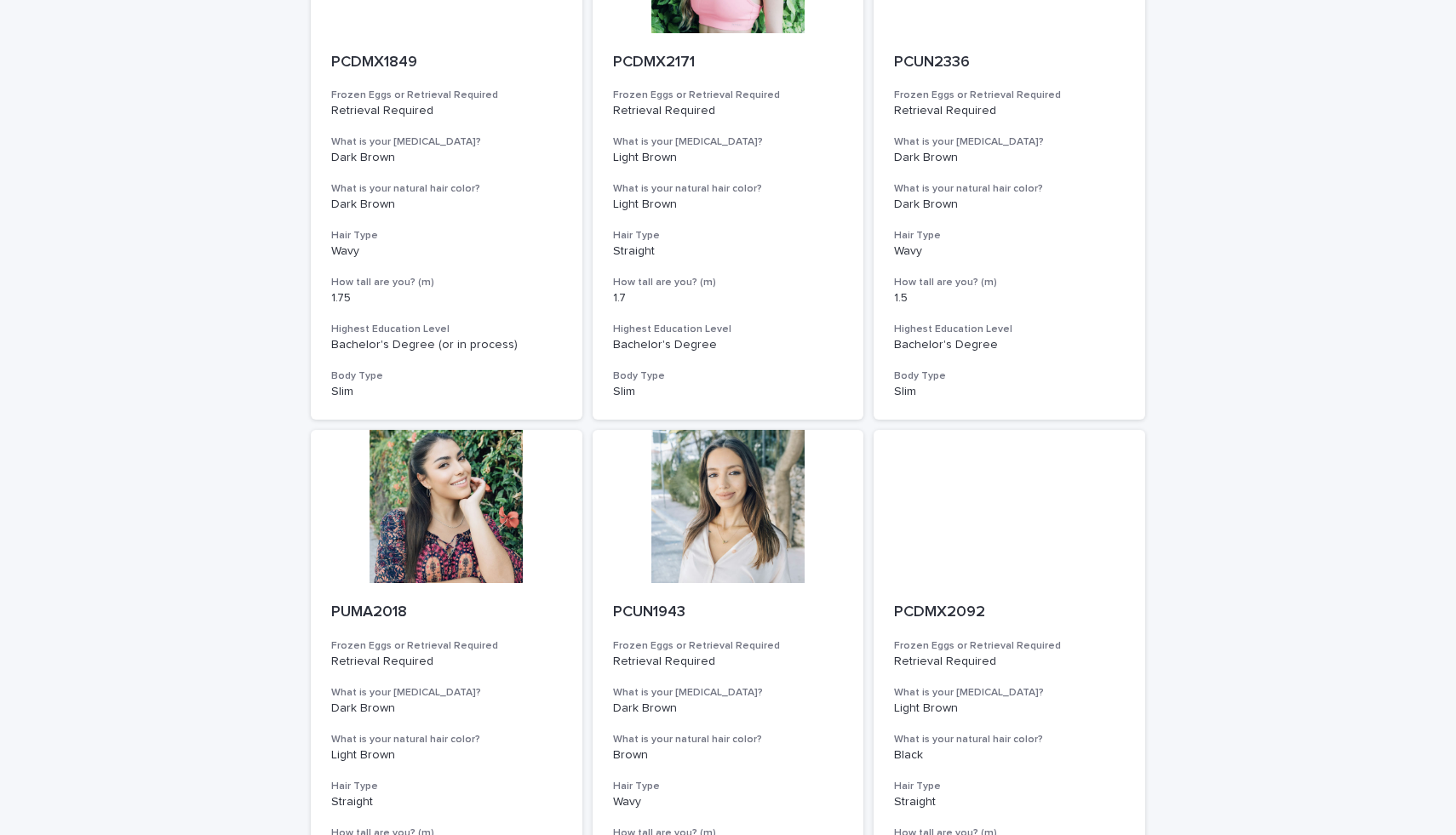
scroll to position [1710, 0]
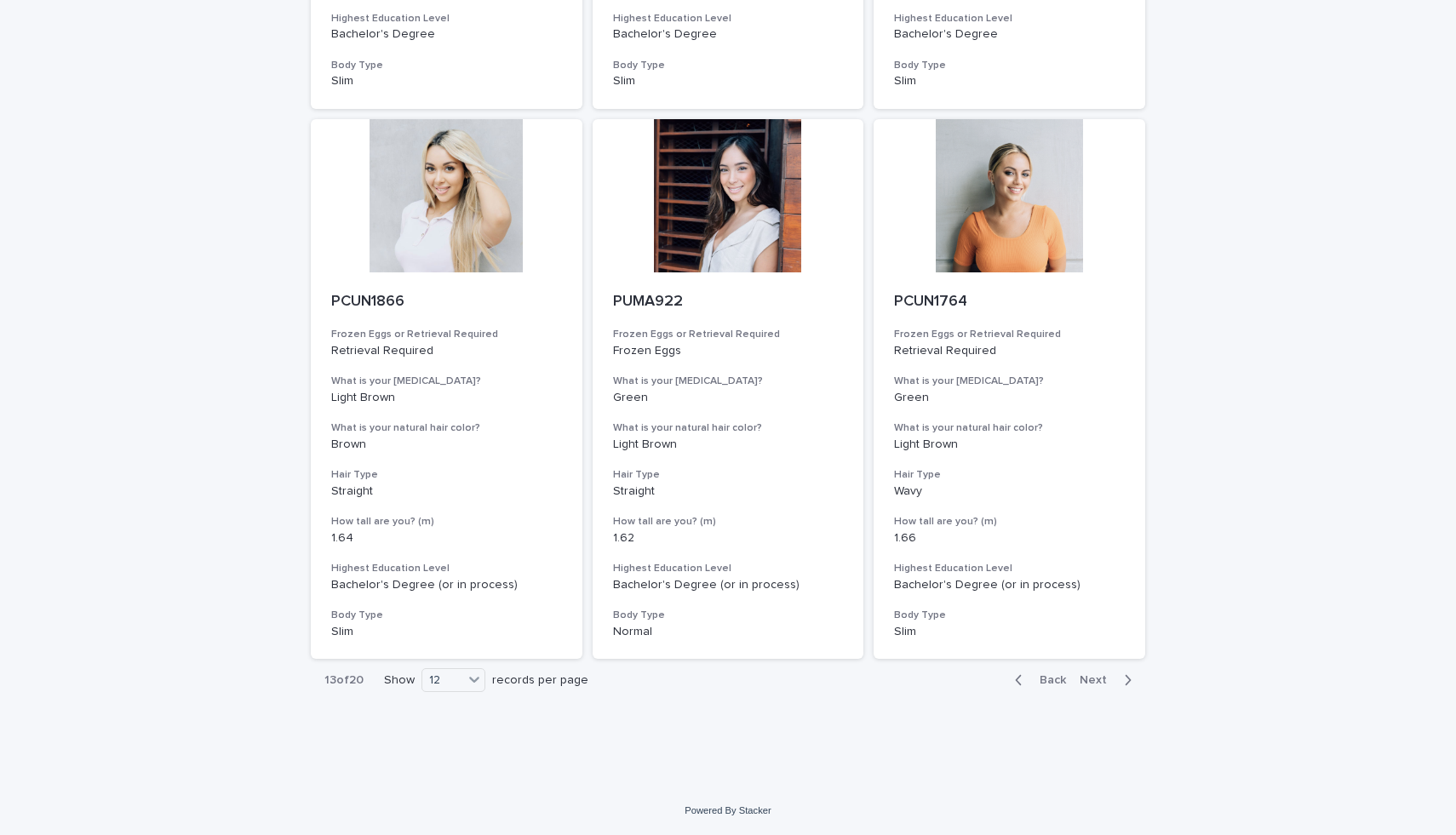
click at [1104, 677] on span "Next" at bounding box center [1097, 680] width 37 height 12
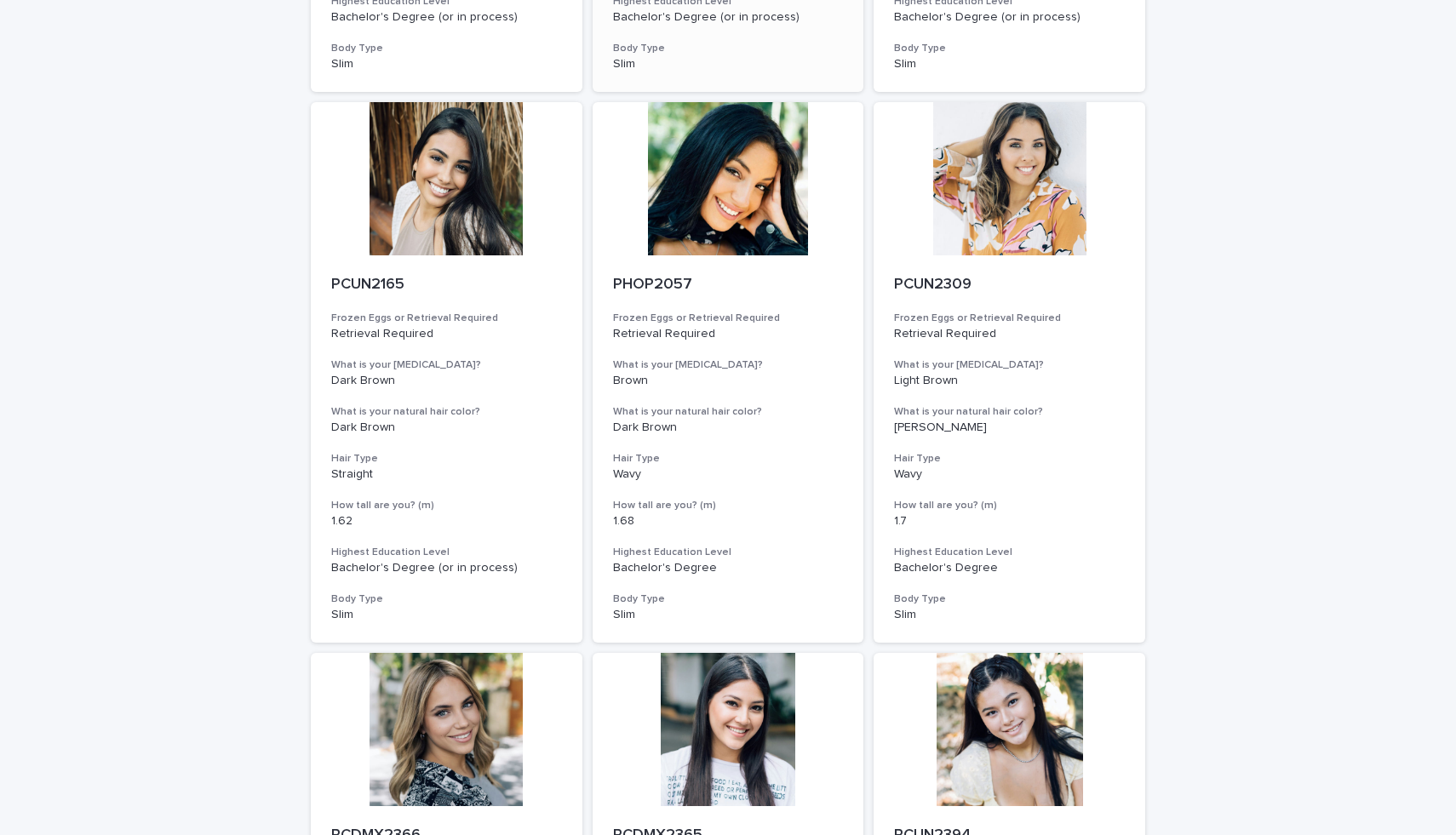
scroll to position [1710, 0]
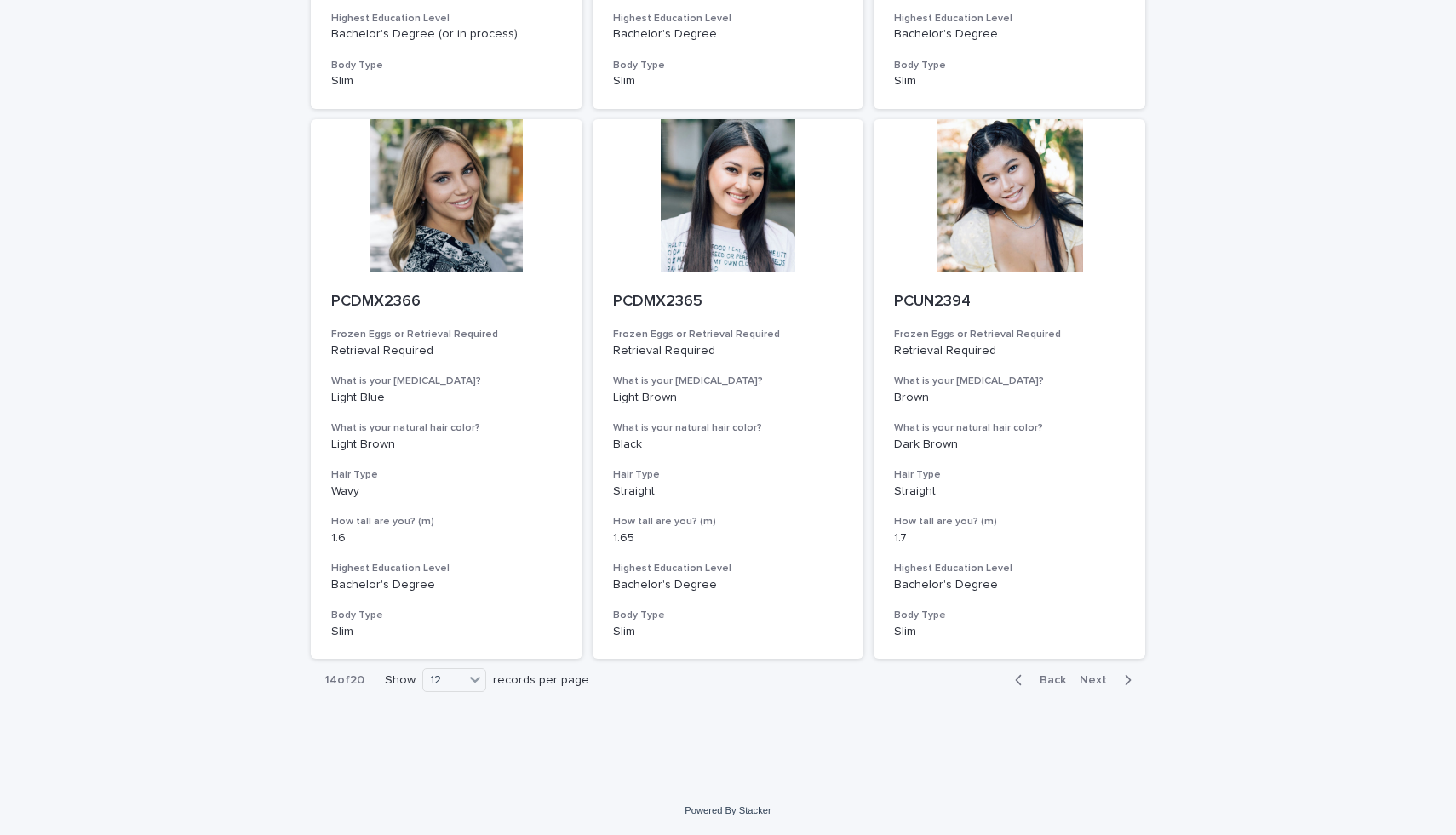
click at [1110, 680] on span "Next" at bounding box center [1097, 680] width 37 height 12
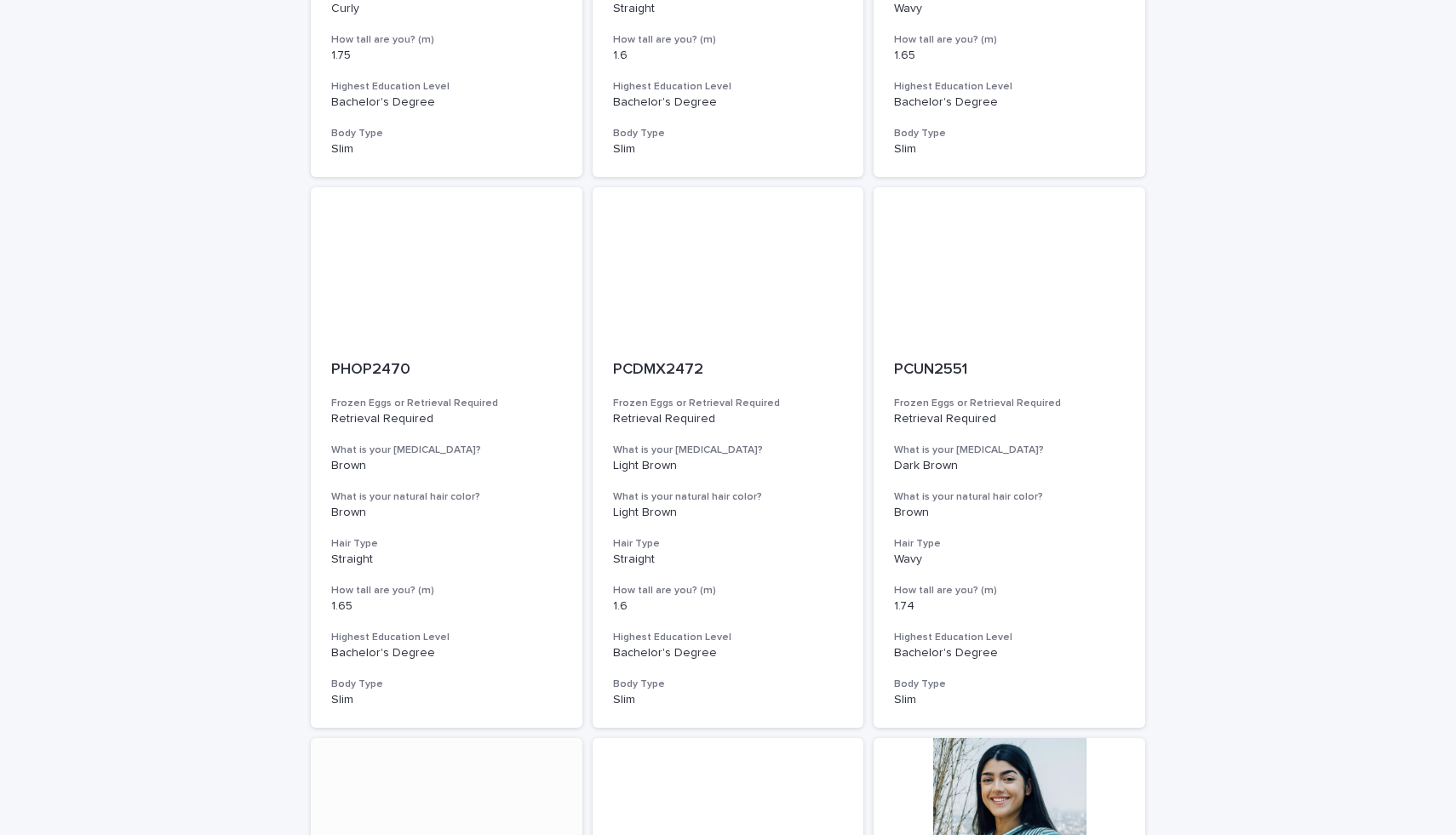
scroll to position [1710, 0]
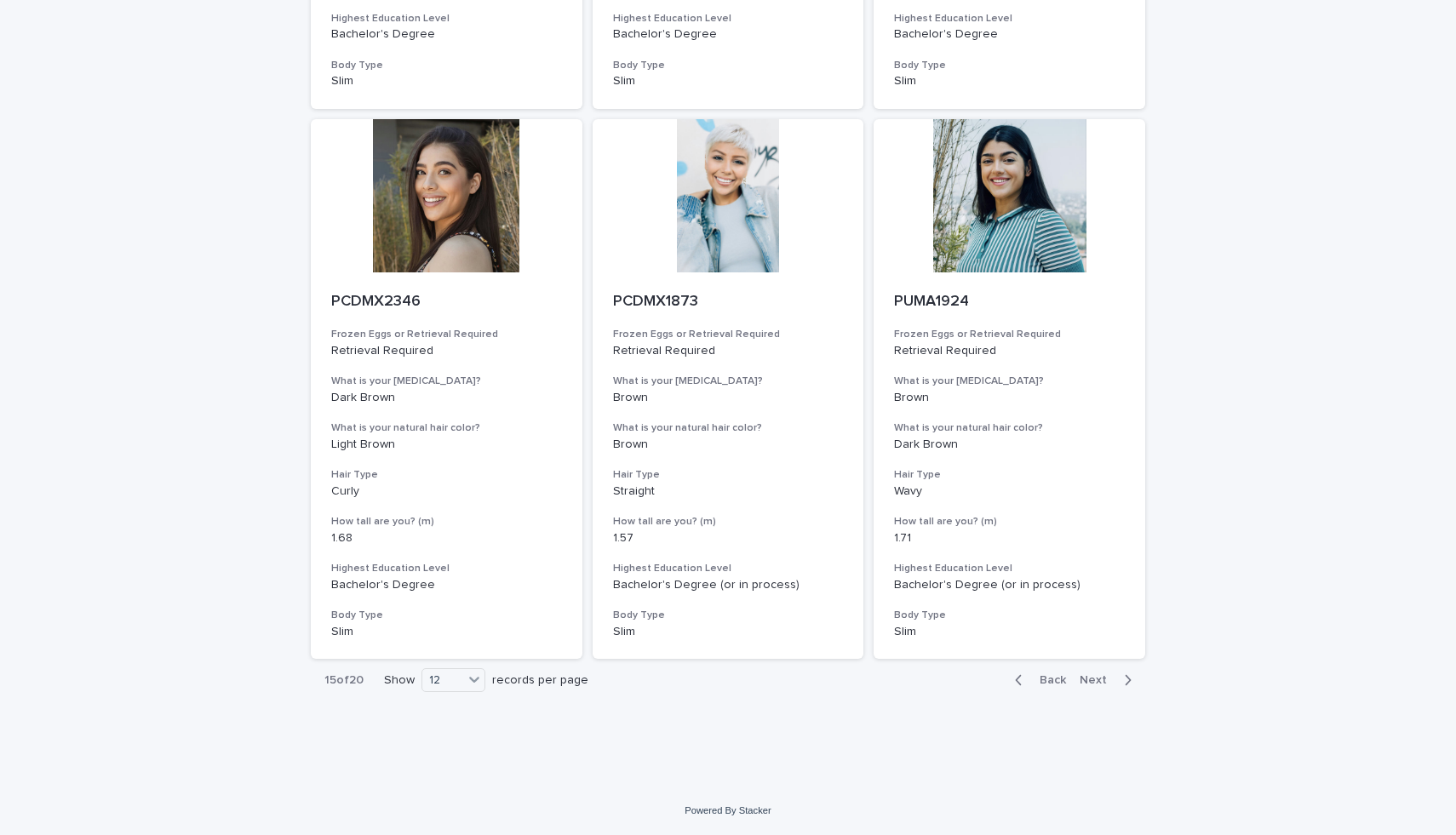
click at [1113, 690] on div "Back Next" at bounding box center [1073, 680] width 144 height 42
click at [1113, 682] on span "Next" at bounding box center [1097, 680] width 37 height 12
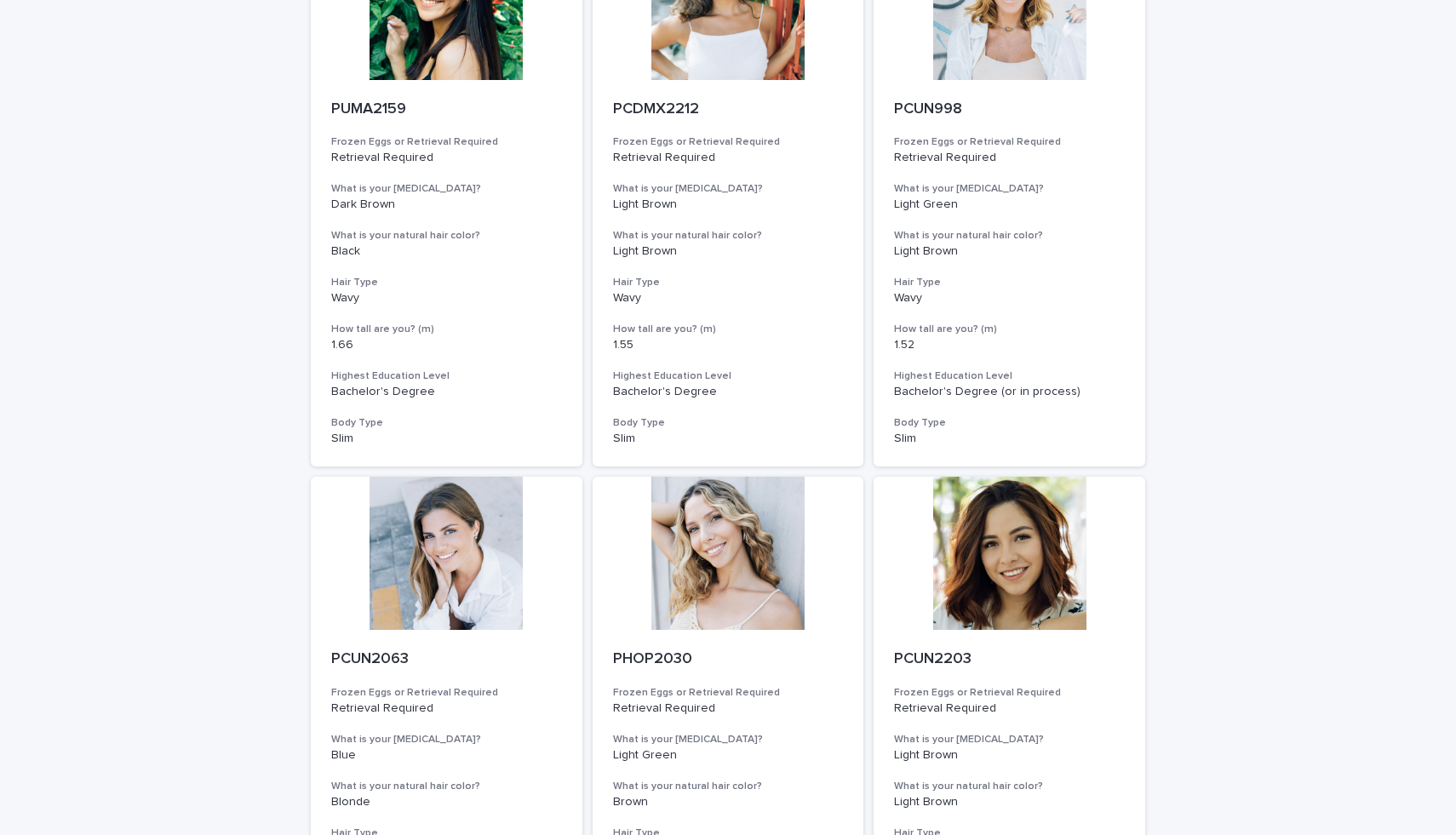
scroll to position [800, 0]
click at [427, 568] on div at bounding box center [446, 554] width 271 height 154
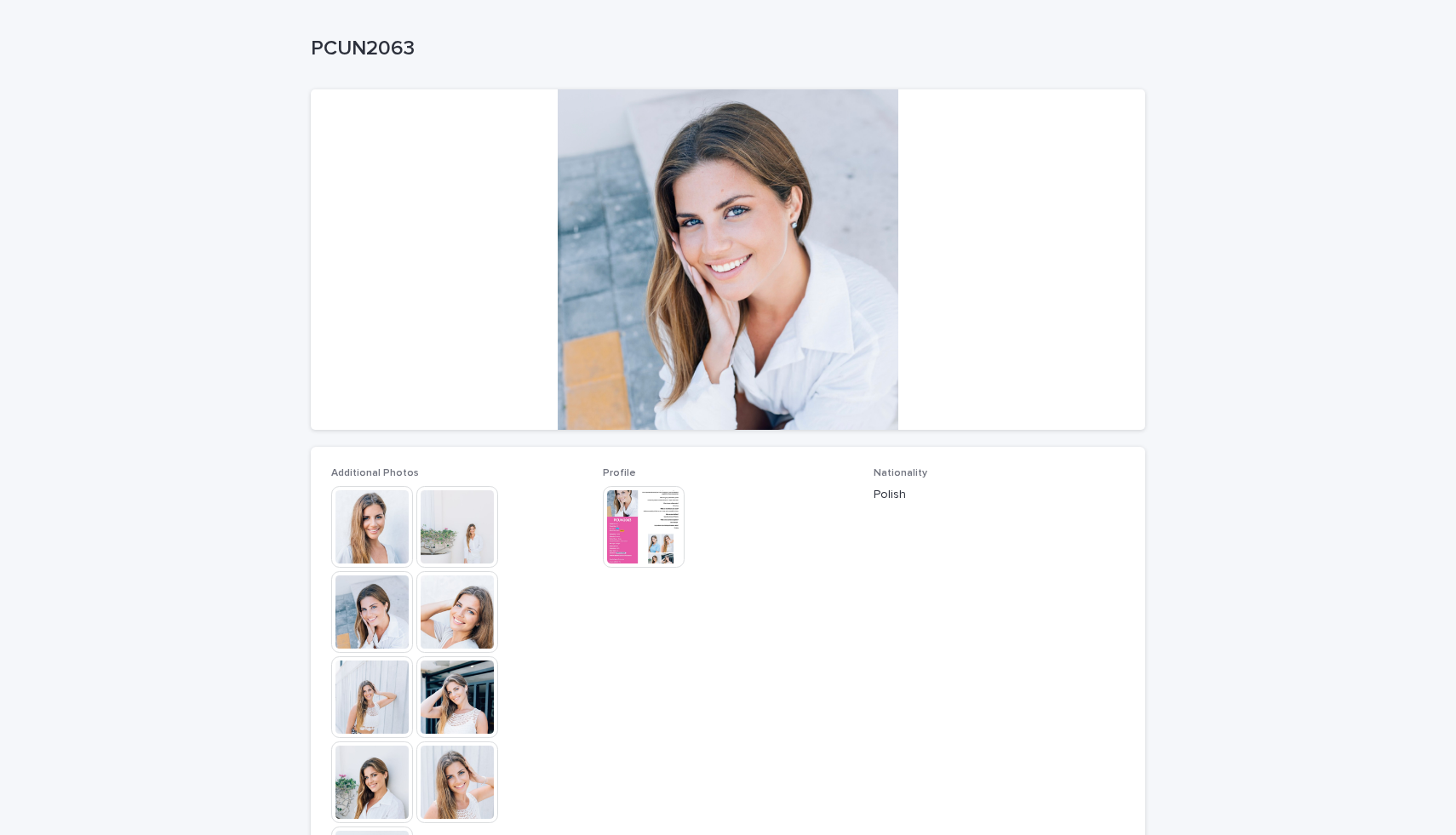
scroll to position [78, 0]
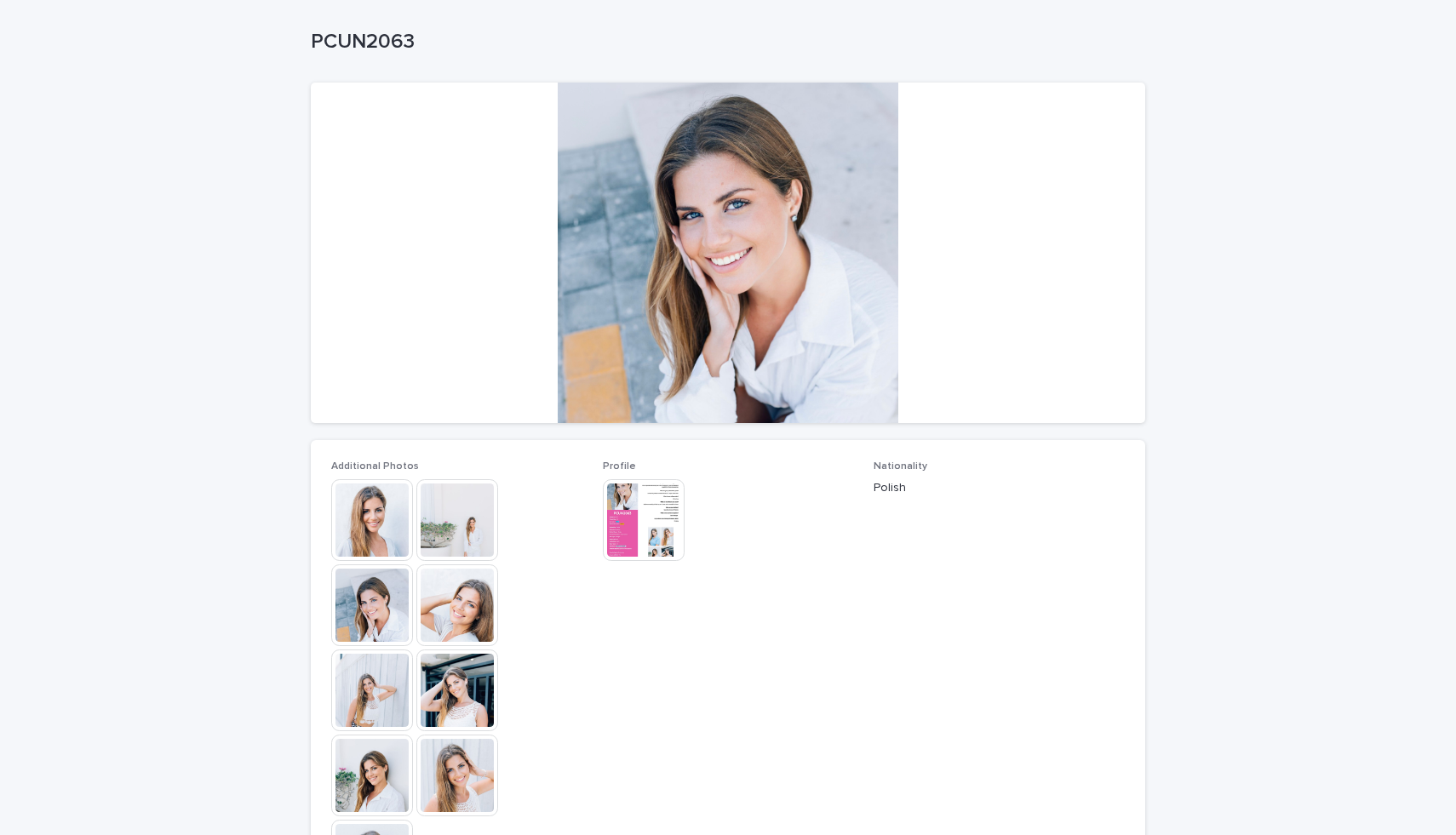
click at [364, 615] on img at bounding box center [371, 605] width 81 height 81
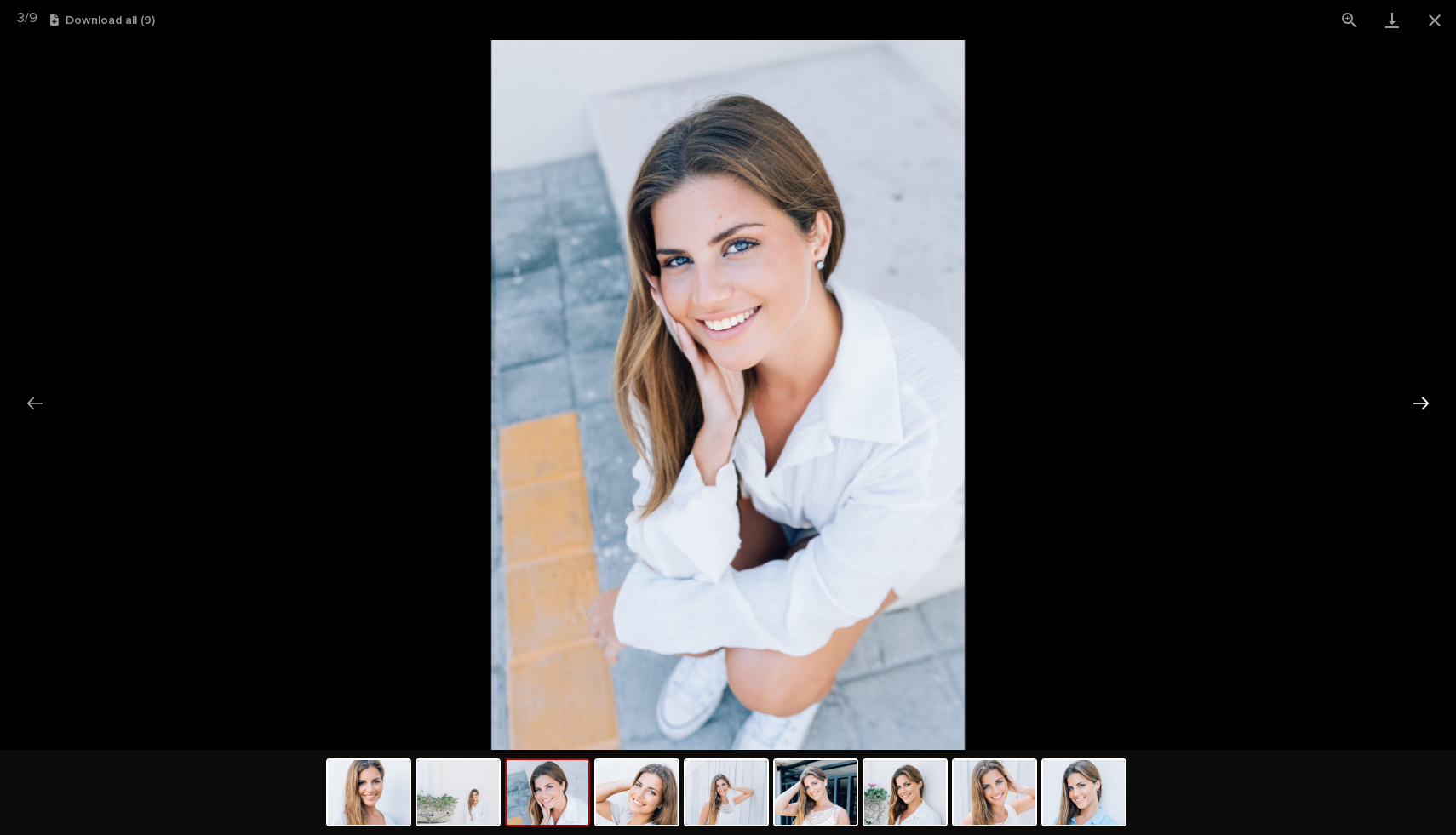
click at [1424, 399] on button "Next slide" at bounding box center [1421, 403] width 36 height 33
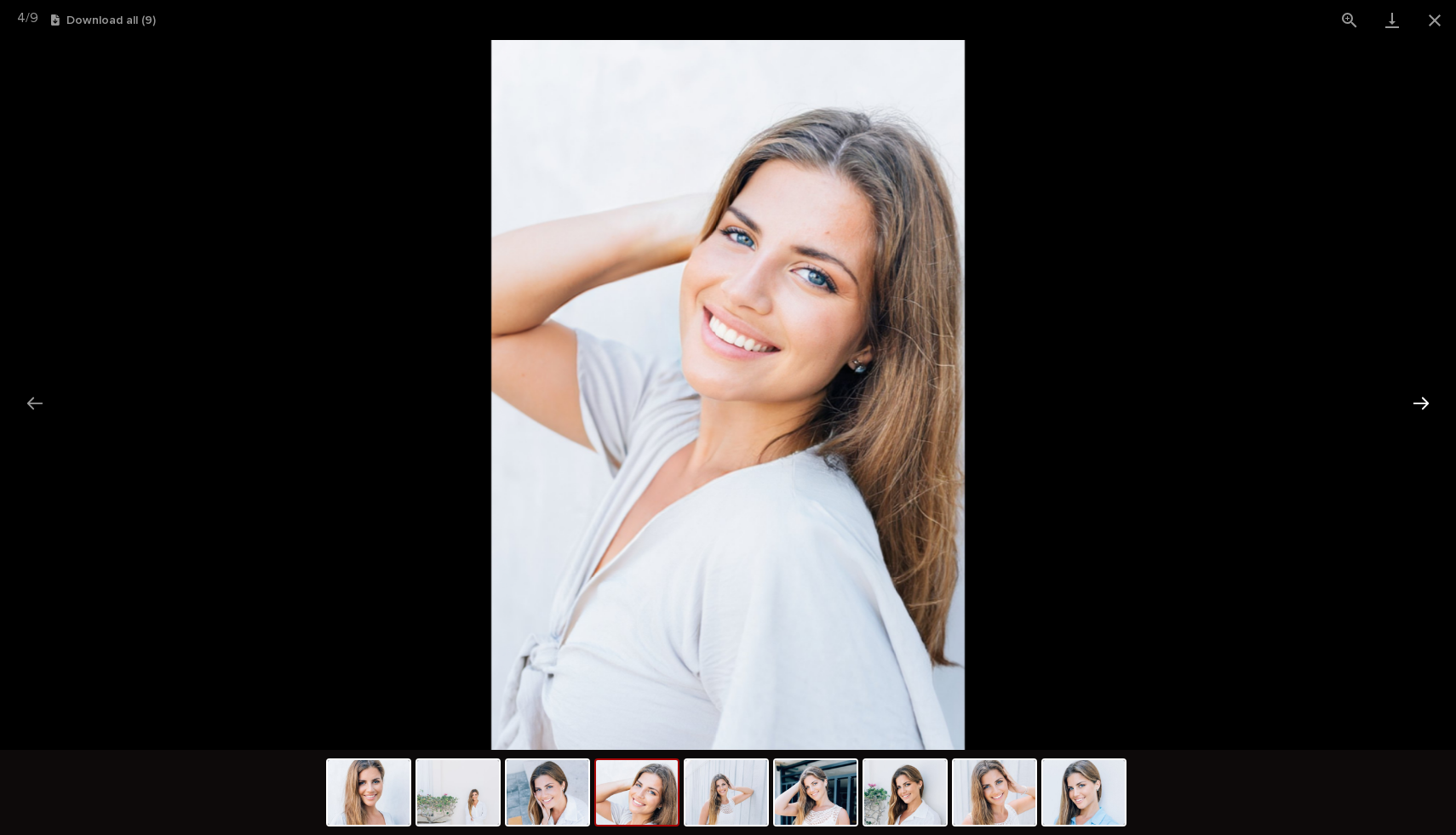
click at [1424, 399] on button "Next slide" at bounding box center [1421, 403] width 36 height 33
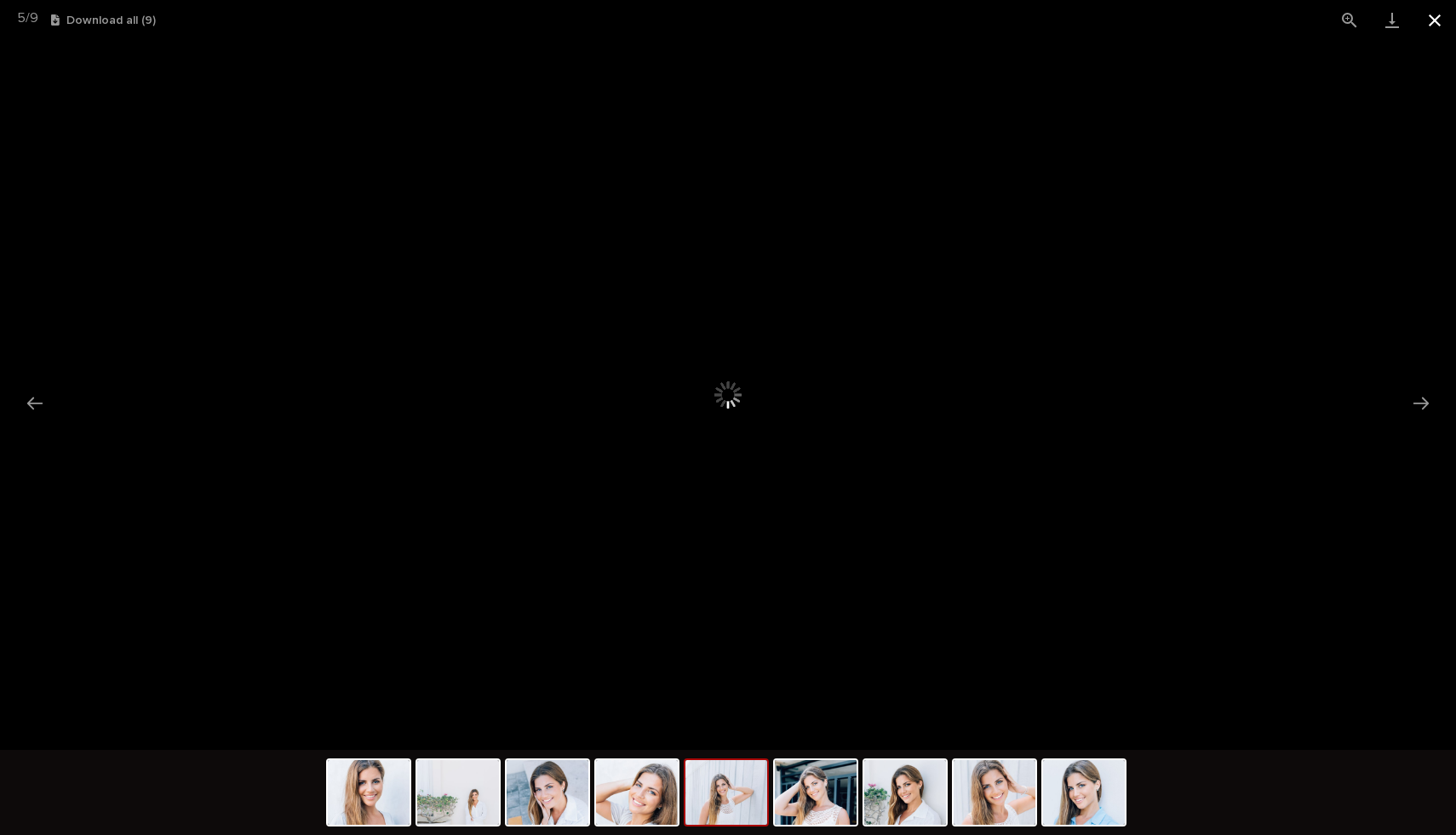
click at [1453, 16] on button "Close gallery" at bounding box center [1433, 20] width 42 height 40
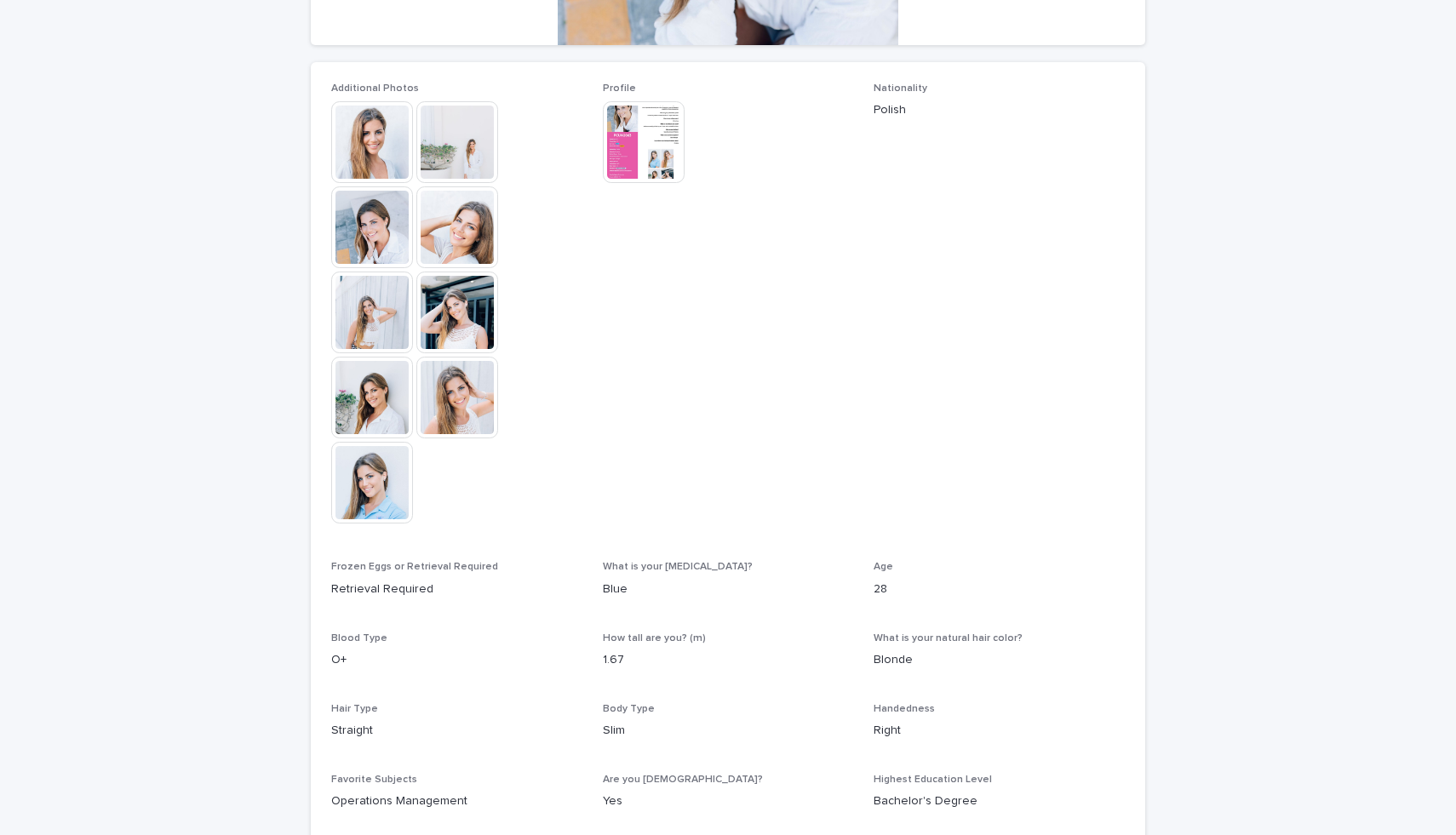
scroll to position [612, 0]
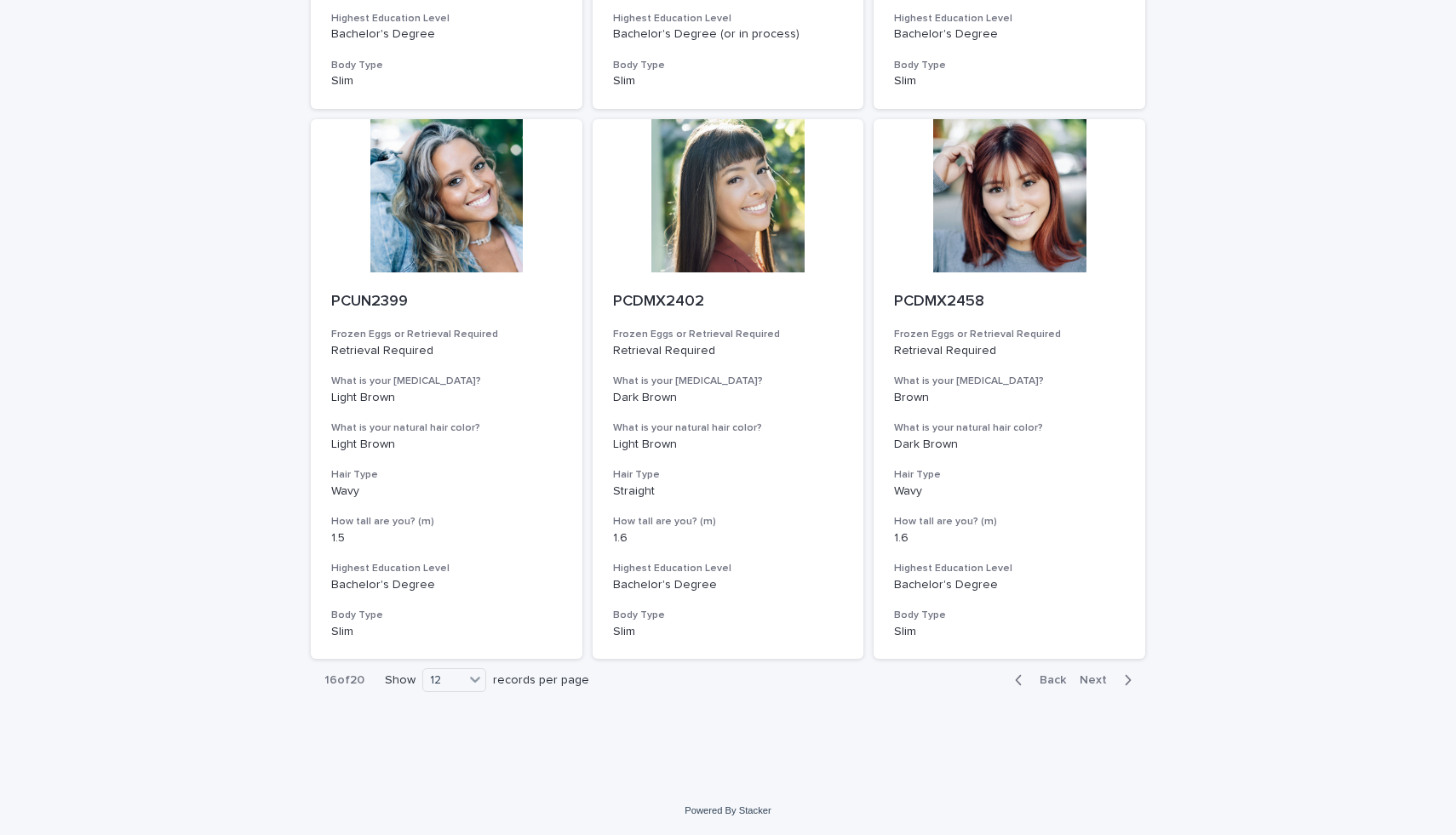
scroll to position [1696, 0]
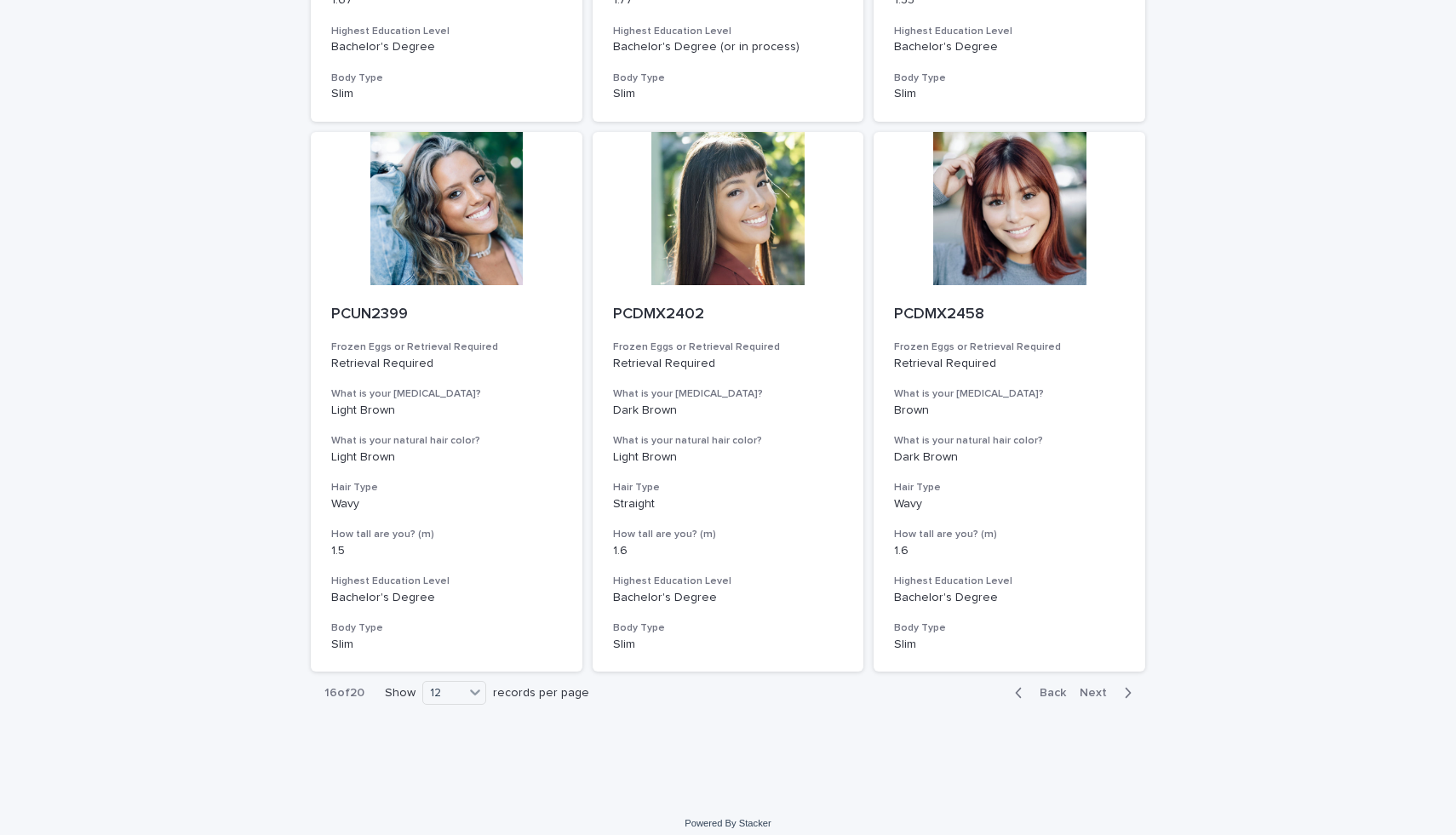
click at [1101, 694] on span "Next" at bounding box center [1097, 692] width 37 height 12
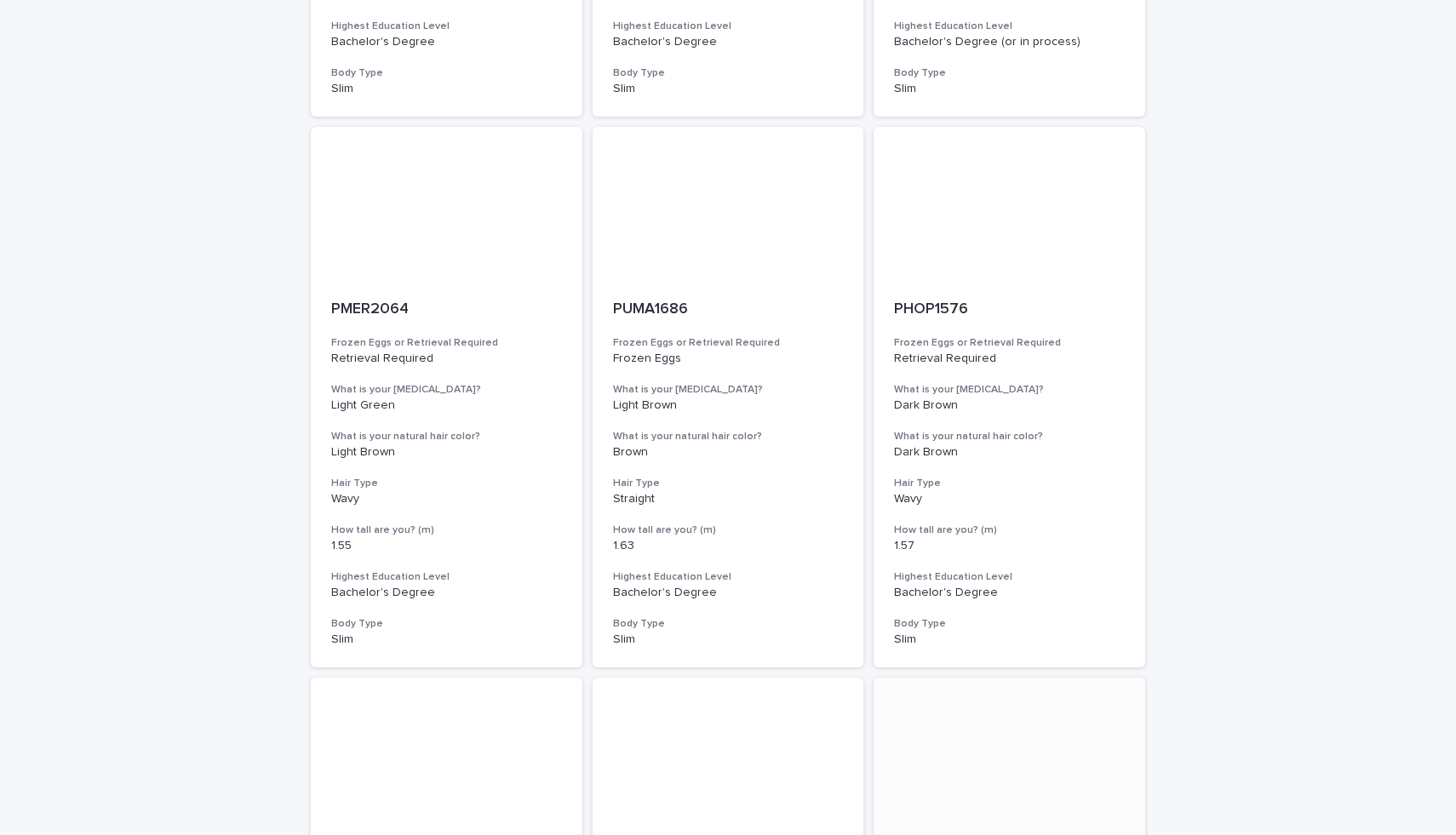
scroll to position [1710, 0]
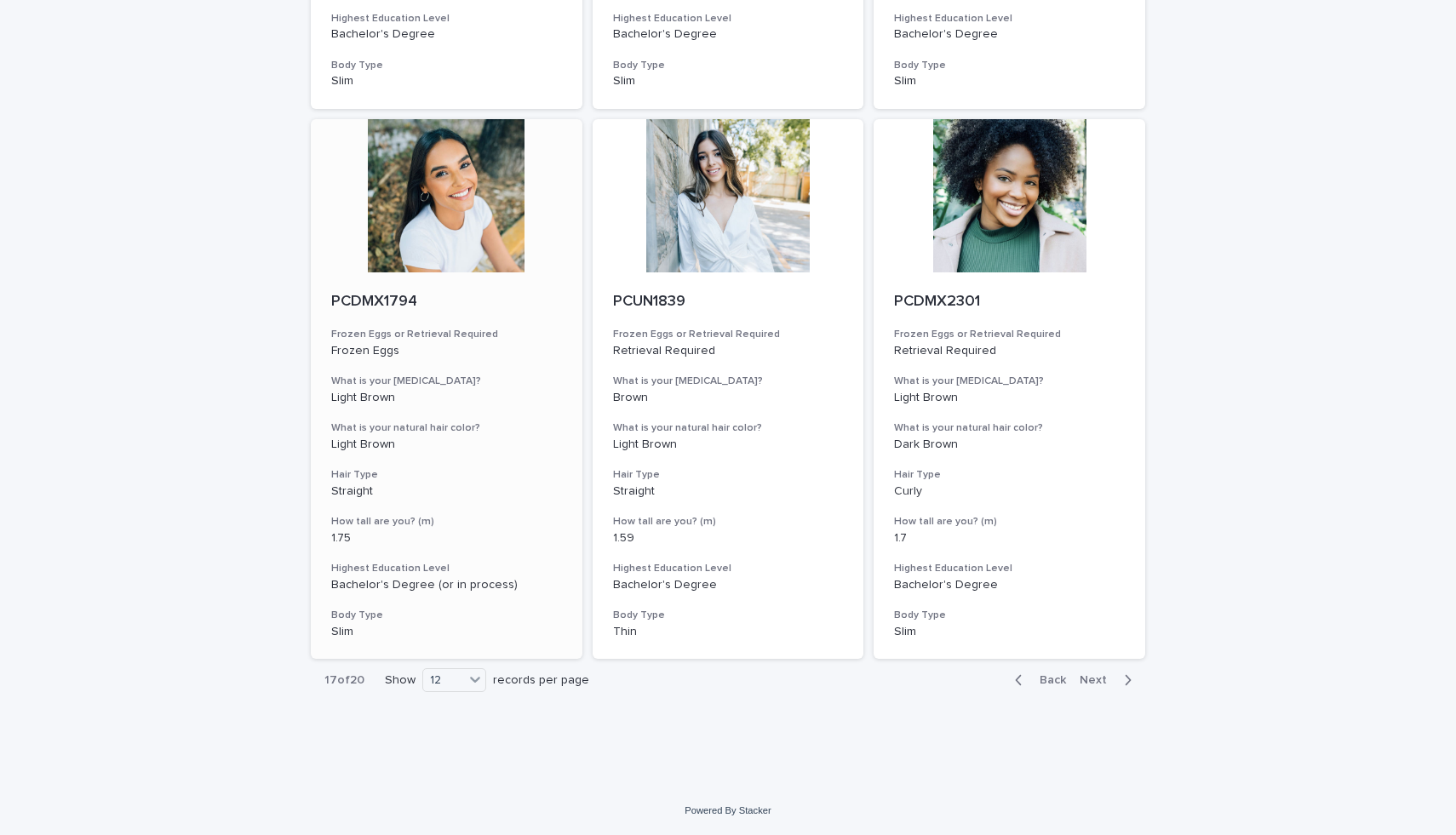
click at [358, 219] on div at bounding box center [446, 196] width 271 height 154
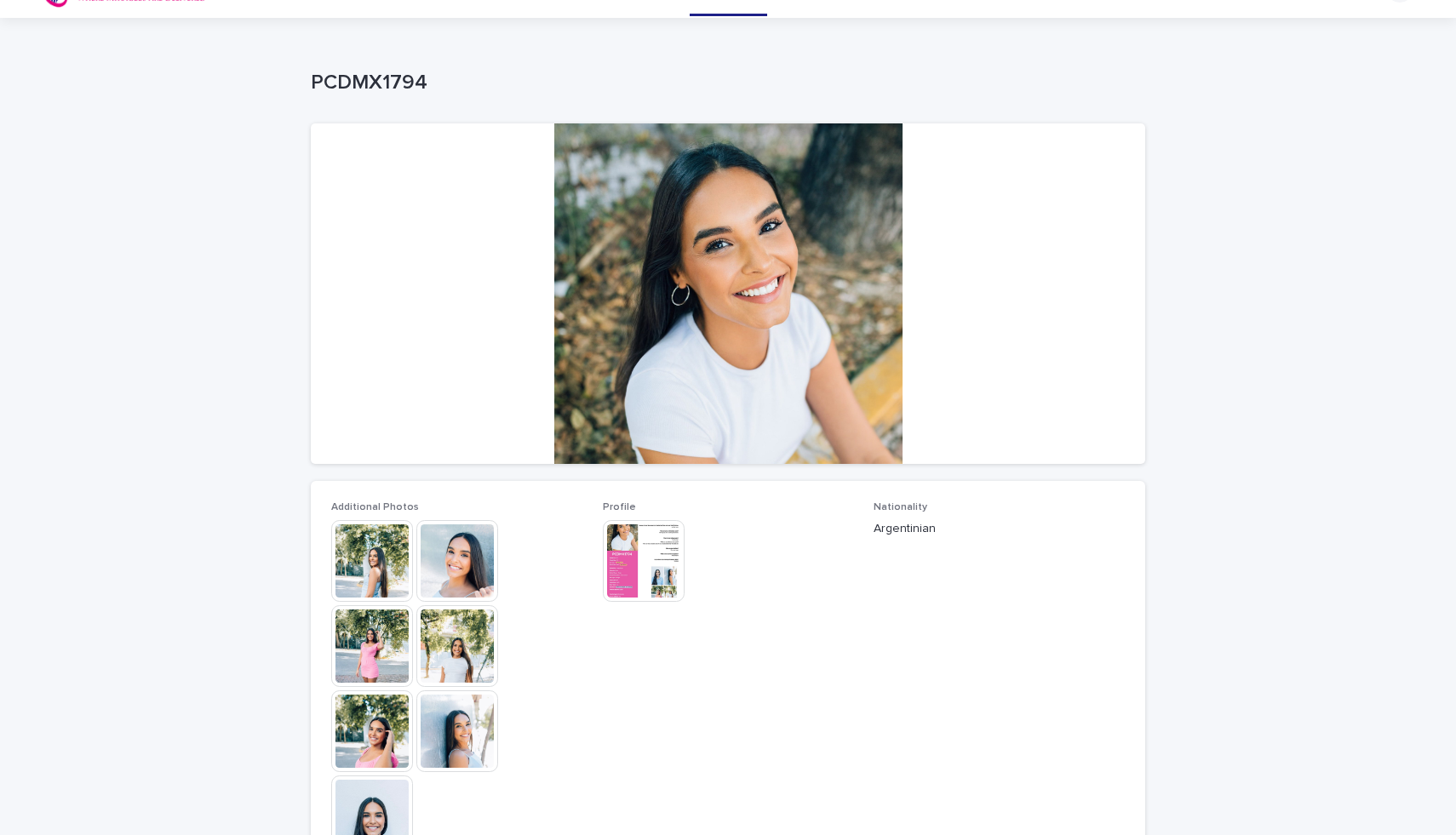
scroll to position [42, 0]
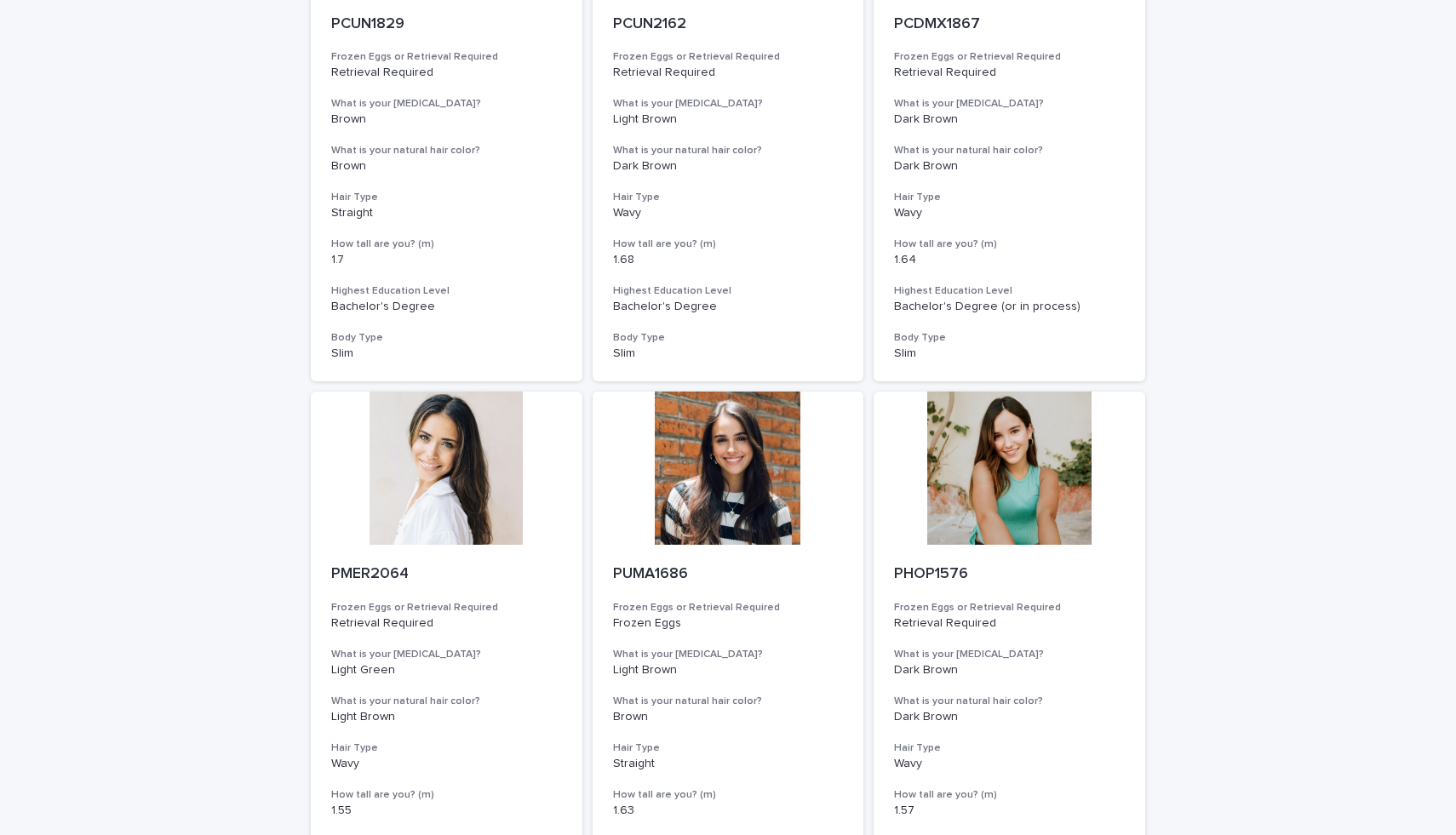
scroll to position [943, 0]
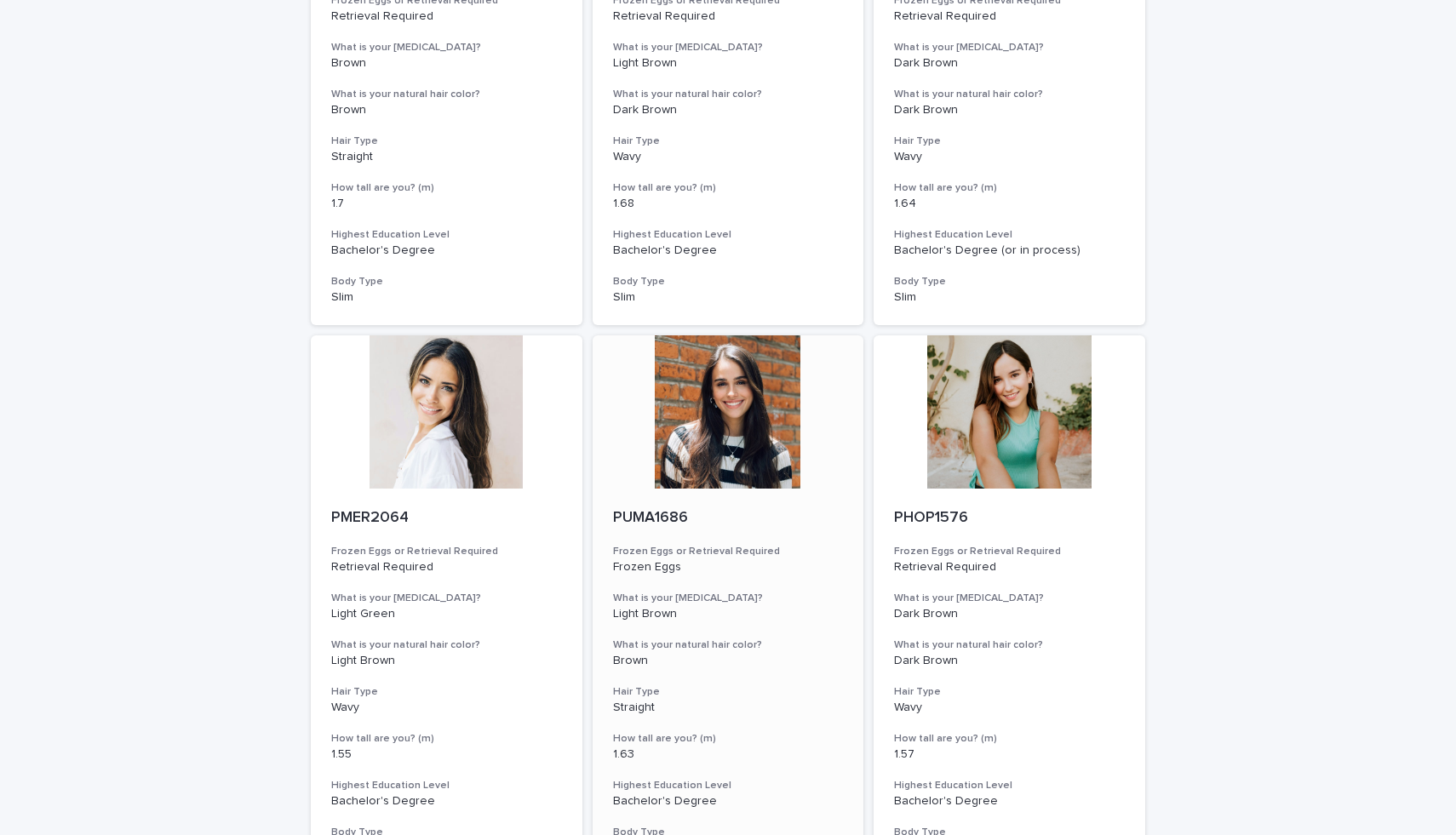
click at [732, 408] on div at bounding box center [728, 412] width 271 height 154
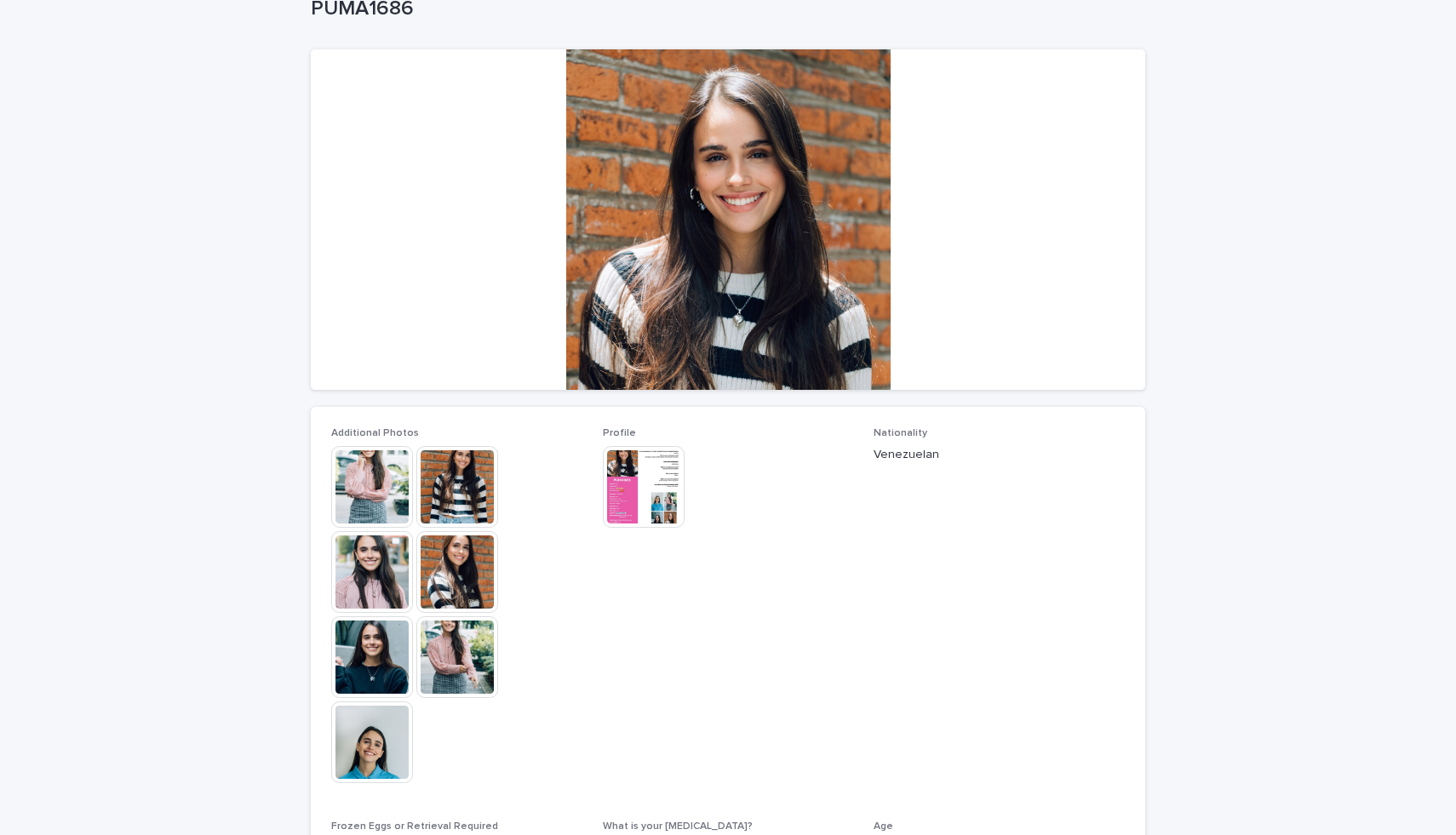
scroll to position [116, 0]
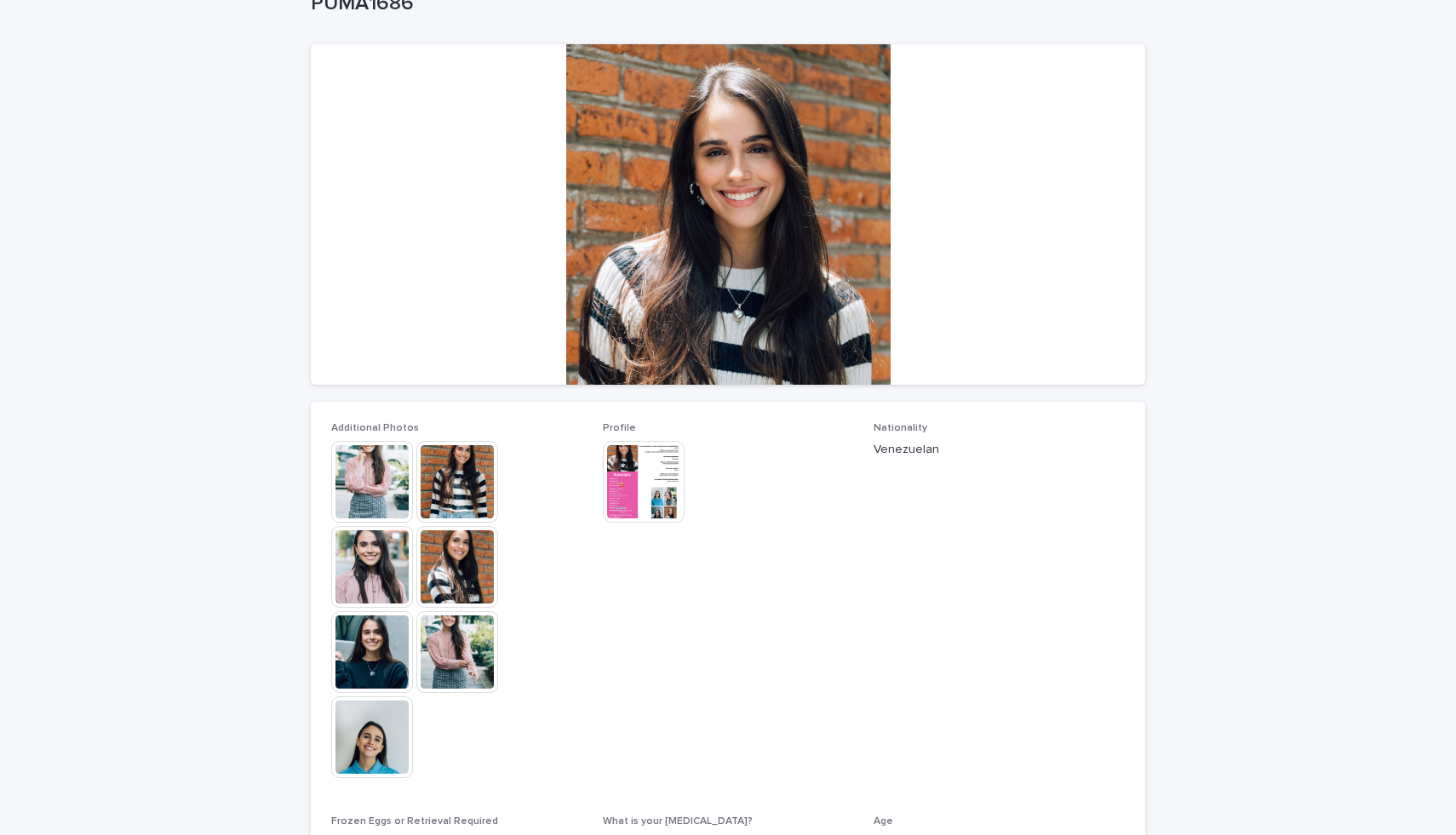
click at [368, 540] on img at bounding box center [371, 567] width 81 height 81
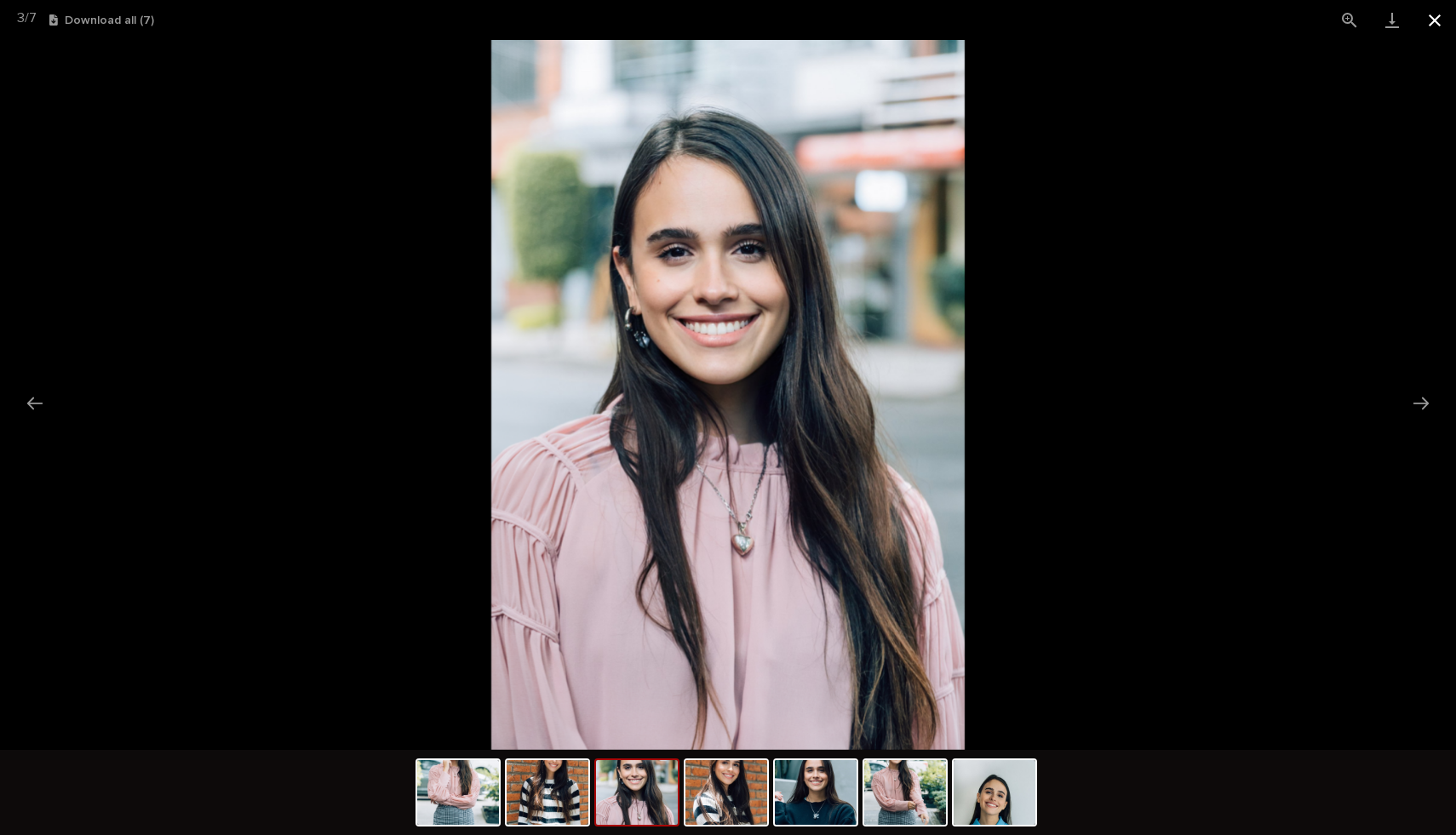
click at [1437, 28] on button "Close gallery" at bounding box center [1433, 20] width 42 height 40
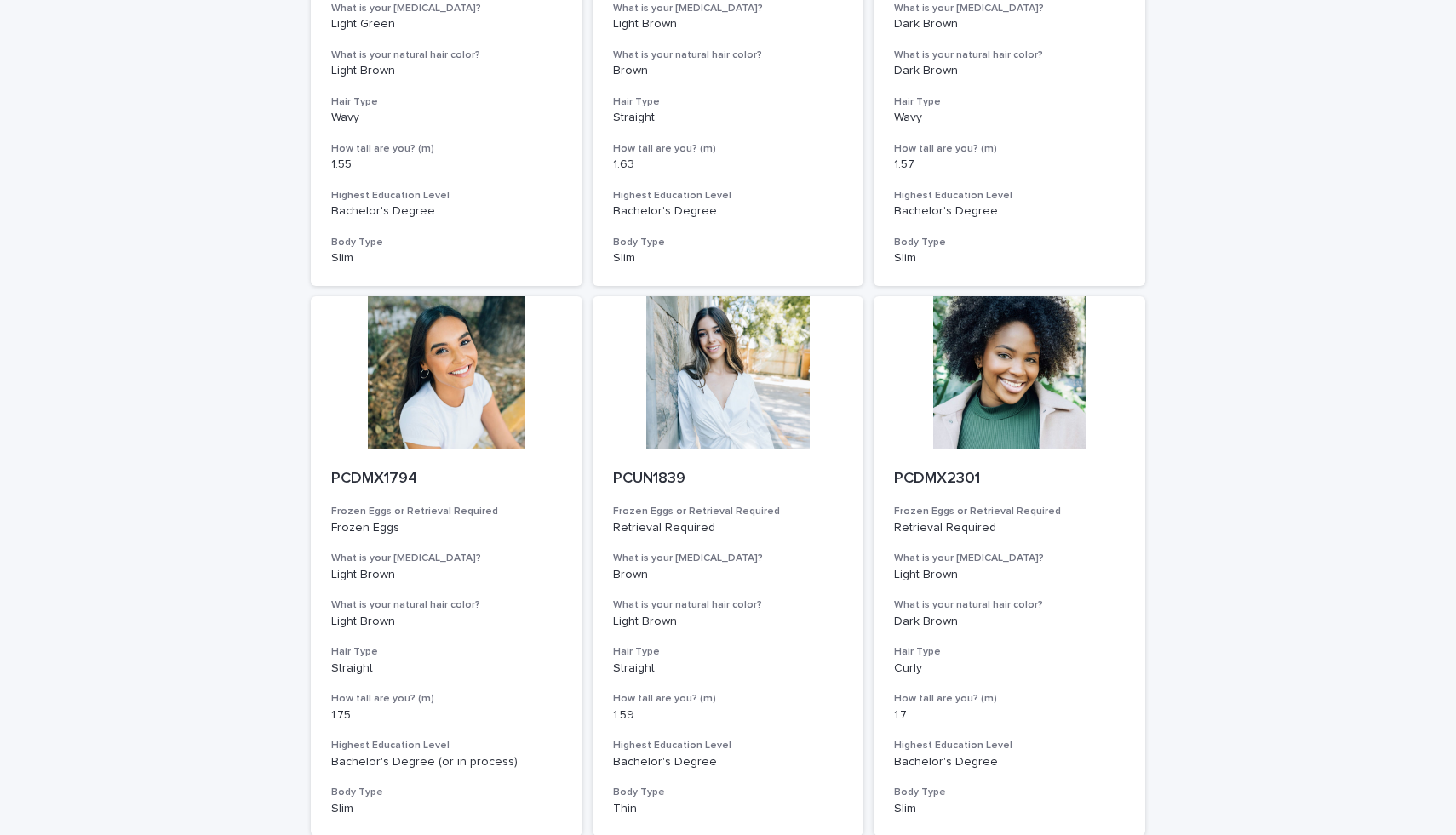
scroll to position [1710, 0]
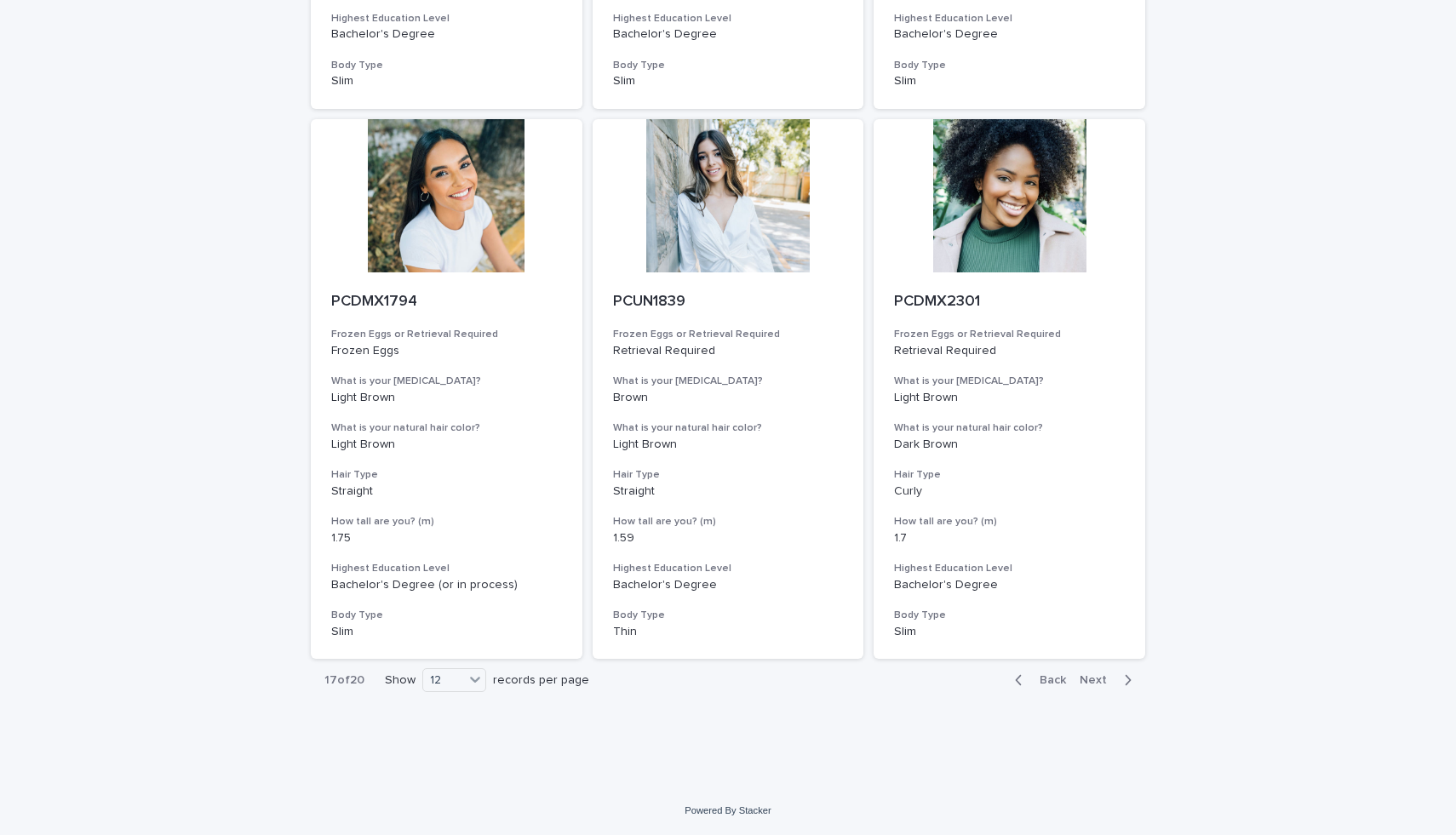
click at [1107, 674] on span "Next" at bounding box center [1097, 680] width 37 height 12
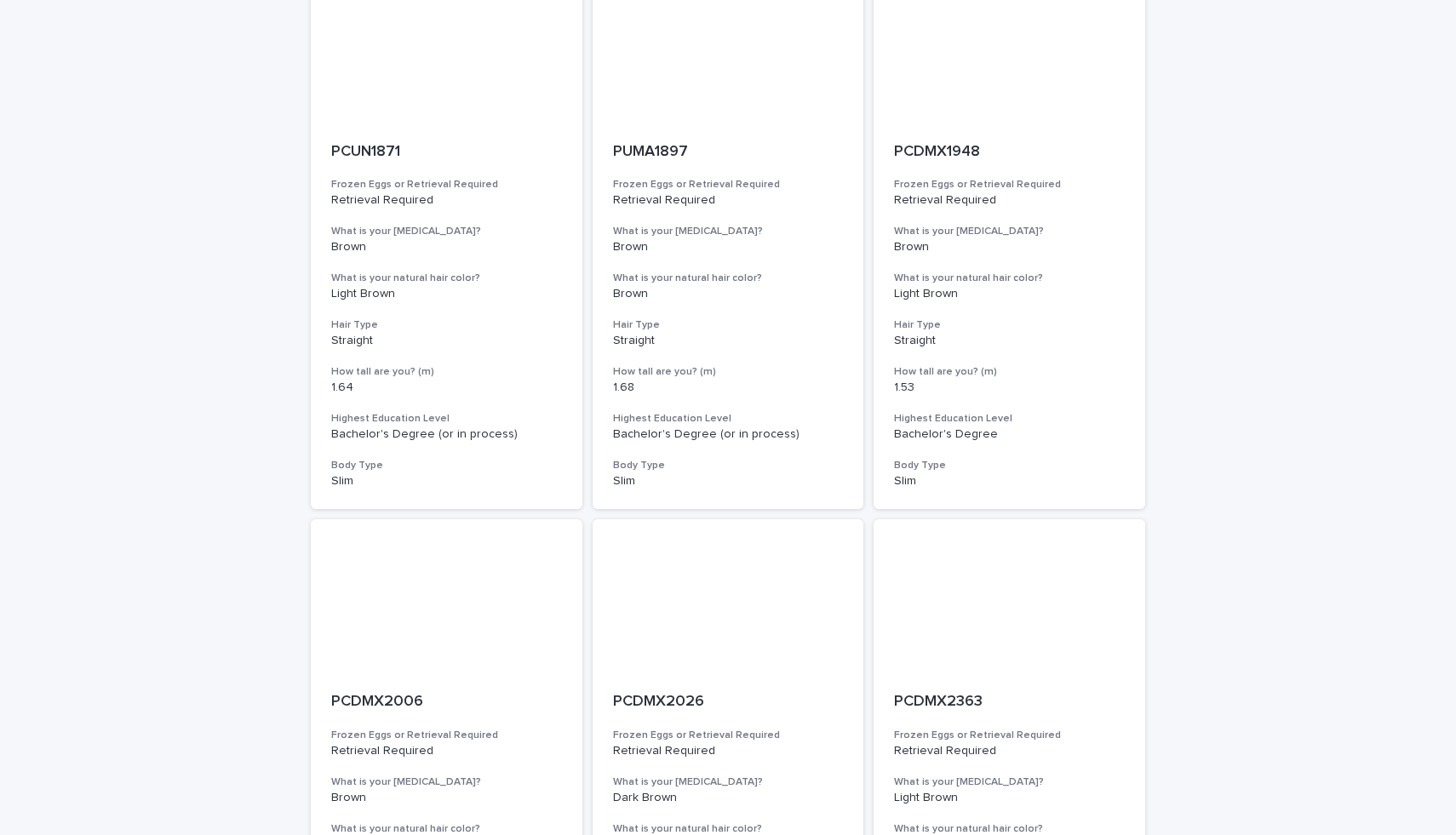
scroll to position [1710, 0]
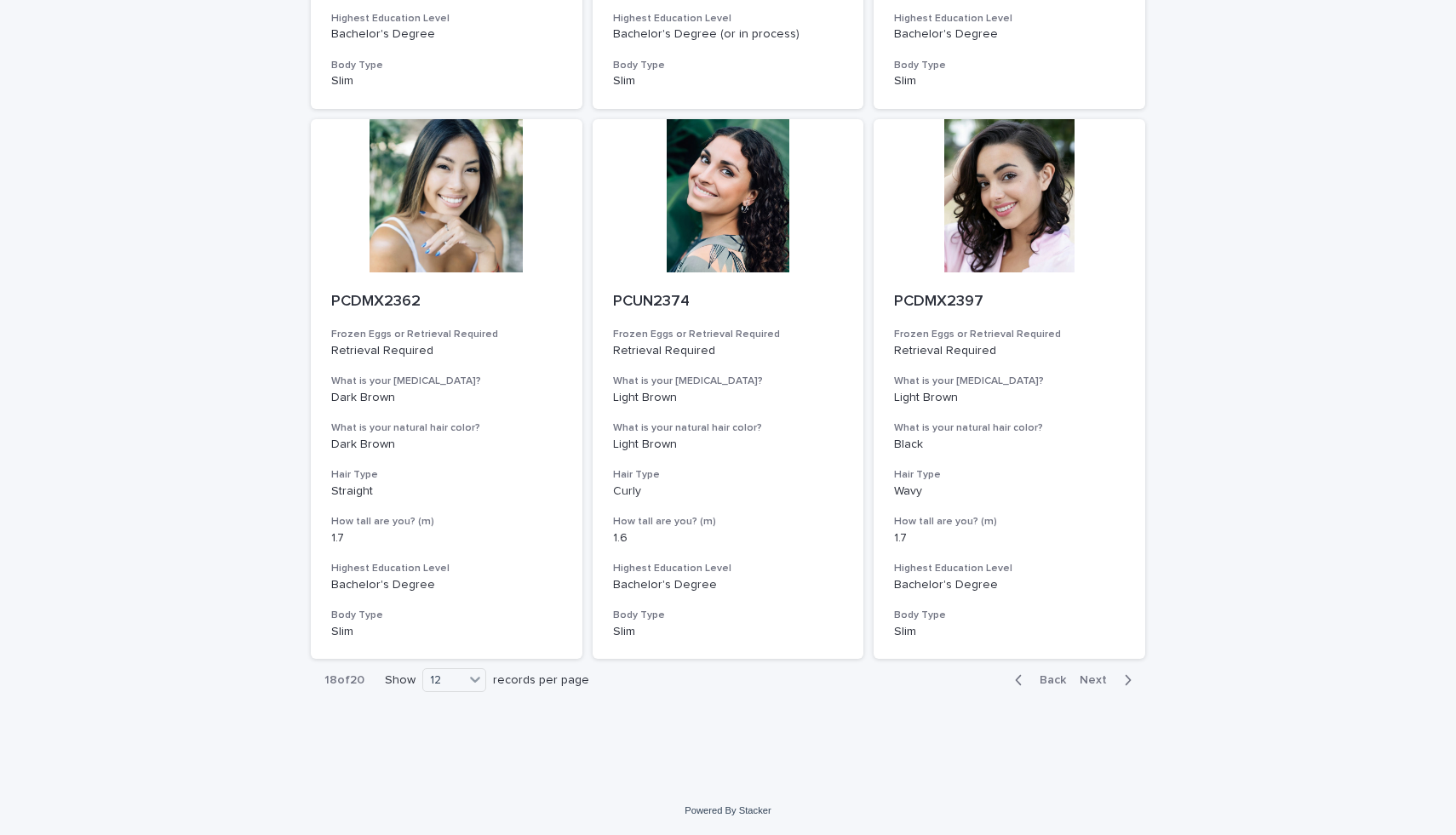
click at [1095, 672] on button "Next" at bounding box center [1109, 680] width 72 height 15
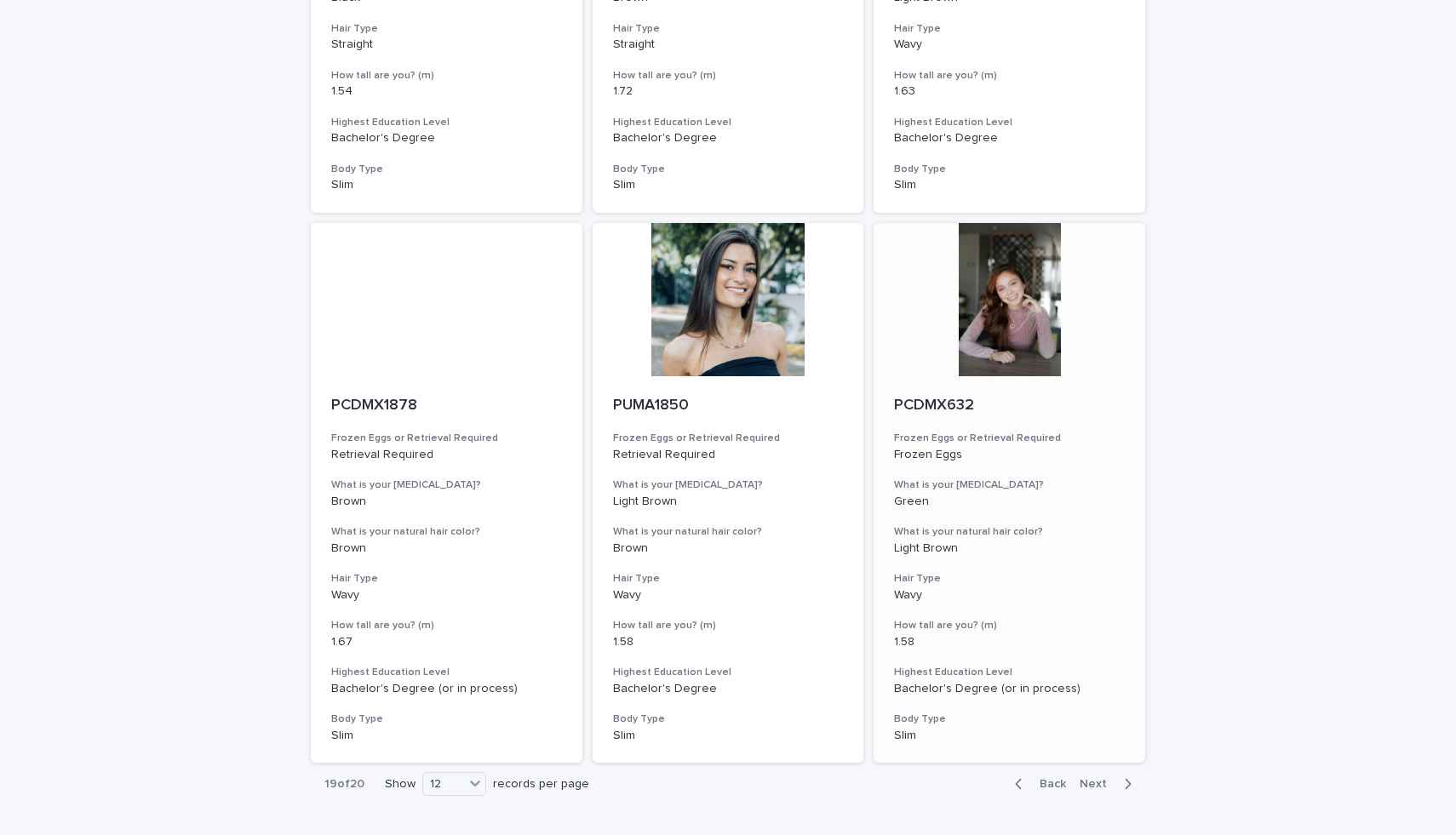
scroll to position [1710, 0]
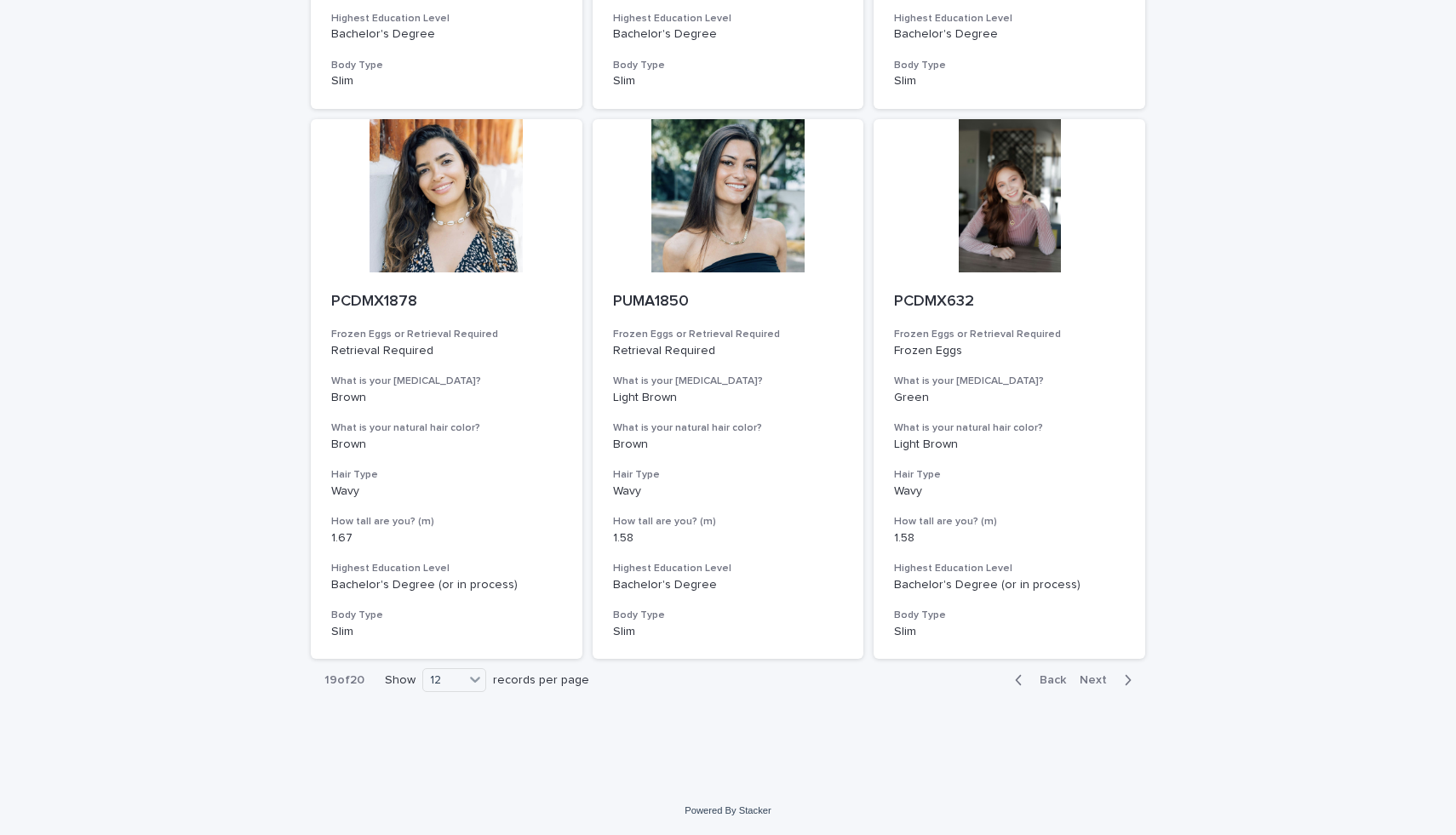
click at [1094, 683] on span "Next" at bounding box center [1097, 680] width 37 height 12
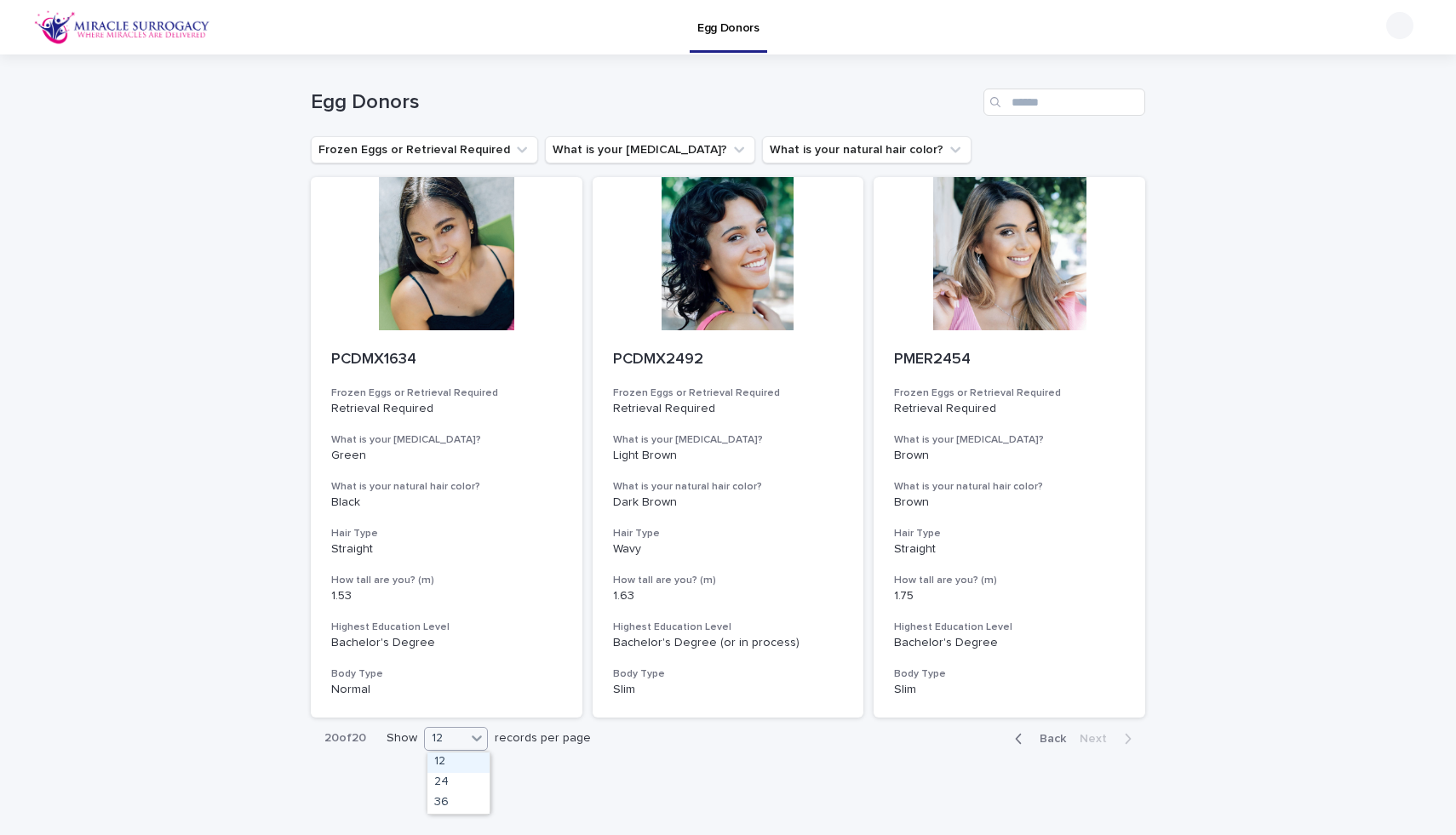
click at [456, 743] on div "12" at bounding box center [445, 738] width 41 height 18
click at [446, 802] on div "36" at bounding box center [458, 803] width 62 height 21
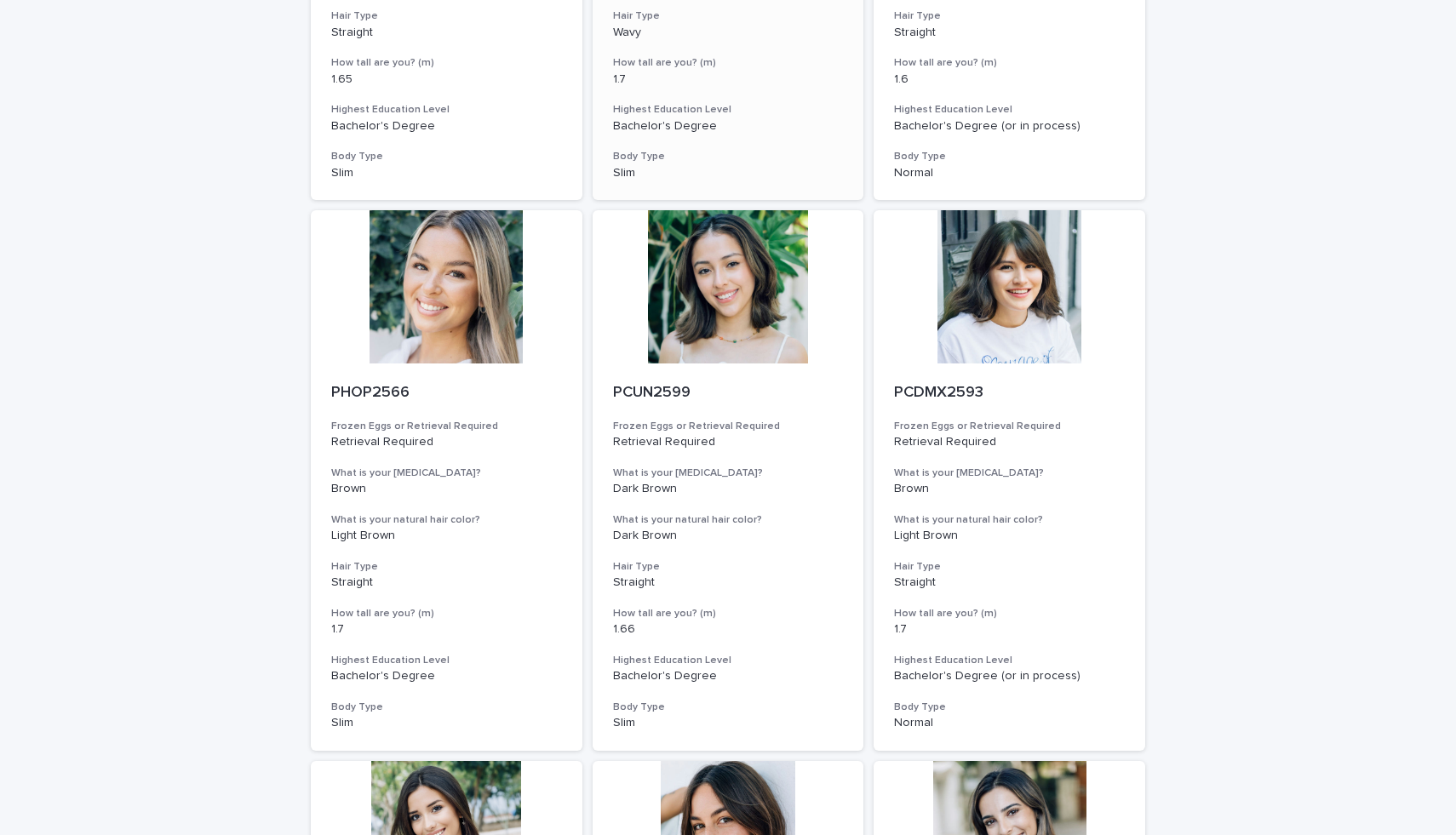
scroll to position [4927, 0]
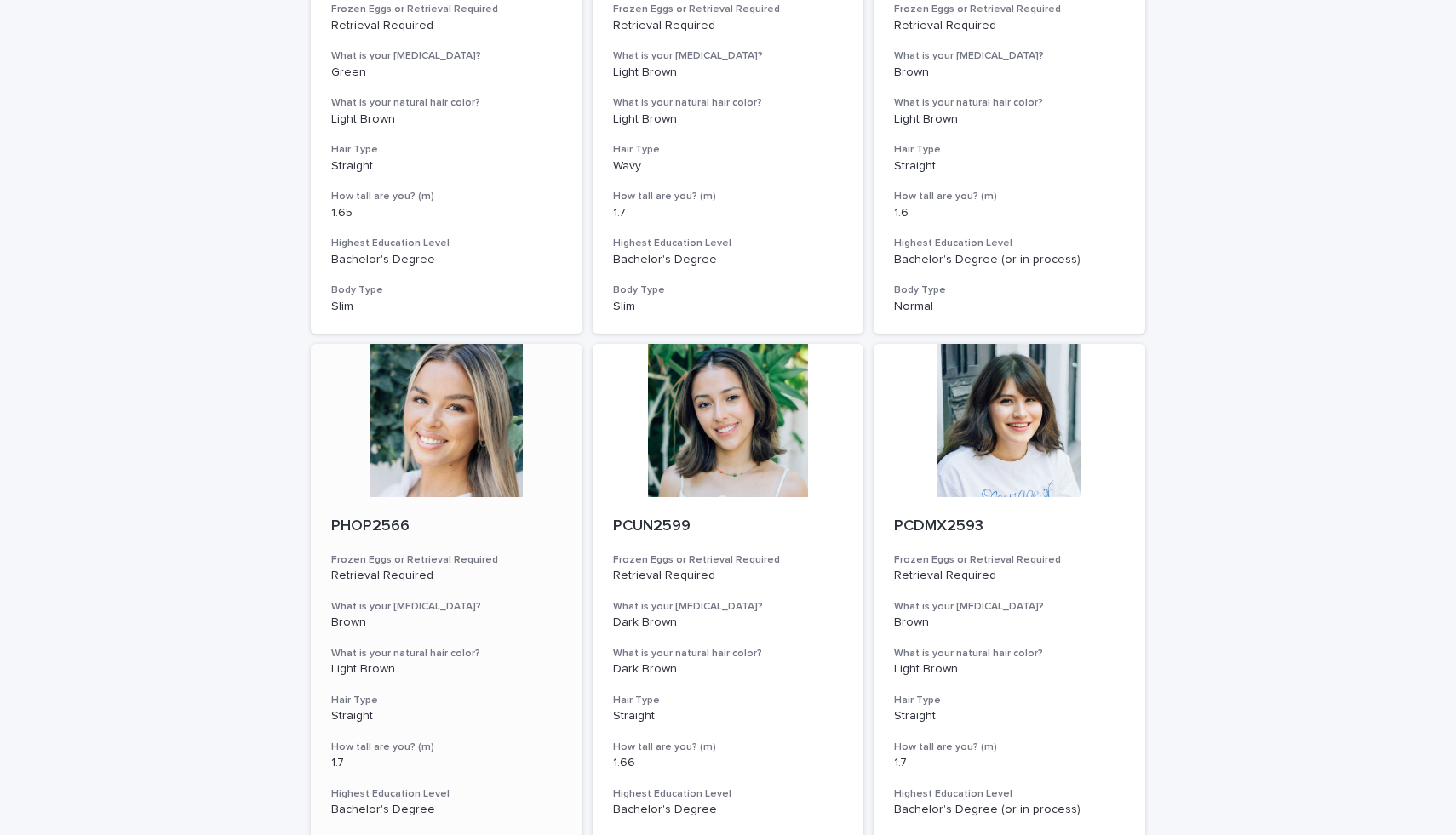
click at [476, 446] on div at bounding box center [446, 421] width 271 height 154
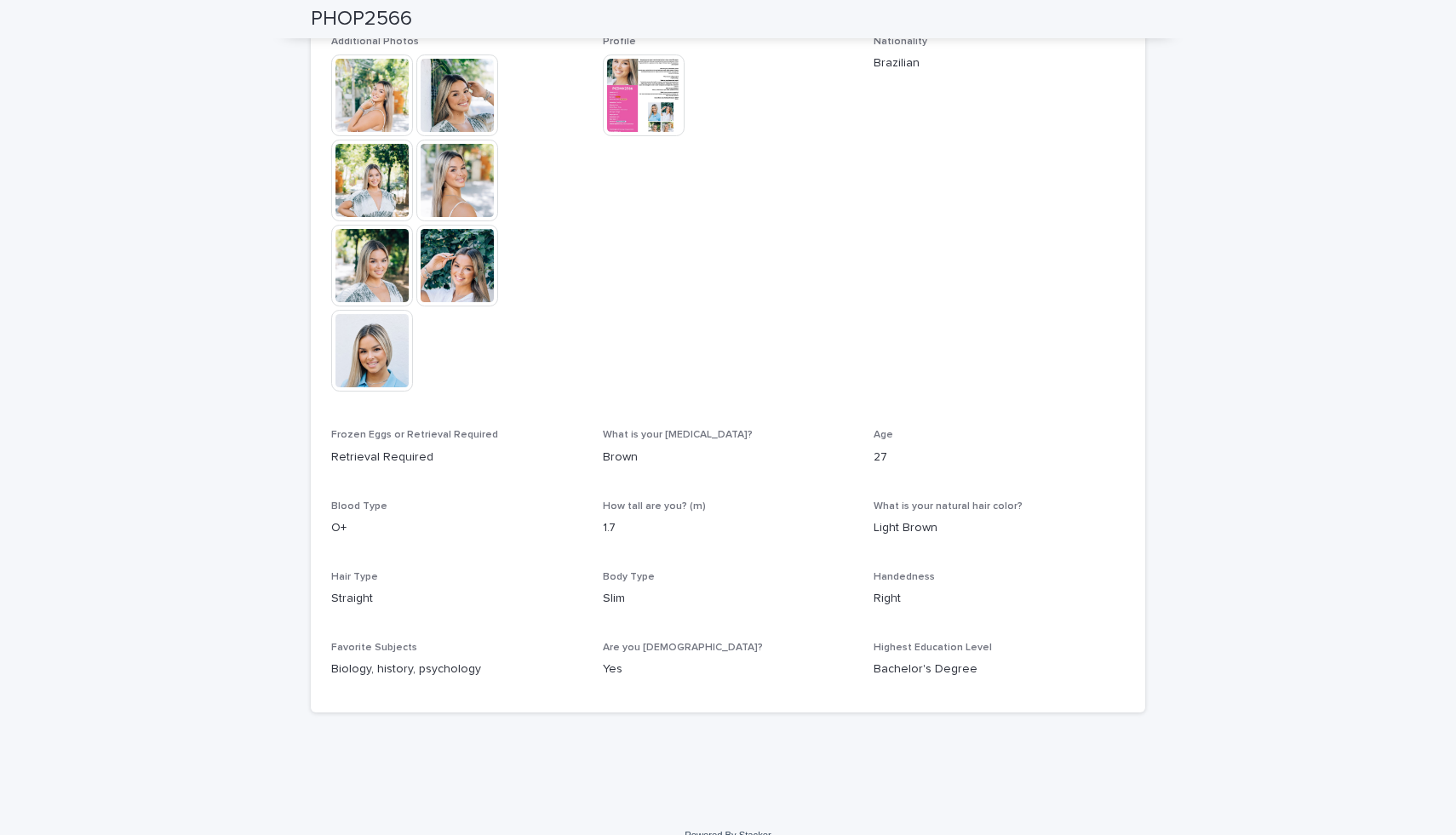
scroll to position [504, 0]
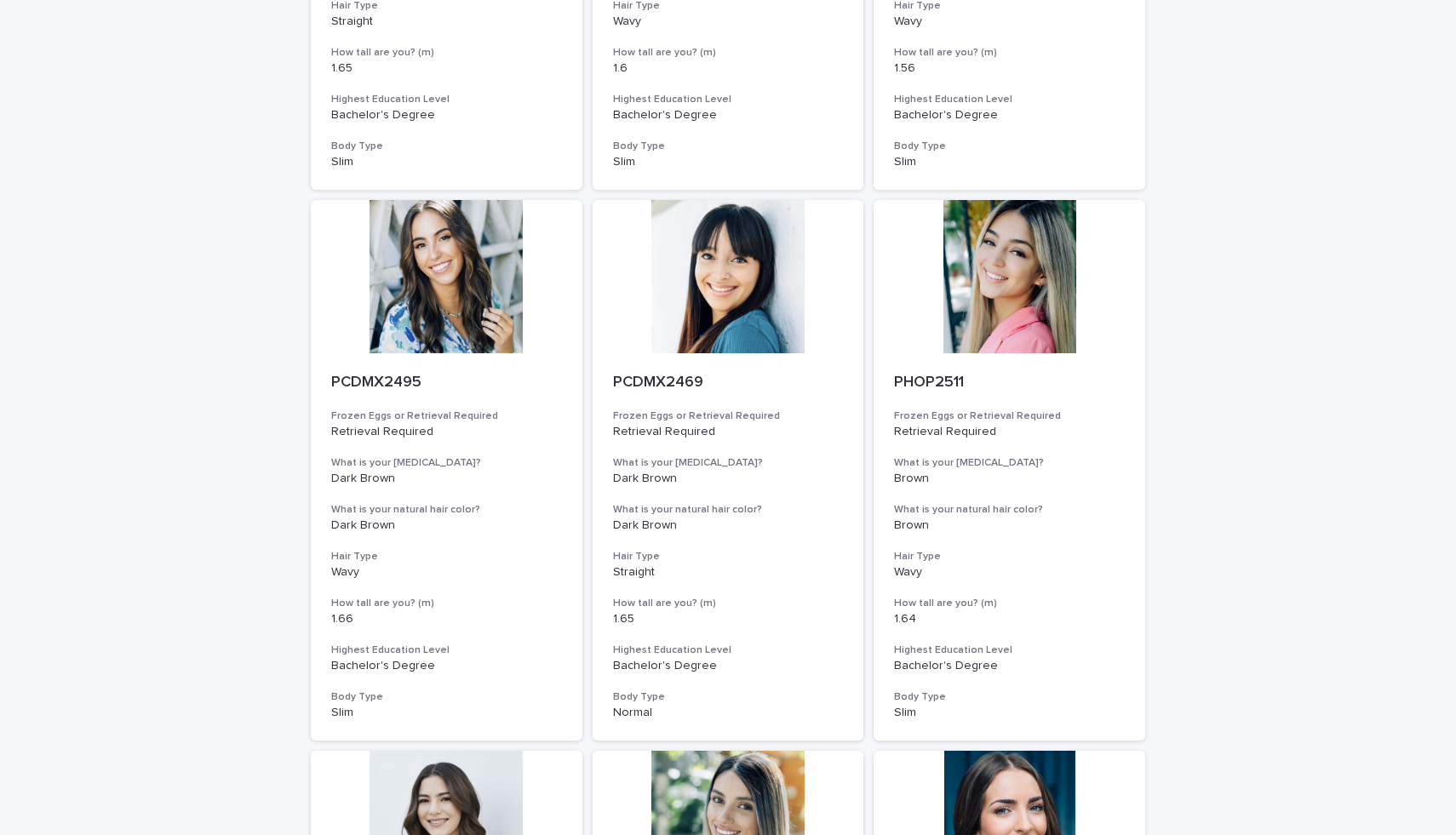
scroll to position [1710, 0]
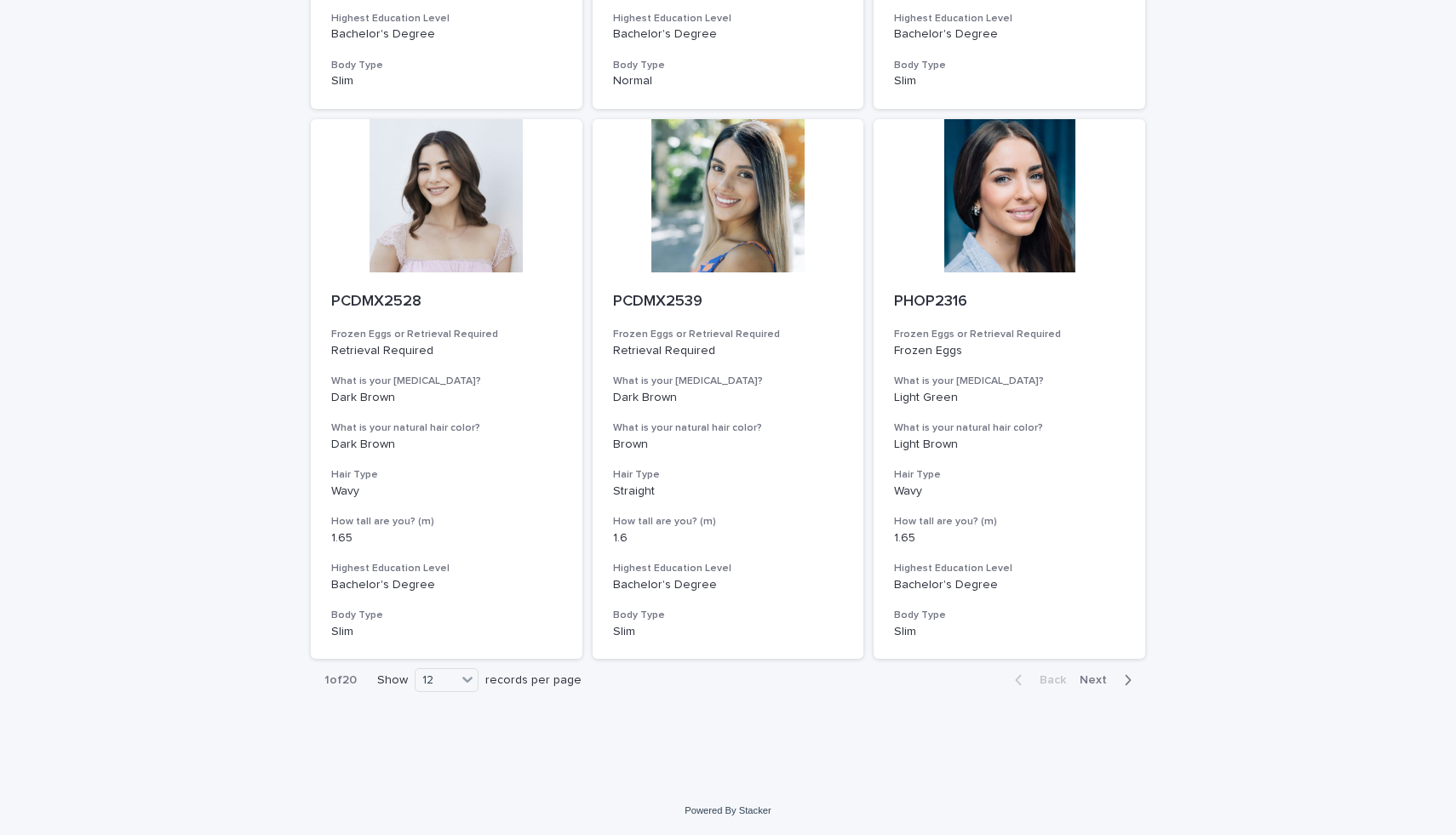
click at [1091, 684] on span "Next" at bounding box center [1097, 680] width 37 height 12
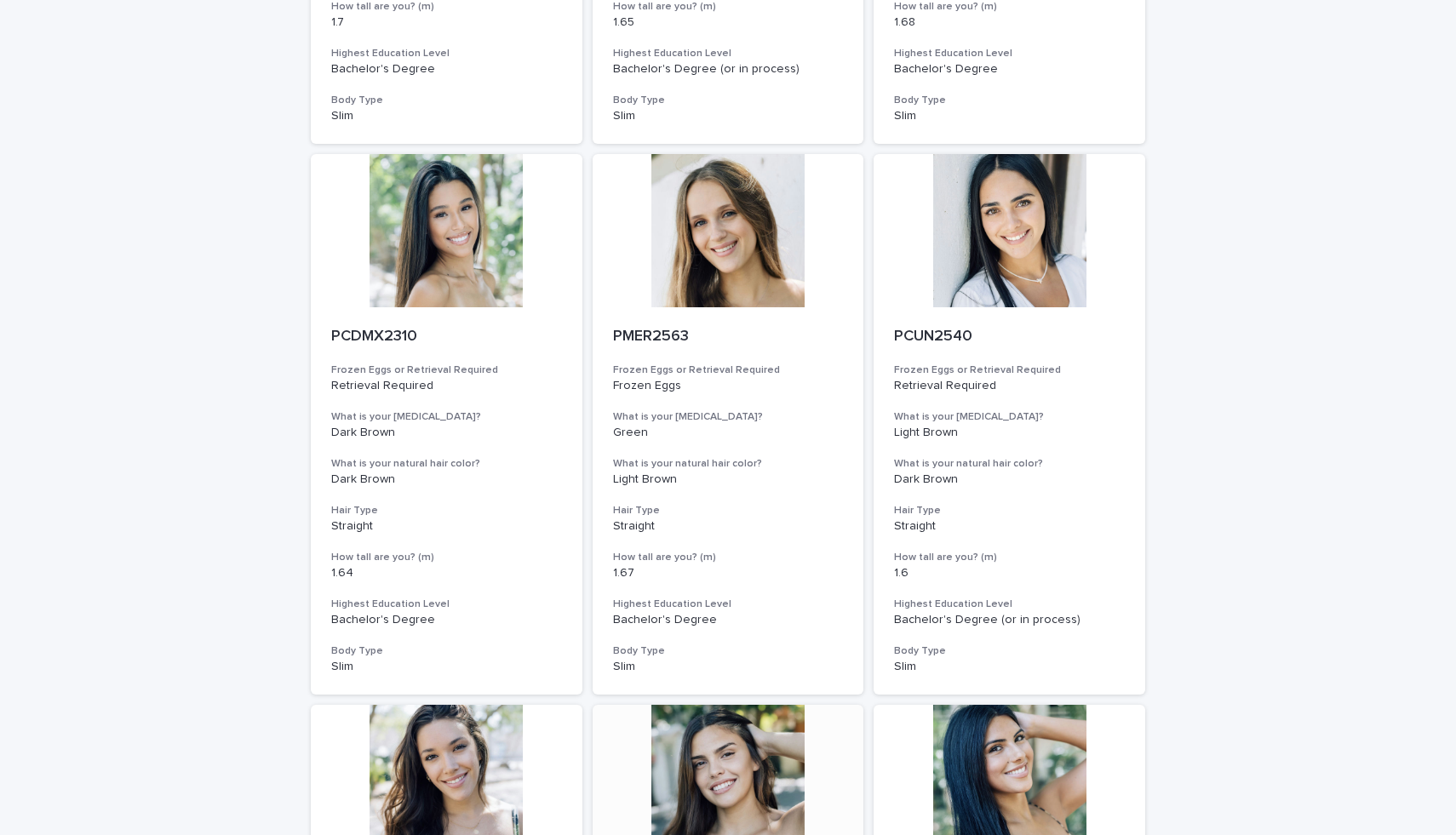
scroll to position [1126, 0]
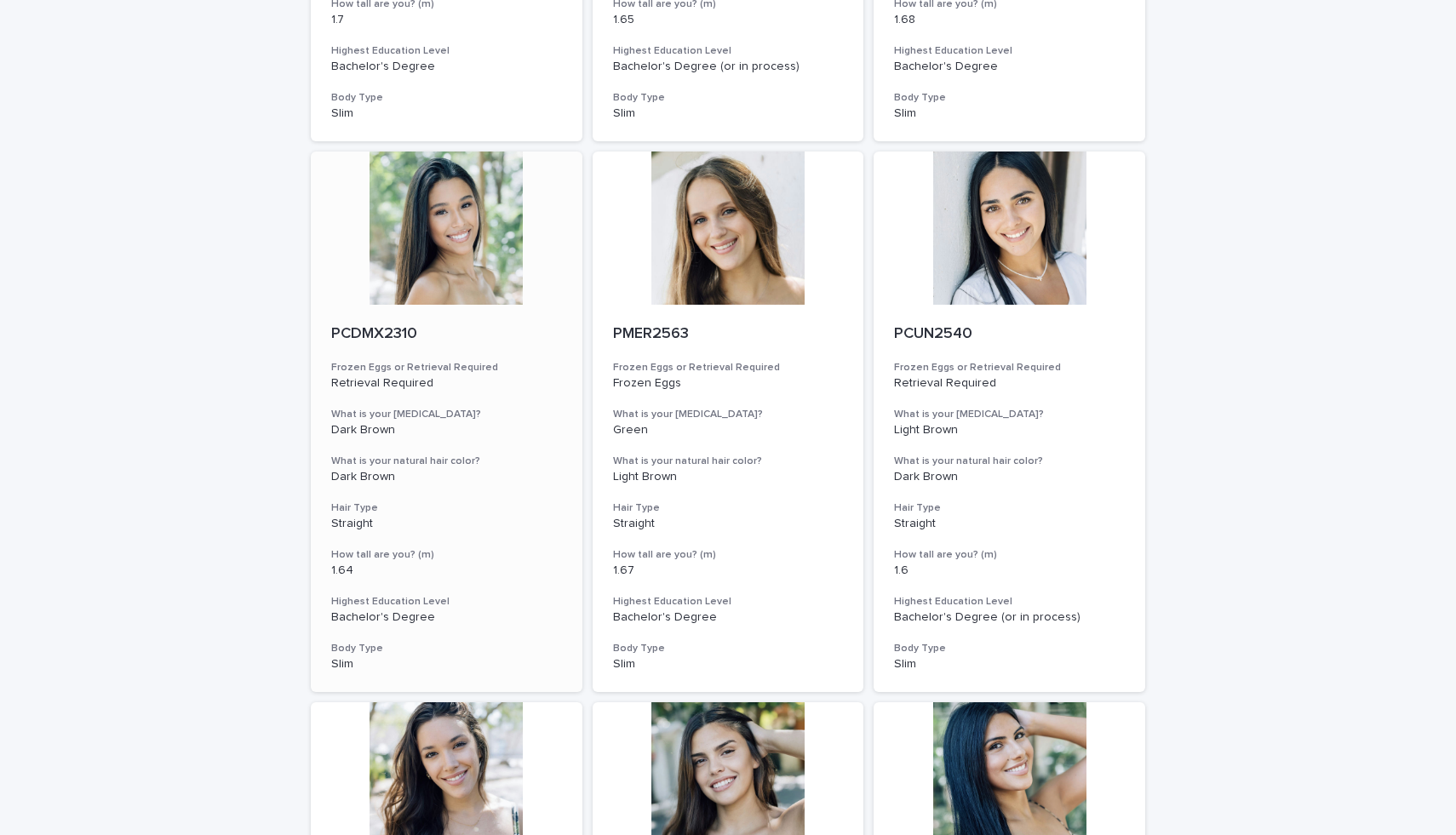
click at [508, 234] on div at bounding box center [446, 229] width 271 height 154
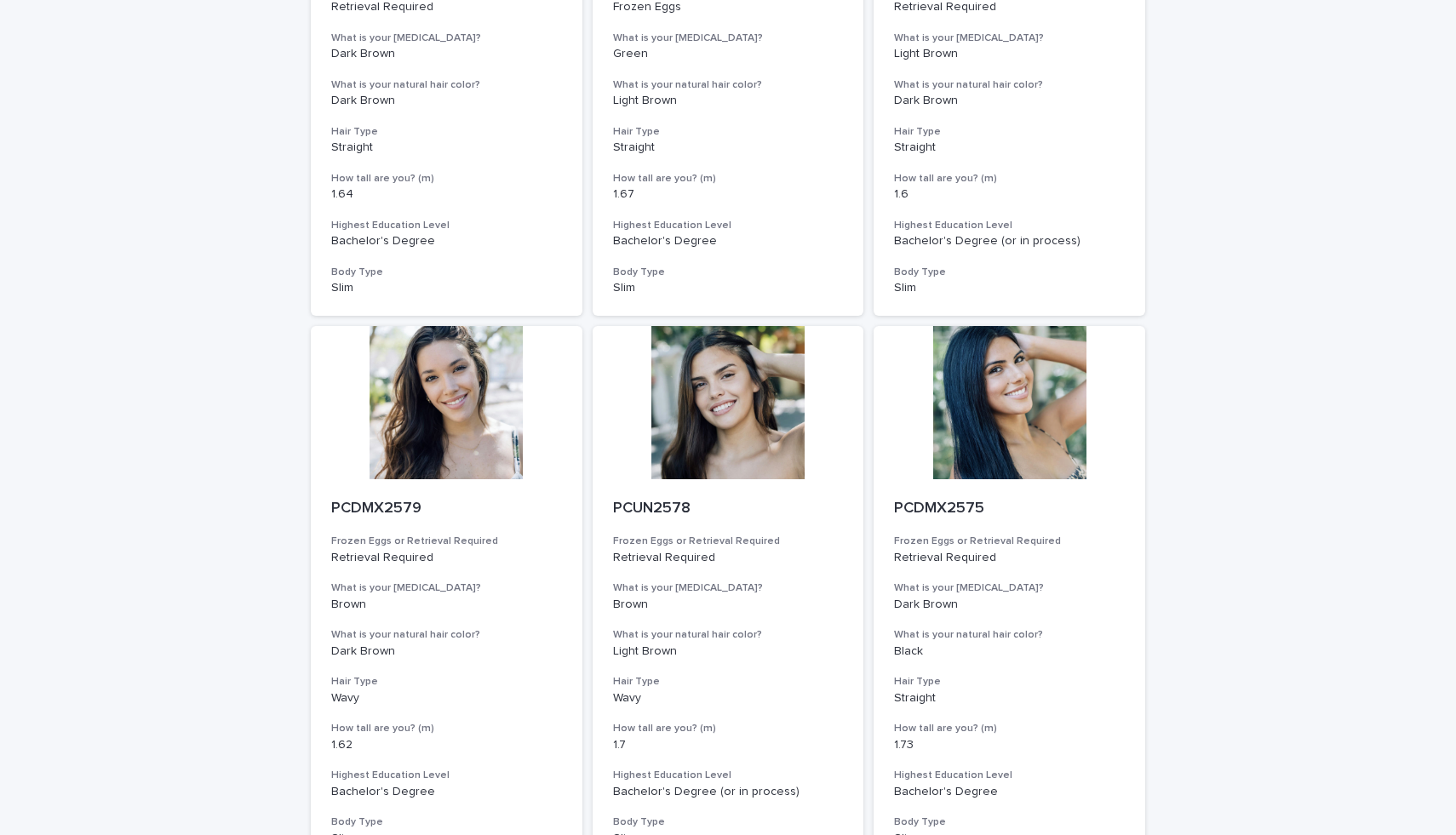
scroll to position [1710, 0]
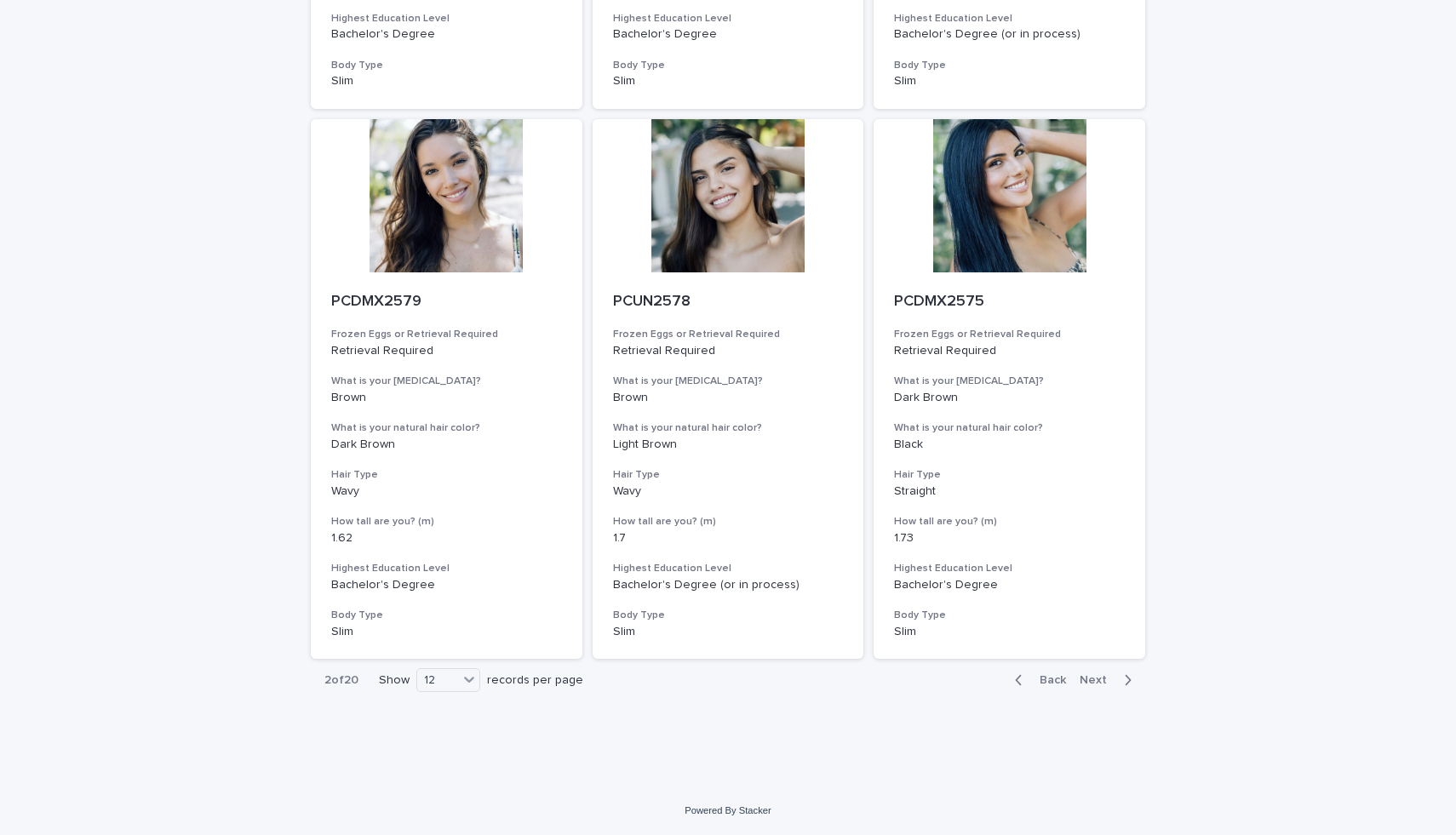
click at [1101, 689] on div "Back Next" at bounding box center [1073, 680] width 144 height 42
click at [1099, 677] on span "Next" at bounding box center [1097, 680] width 37 height 12
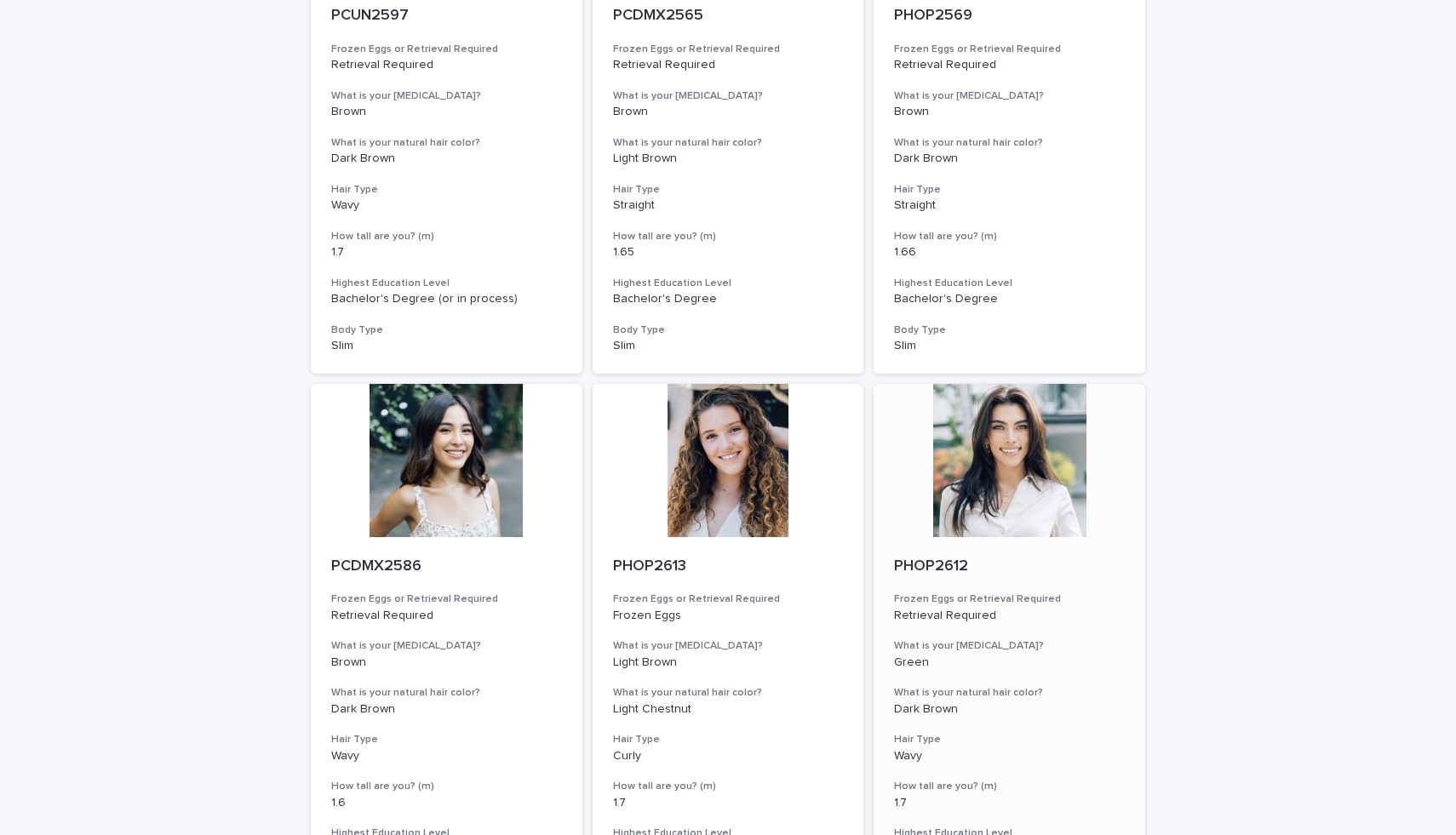
scroll to position [1710, 0]
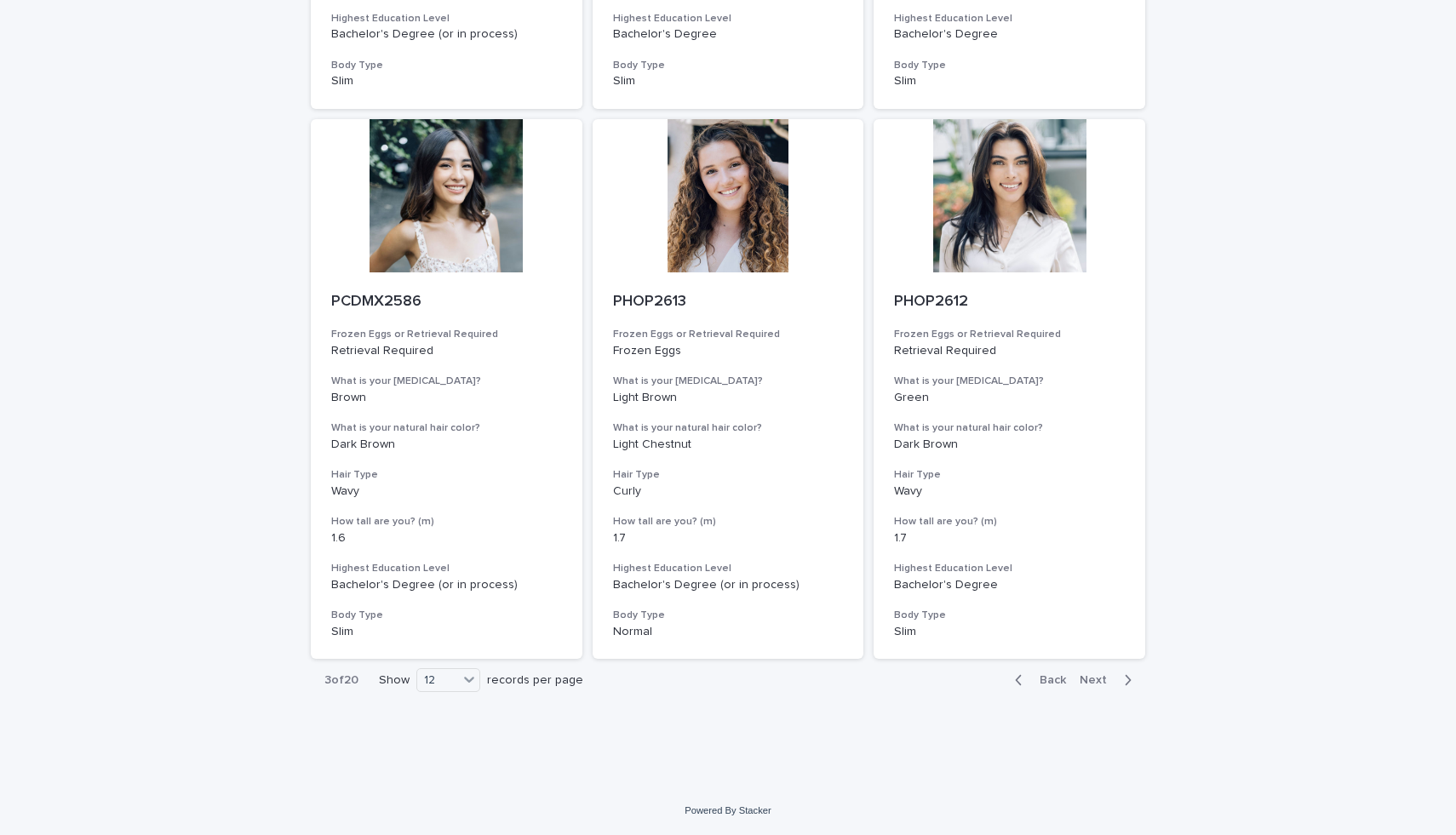
click at [1106, 692] on div "Back Next" at bounding box center [1073, 680] width 144 height 42
click at [1105, 687] on button "Next" at bounding box center [1109, 680] width 72 height 15
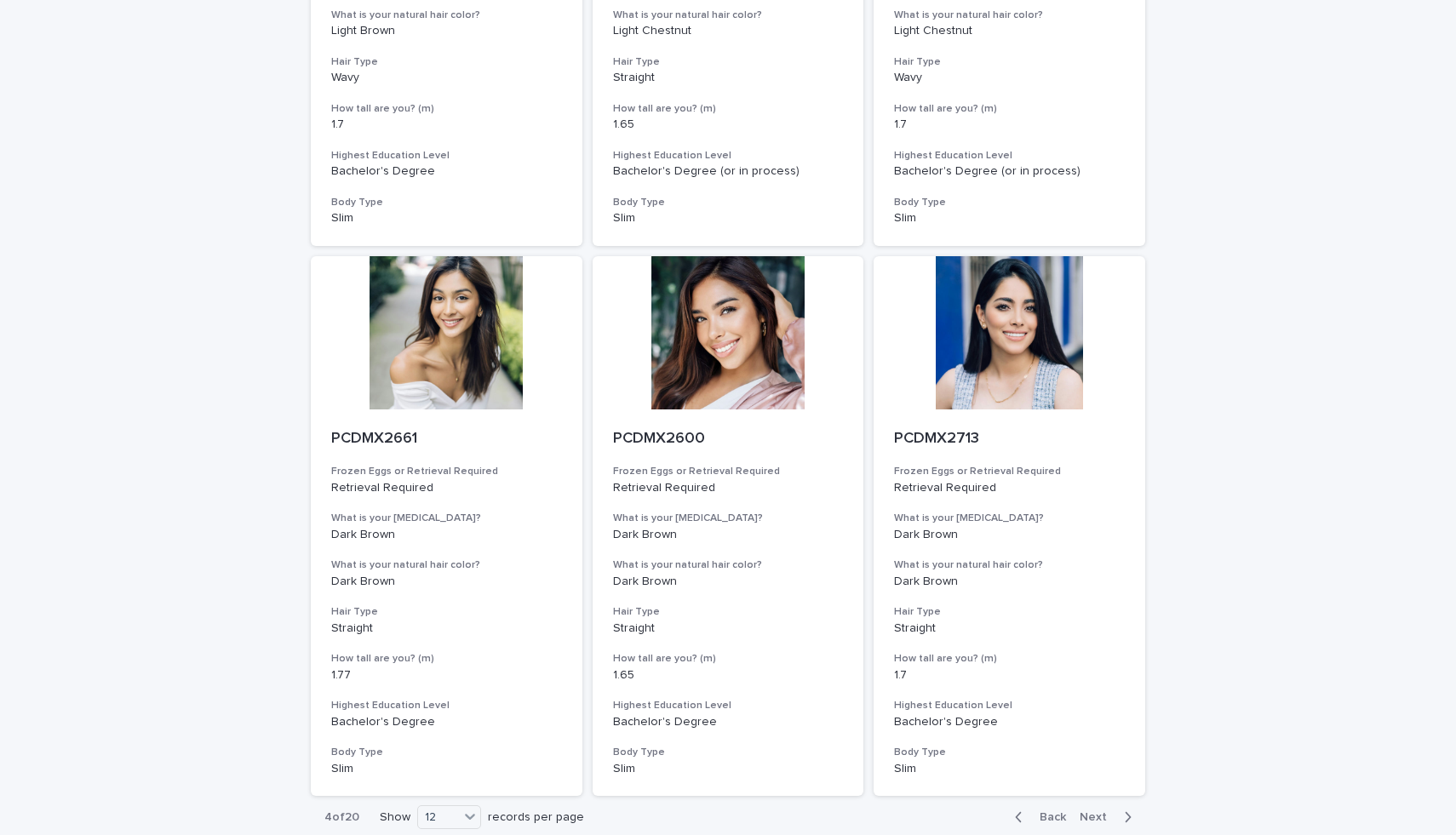
scroll to position [1710, 0]
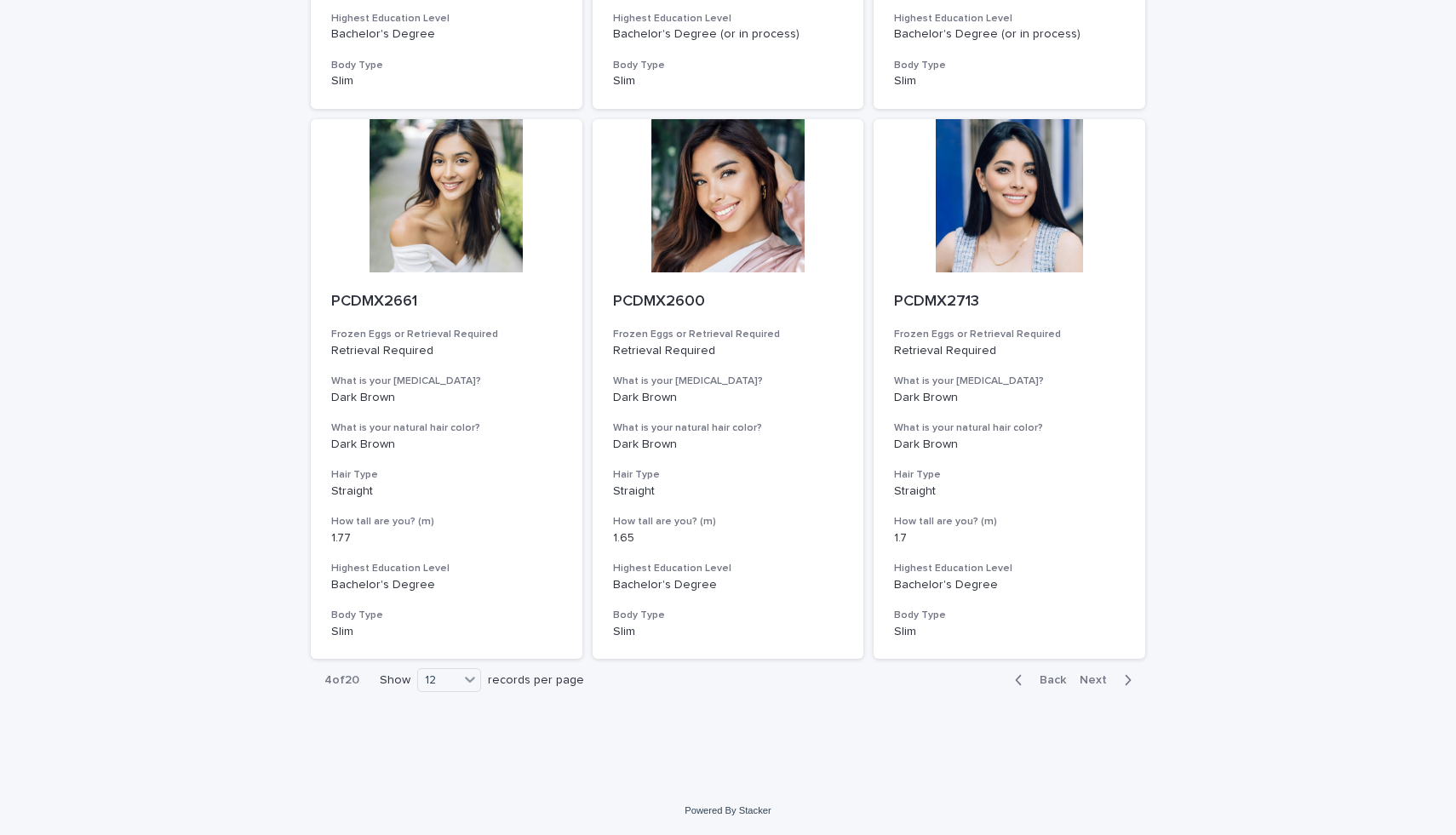
click at [1084, 686] on button "Next" at bounding box center [1109, 680] width 72 height 15
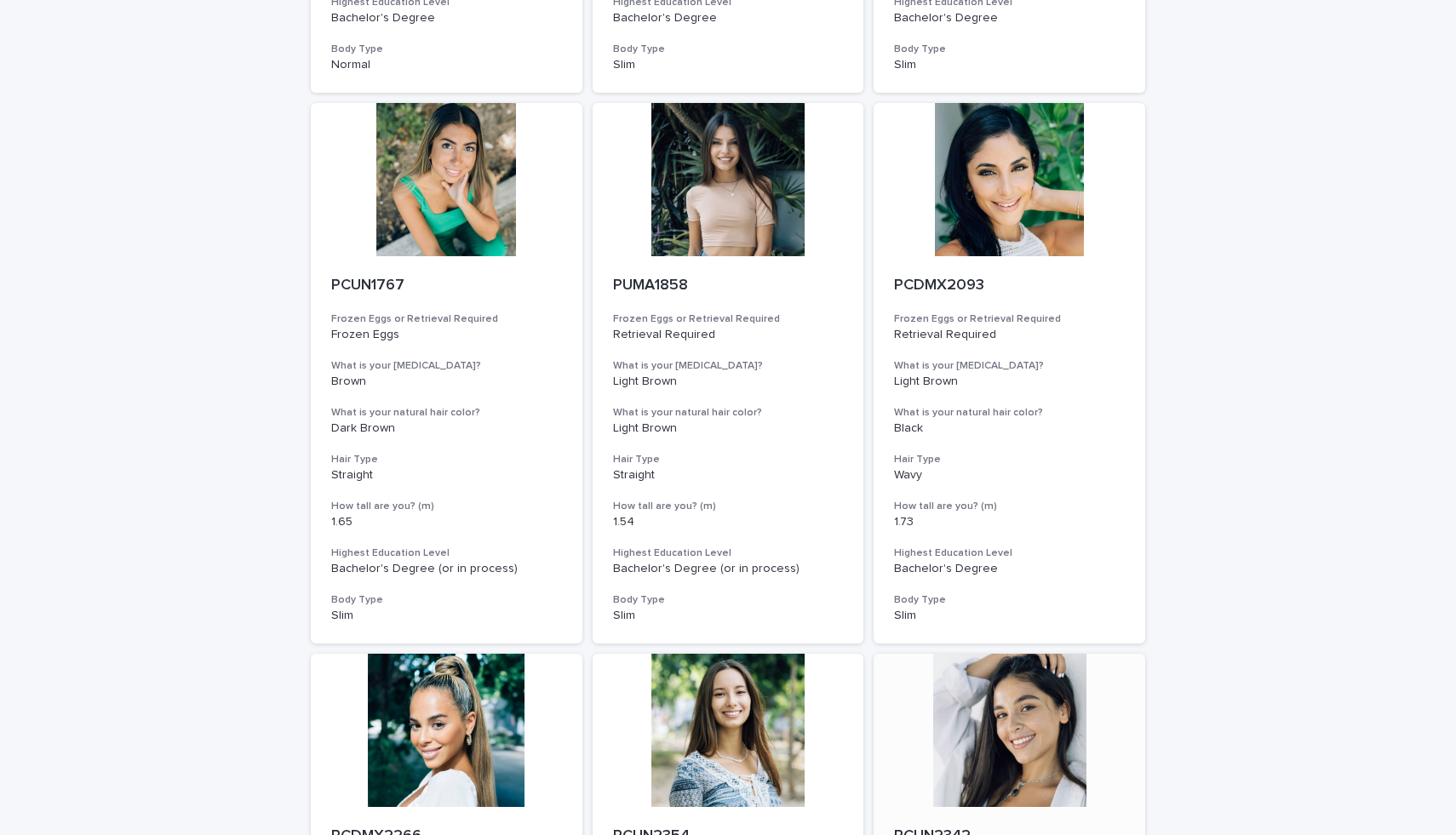
scroll to position [1710, 0]
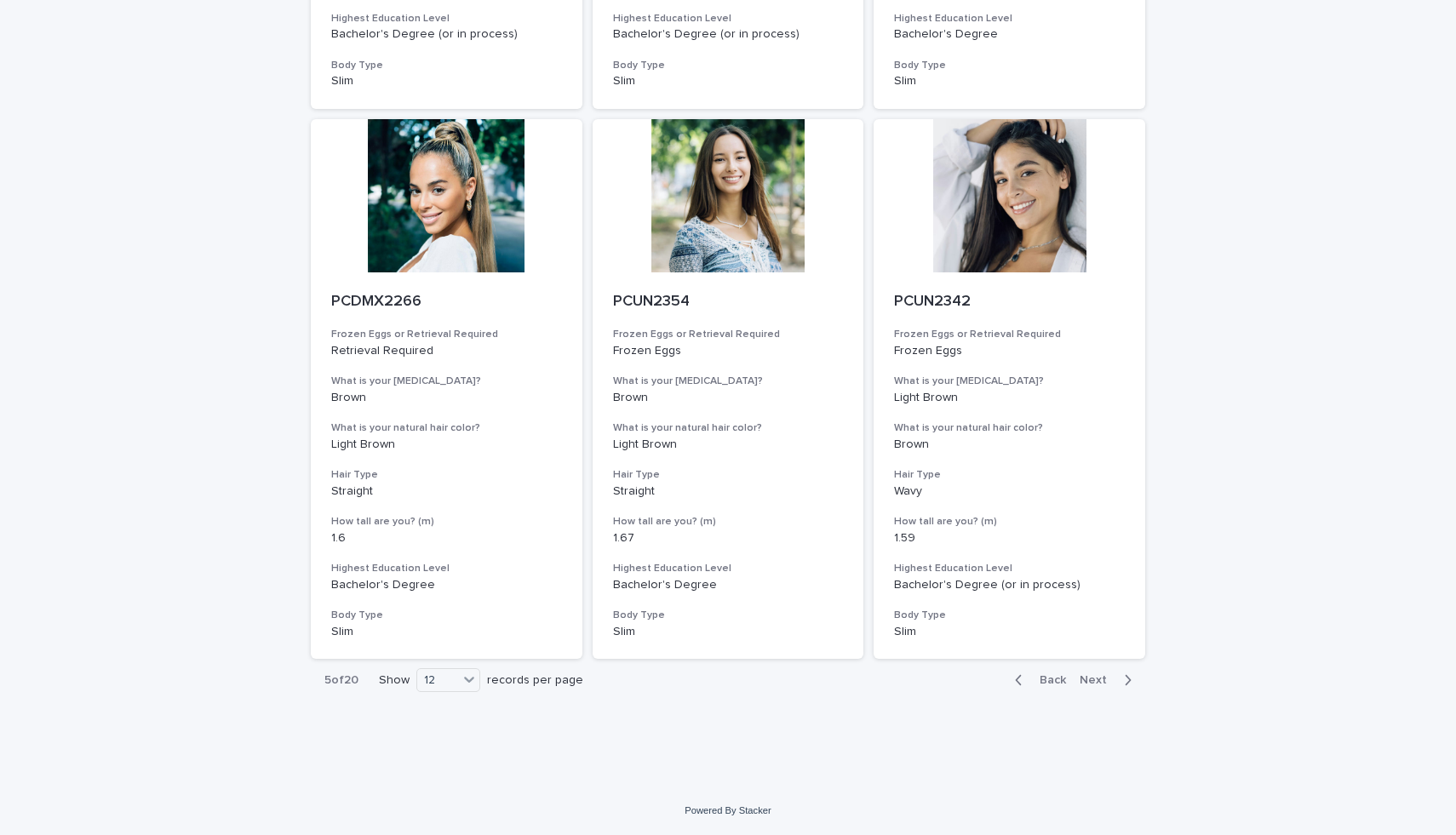
click at [1098, 672] on button "Next" at bounding box center [1109, 680] width 72 height 15
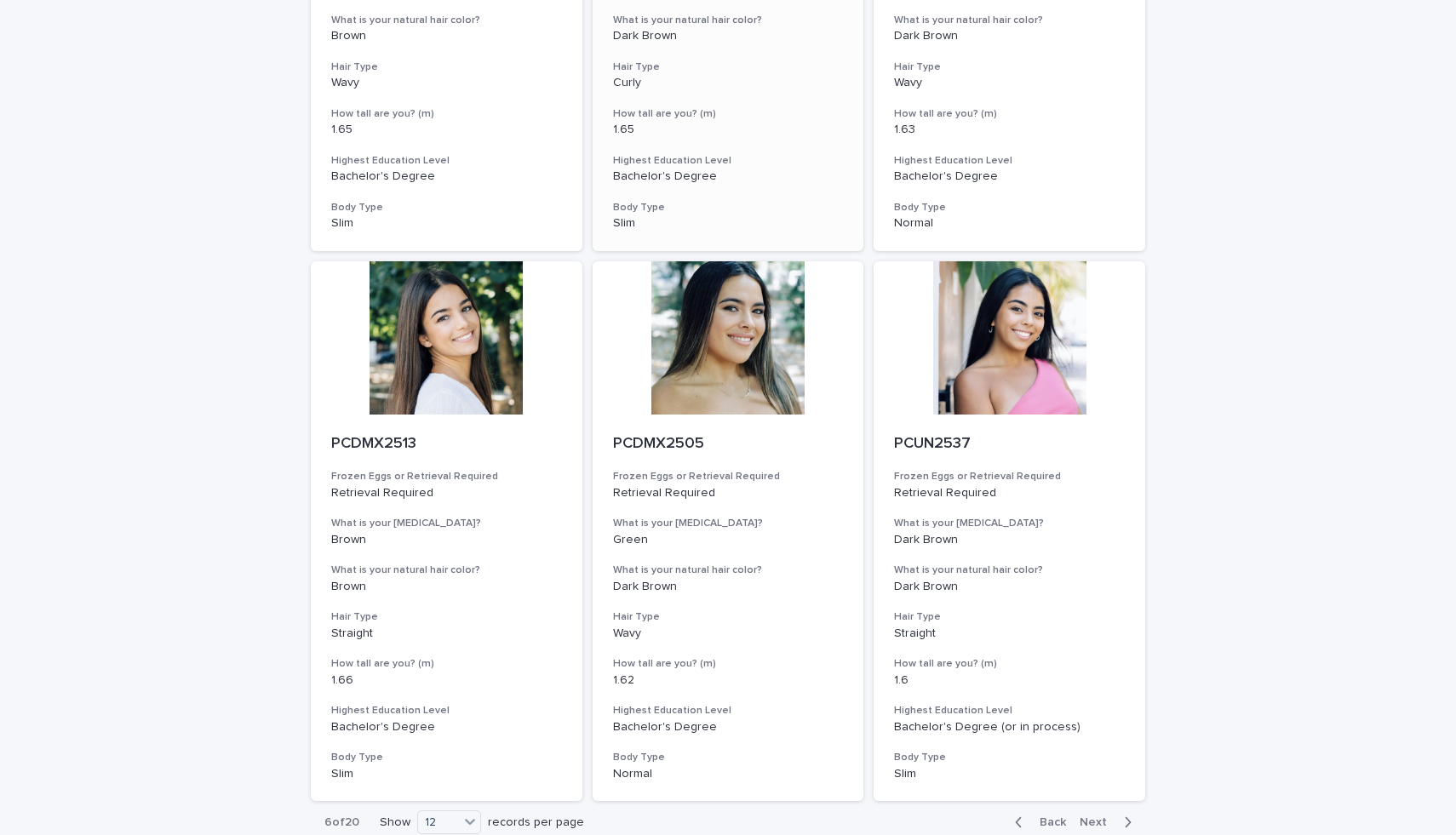
scroll to position [1710, 0]
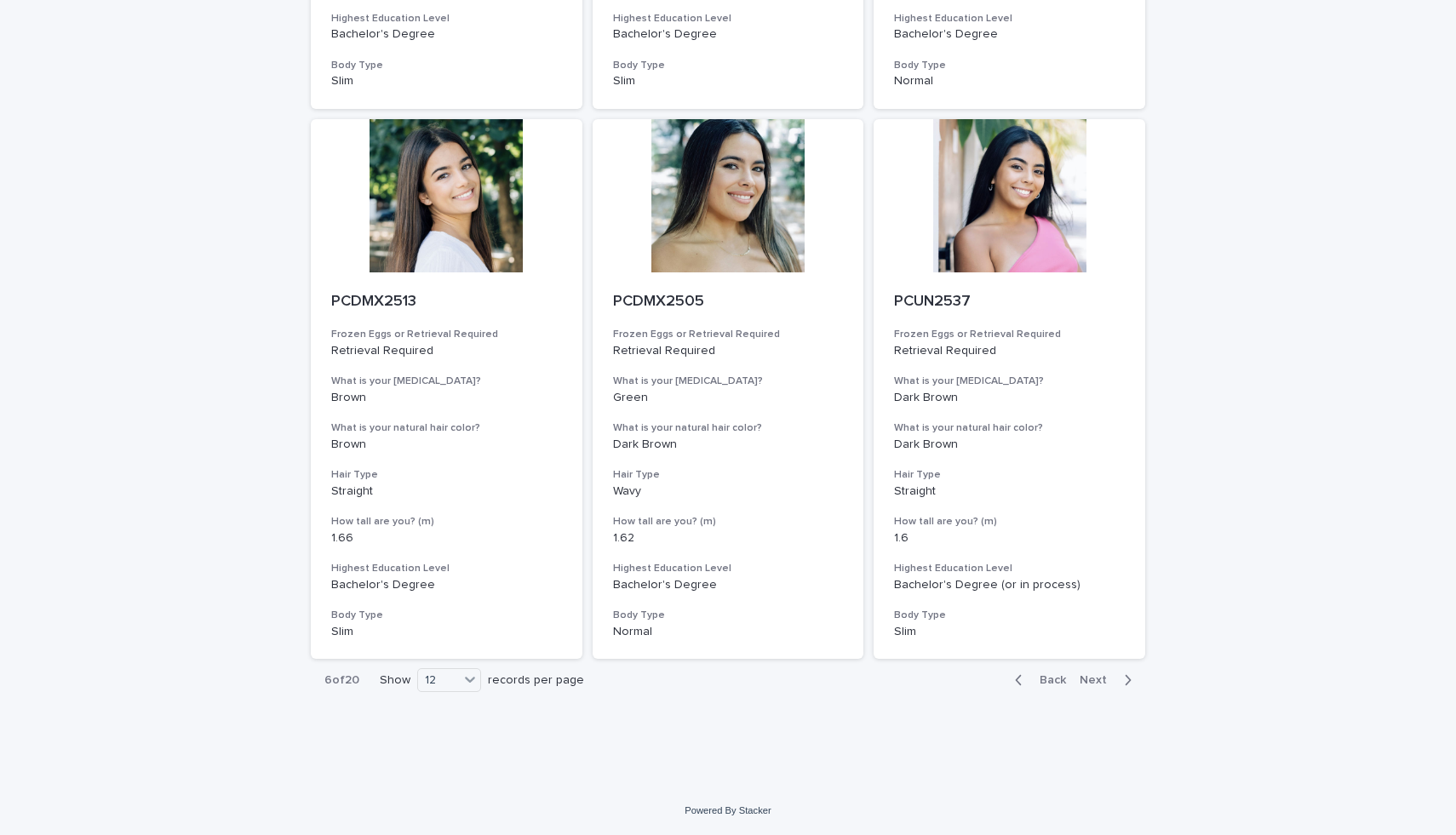
click at [1114, 679] on span "Next" at bounding box center [1097, 680] width 37 height 12
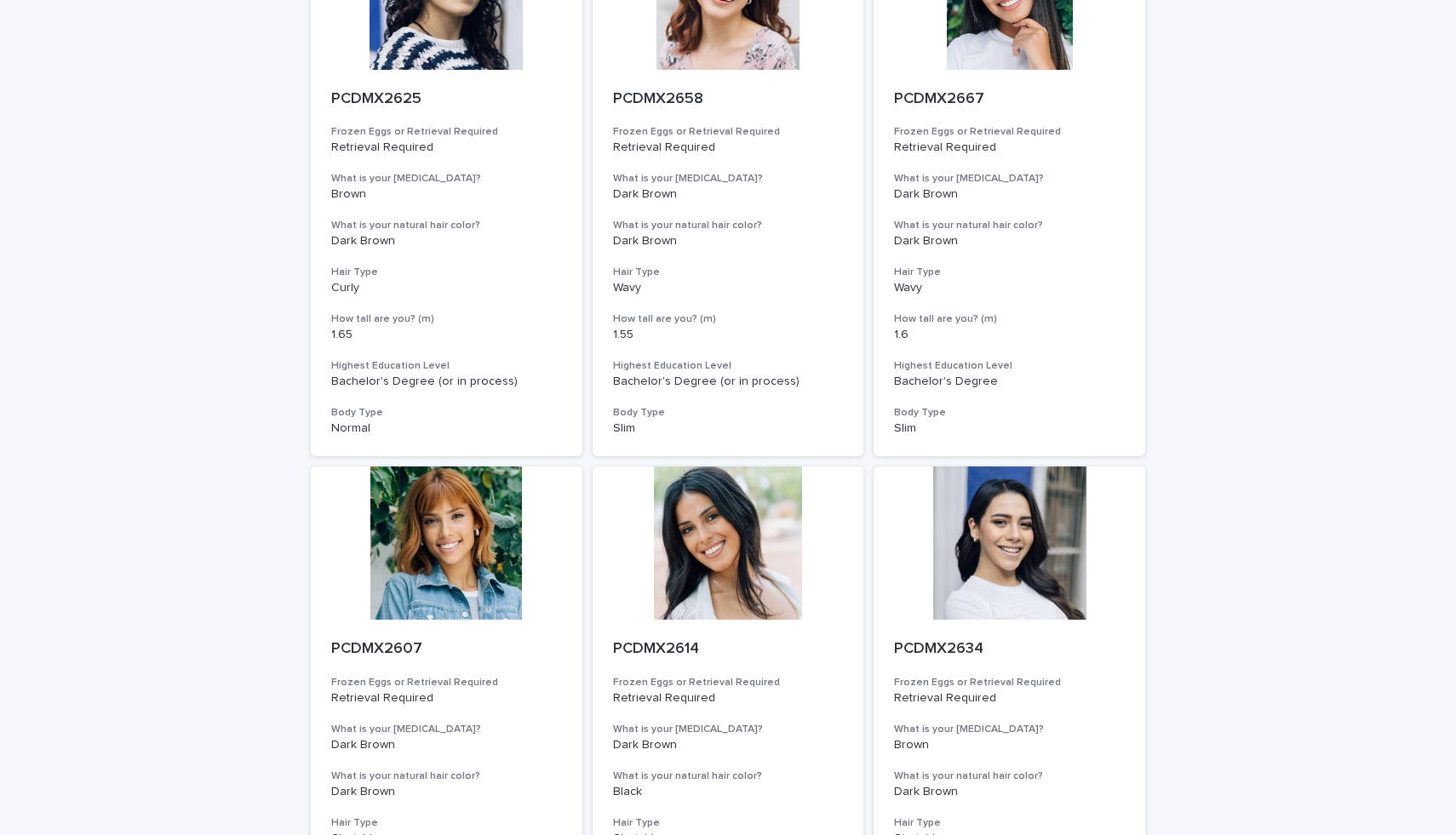
scroll to position [1710, 0]
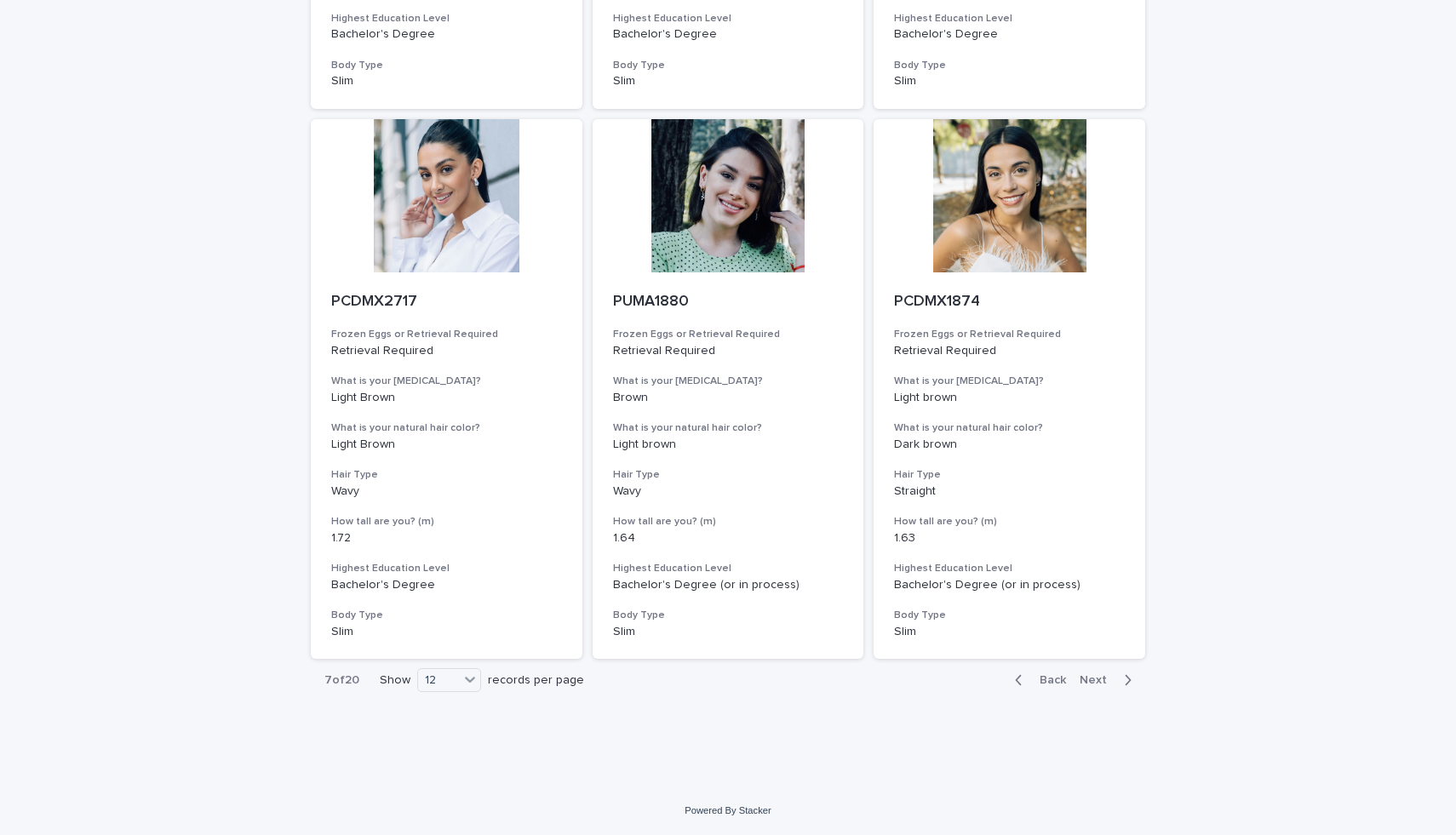
click at [1104, 671] on div "Back Next" at bounding box center [1073, 680] width 144 height 42
click at [1106, 687] on button "Next" at bounding box center [1109, 680] width 72 height 15
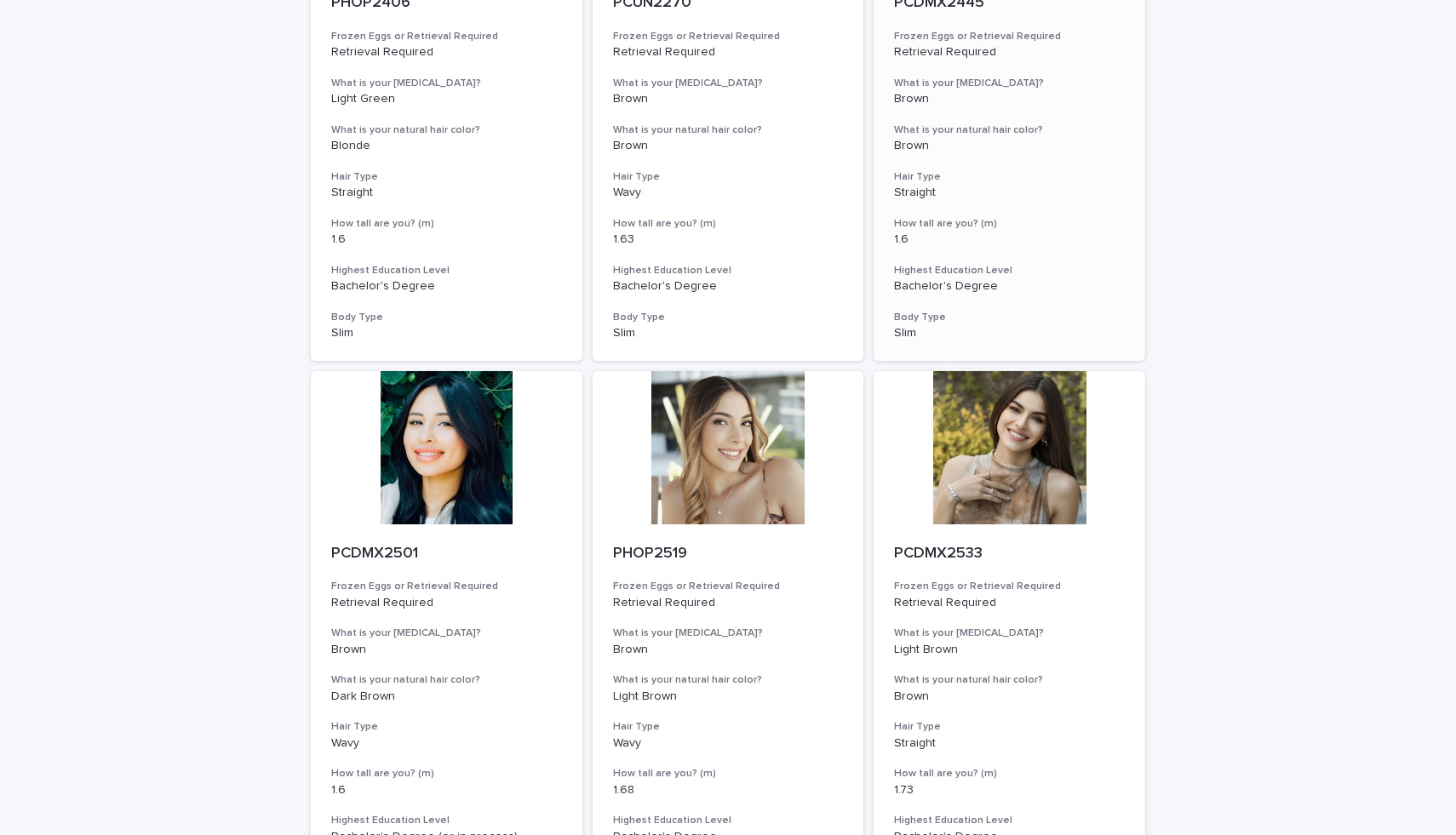
scroll to position [1710, 0]
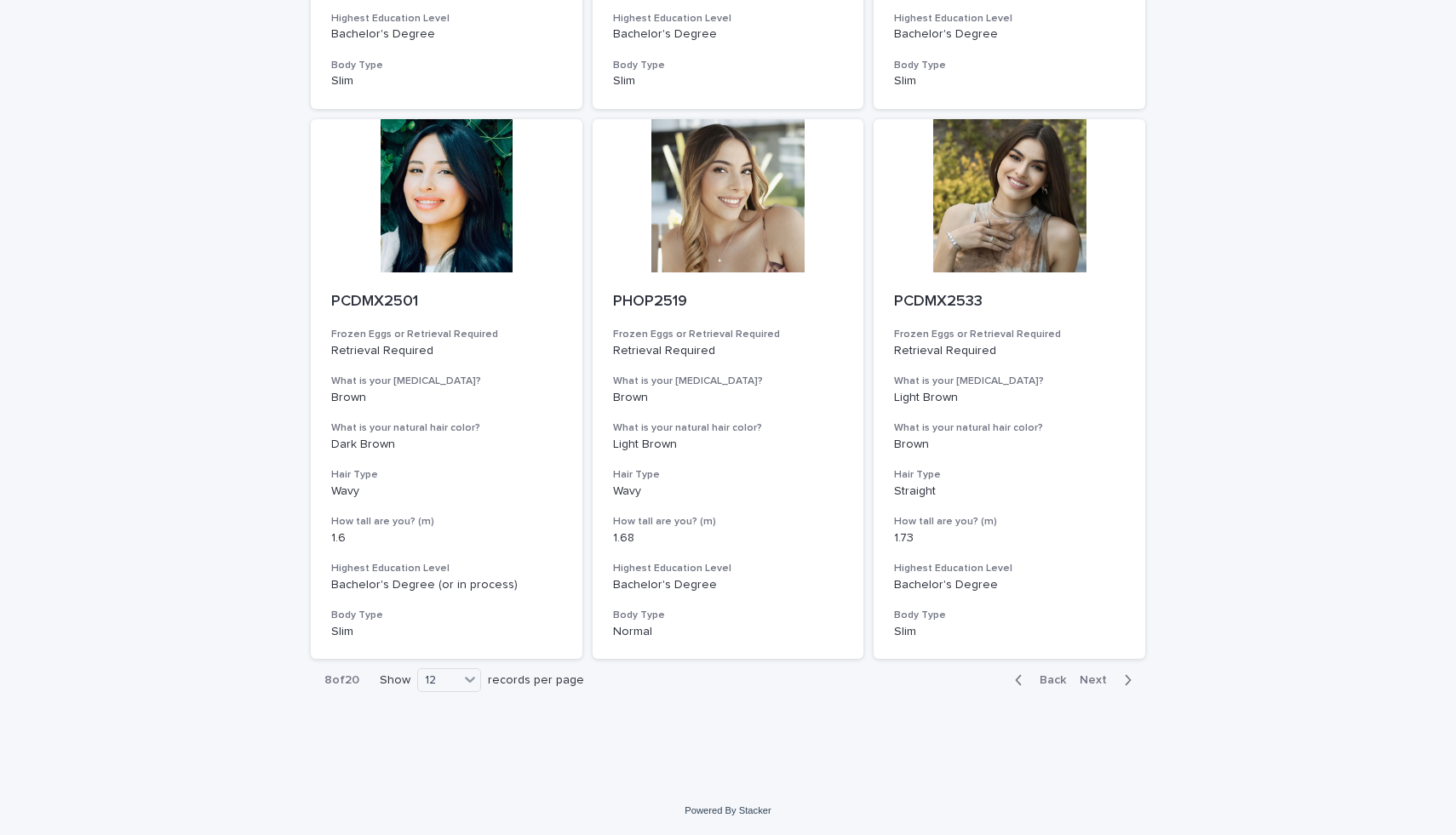
click at [1106, 677] on span "Next" at bounding box center [1097, 680] width 37 height 12
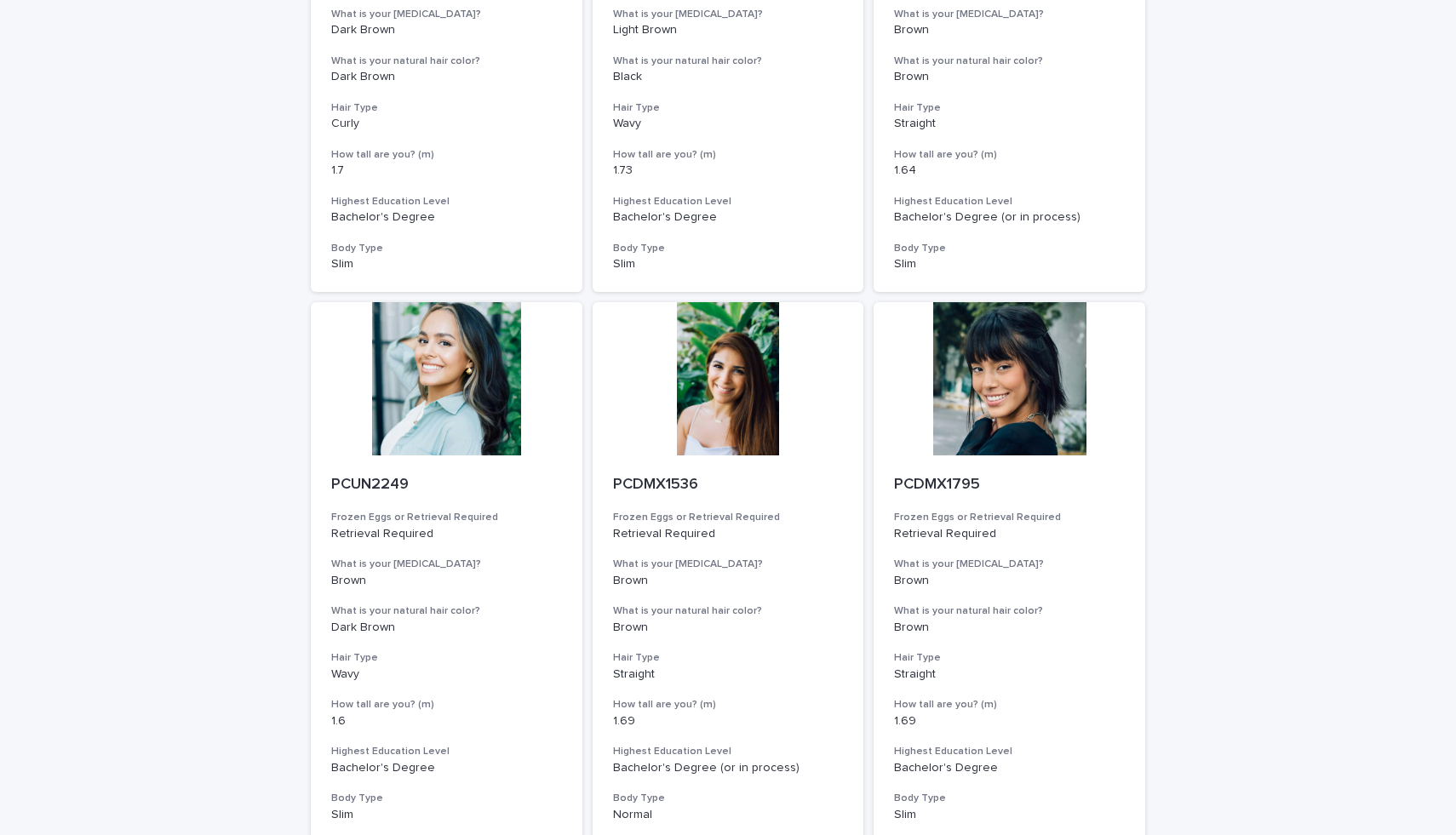
scroll to position [1710, 0]
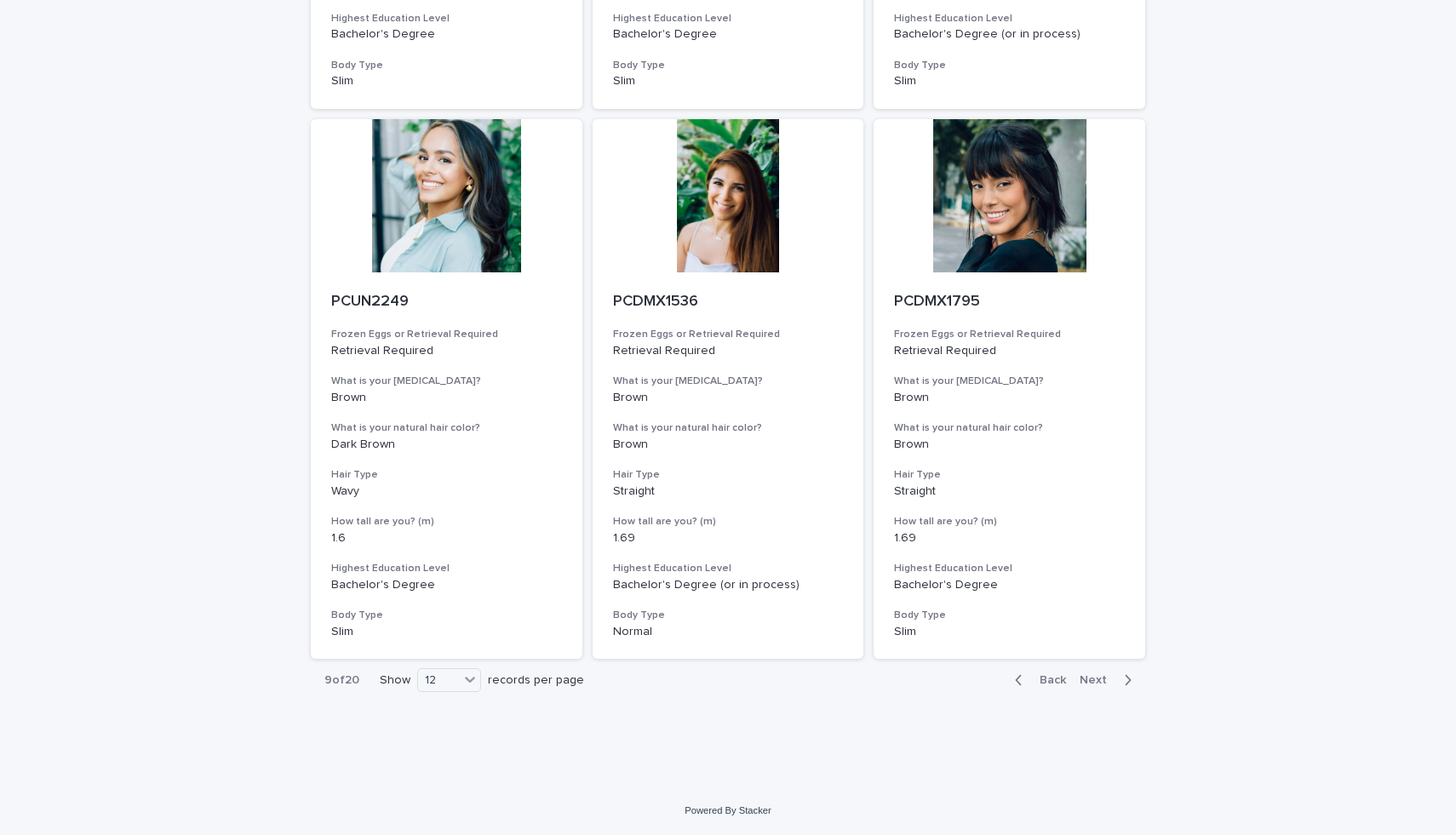
click at [1103, 682] on span "Next" at bounding box center [1097, 680] width 37 height 12
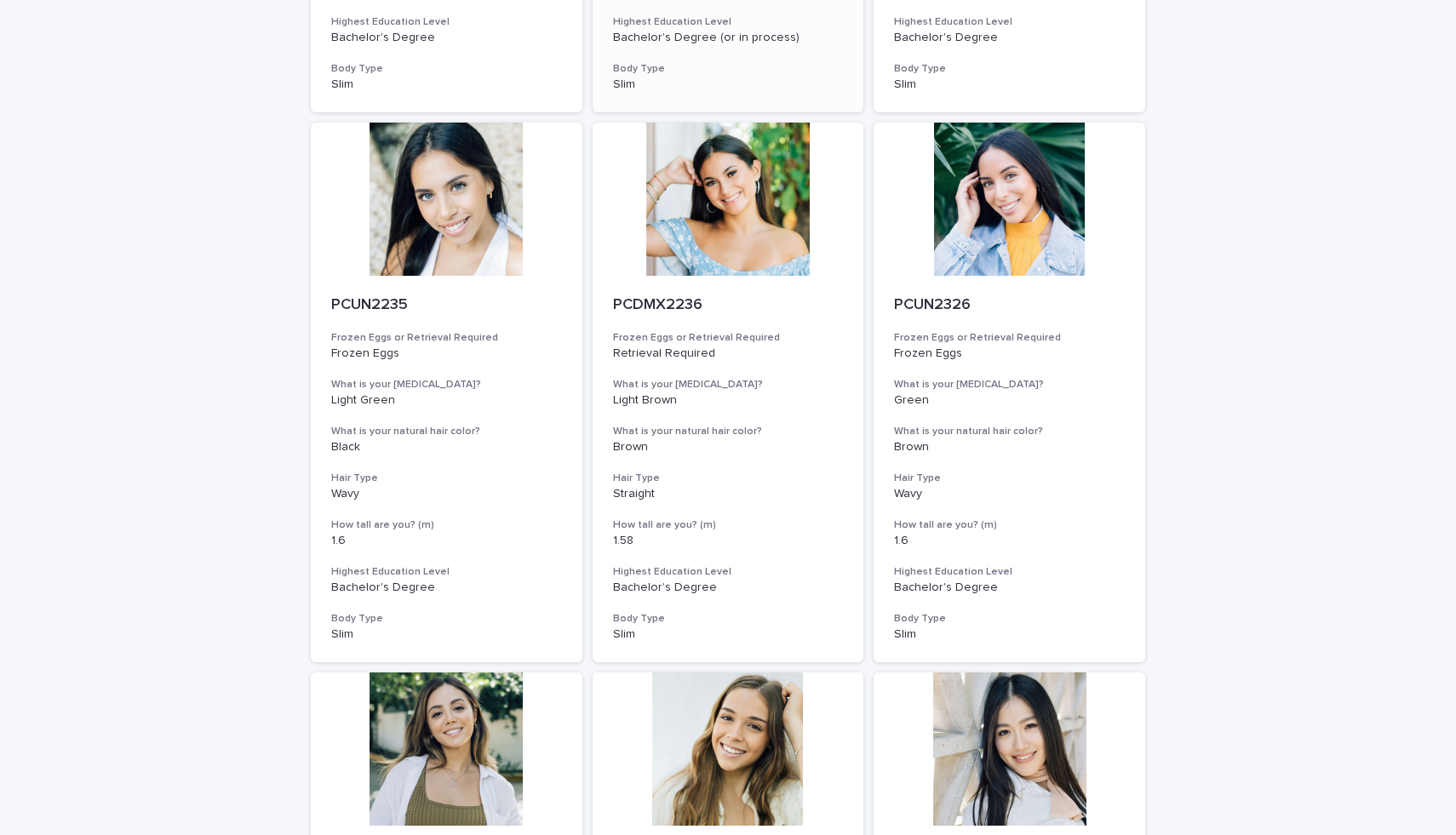
scroll to position [1710, 0]
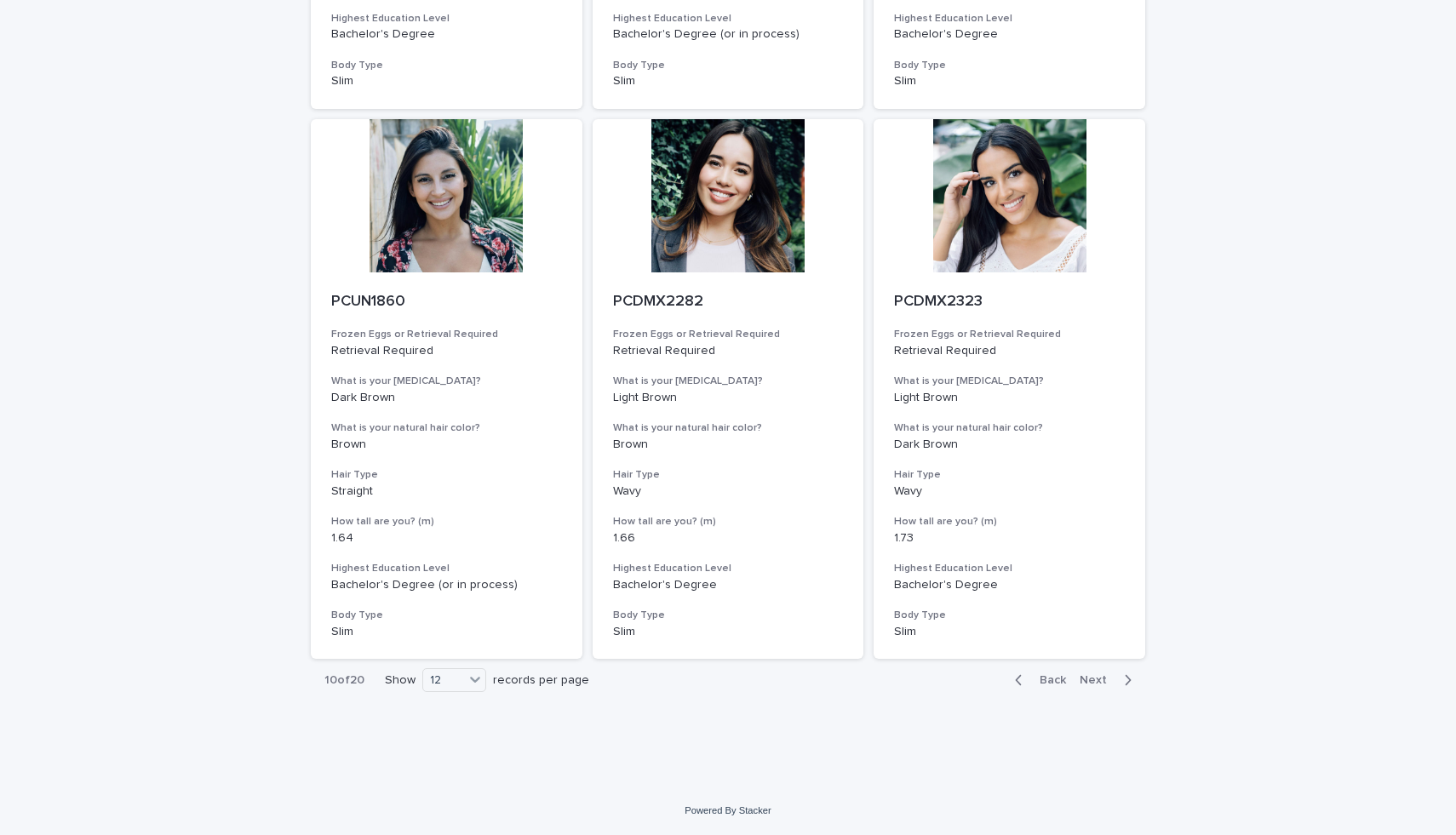
click at [1102, 685] on span "Next" at bounding box center [1097, 680] width 37 height 12
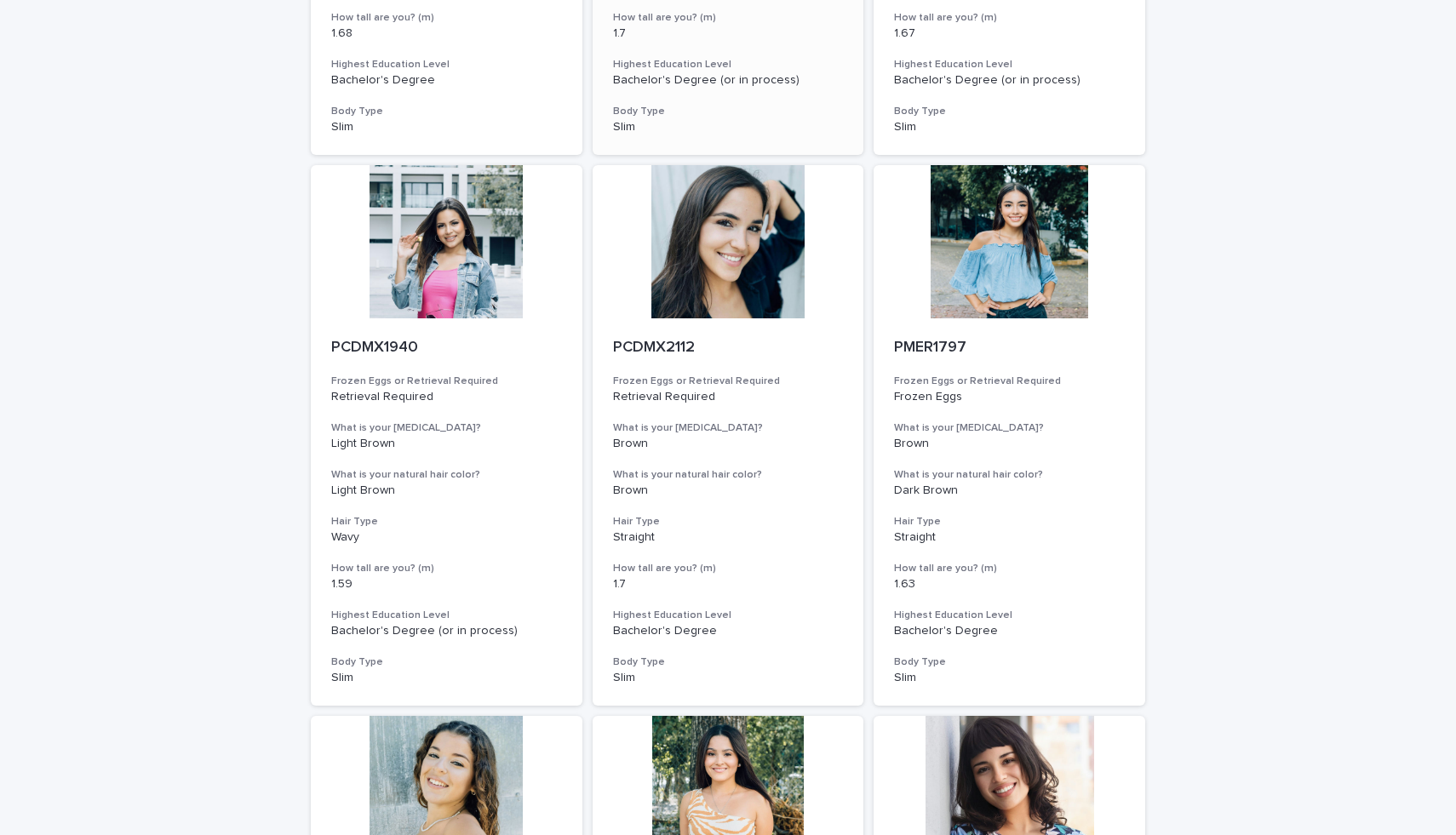
scroll to position [1710, 0]
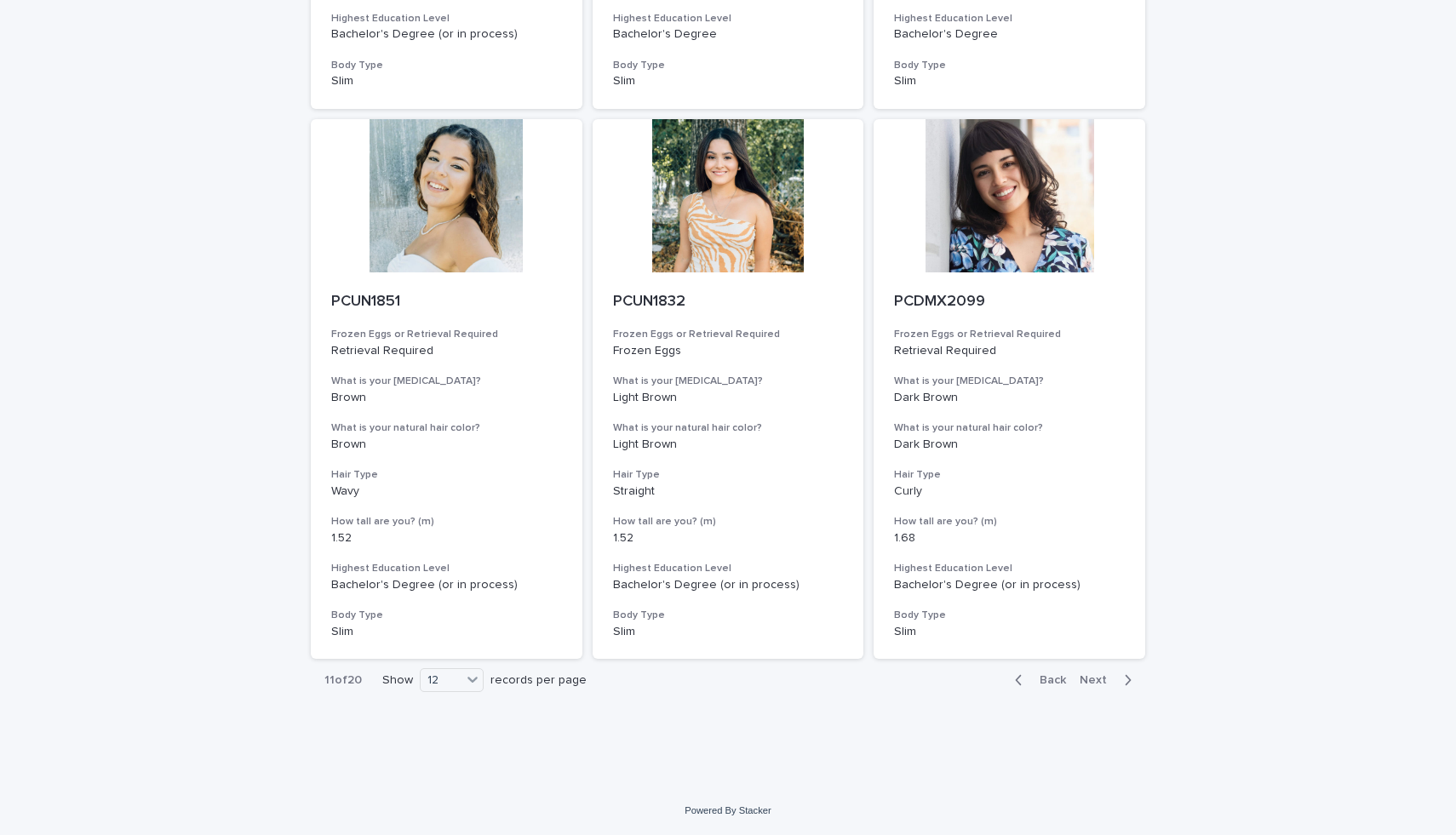
click at [1095, 674] on span "Next" at bounding box center [1097, 680] width 37 height 12
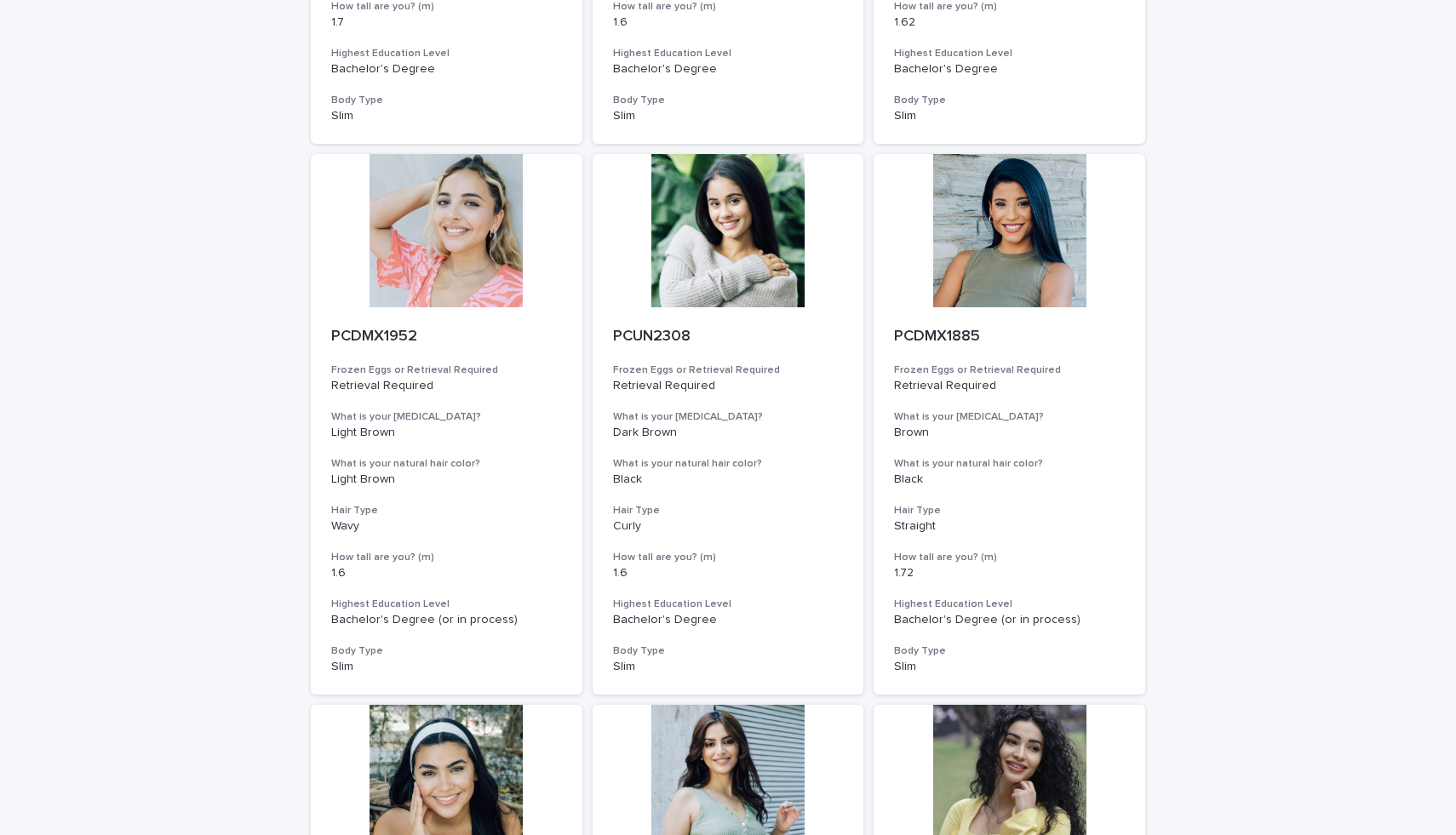
scroll to position [1710, 0]
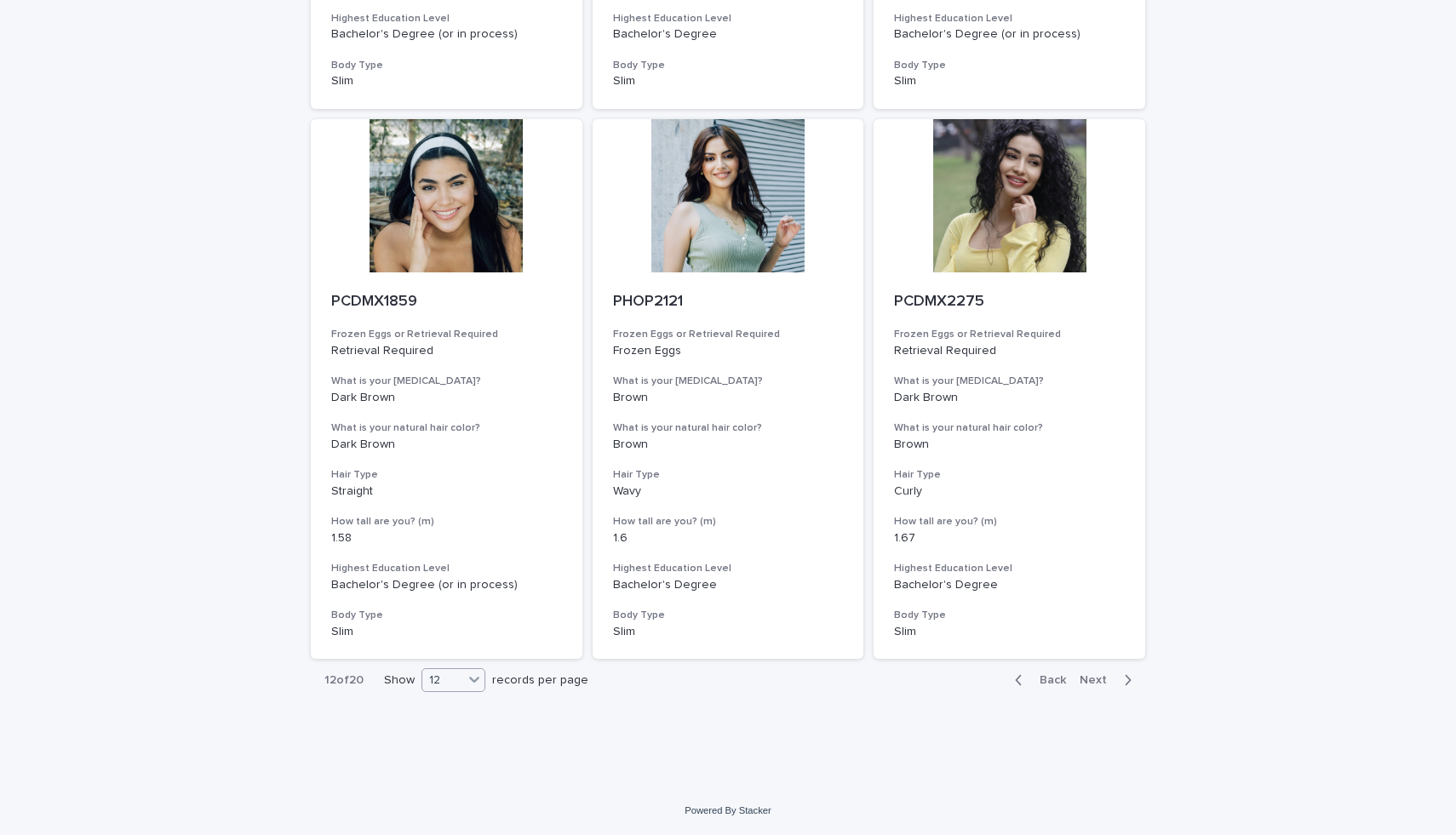
click at [474, 680] on icon at bounding box center [474, 680] width 10 height 6
click at [466, 736] on div "36" at bounding box center [455, 744] width 62 height 21
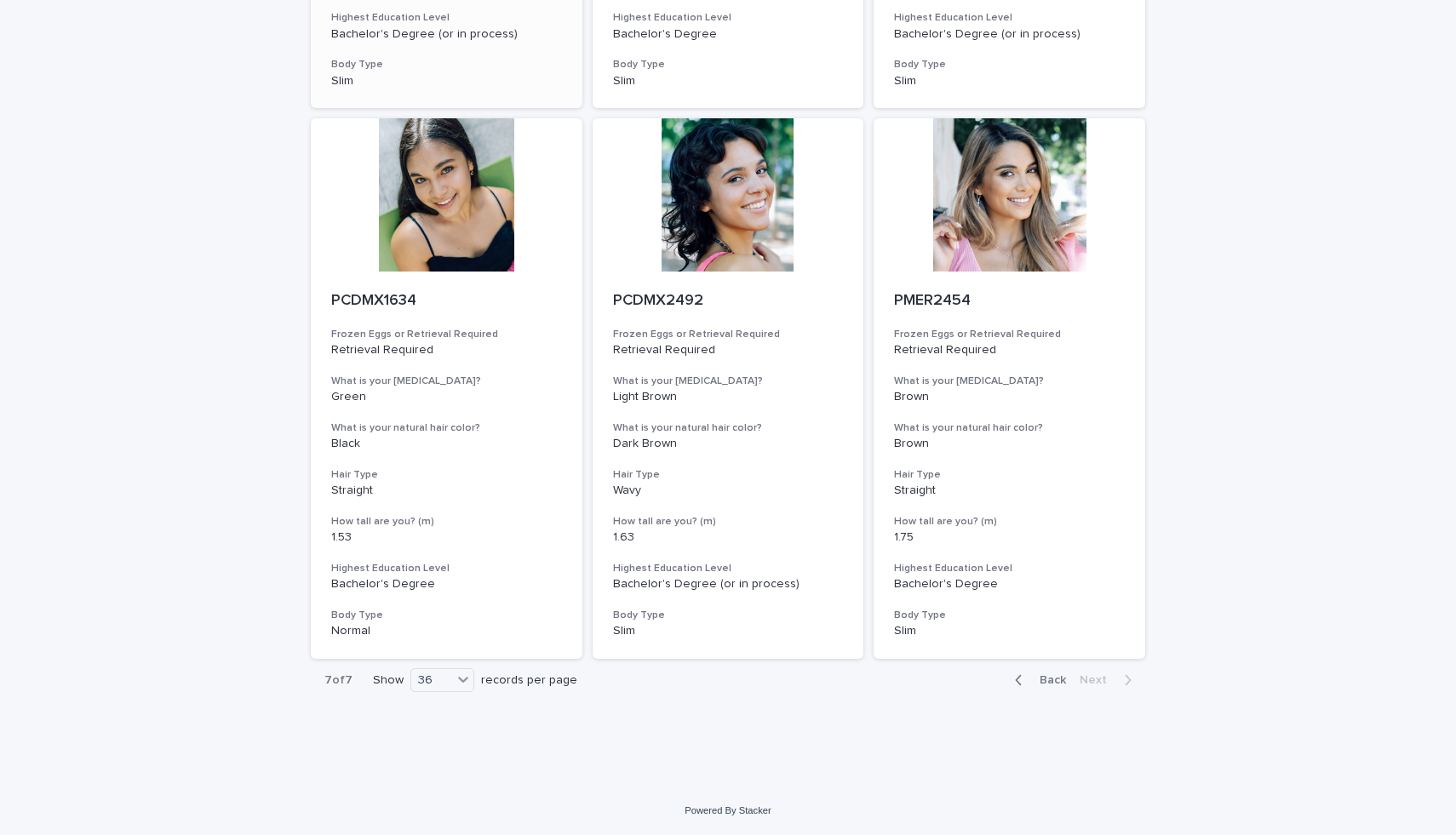
scroll to position [2260, 0]
click at [1044, 680] on span "Back" at bounding box center [1047, 680] width 37 height 12
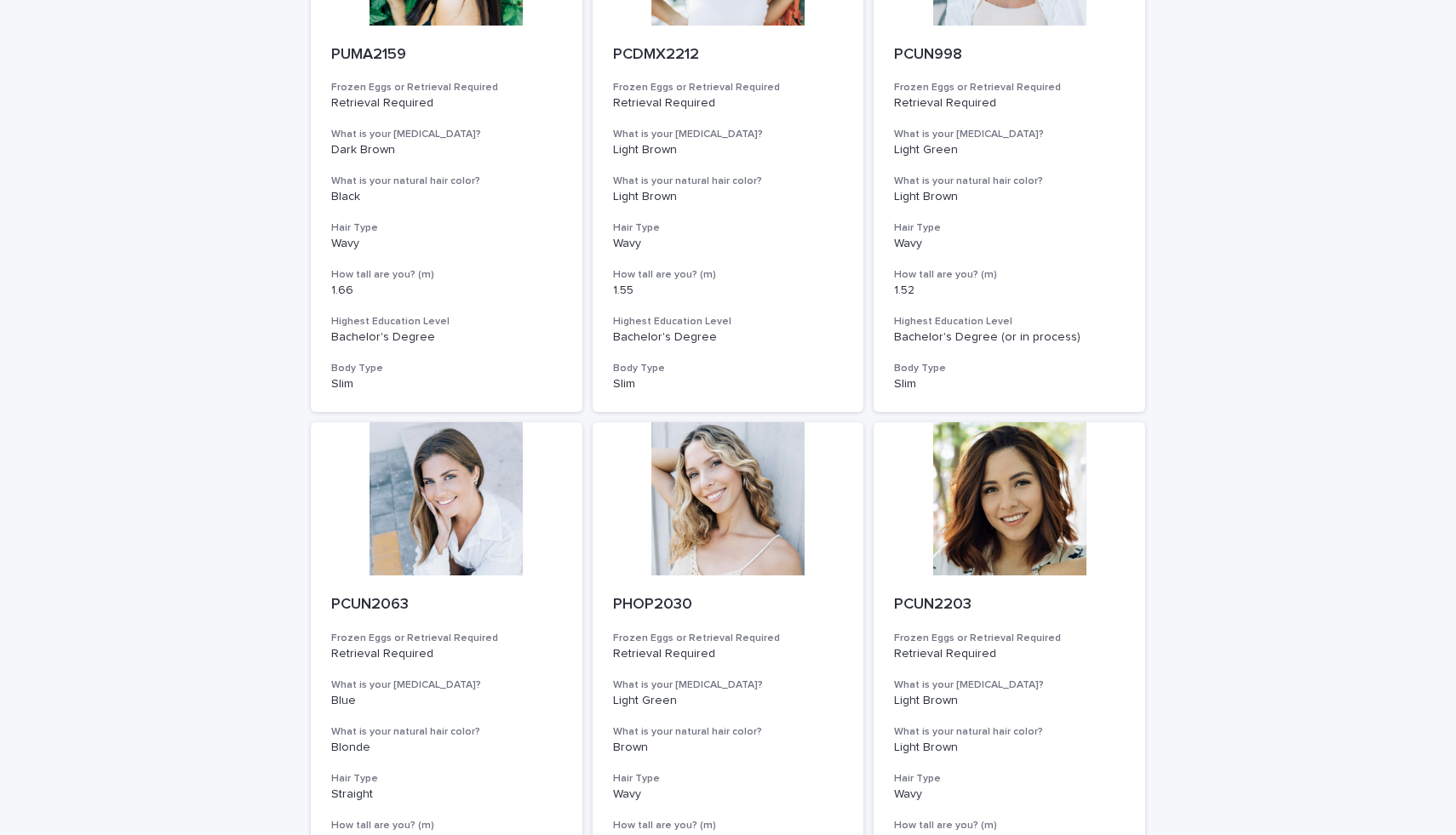
scroll to position [860, 0]
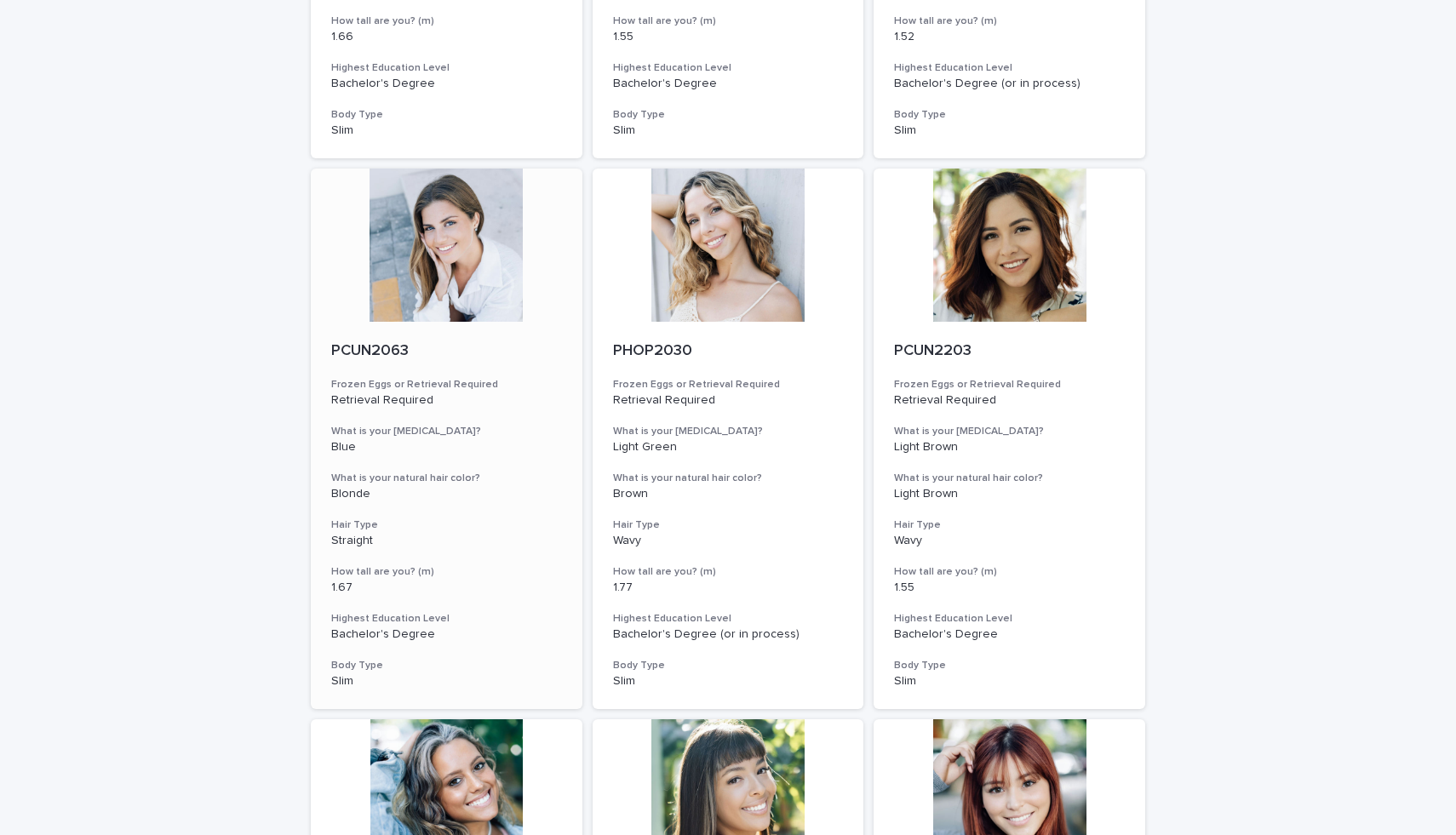
click at [439, 295] on div at bounding box center [446, 245] width 271 height 154
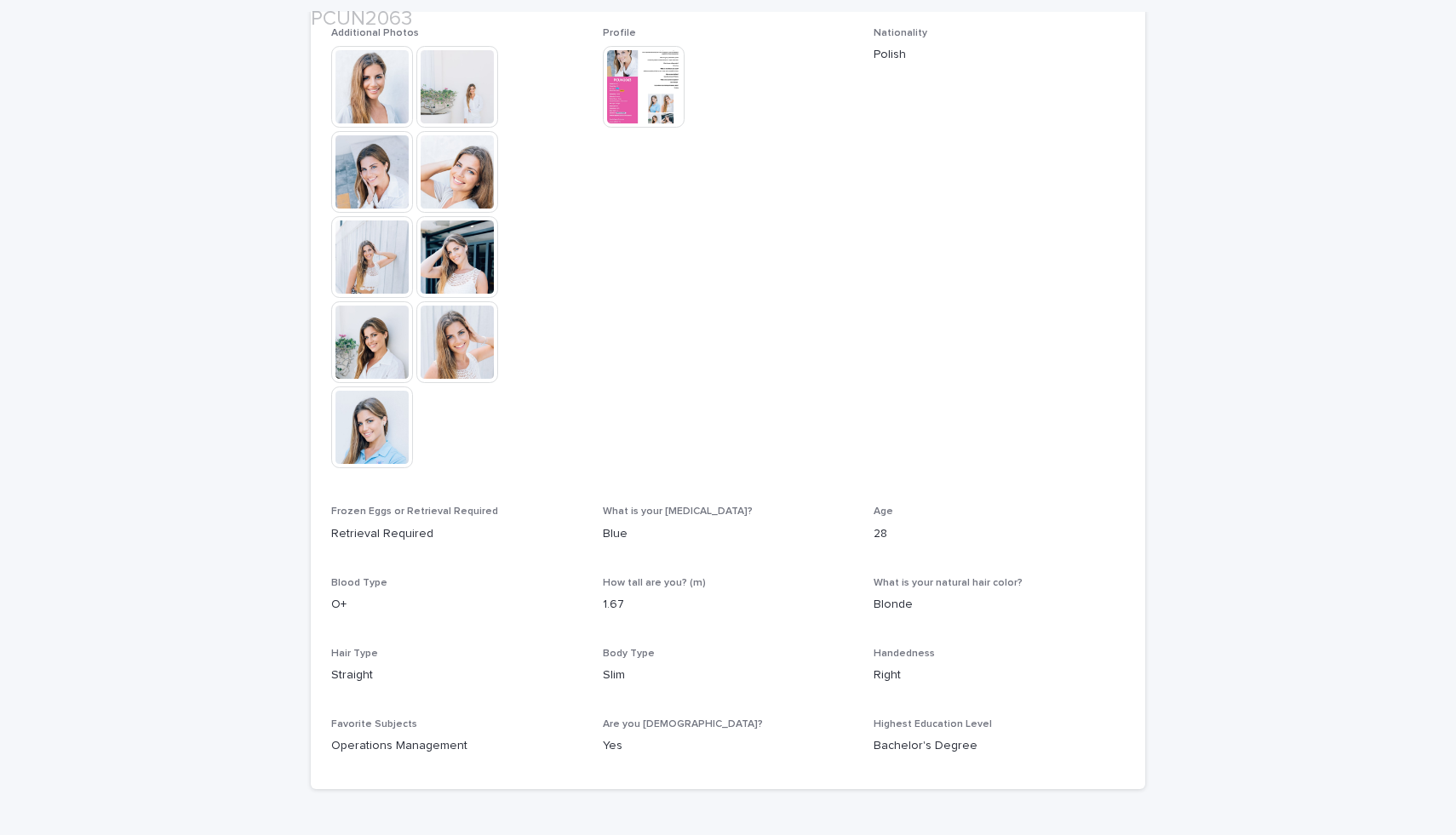
scroll to position [514, 0]
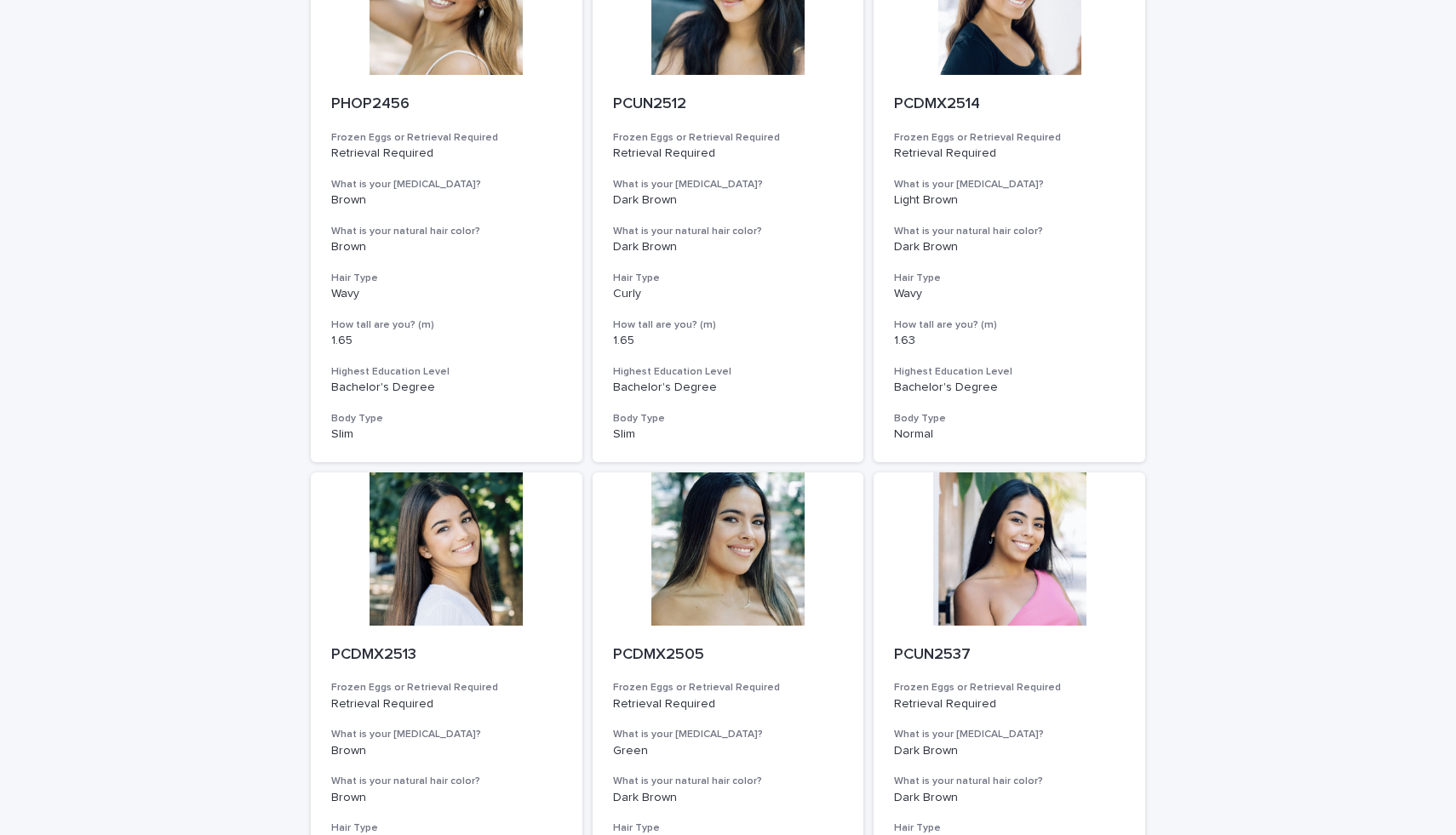
scroll to position [1710, 0]
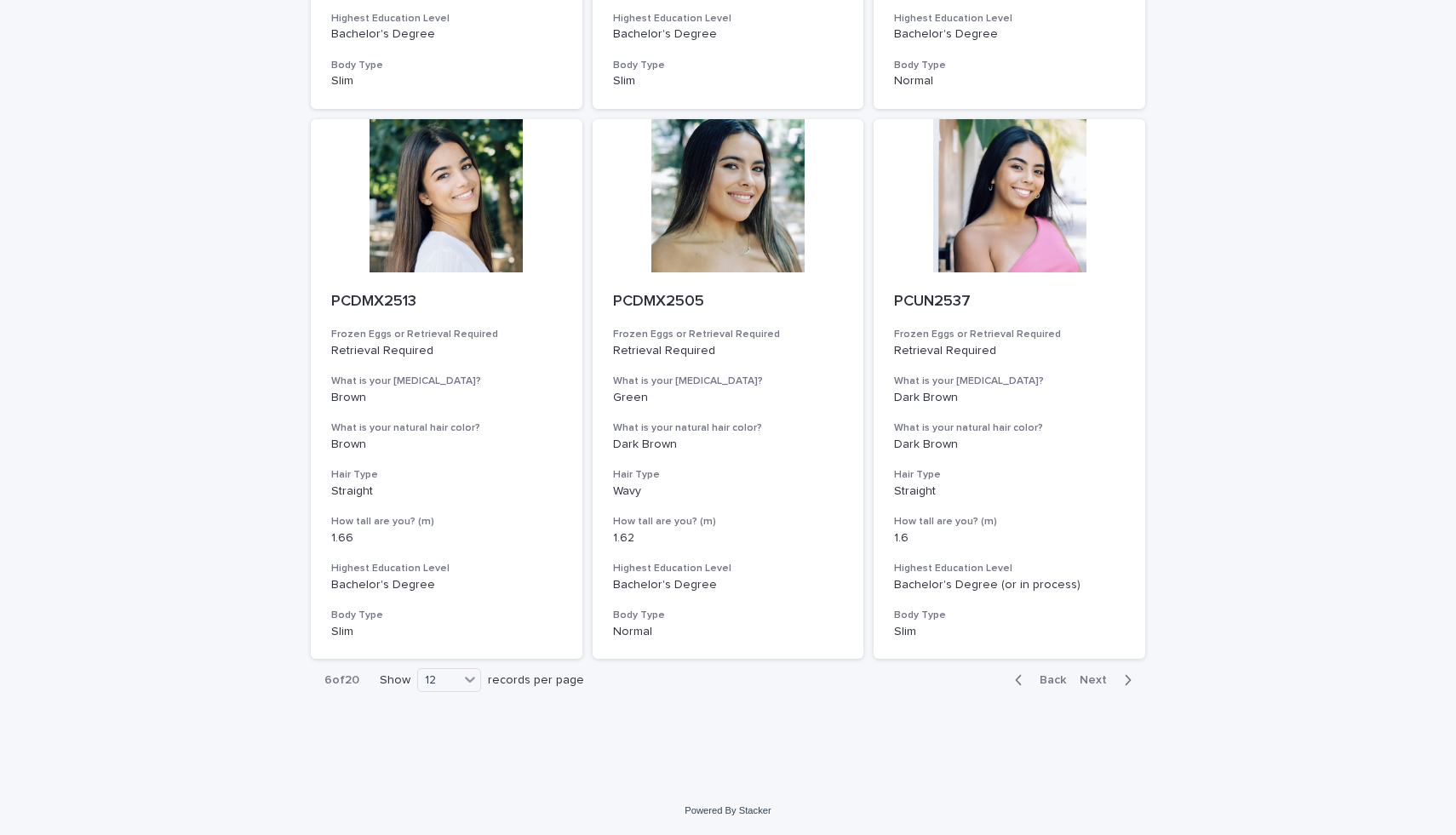
click at [1046, 677] on span "Back" at bounding box center [1047, 680] width 37 height 12
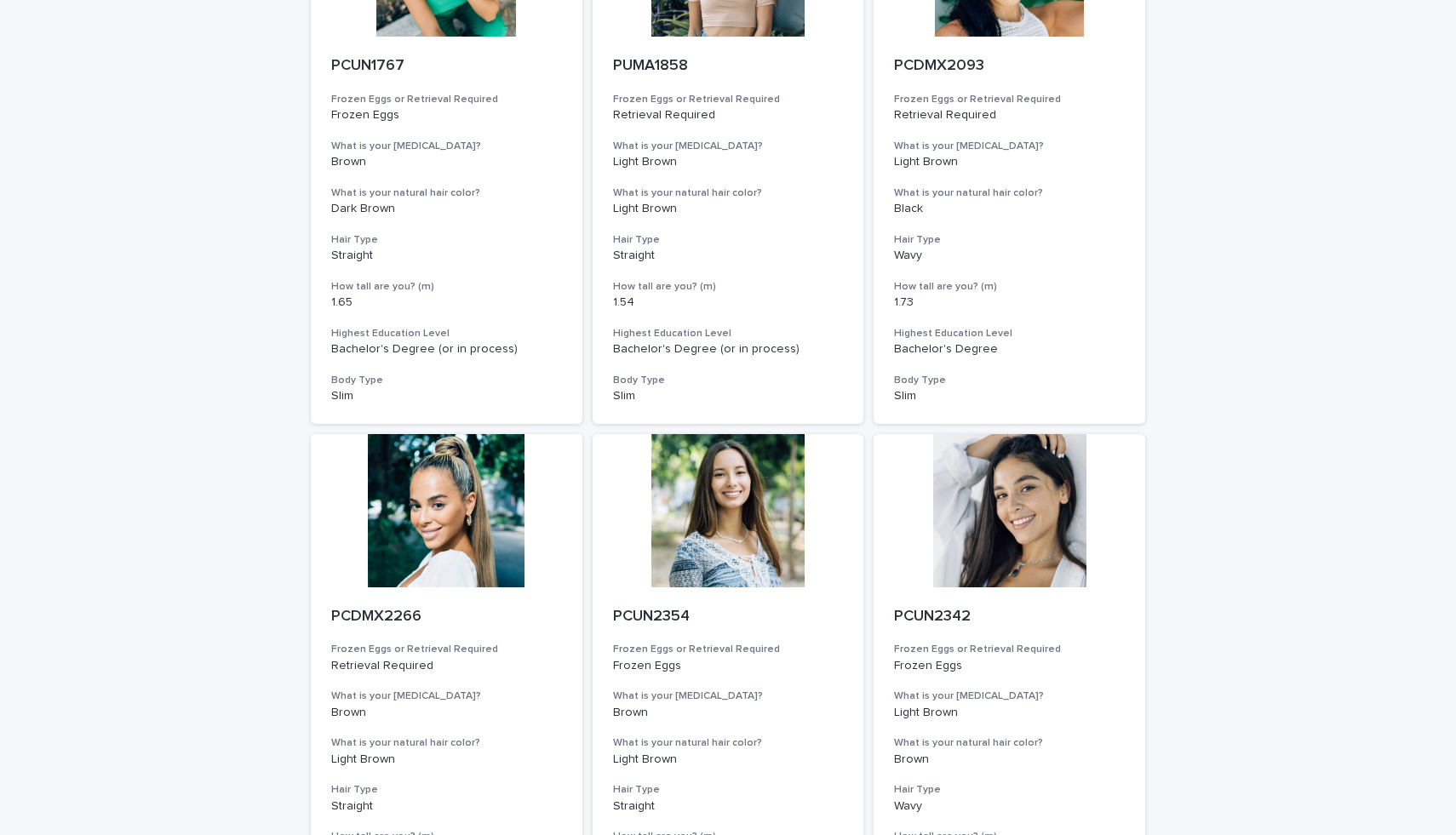
scroll to position [1710, 0]
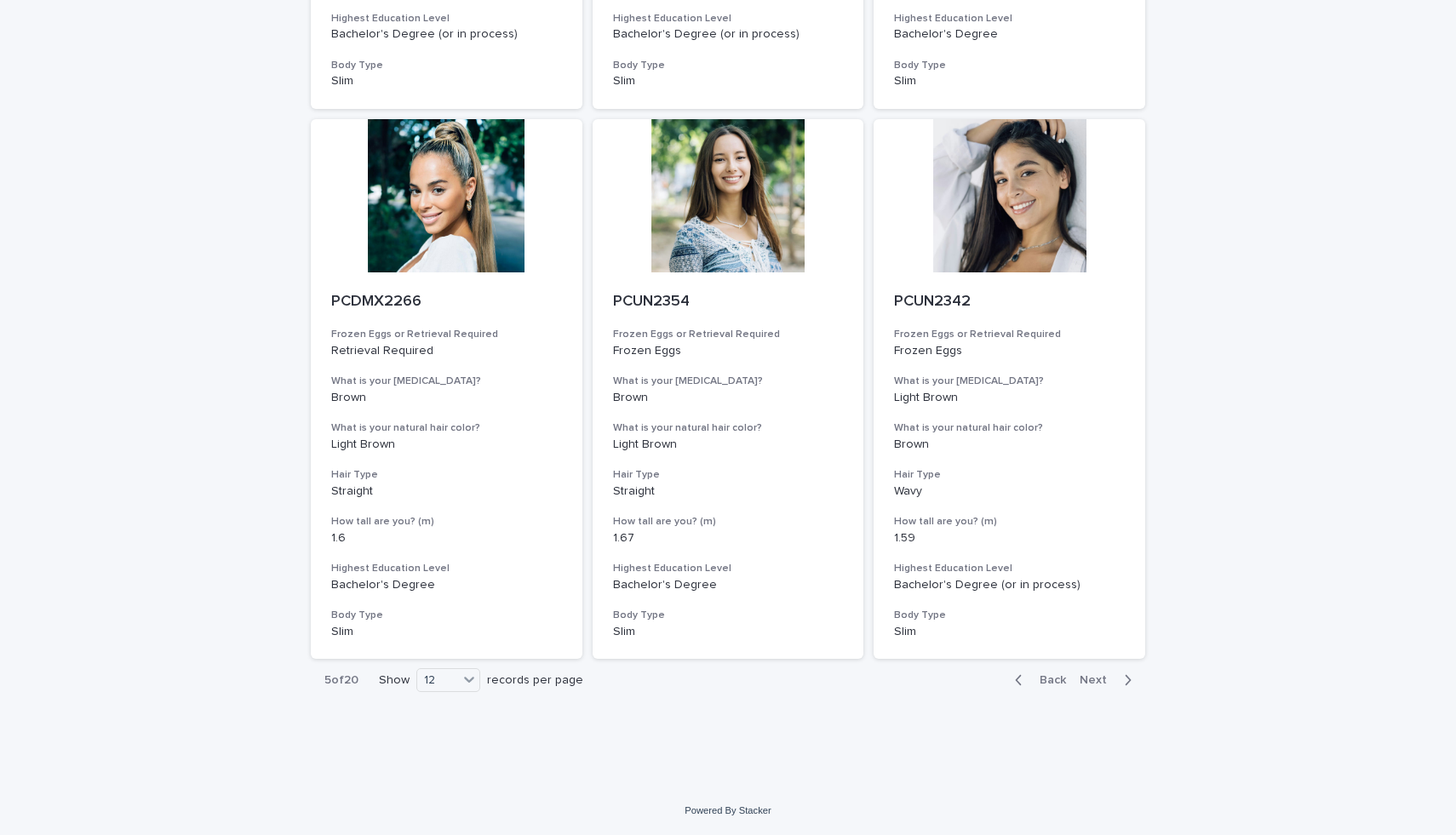
click at [1042, 678] on span "Back" at bounding box center [1047, 680] width 37 height 12
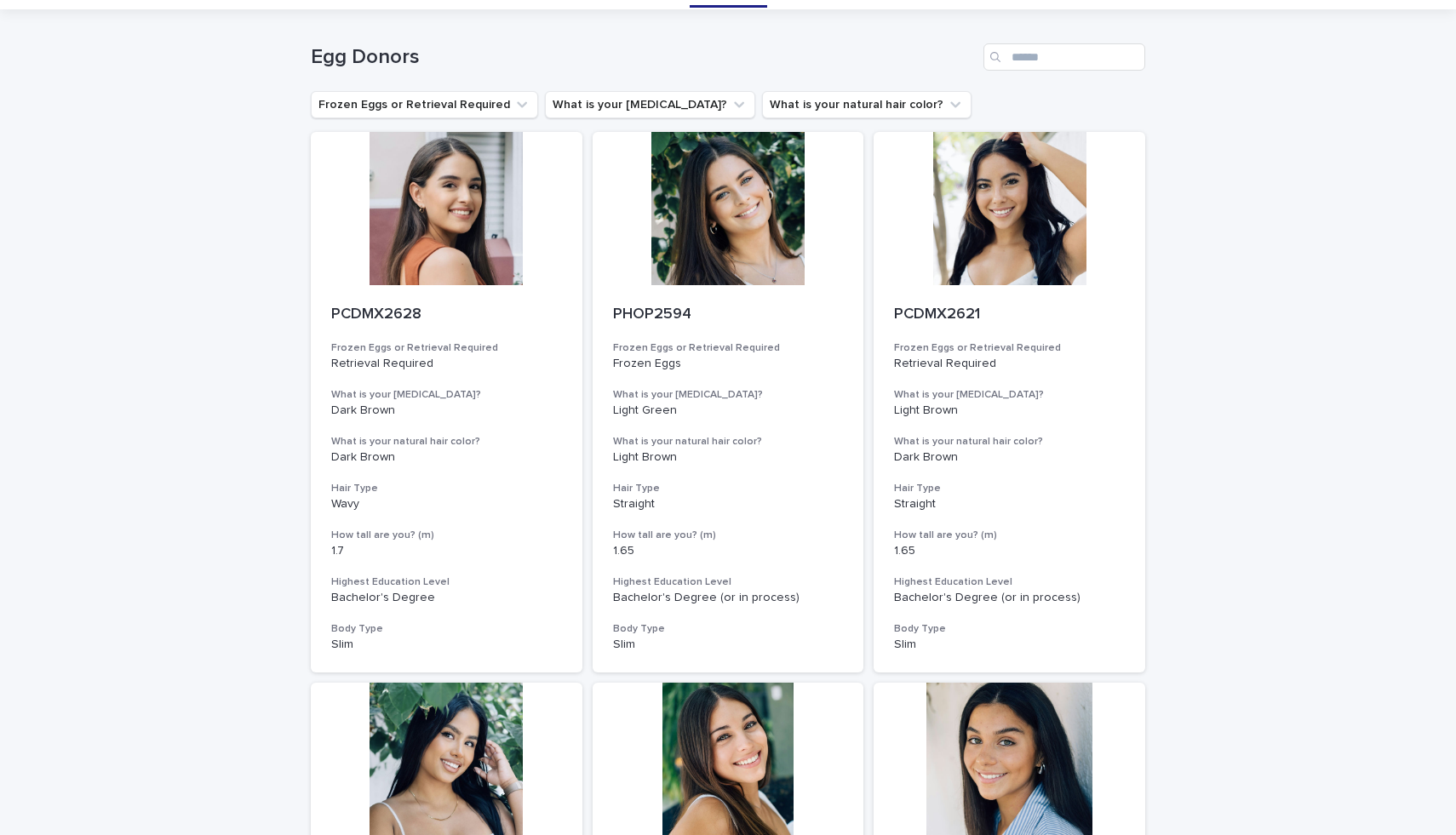
scroll to position [43, 0]
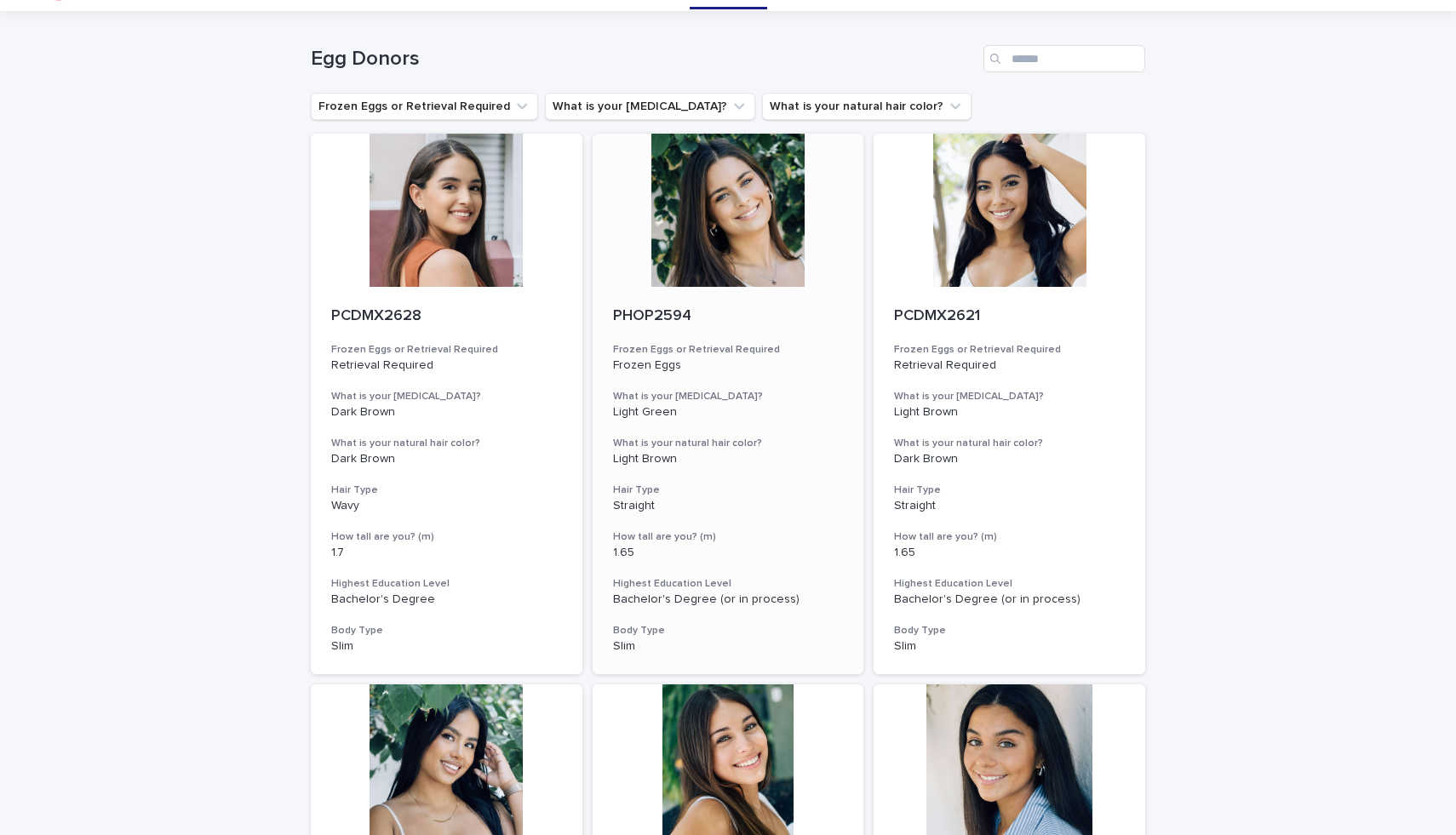
click at [744, 257] on div at bounding box center [728, 211] width 271 height 154
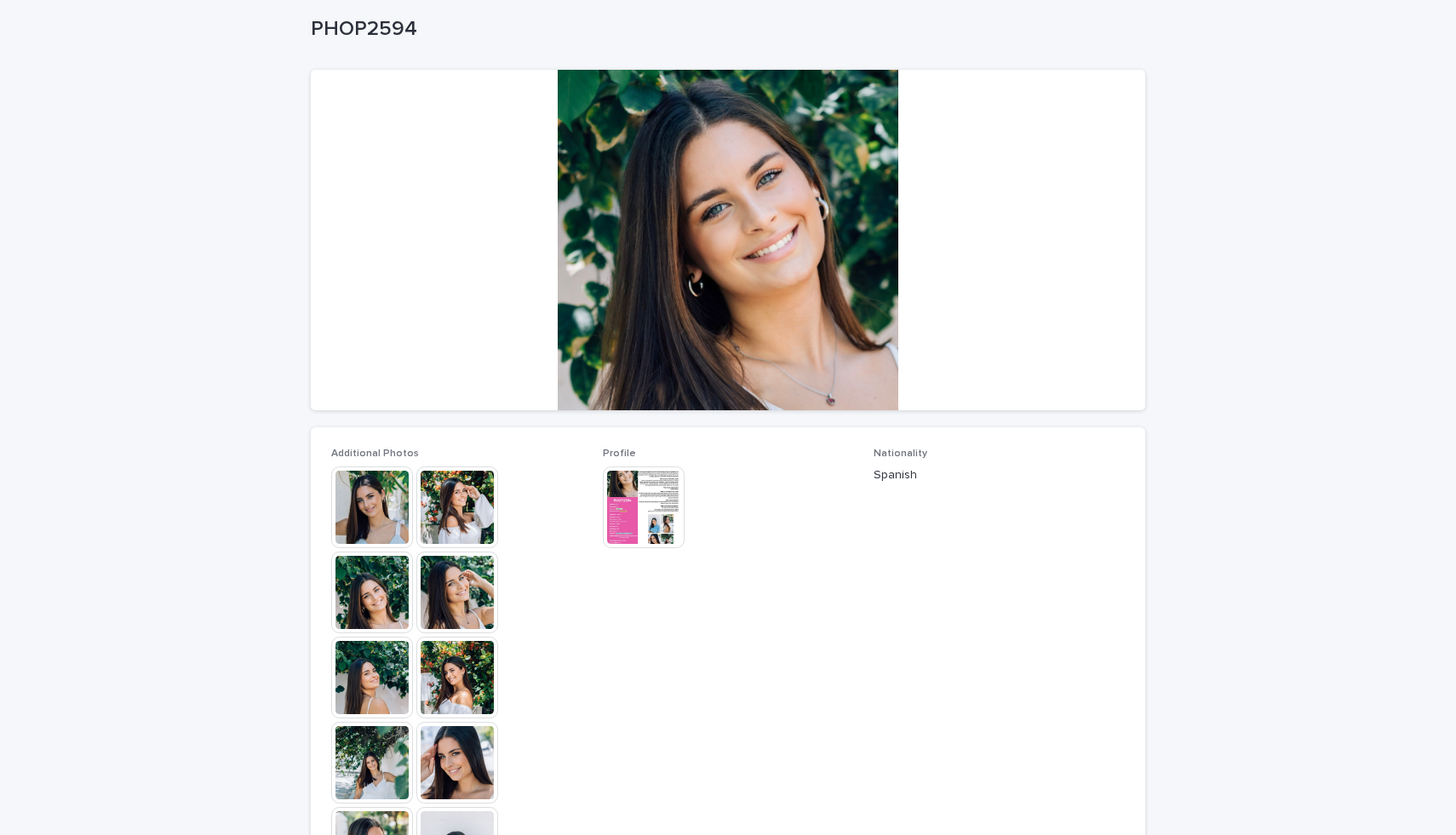
scroll to position [119, 0]
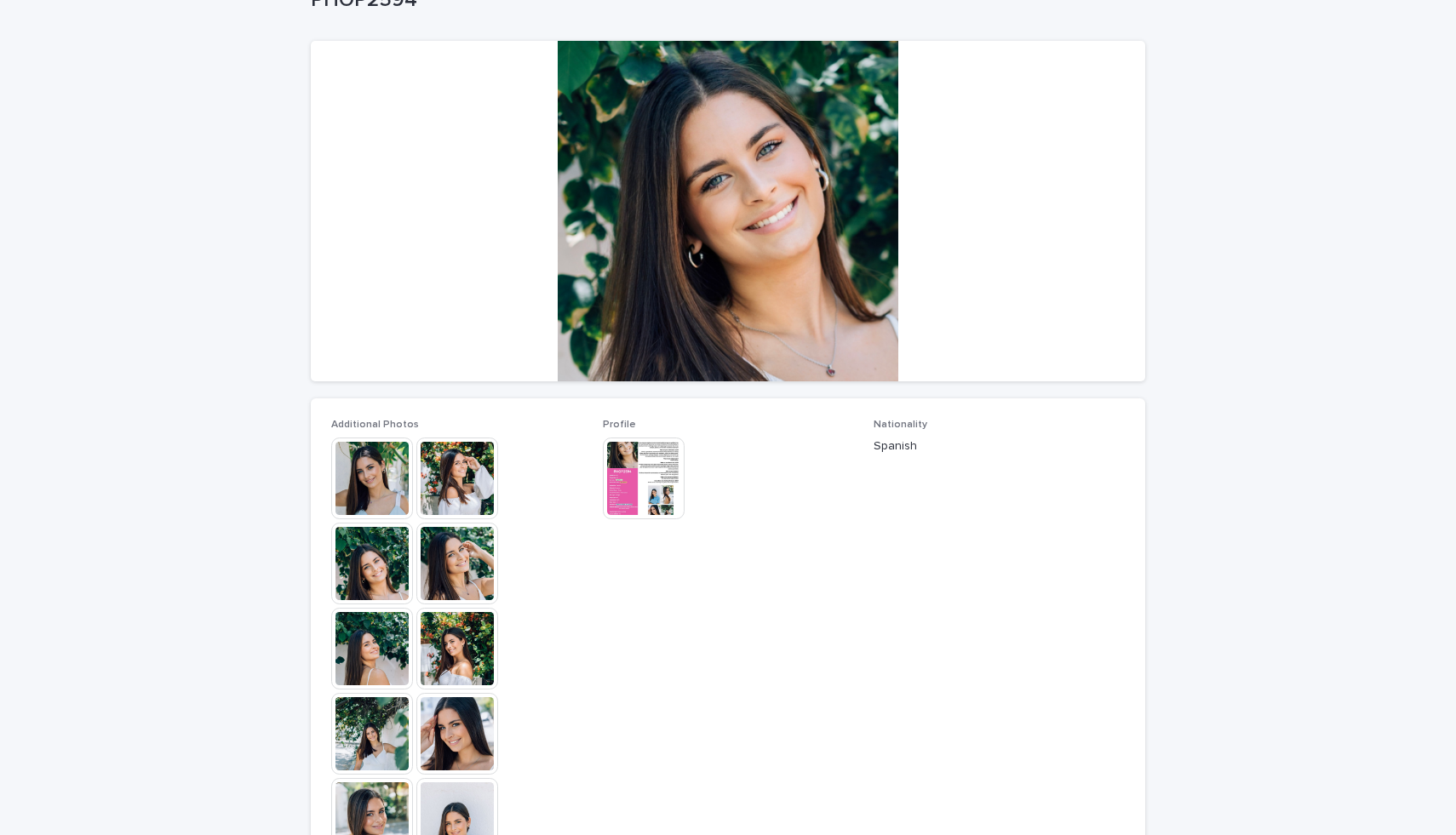
click at [665, 413] on div "Additional Photos This file cannot be opened Download File Profile This file ca…" at bounding box center [728, 798] width 834 height 800
click at [660, 453] on img at bounding box center [643, 478] width 81 height 81
